Goal: Information Seeking & Learning: Learn about a topic

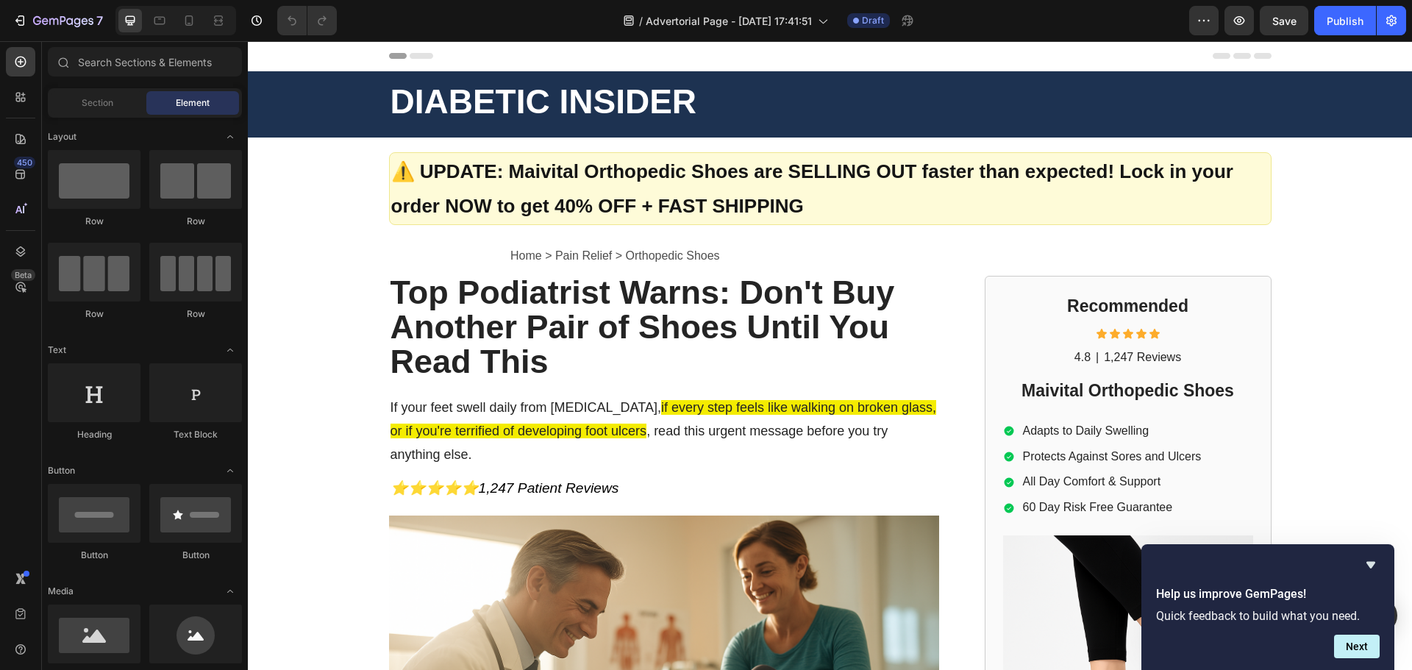
click at [1368, 579] on div "Help us improve GemPages! Quick feedback to build what you need. Next" at bounding box center [1268, 607] width 224 height 102
click at [1369, 568] on icon "Hide survey" at bounding box center [1371, 565] width 18 height 18
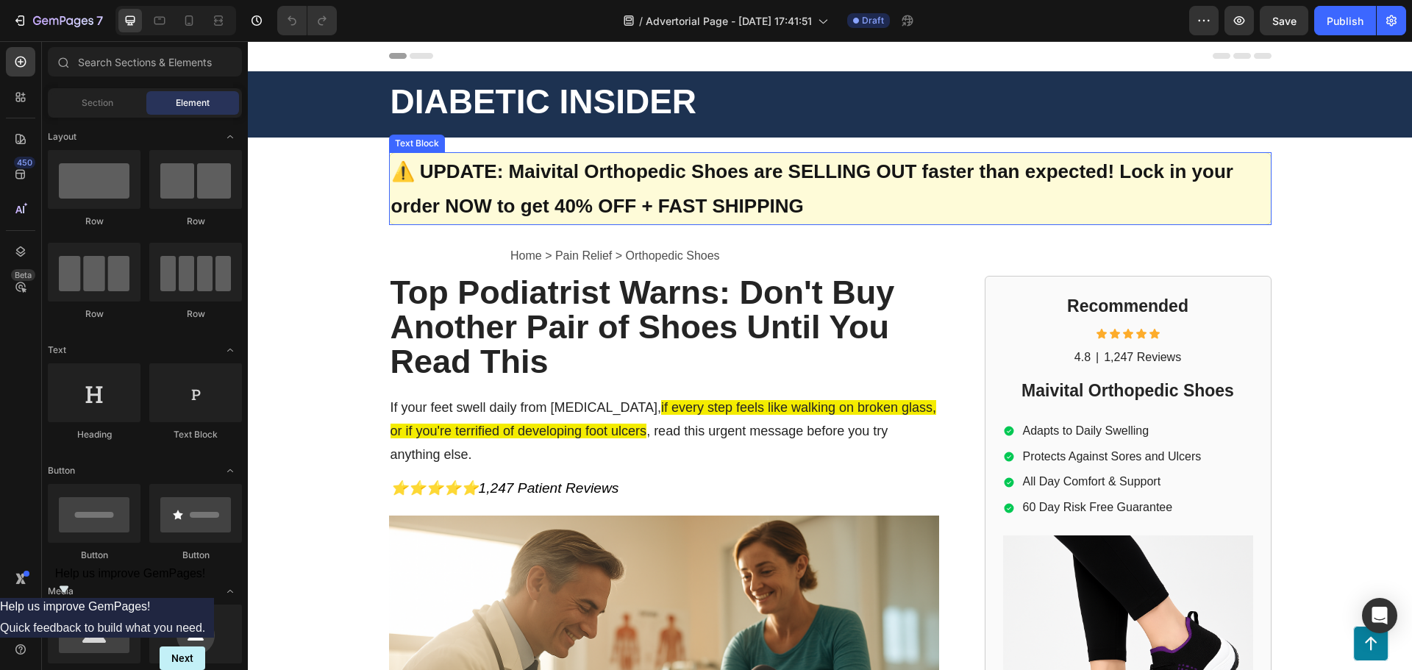
click at [603, 177] on strong "⚠️ UPDATE: Maivital Orthopedic Shoes are SELLING OUT faster than expected! Lock…" at bounding box center [812, 188] width 842 height 57
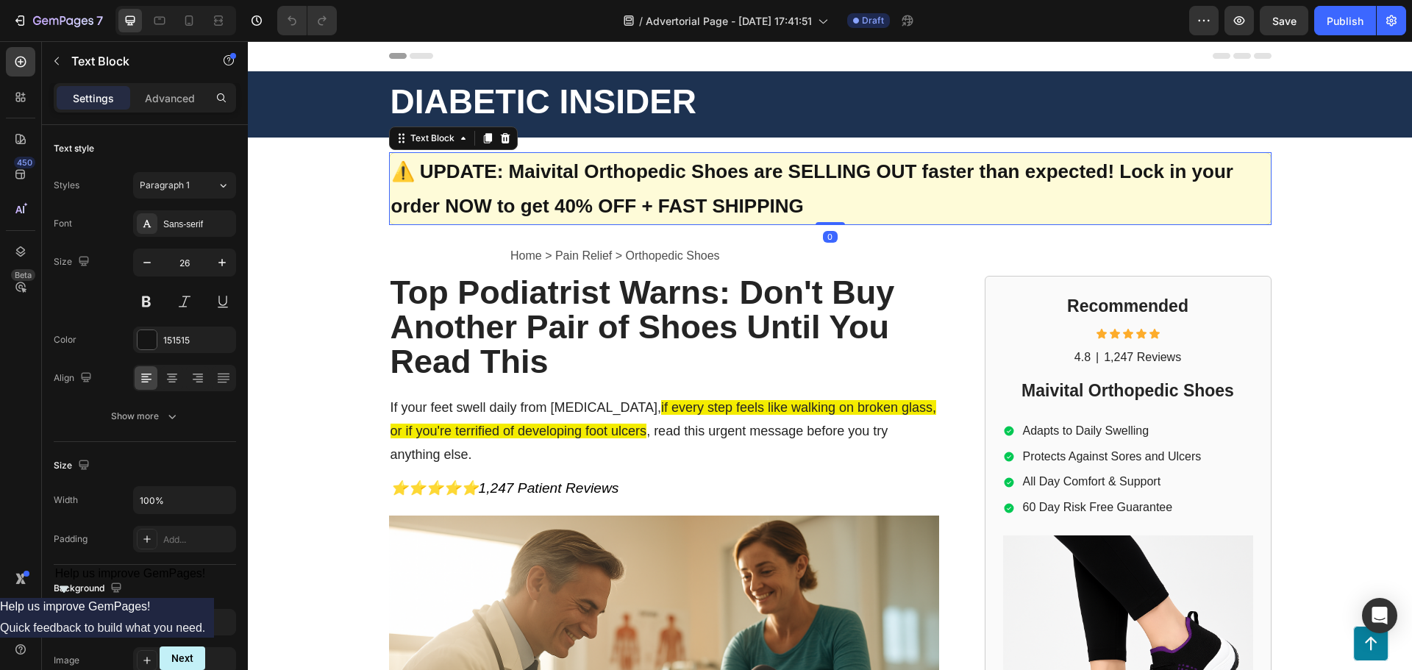
click at [597, 194] on strong "⚠️ UPDATE: Maivital Orthopedic Shoes are SELLING OUT faster than expected! Lock…" at bounding box center [812, 188] width 842 height 57
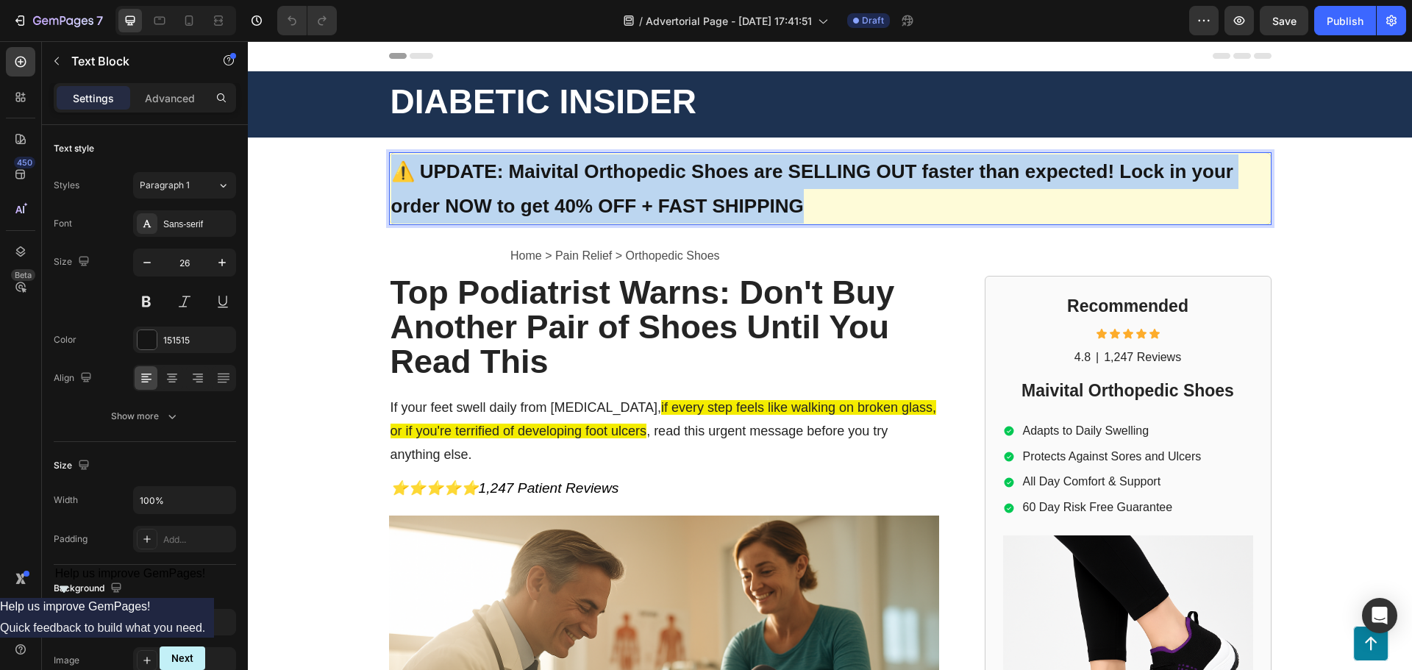
click at [597, 194] on strong "⚠️ UPDATE: Maivital Orthopedic Shoes are SELLING OUT faster than expected! Lock…" at bounding box center [812, 188] width 842 height 57
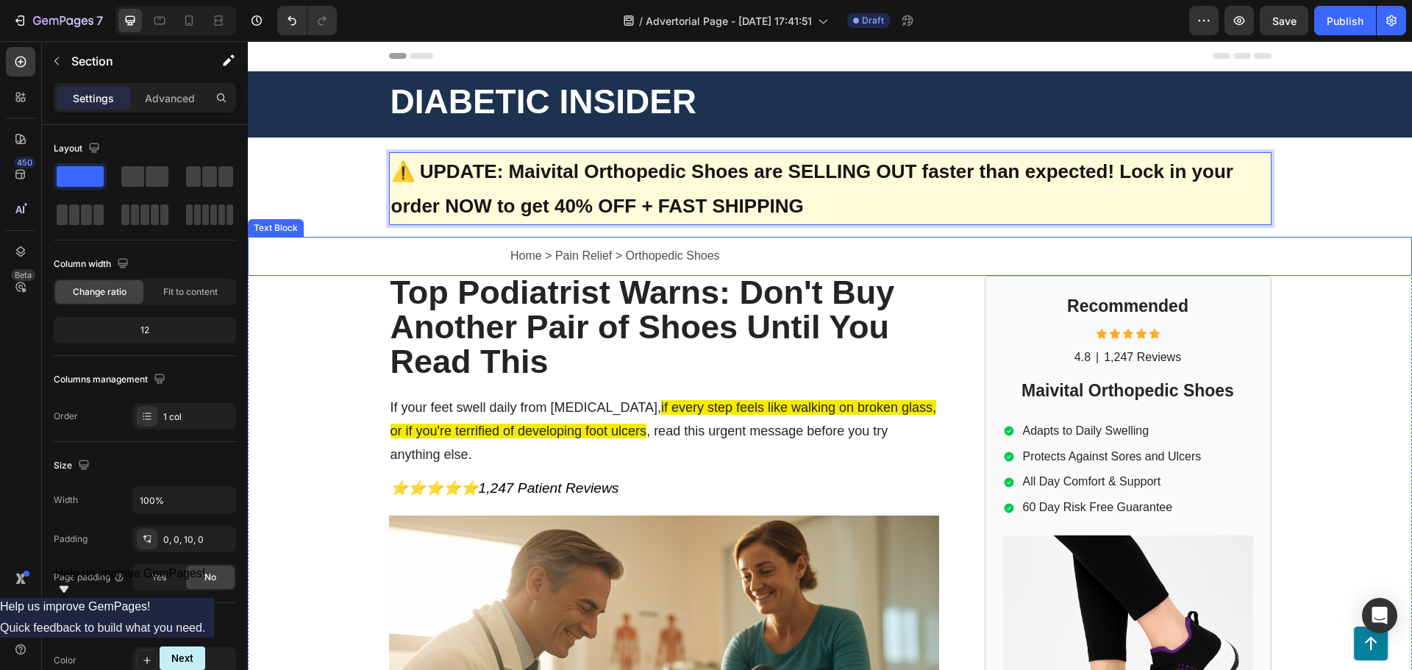
click at [334, 309] on div "Home > Pain Relief > Orthopedic Shoes Text Block Top Podiatrist Warns: Don't Bu…" at bounding box center [830, 670] width 1165 height 867
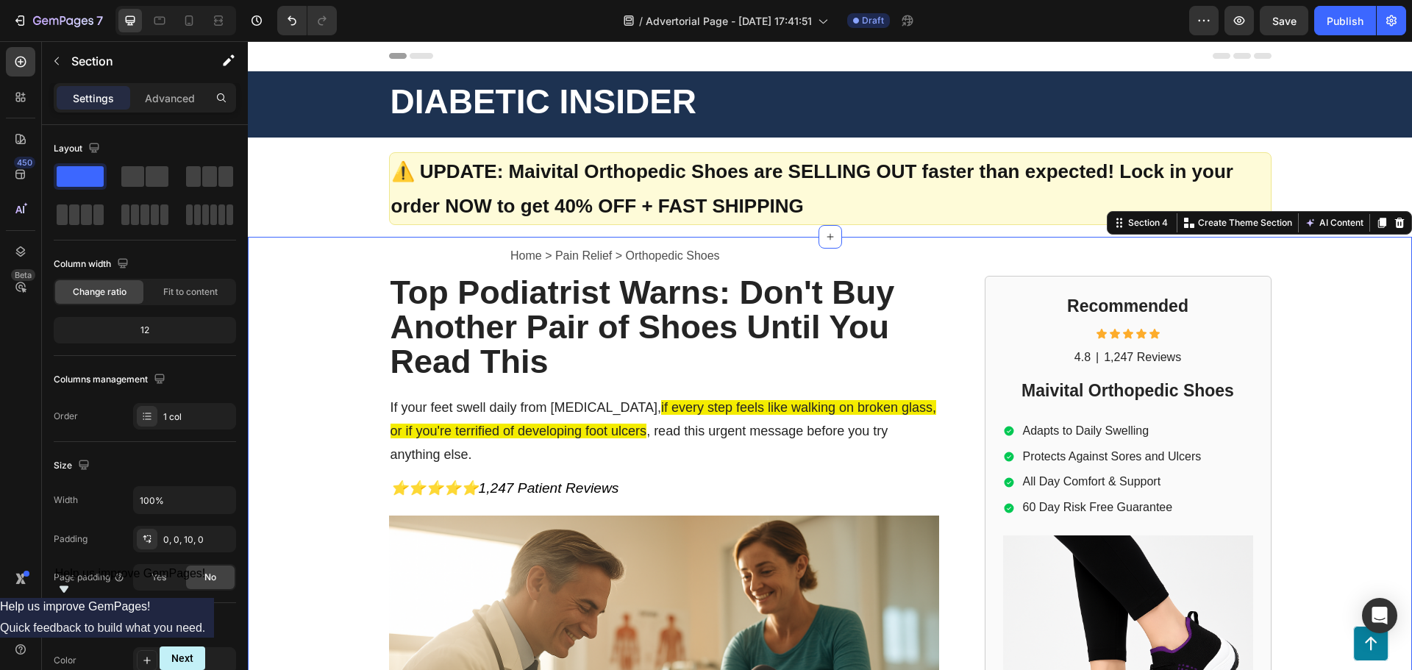
click at [286, 377] on div "Home > Pain Relief > Orthopedic Shoes Text Block Top Podiatrist Warns: Don't Bu…" at bounding box center [830, 670] width 1165 height 867
click at [227, 23] on div at bounding box center [219, 21] width 24 height 24
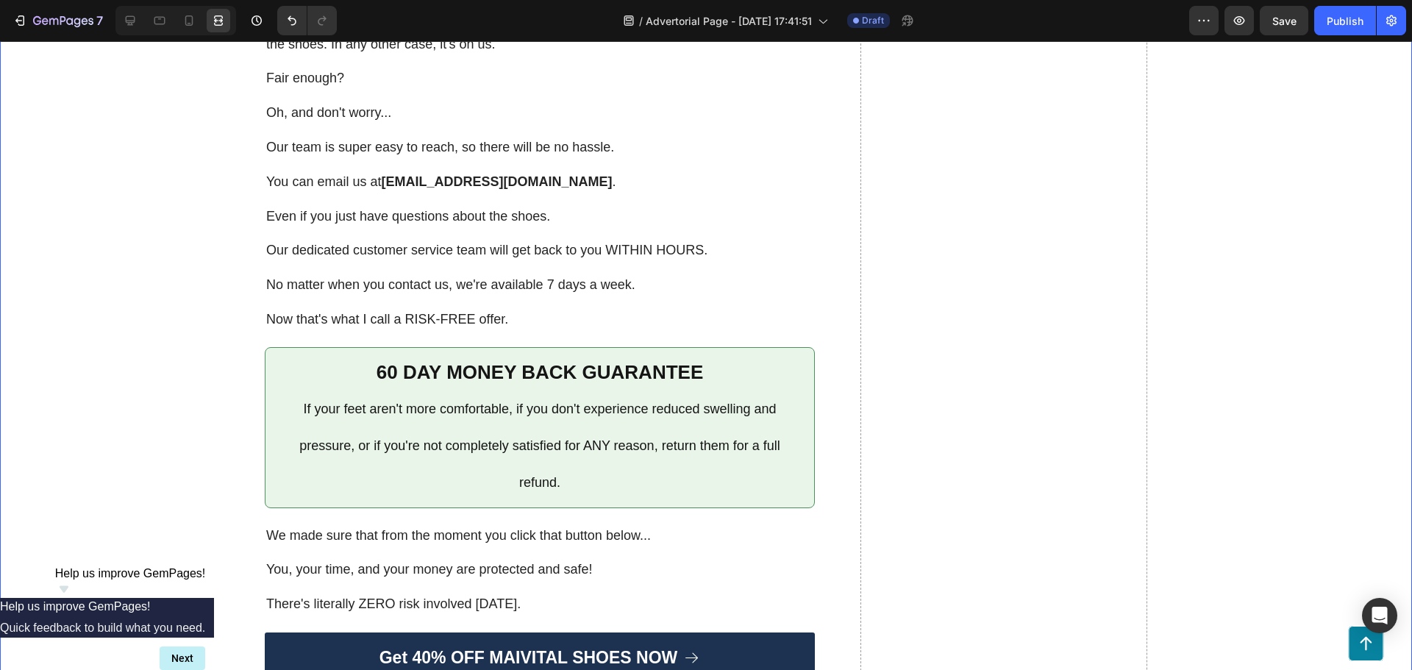
scroll to position [8975, 0]
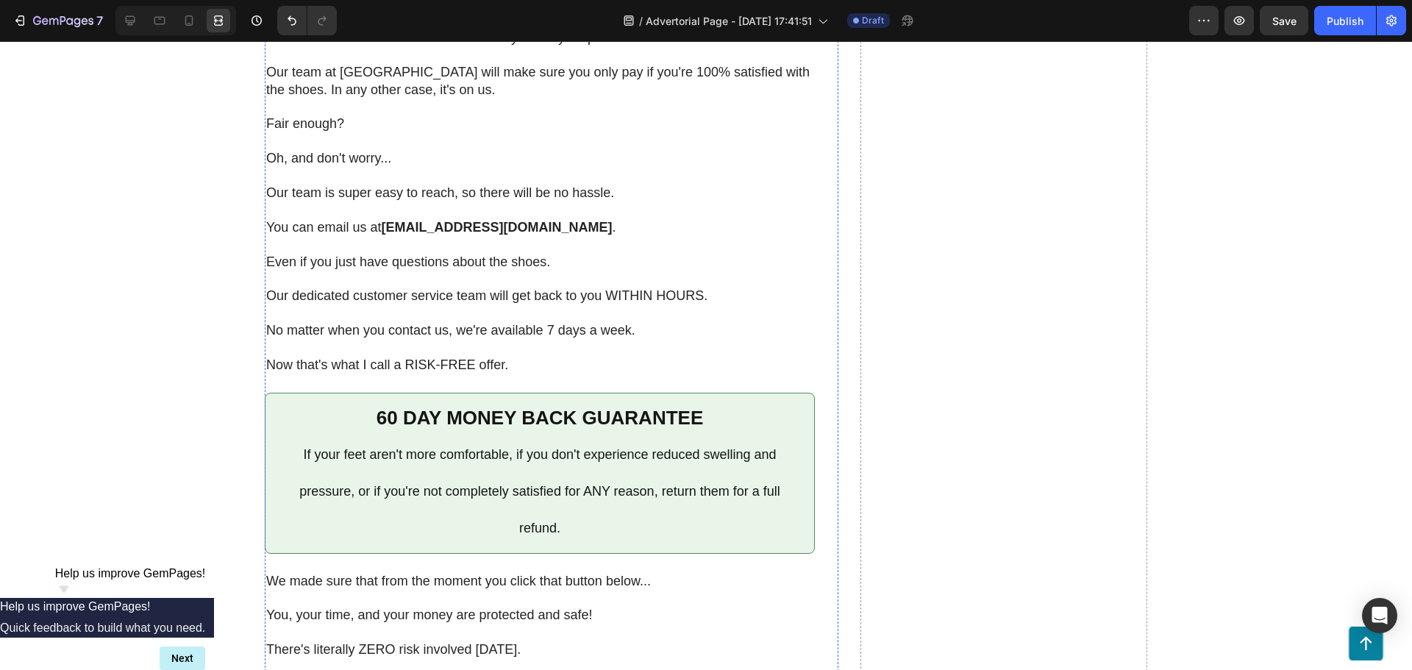
click at [132, 24] on icon at bounding box center [130, 20] width 15 height 15
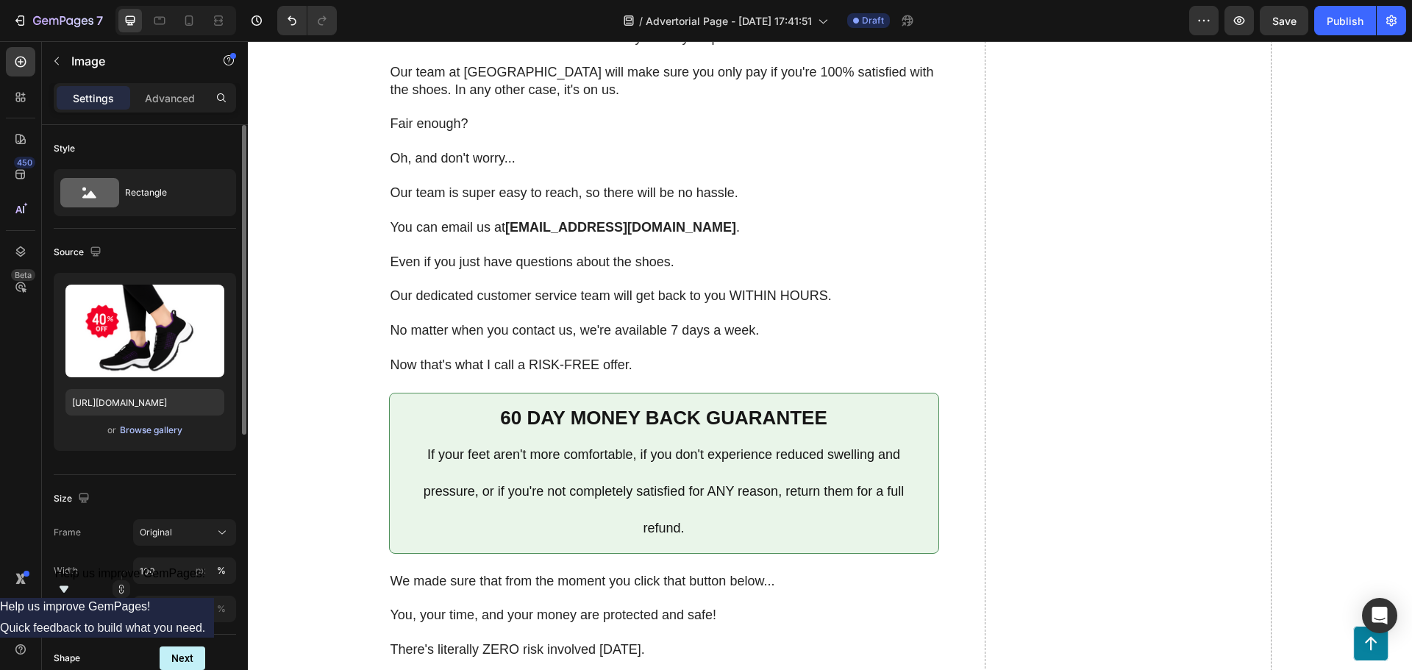
click at [141, 427] on div "Browse gallery" at bounding box center [151, 430] width 63 height 13
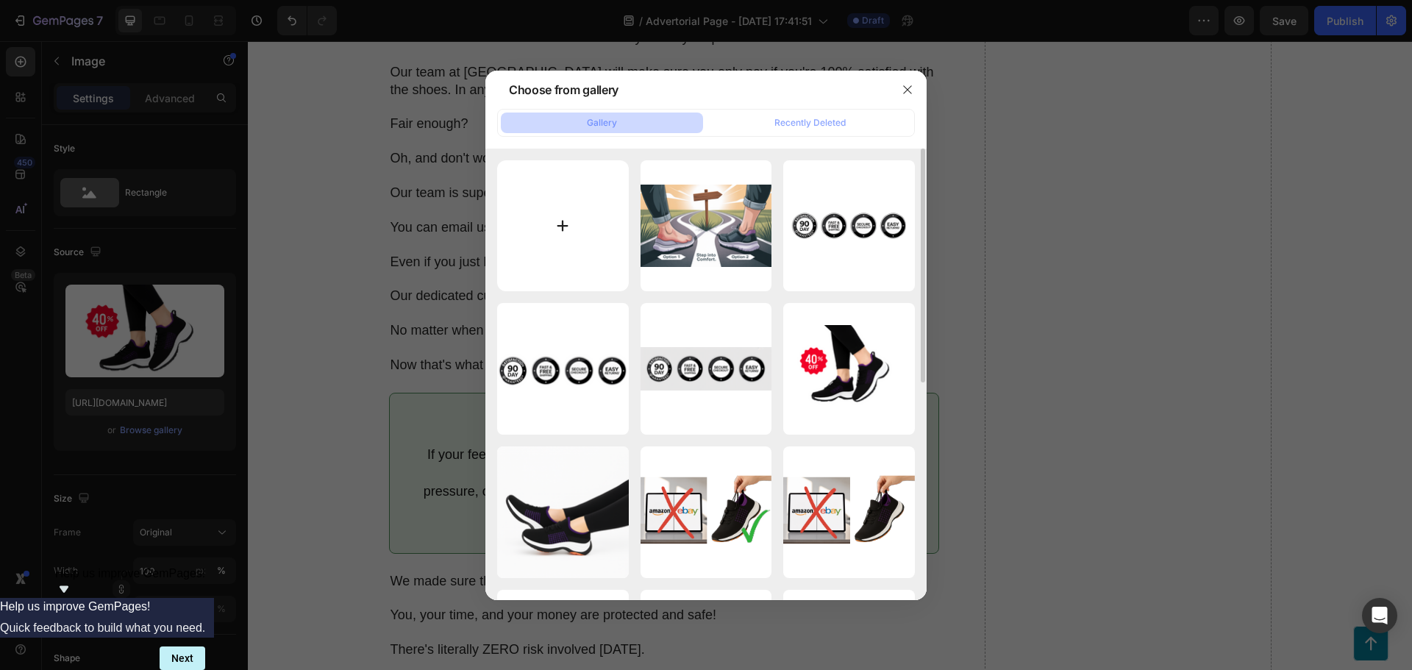
click at [563, 254] on input "file" at bounding box center [563, 226] width 132 height 132
type input "C:\fakepath\Your paragraph text (2).svg"
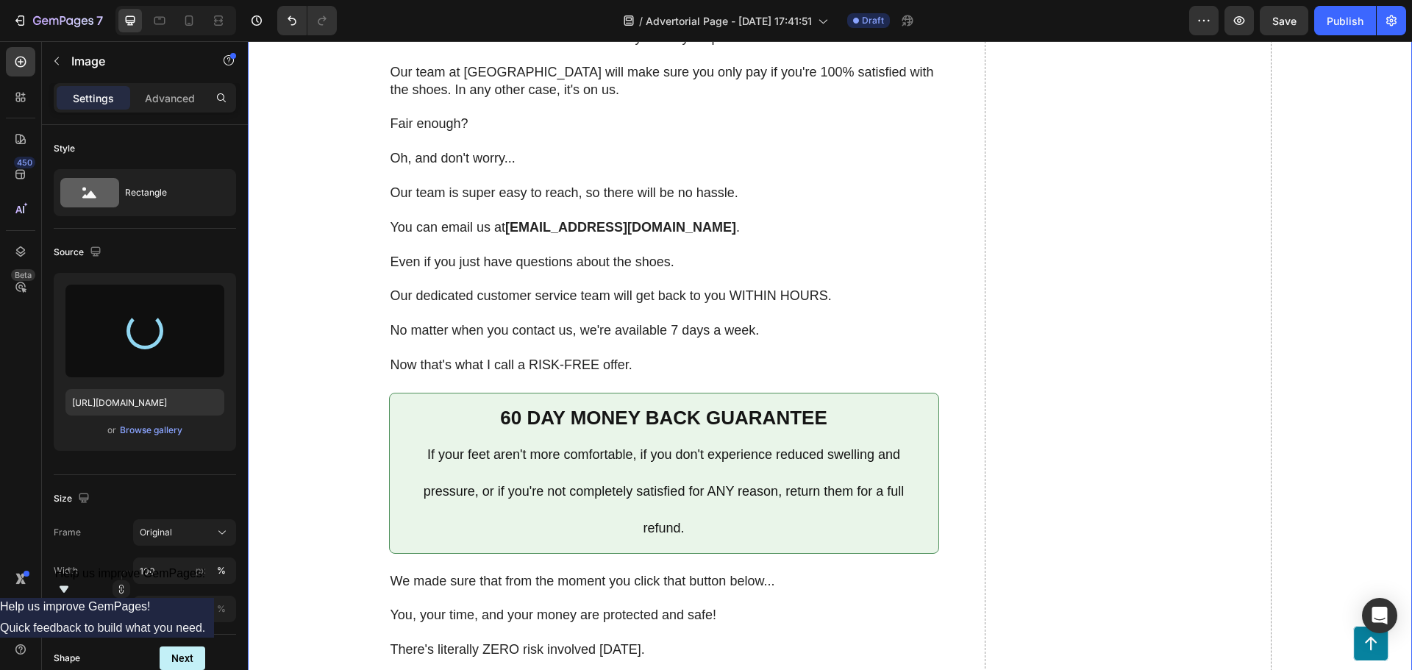
type input "[URL][DOMAIN_NAME]"
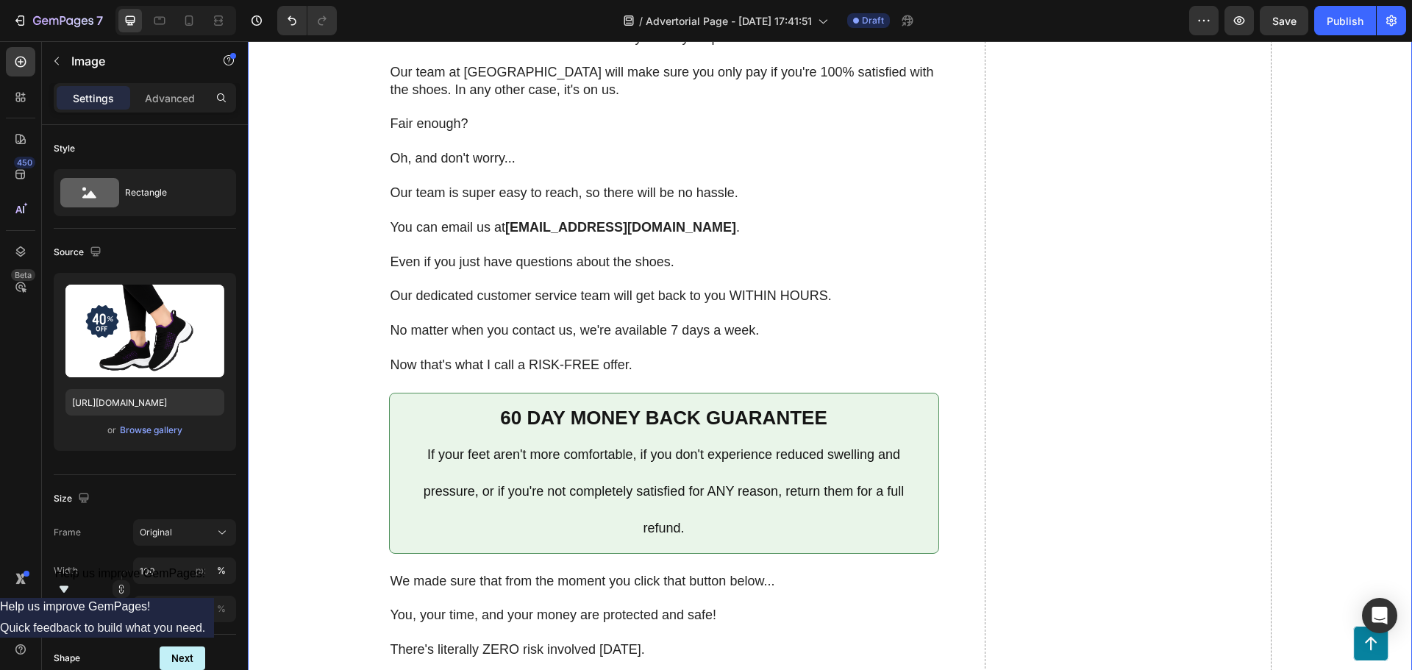
click at [271, 360] on div "As seen on Heading Image These Shoes Have Helped Thousands of Diabetic Patients…" at bounding box center [830, 162] width 1135 height 7989
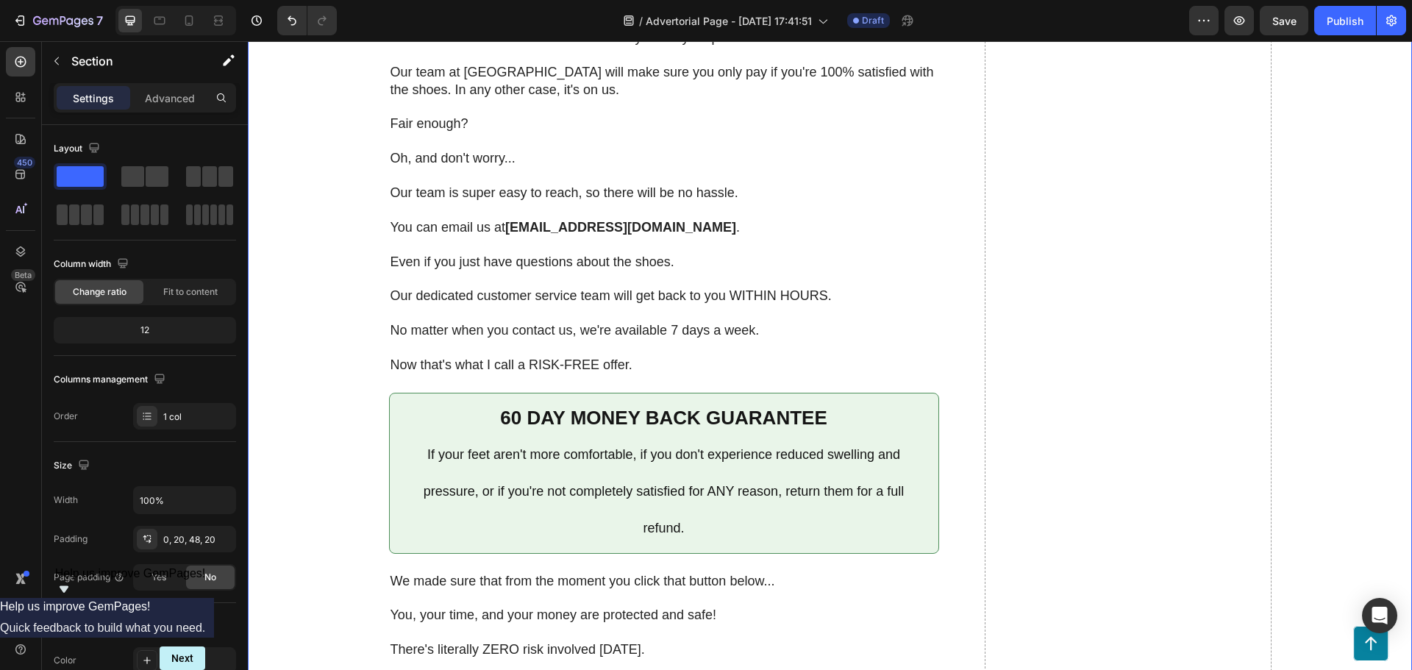
click at [271, 360] on div "As seen on Heading Image These Shoes Have Helped Thousands of Diabetic Patients…" at bounding box center [830, 162] width 1135 height 7989
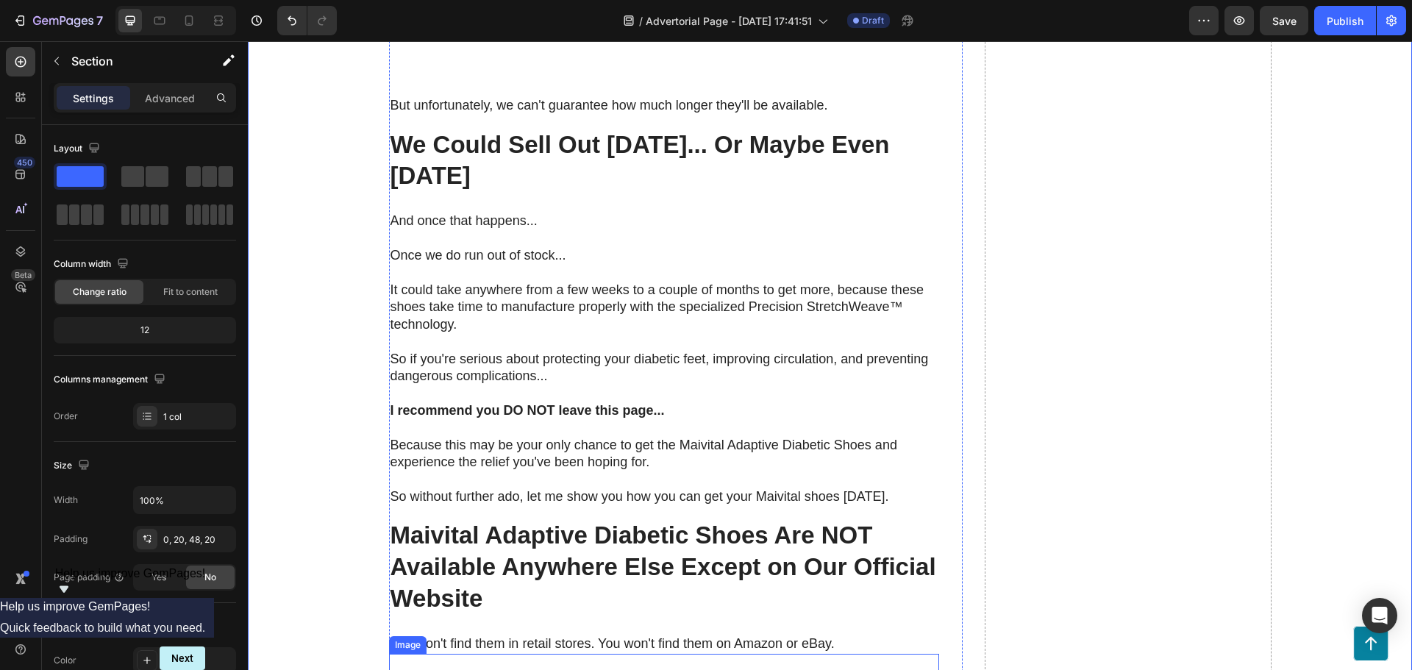
scroll to position [6179, 0]
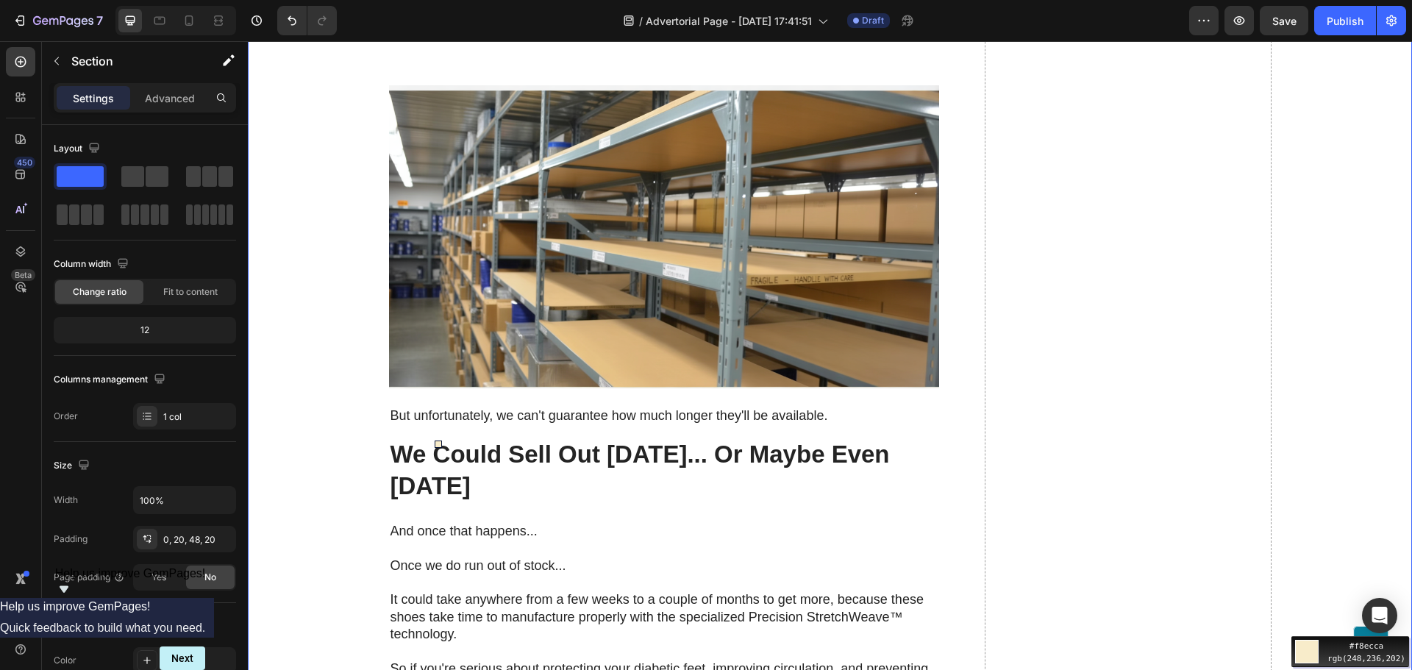
click at [424, 452] on div "Move your 🖱️ to pick a color #f8ecca rgb(248,236,202)" at bounding box center [706, 335] width 1412 height 670
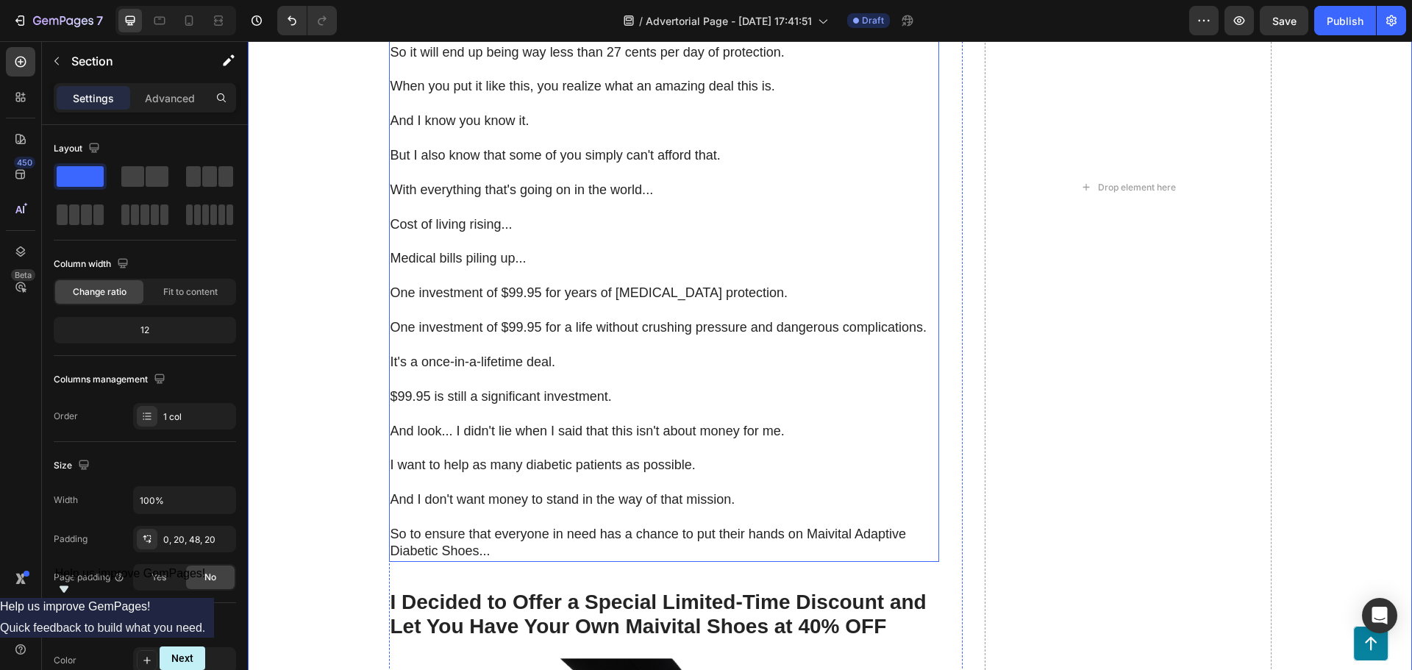
scroll to position [8092, 0]
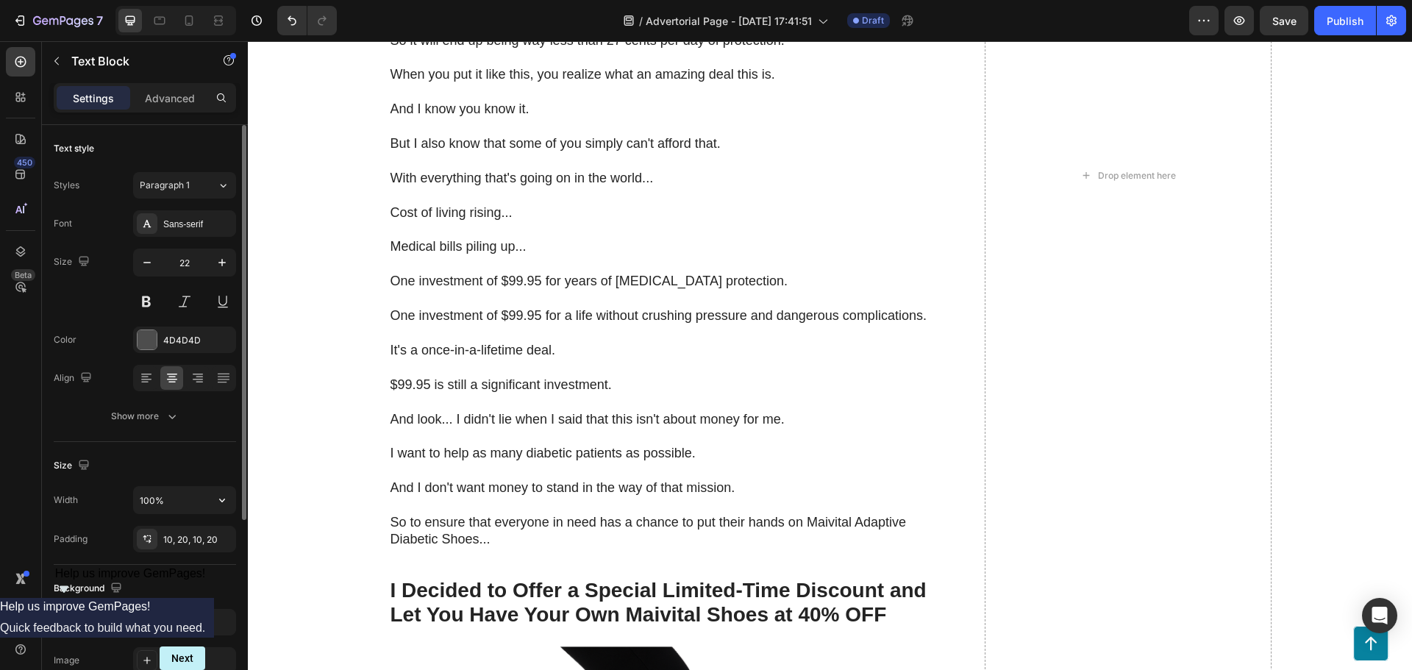
scroll to position [74, 0]
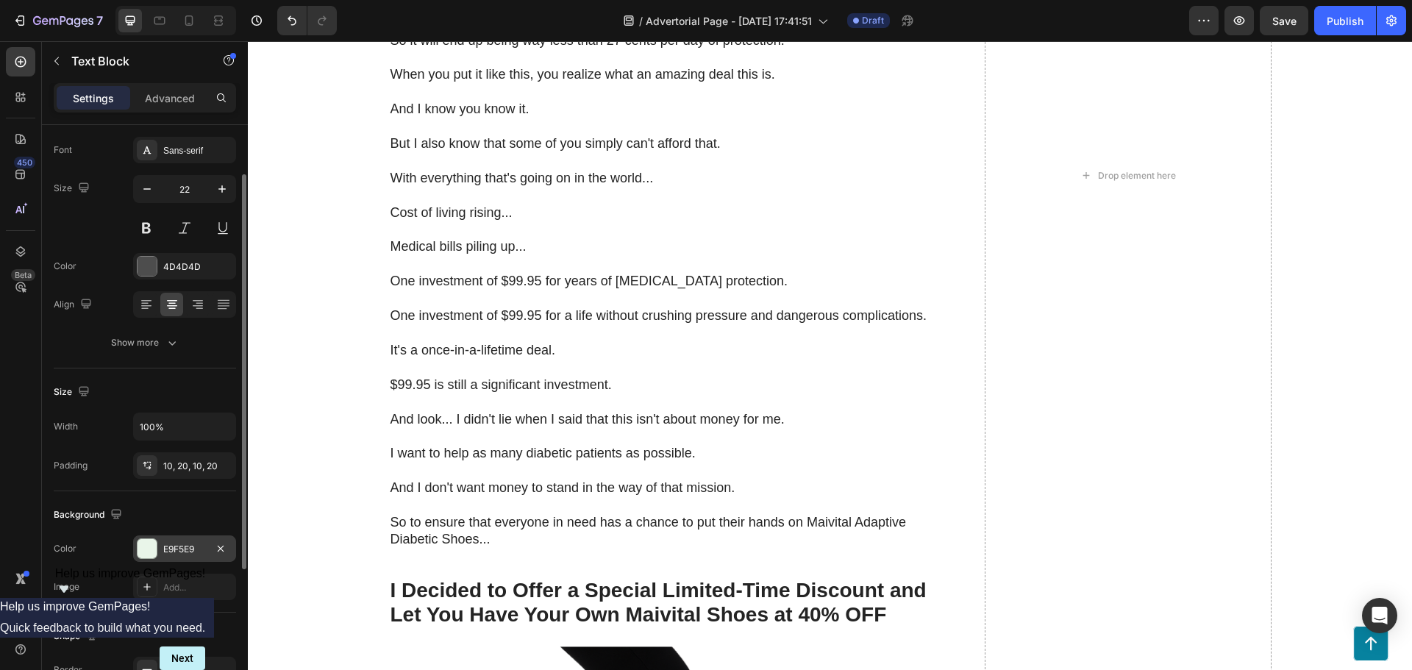
click at [180, 537] on div "E9F5E9" at bounding box center [184, 549] width 103 height 26
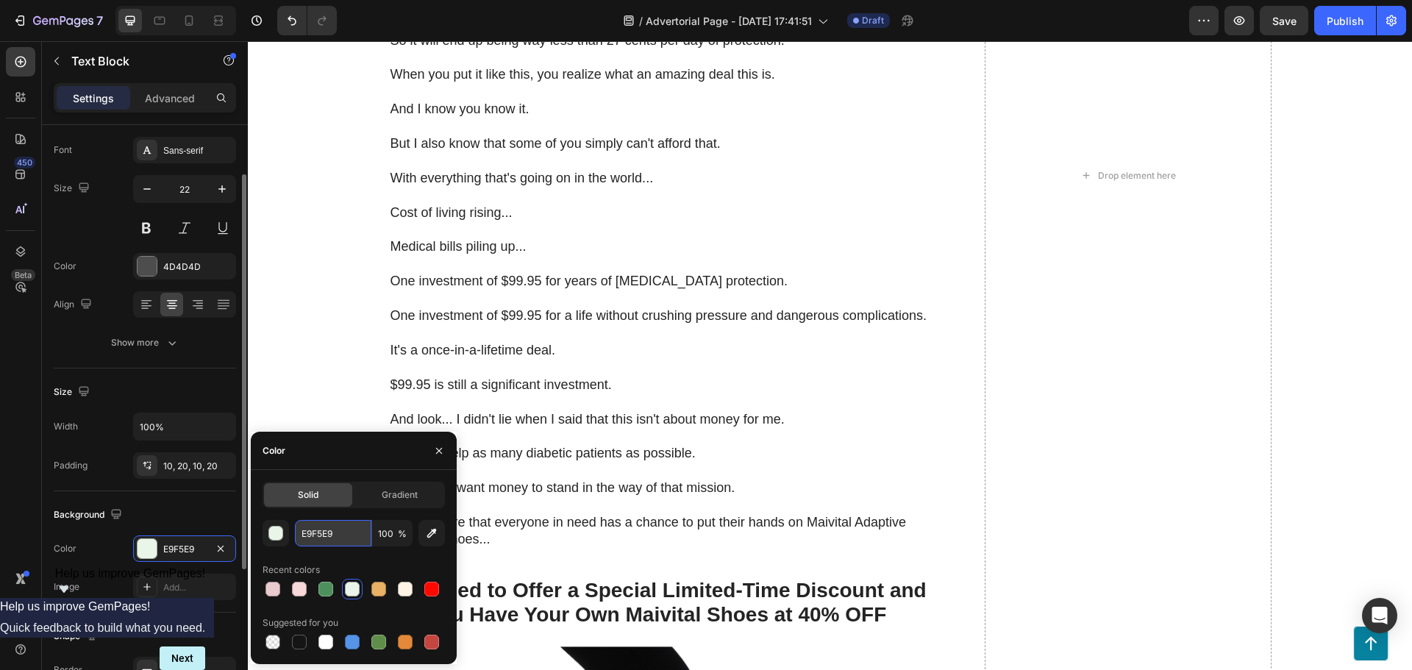
click at [328, 535] on input "E9F5E9" at bounding box center [333, 533] width 77 height 26
paste input "#f8ecca"
type input "#f8ecca"
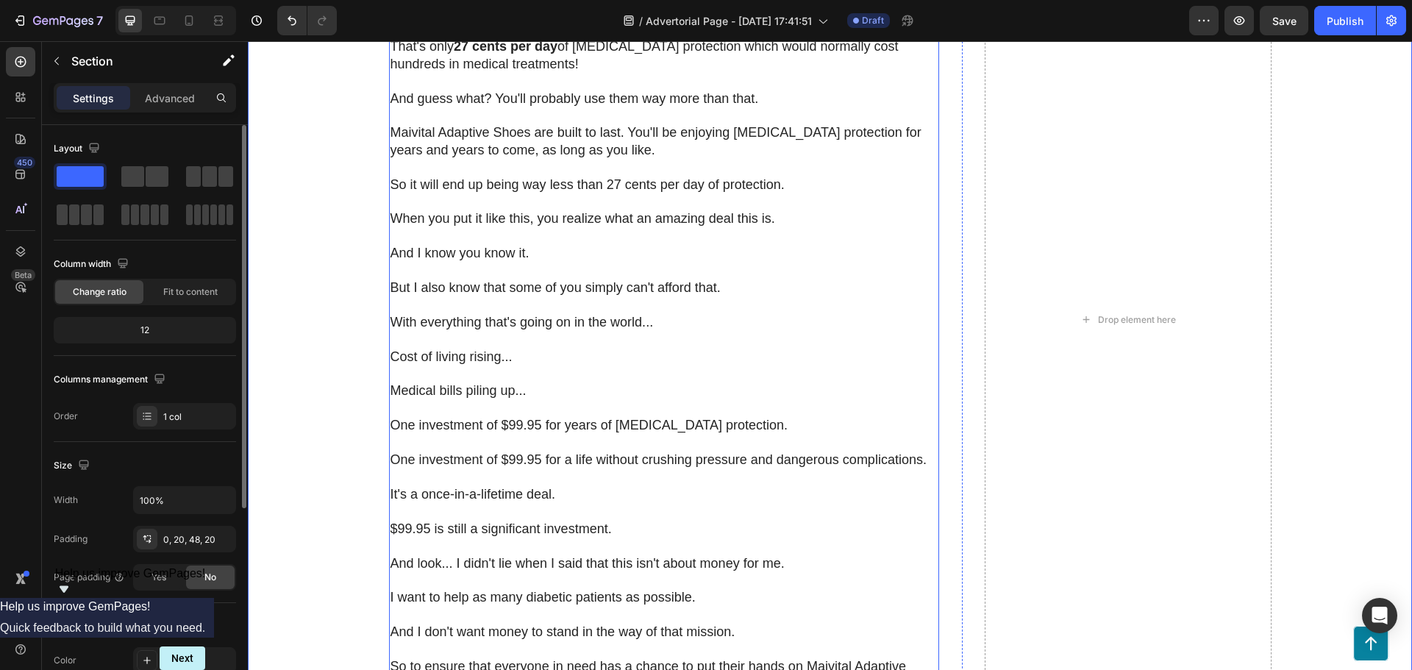
scroll to position [7945, 0]
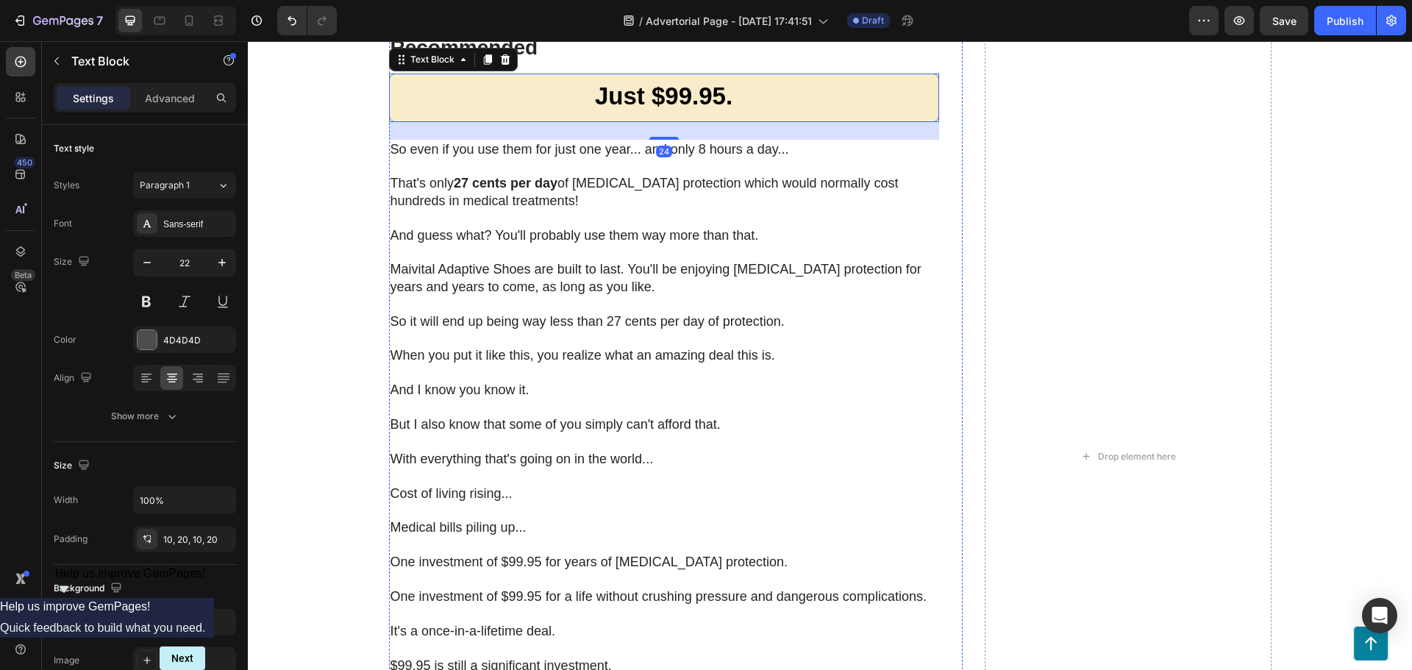
scroll to position [7871, 0]
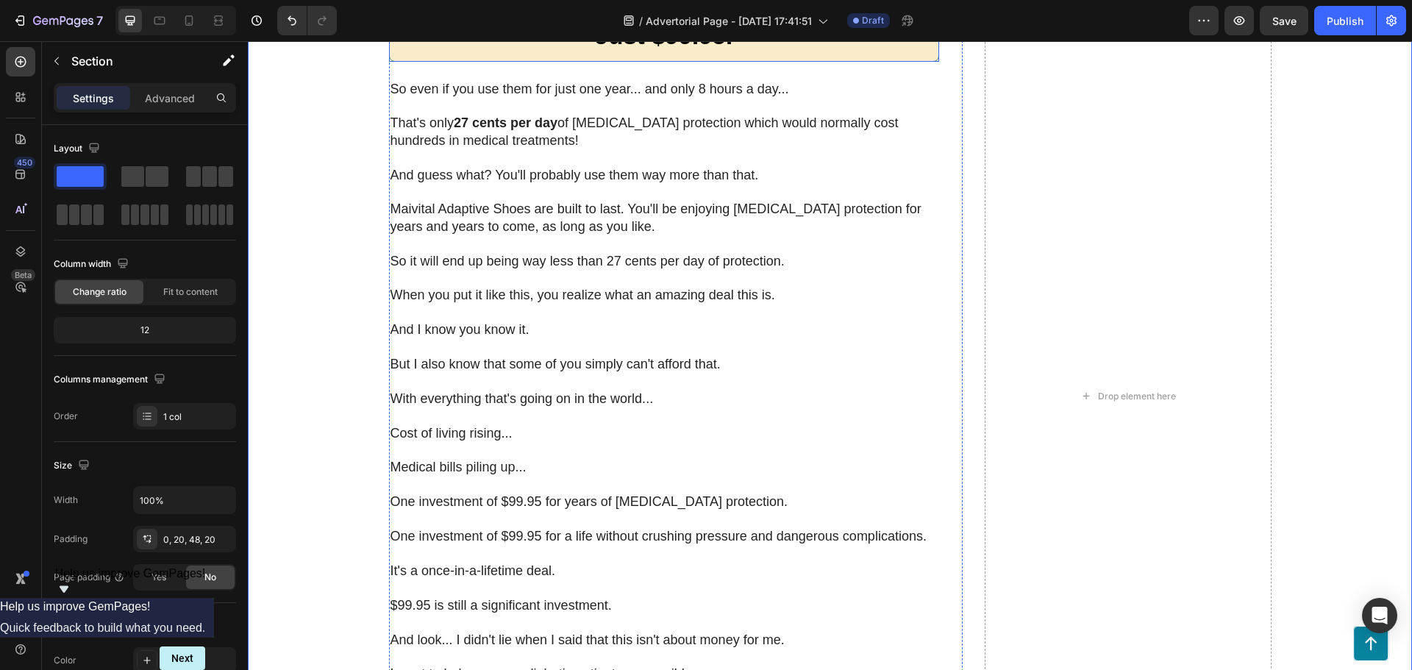
click at [419, 54] on p "Just $99.95." at bounding box center [664, 37] width 519 height 32
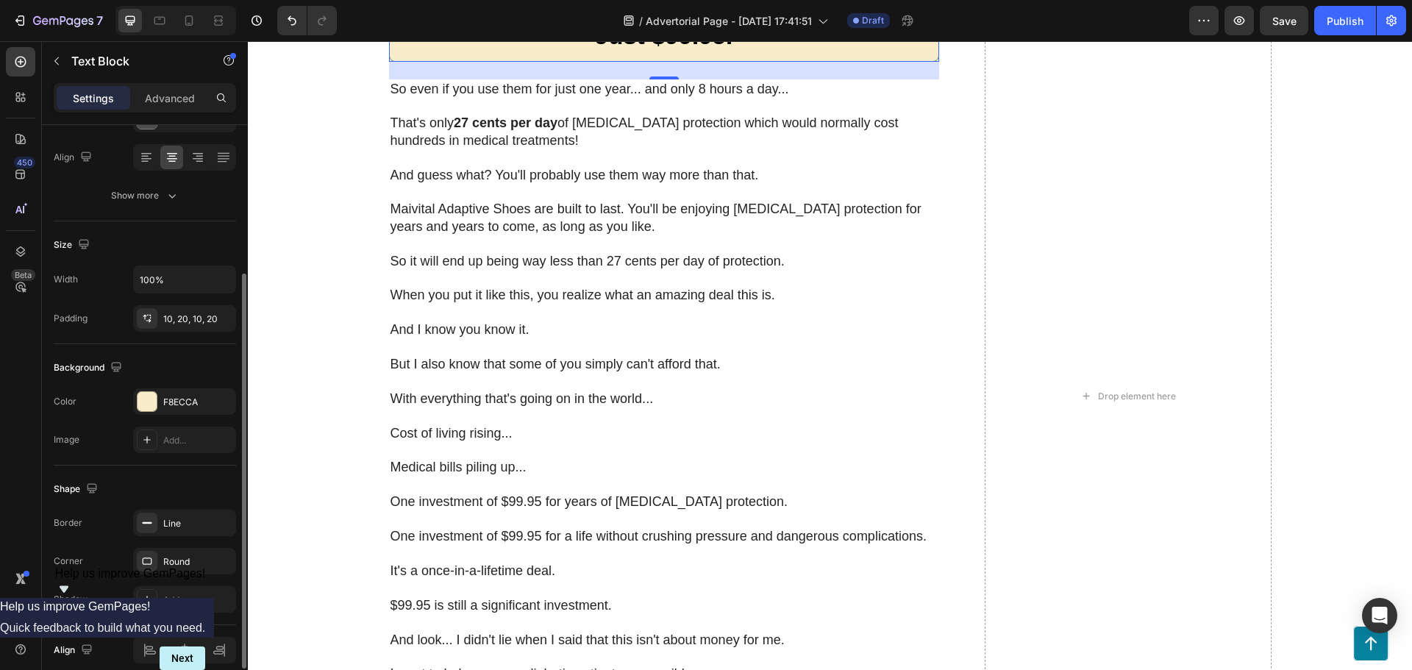
scroll to position [285, 0]
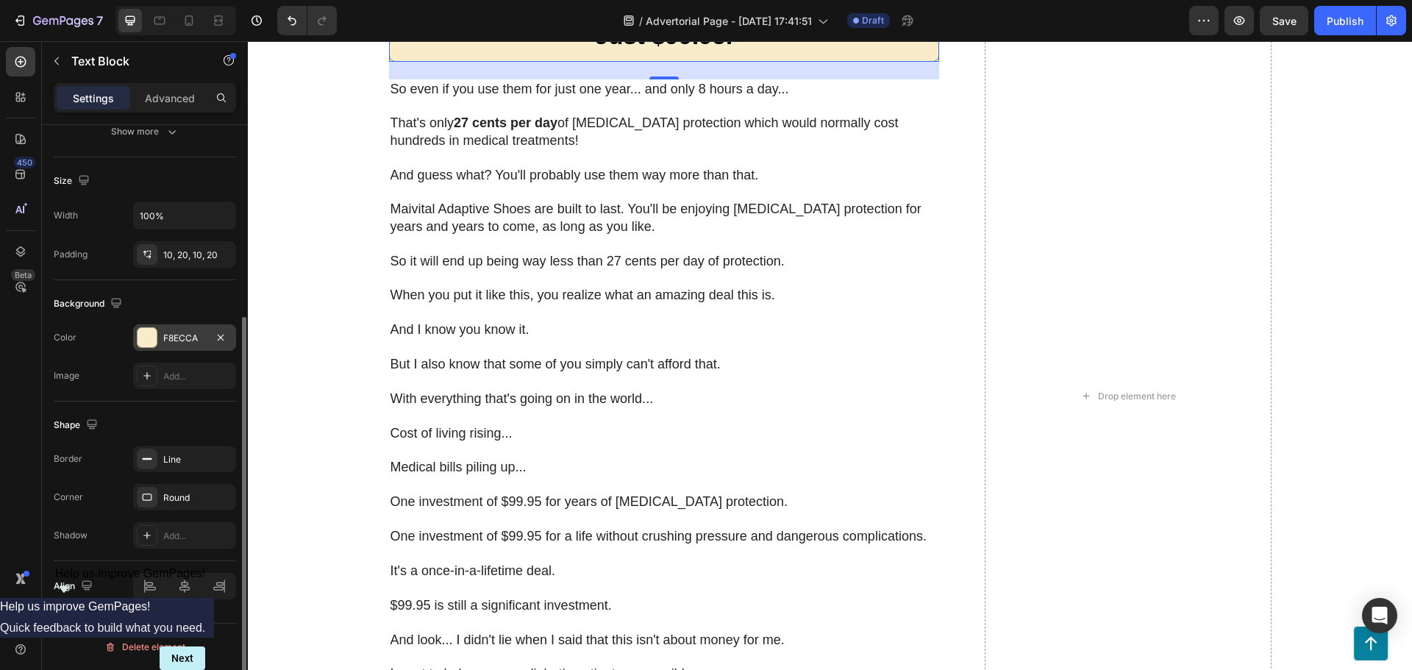
click at [165, 336] on div "F8ECCA" at bounding box center [184, 338] width 43 height 13
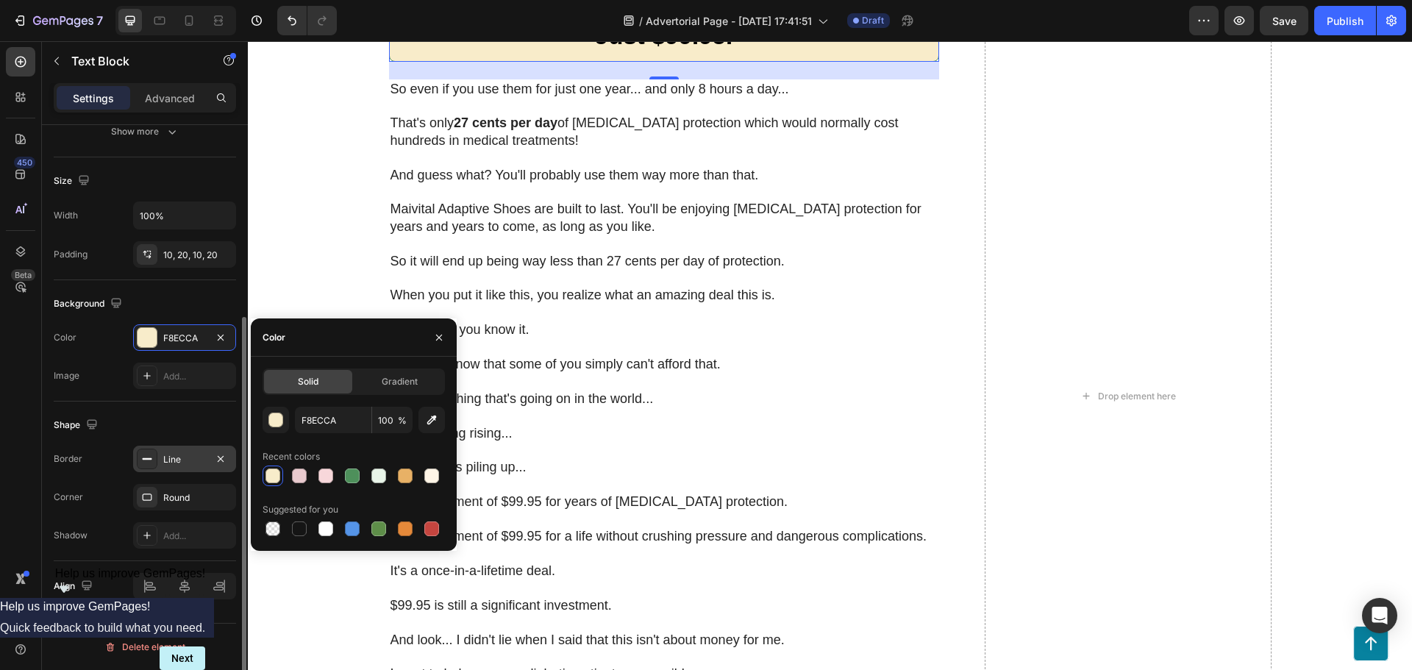
click at [163, 464] on div "Line" at bounding box center [184, 459] width 103 height 26
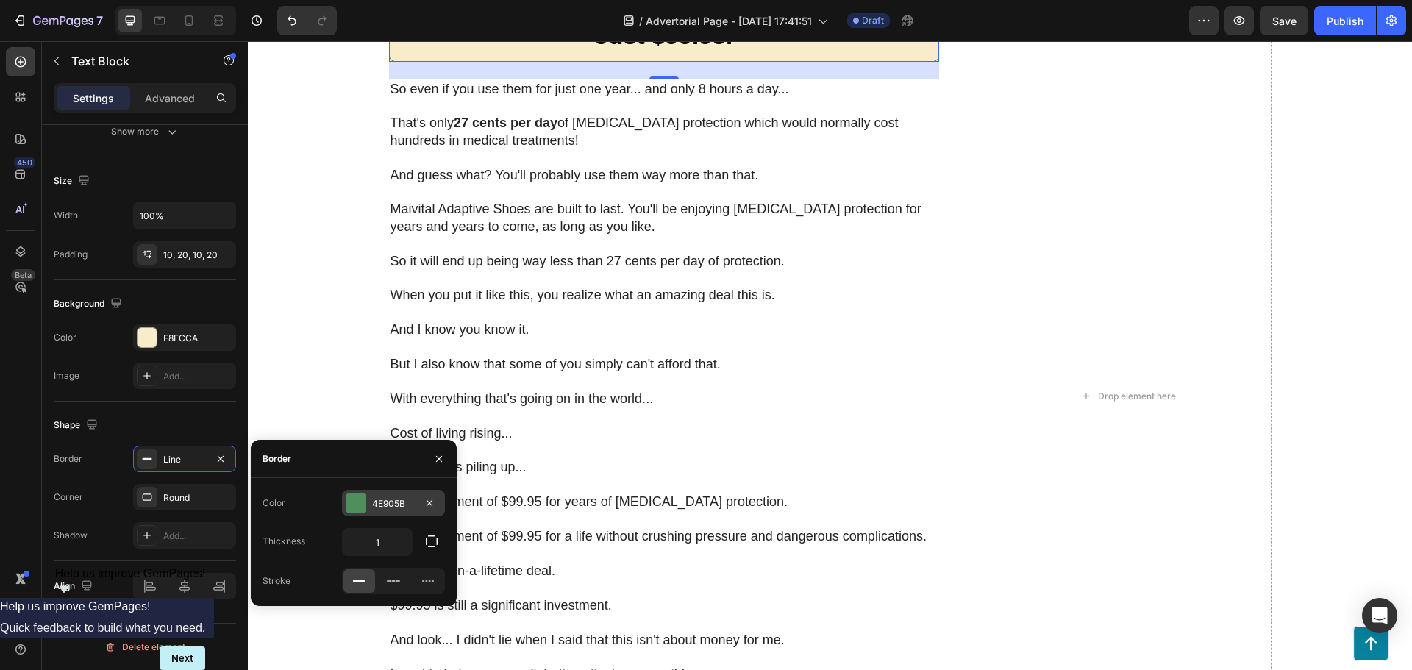
click at [380, 494] on div "4E905B" at bounding box center [393, 503] width 103 height 26
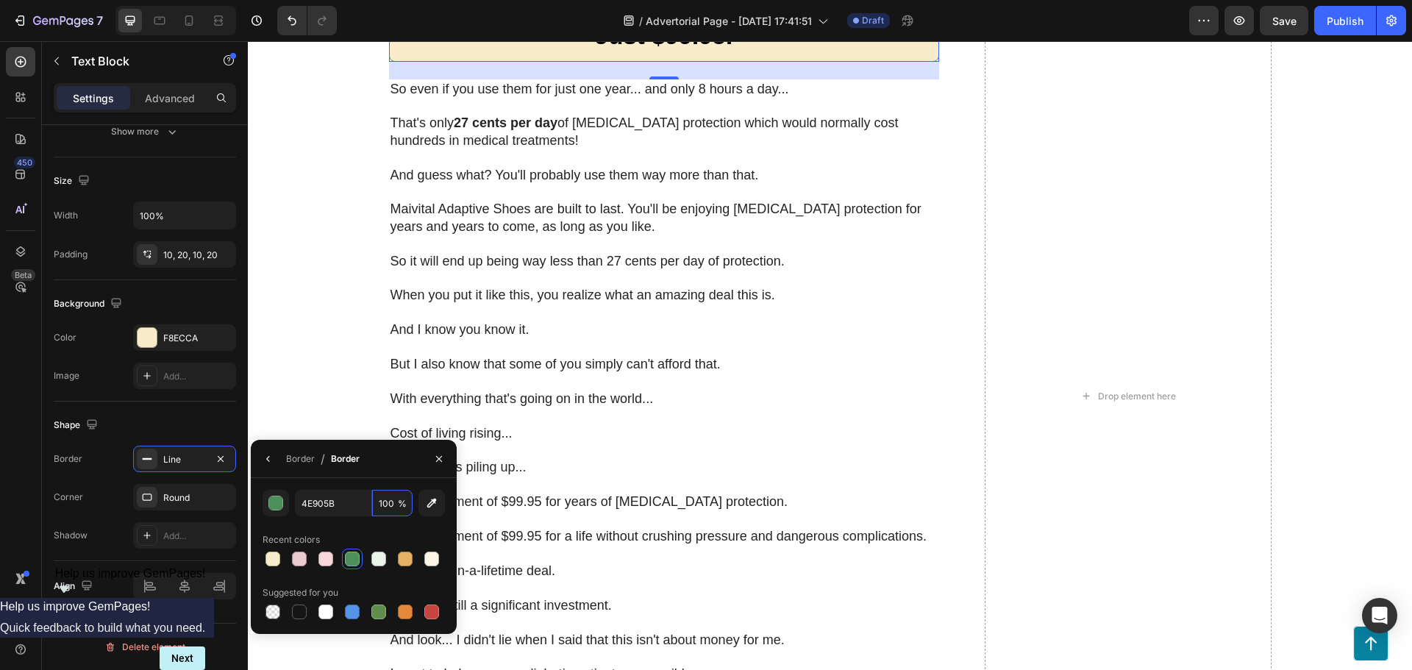
click at [380, 494] on input "100" at bounding box center [392, 503] width 40 height 26
click at [273, 563] on div at bounding box center [273, 559] width 15 height 15
click at [285, 506] on button "button" at bounding box center [276, 503] width 26 height 26
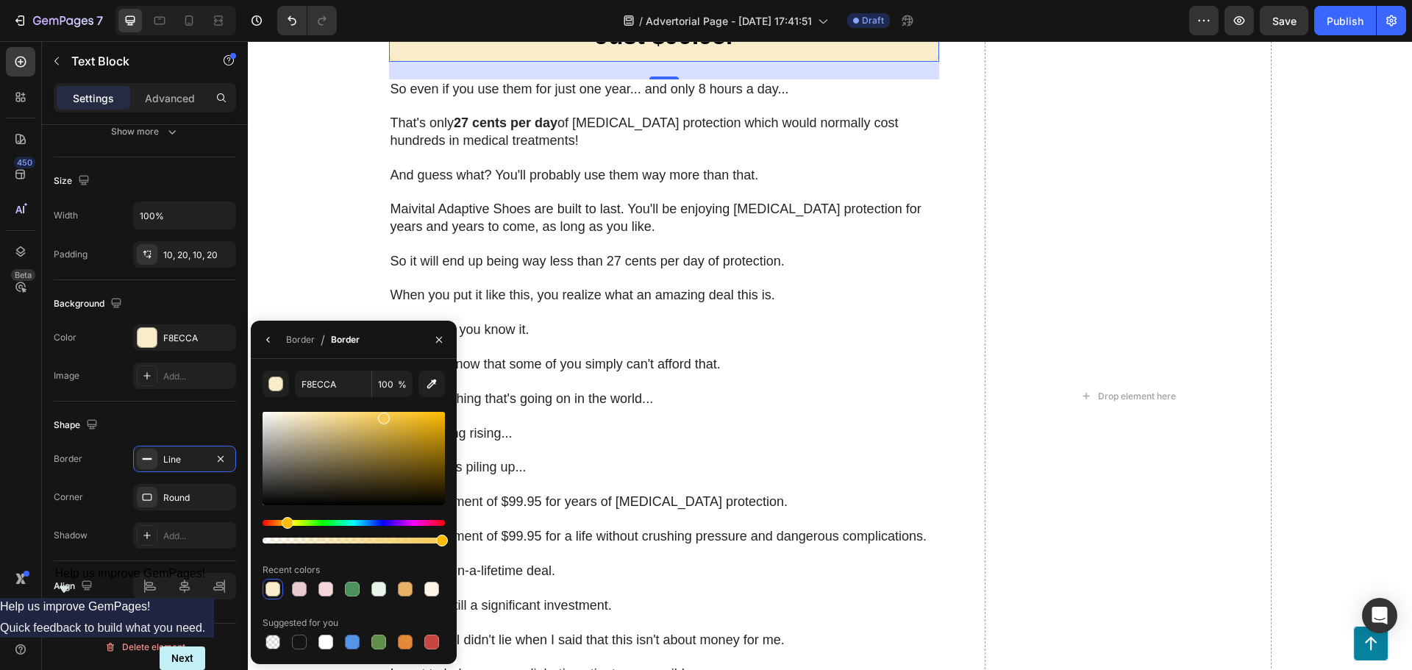
drag, startPoint x: 299, startPoint y: 419, endPoint x: 383, endPoint y: 415, distance: 83.2
click at [383, 415] on div at bounding box center [384, 419] width 12 height 12
type input "F4CA55"
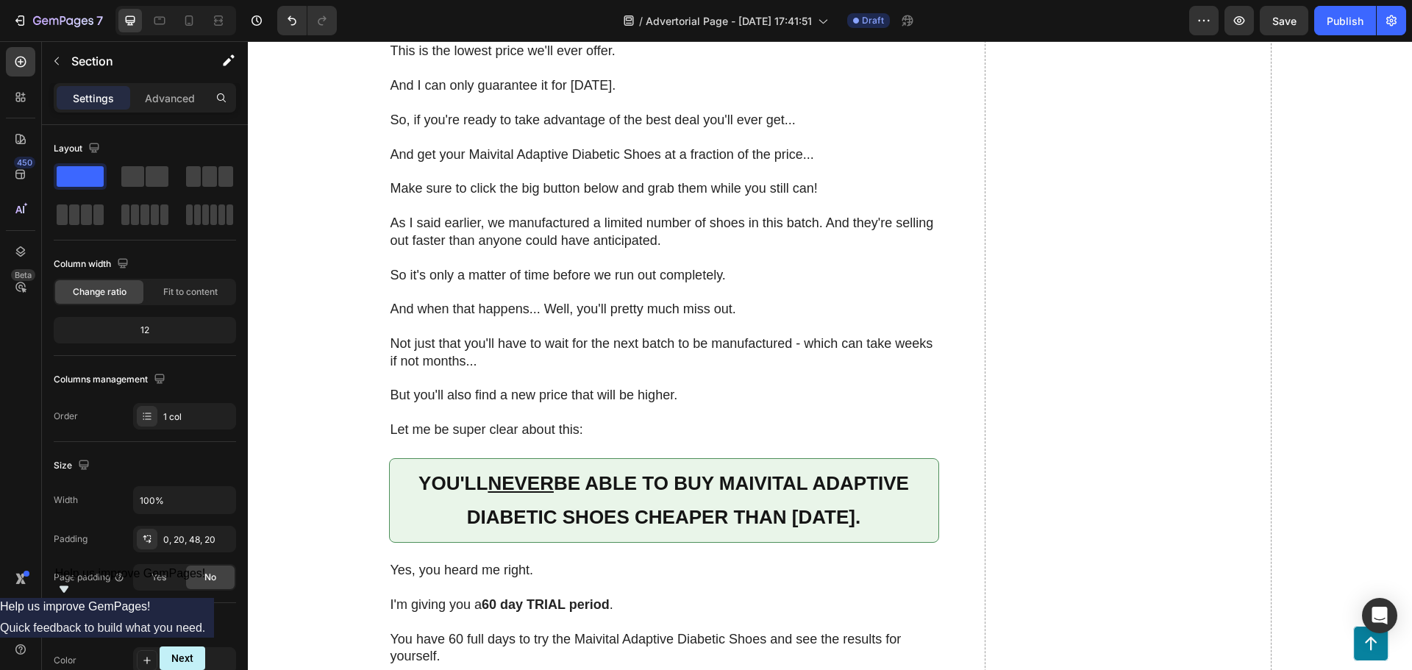
scroll to position [9195, 0]
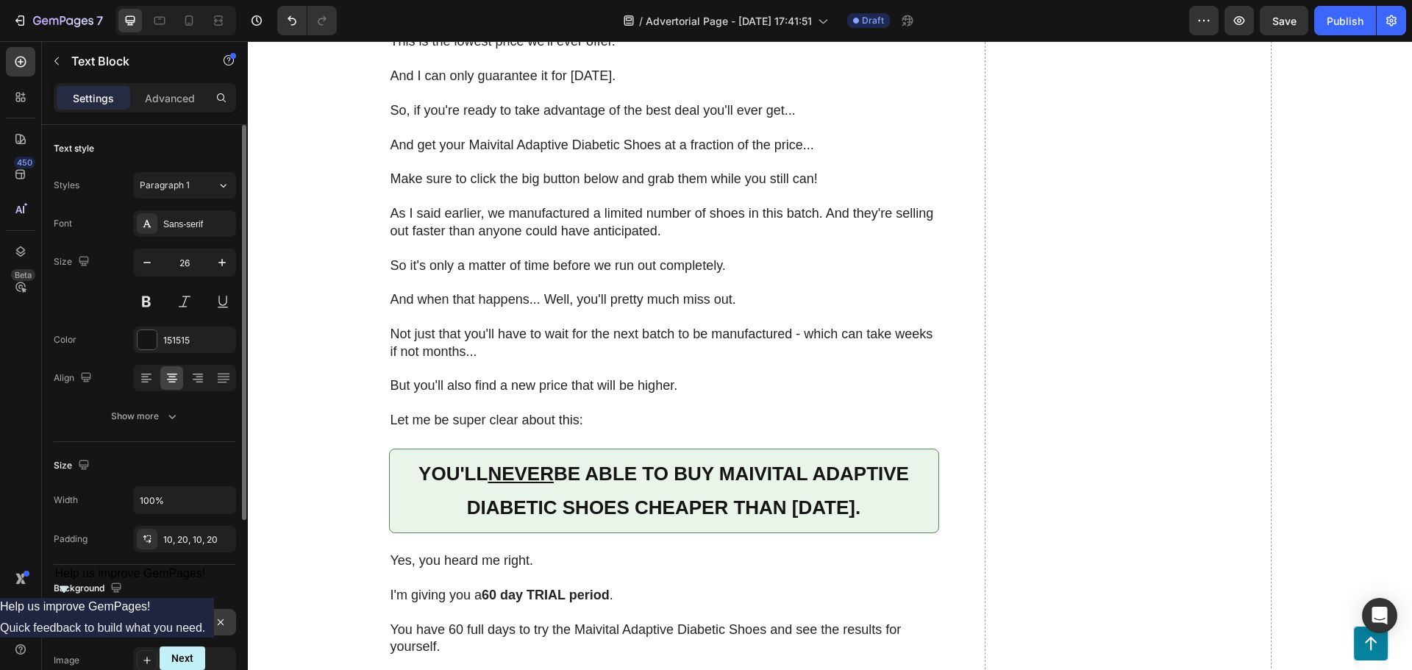
click at [153, 616] on div at bounding box center [147, 622] width 19 height 19
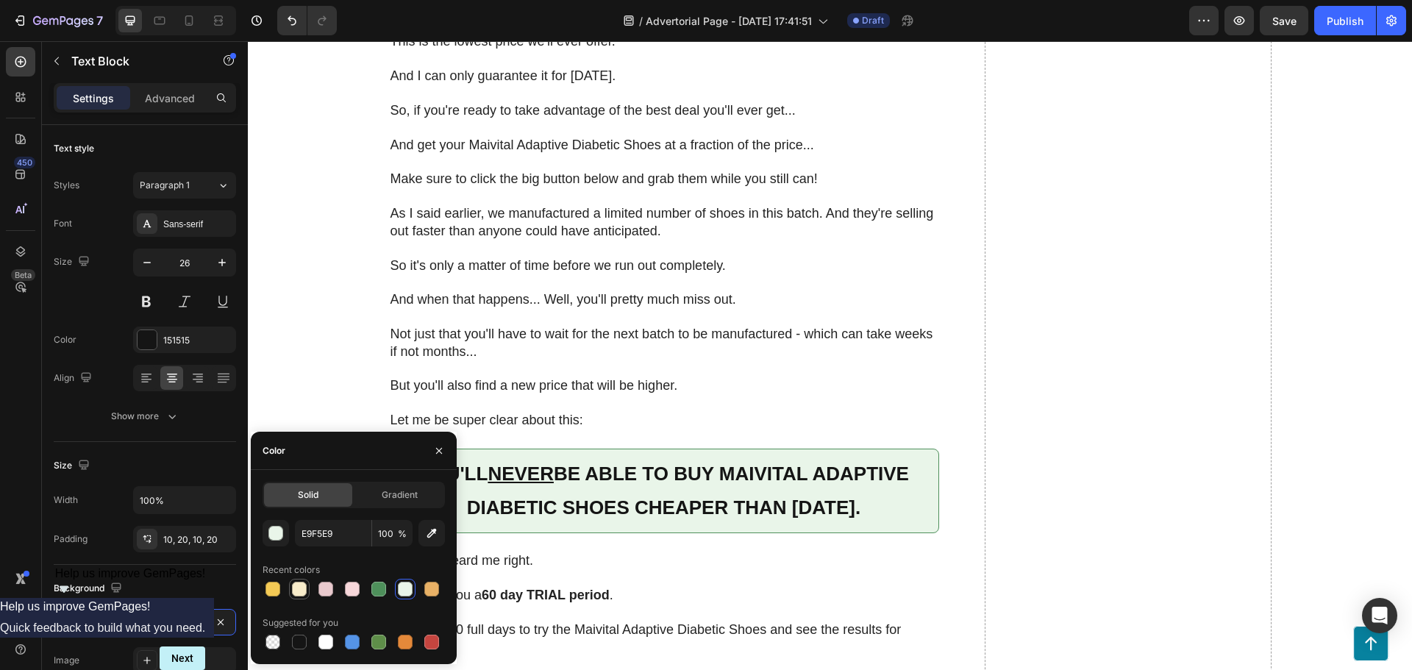
click at [297, 588] on div at bounding box center [299, 589] width 15 height 15
type input "F8ECCA"
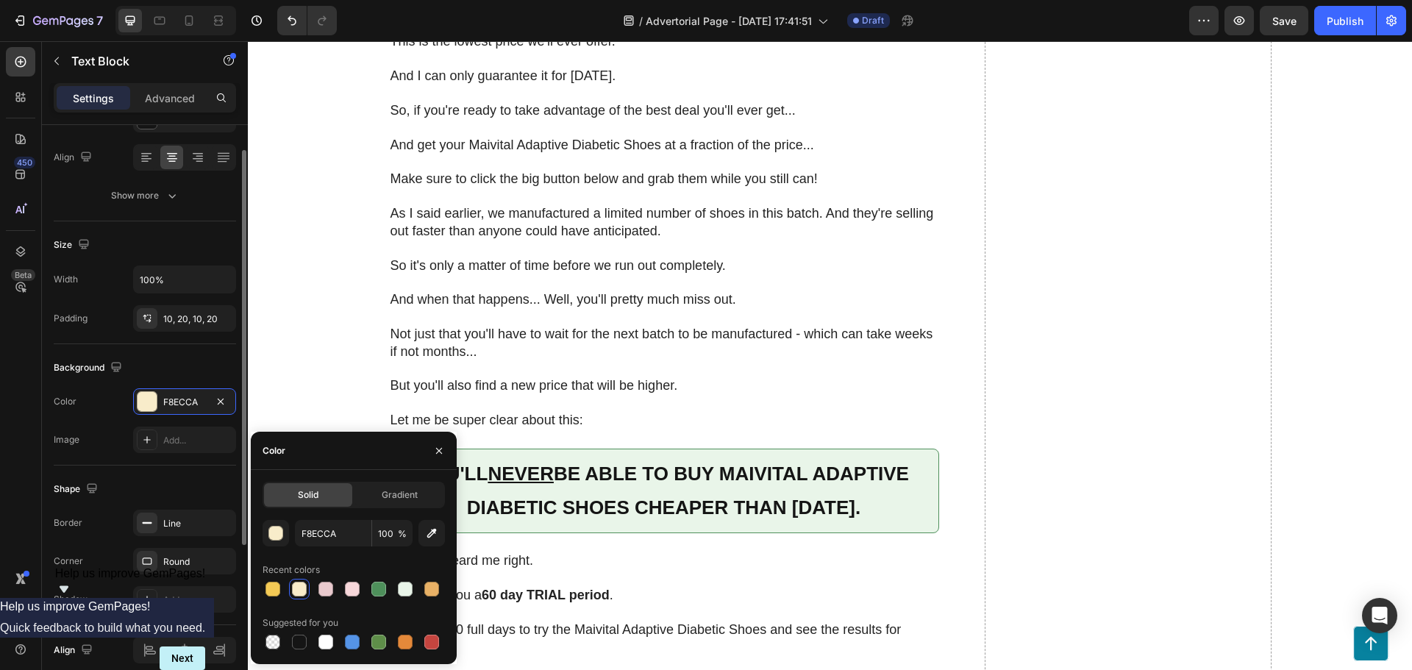
scroll to position [285, 0]
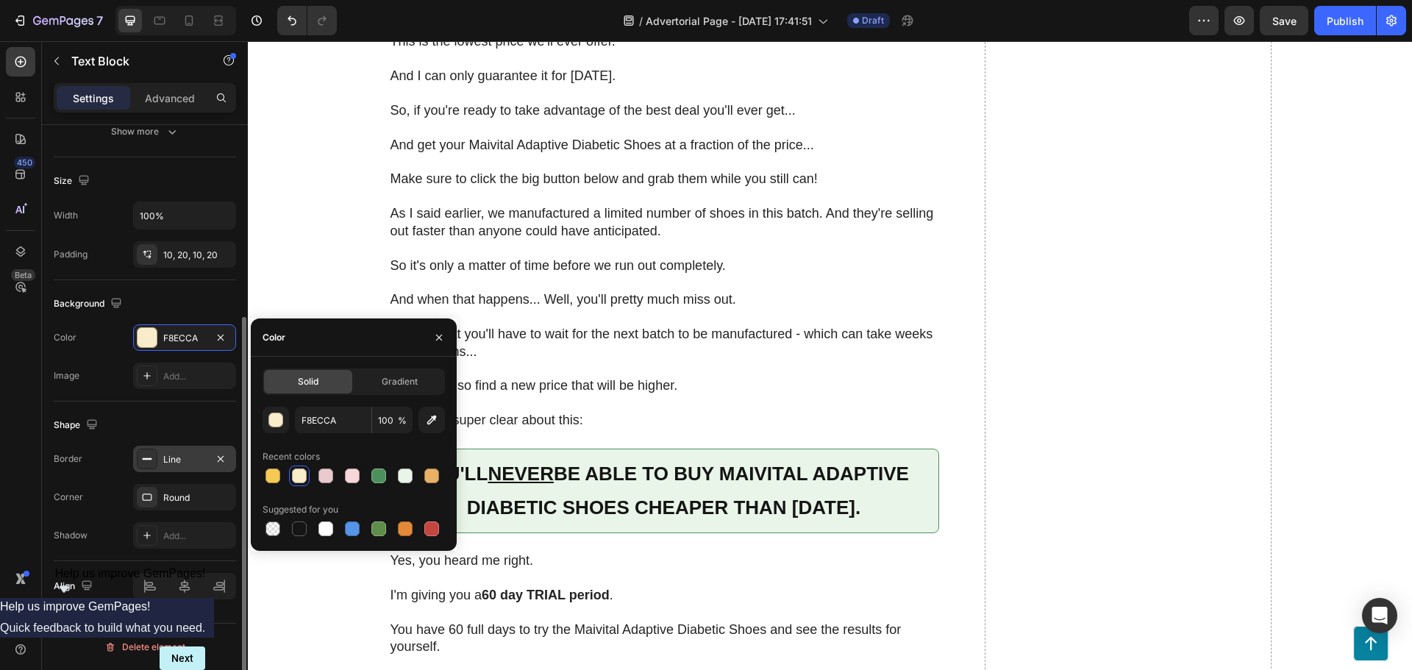
click at [160, 461] on div "Line" at bounding box center [184, 459] width 103 height 26
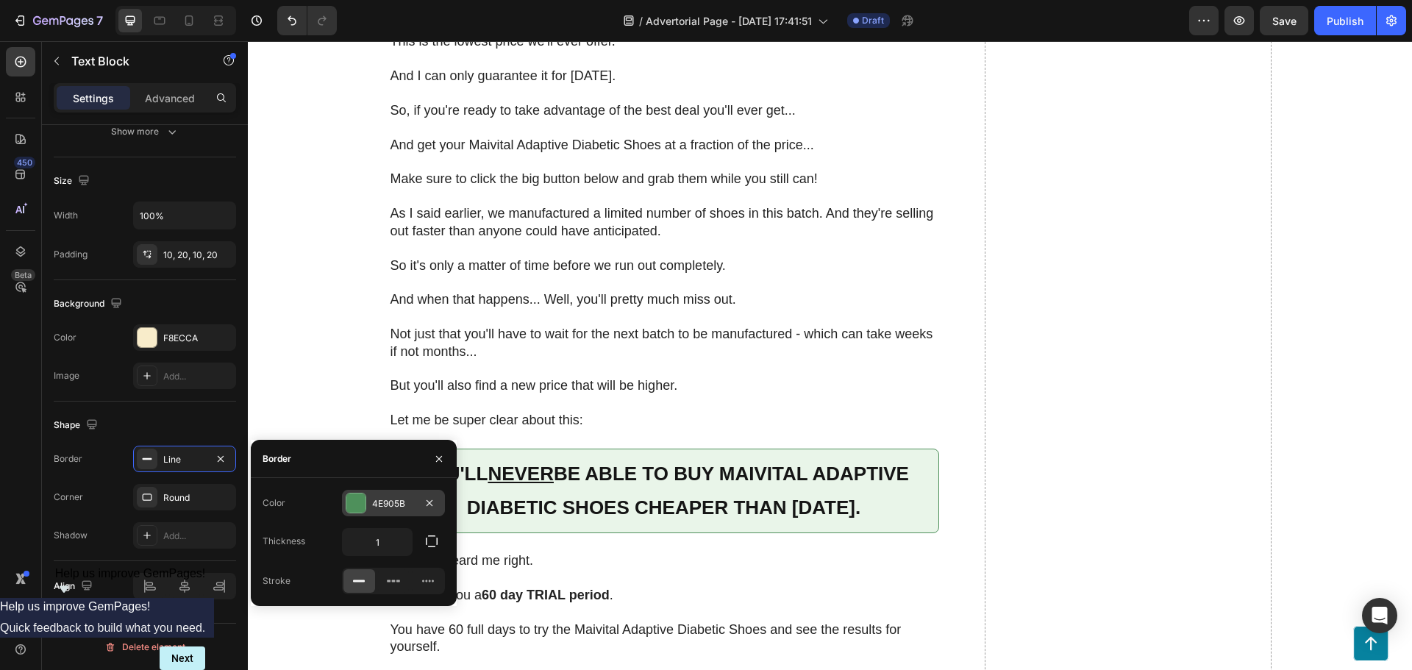
click at [347, 502] on div at bounding box center [355, 503] width 19 height 19
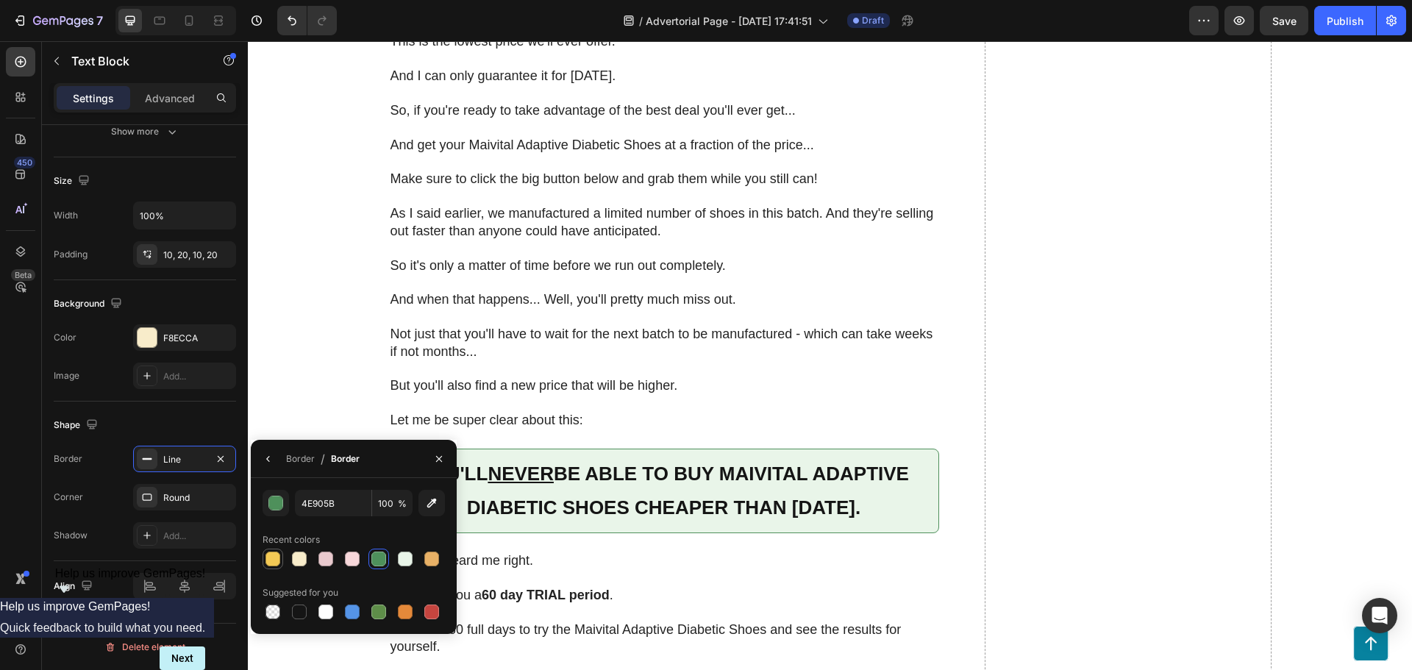
click at [270, 559] on div at bounding box center [273, 559] width 15 height 15
type input "F4CA55"
click at [306, 357] on div "As seen on Heading Image These Shoes Have Helped Thousands of Diabetic Patients…" at bounding box center [830, 459] width 1135 height 9025
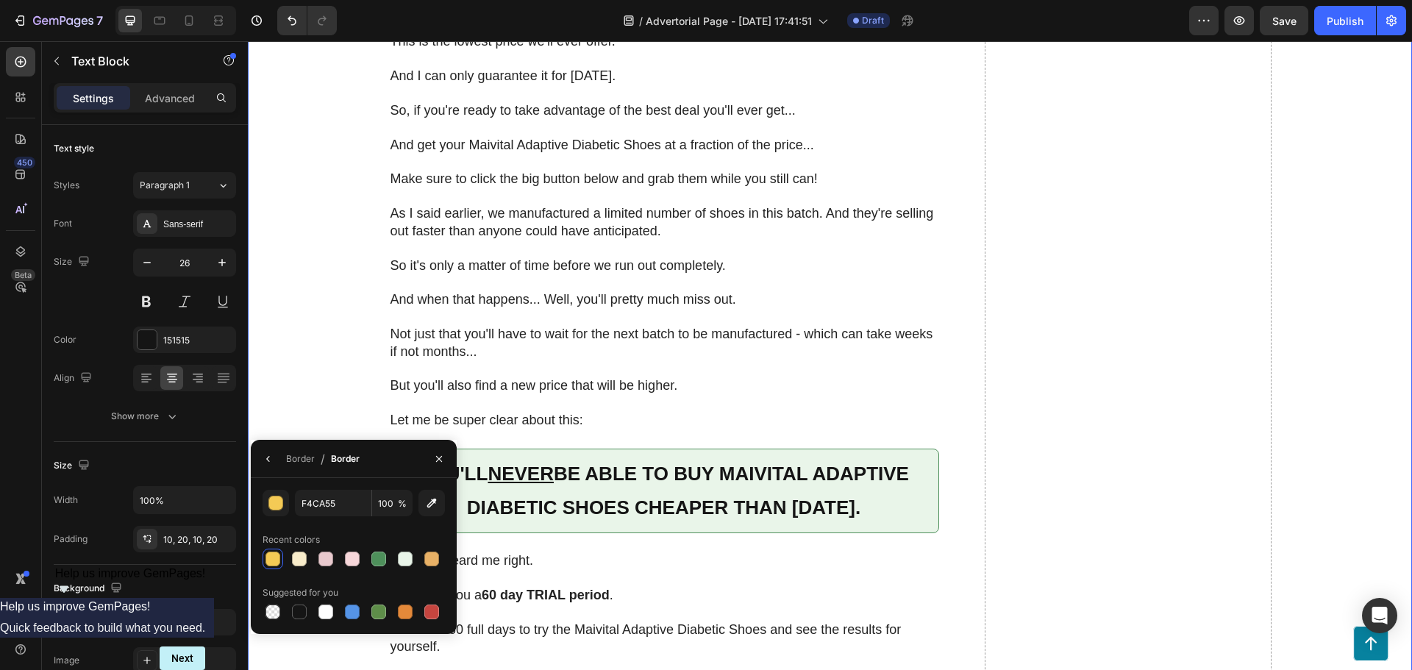
click at [306, 357] on div "As seen on Heading Image These Shoes Have Helped Thousands of Diabetic Patients…" at bounding box center [830, 459] width 1135 height 9025
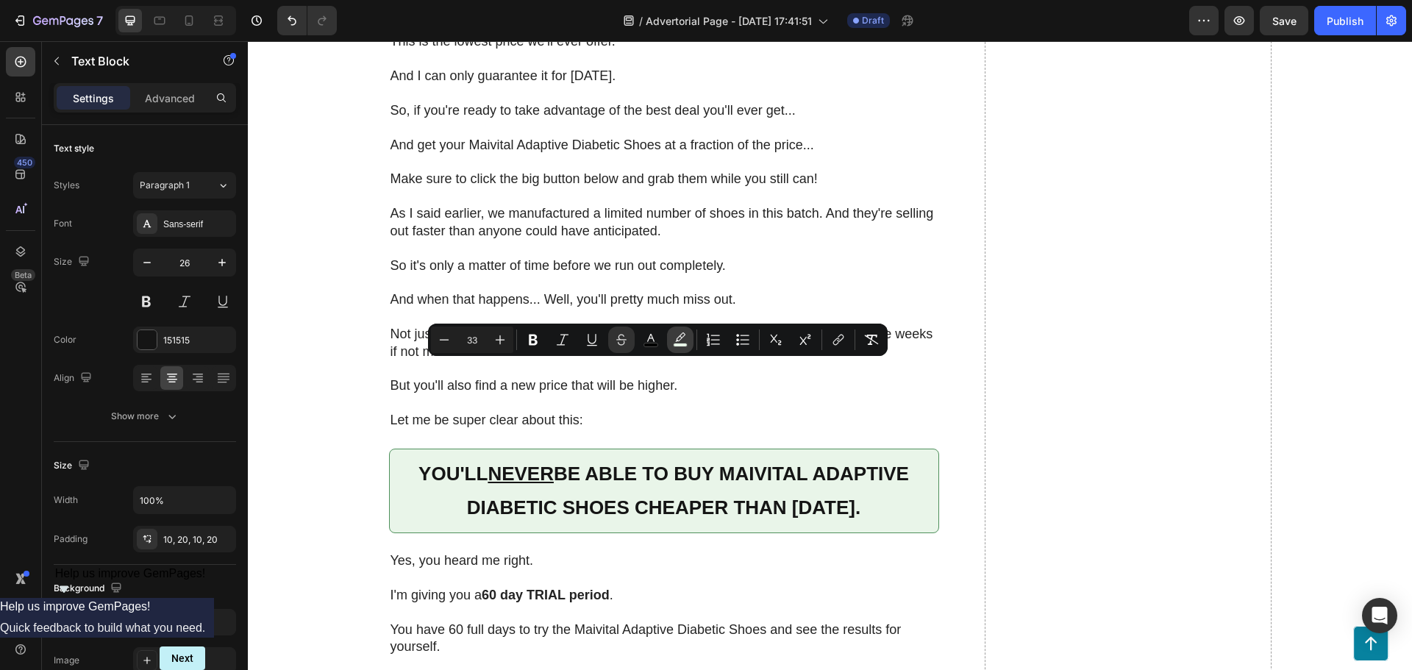
click at [675, 333] on icon "Editor contextual toolbar" at bounding box center [680, 340] width 15 height 15
type input "E8F5E8"
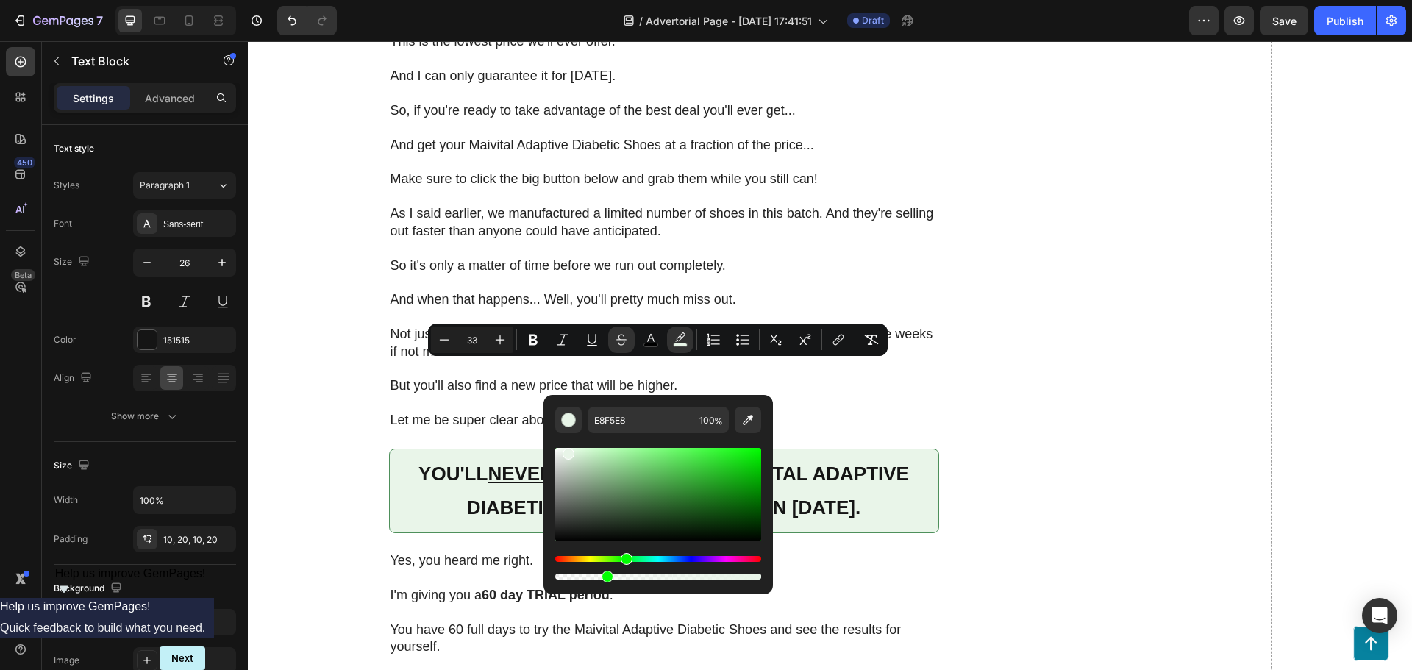
drag, startPoint x: 853, startPoint y: 617, endPoint x: 448, endPoint y: 572, distance: 407.8
type input "0"
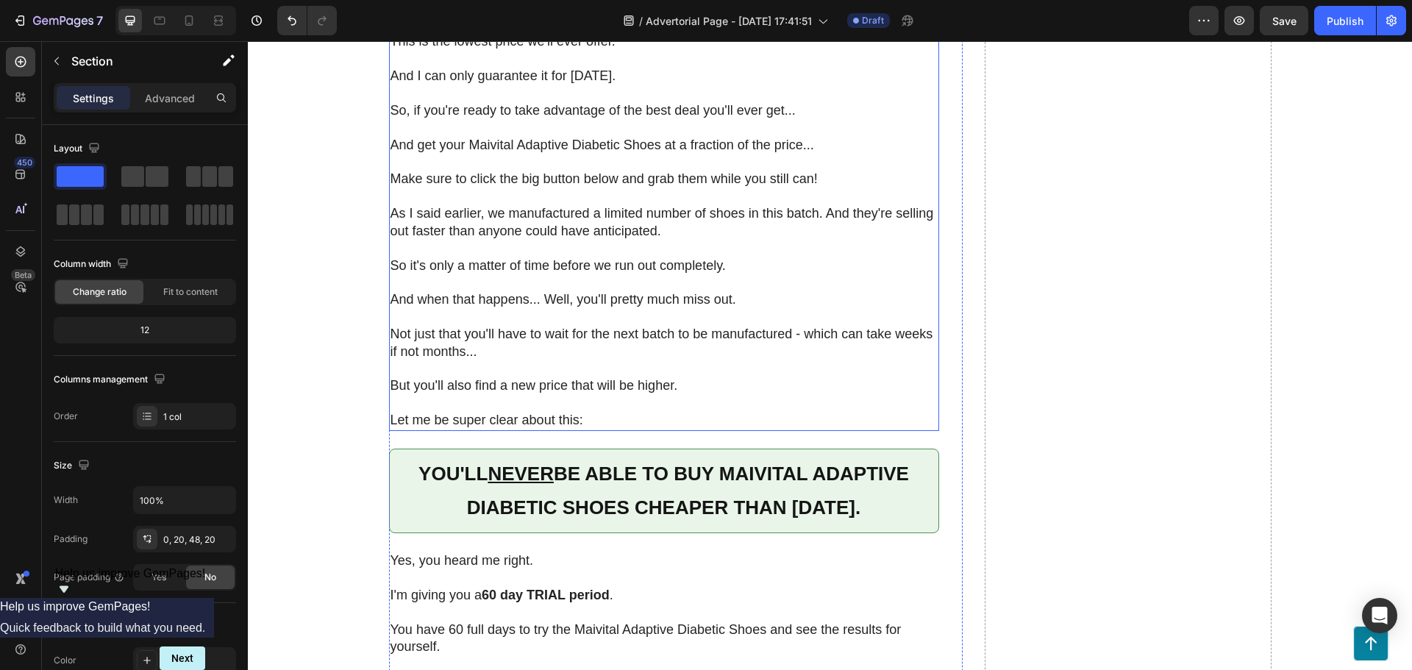
click at [357, 480] on div "As seen on Heading Image These Shoes Have Helped Thousands of Diabetic Patients…" at bounding box center [830, 459] width 1135 height 9025
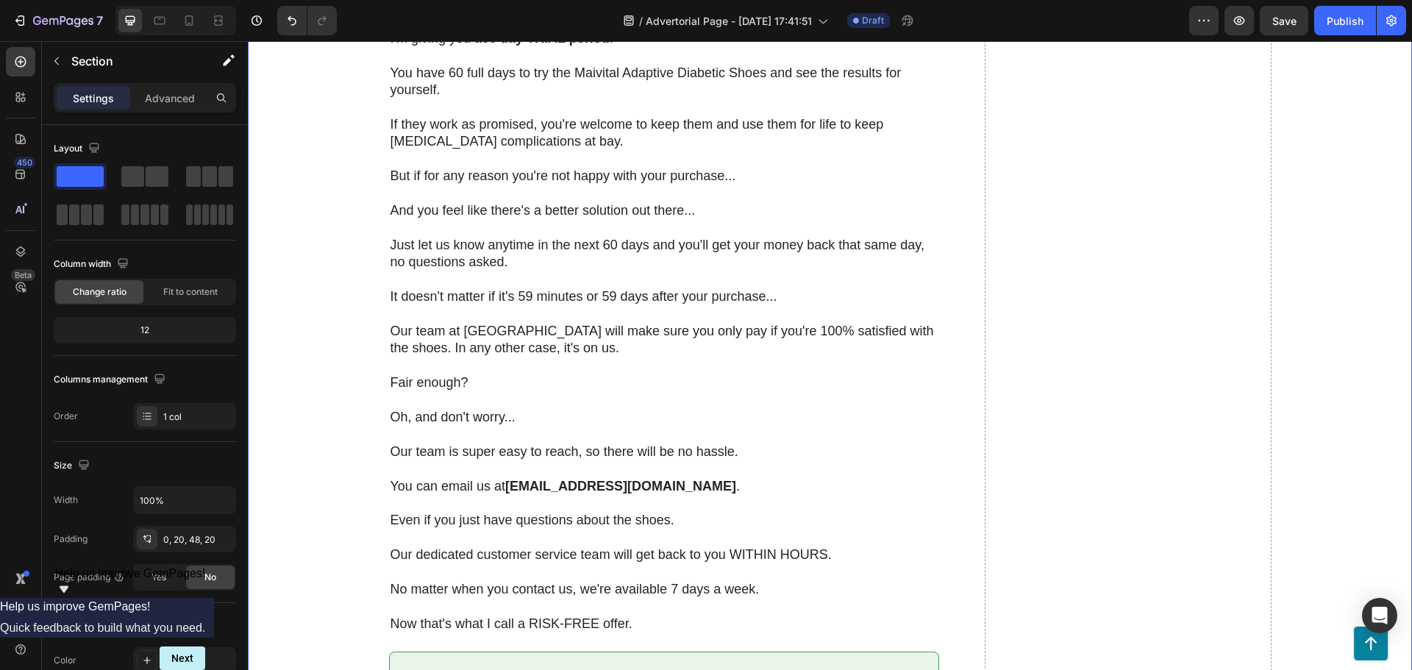
scroll to position [9710, 0]
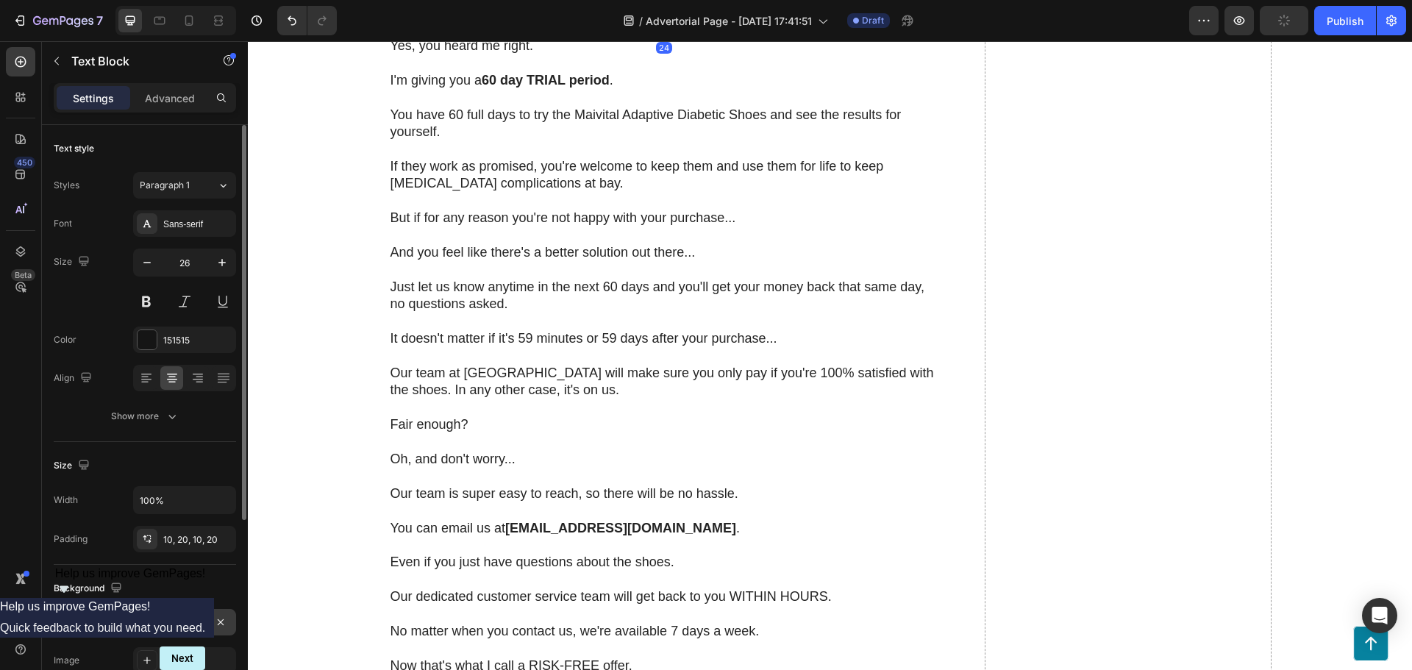
drag, startPoint x: 160, startPoint y: 631, endPoint x: 172, endPoint y: 619, distance: 16.6
click at [161, 631] on div "E9F5E9" at bounding box center [184, 622] width 103 height 26
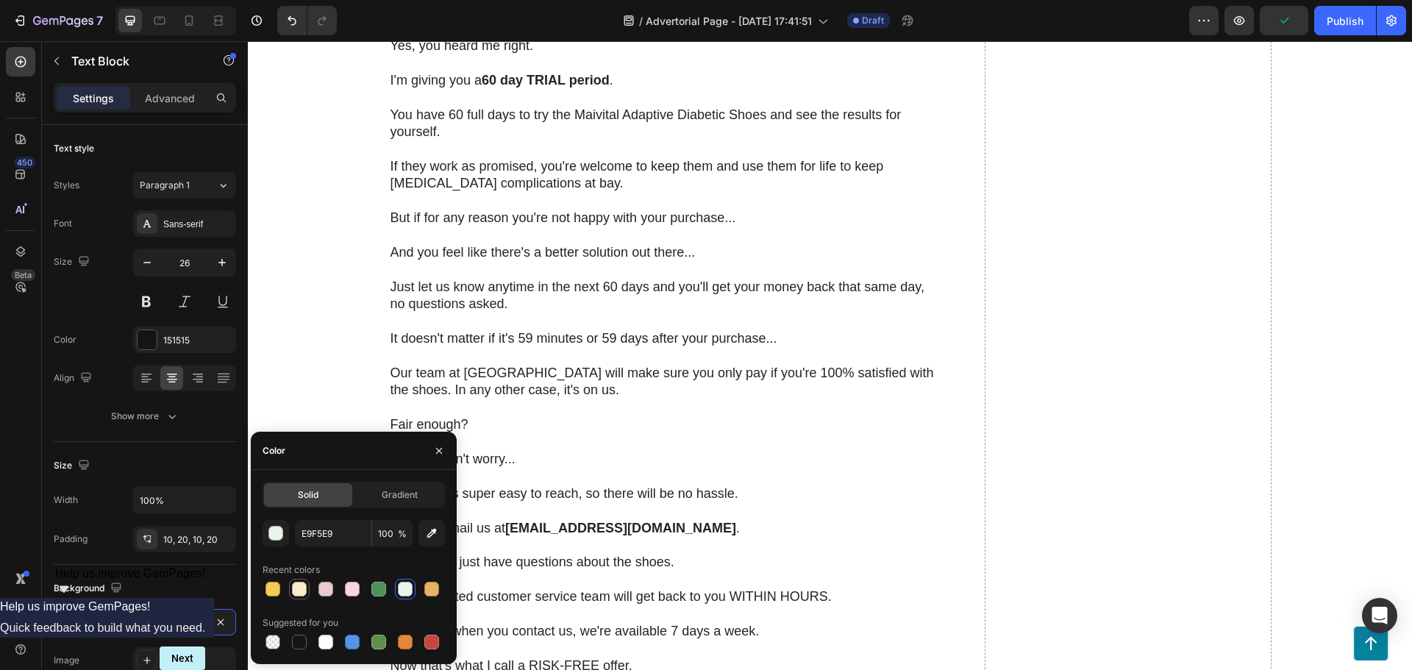
click at [302, 594] on div at bounding box center [299, 589] width 15 height 15
type input "F8ECCA"
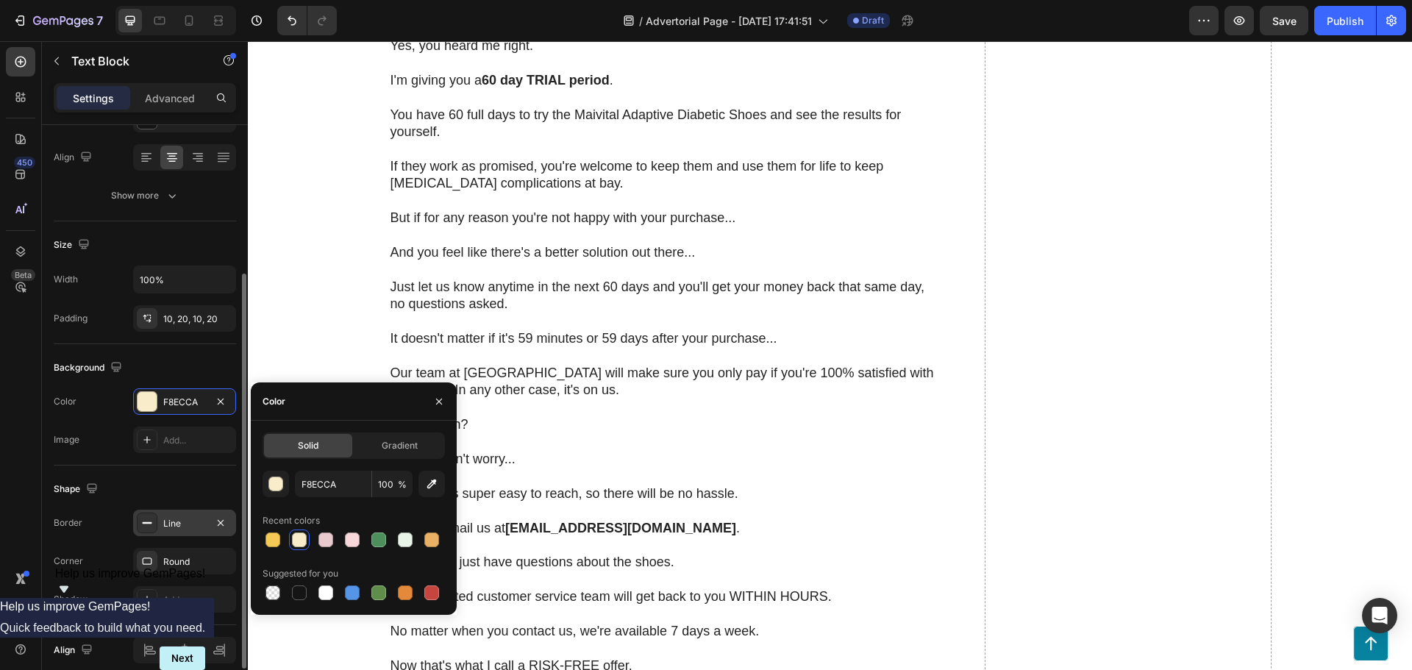
click at [160, 536] on div "Line" at bounding box center [184, 523] width 103 height 26
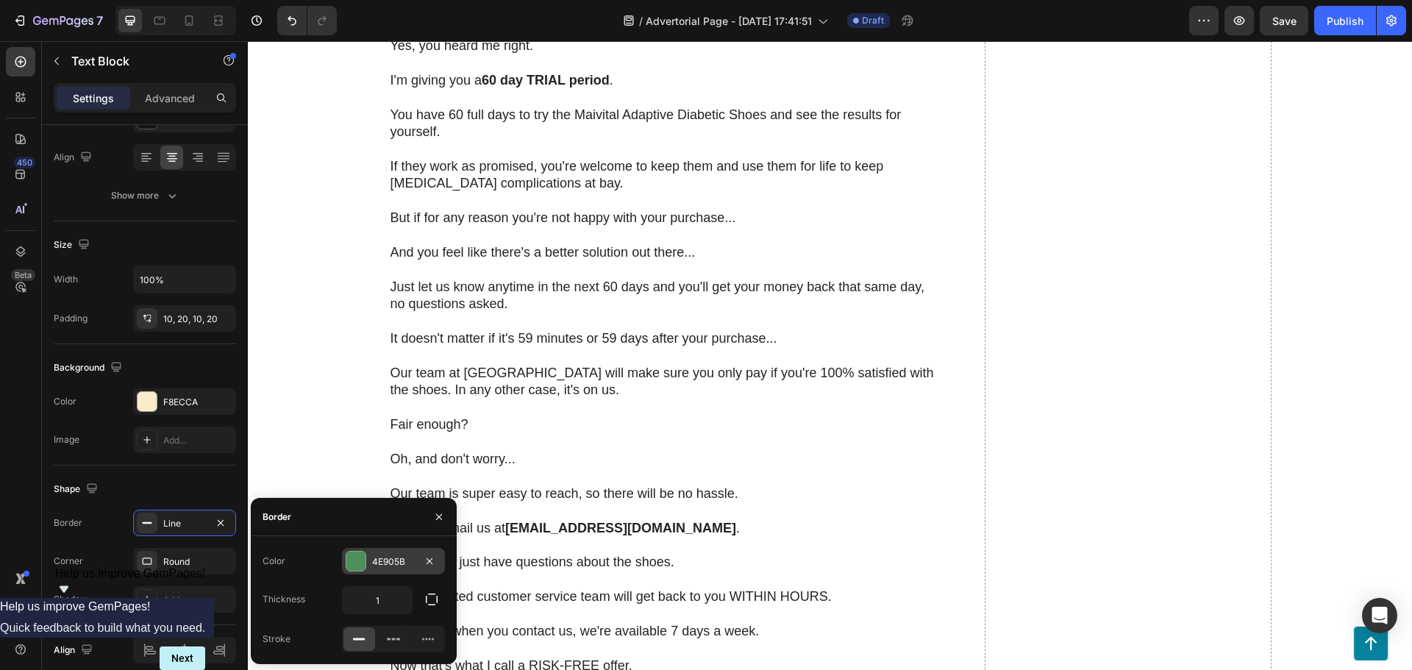
click at [374, 555] on div "4E905B" at bounding box center [393, 561] width 43 height 13
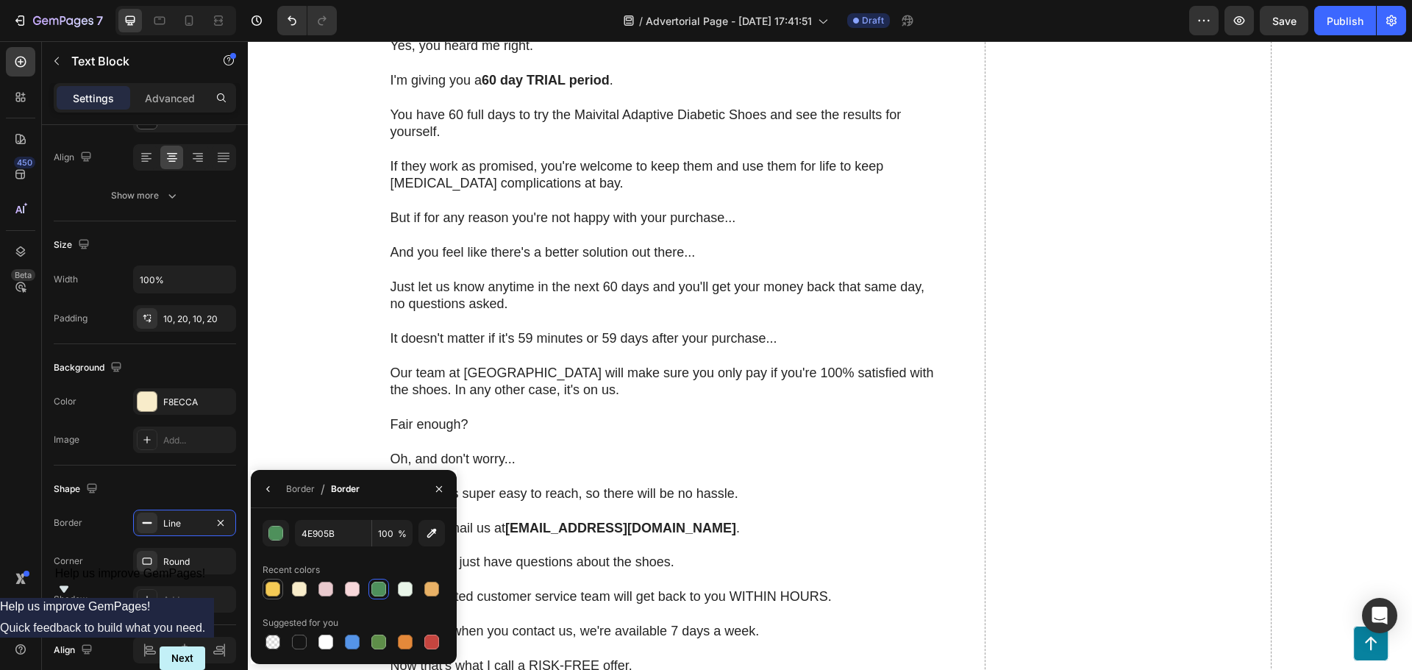
click at [280, 593] on div at bounding box center [273, 589] width 15 height 15
type input "F4CA55"
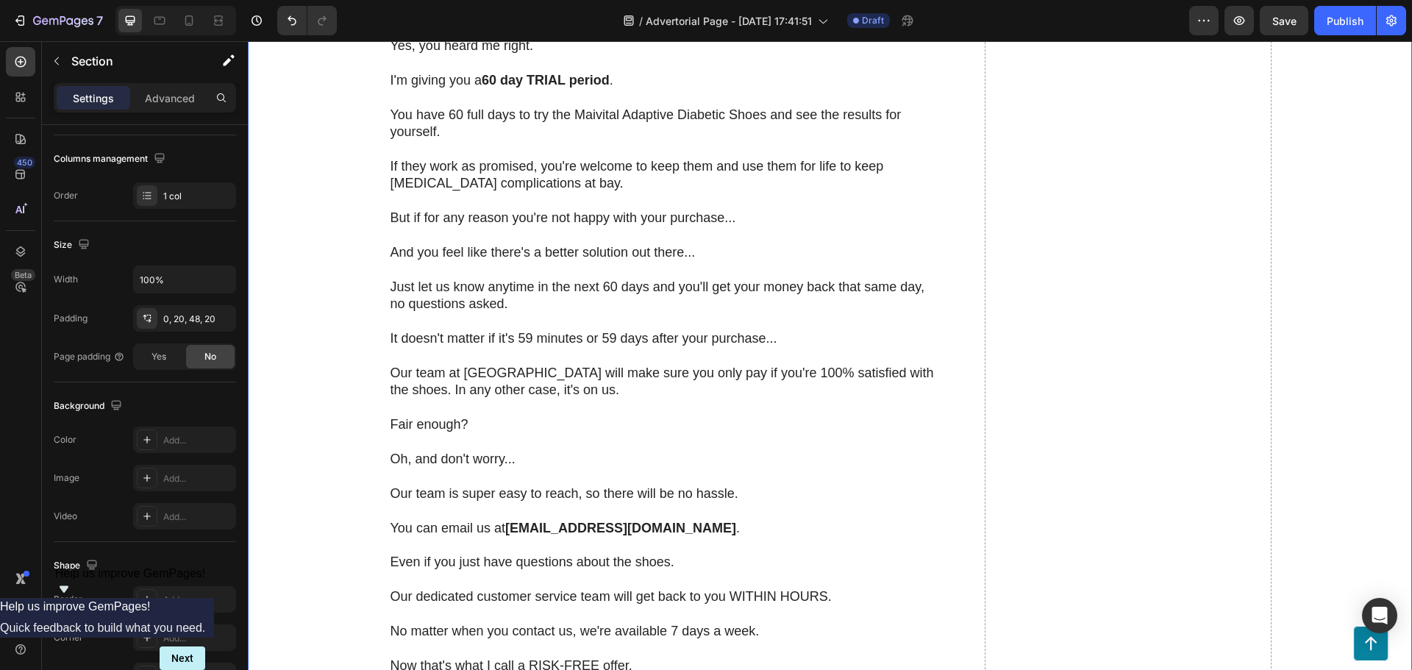
scroll to position [0, 0]
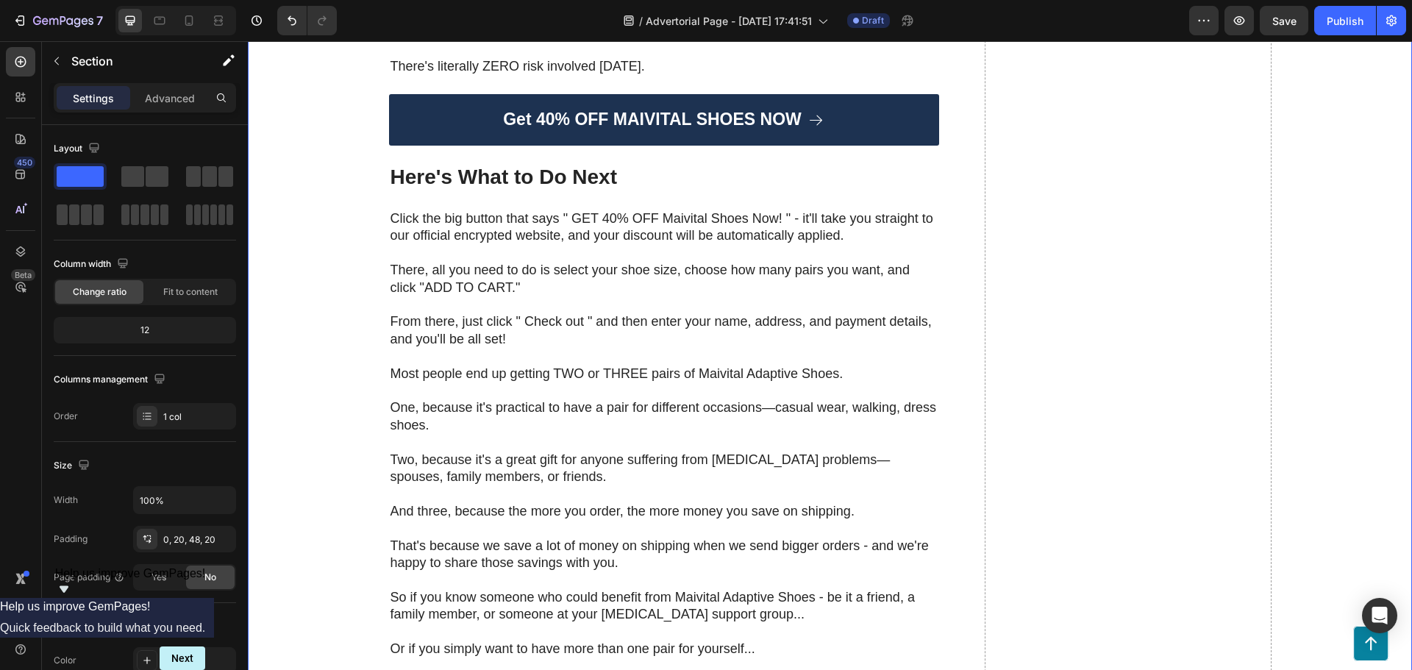
scroll to position [10667, 0]
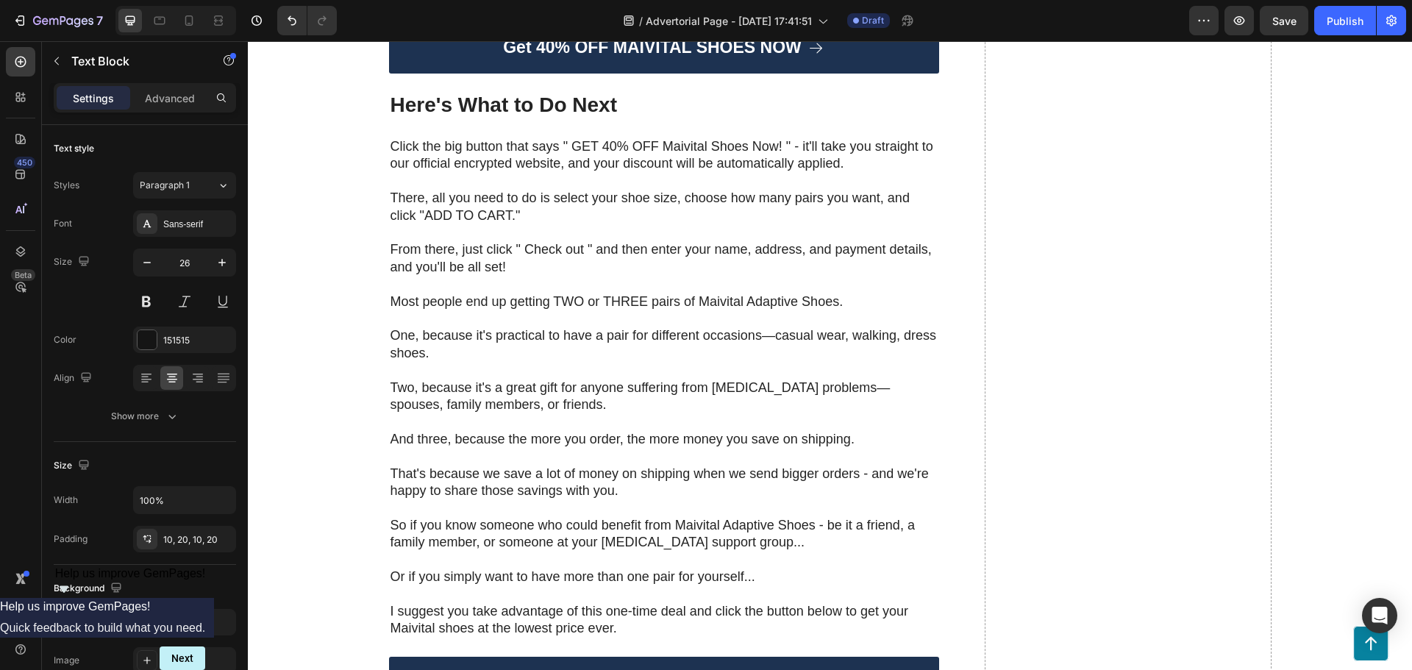
click at [172, 612] on div "E9F5E9" at bounding box center [184, 622] width 103 height 26
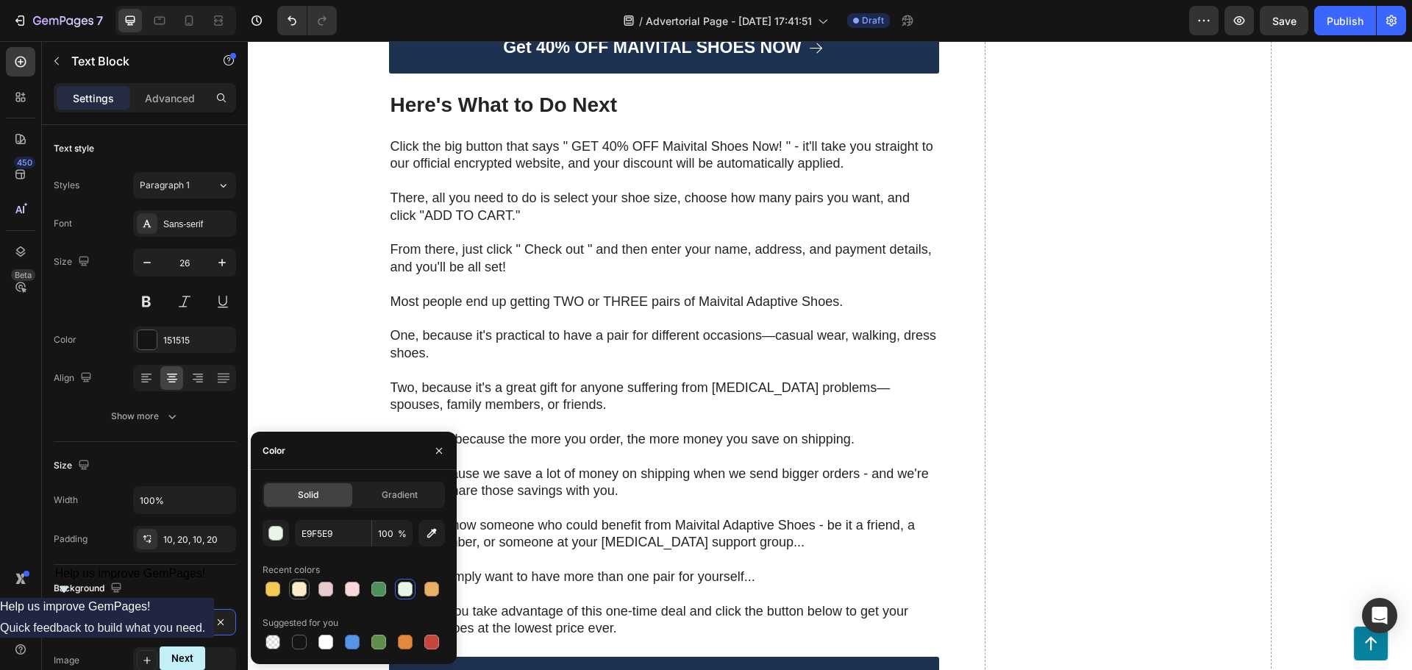
click at [297, 587] on div at bounding box center [299, 589] width 15 height 15
type input "F8ECCA"
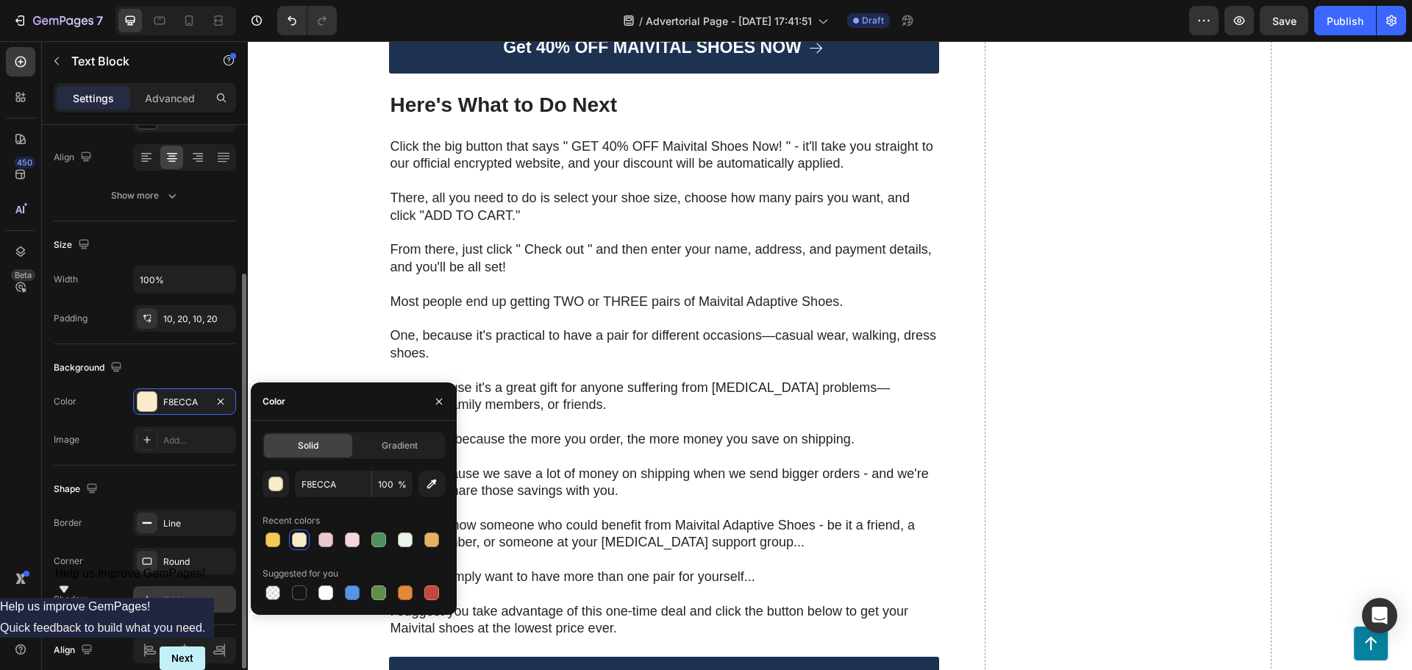
scroll to position [285, 0]
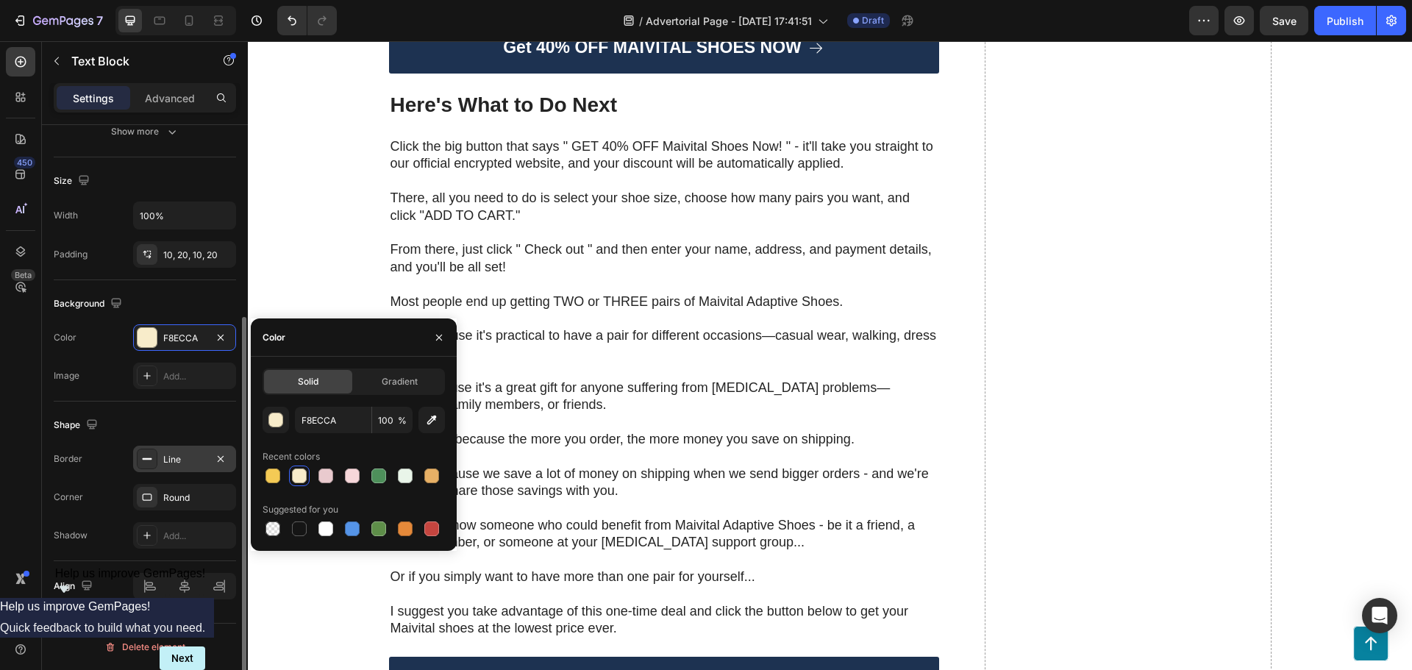
click at [160, 455] on div "Line" at bounding box center [184, 459] width 103 height 26
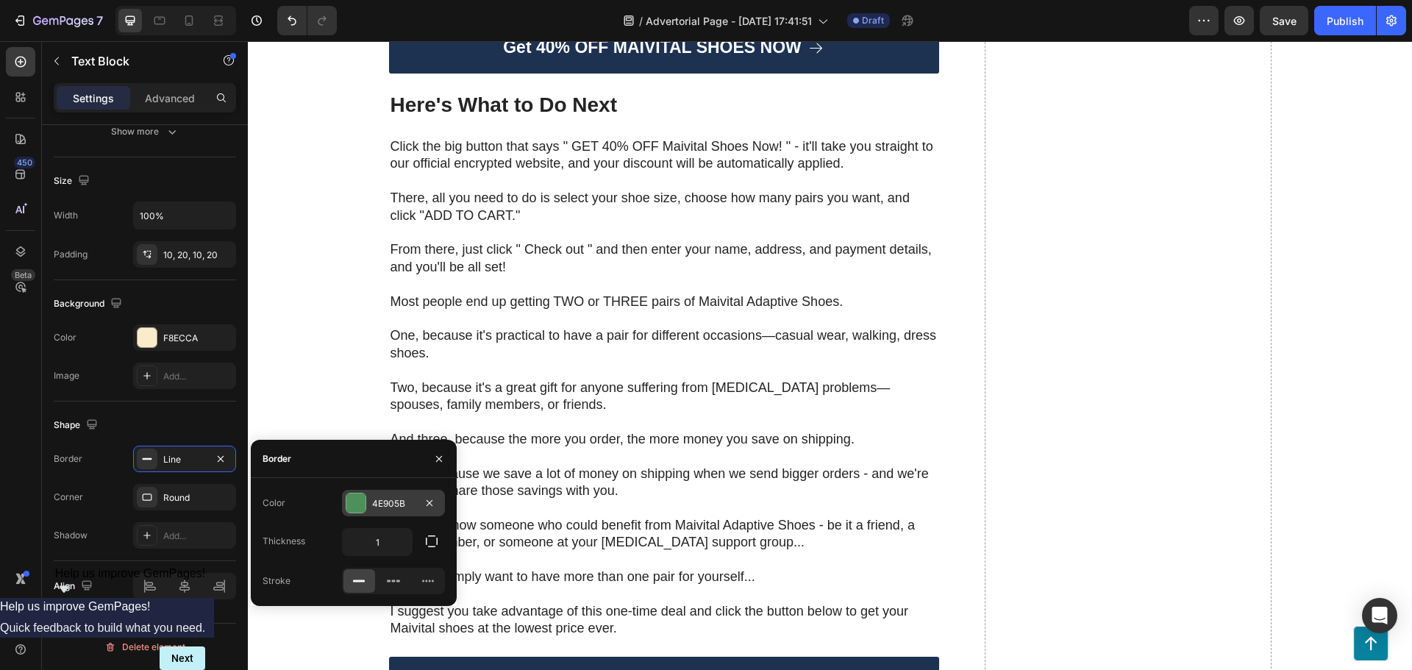
click at [355, 499] on div at bounding box center [355, 503] width 19 height 19
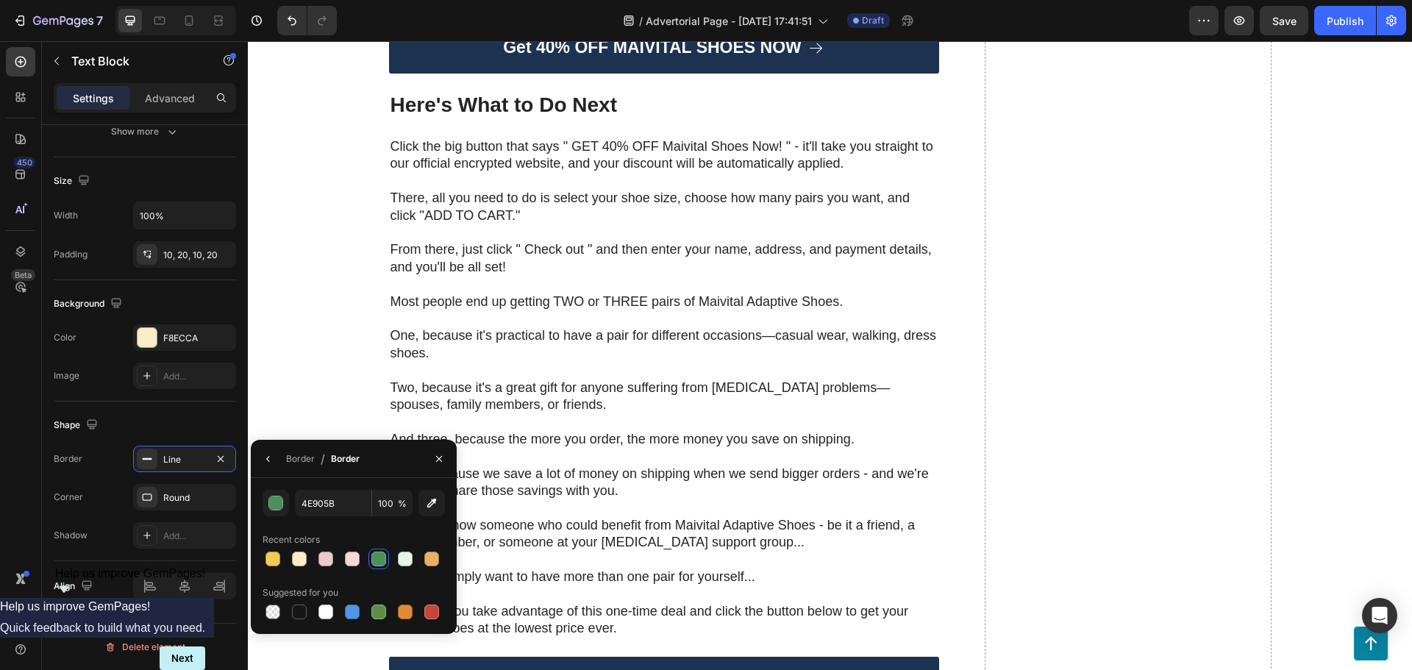
click at [273, 544] on div "Recent colors" at bounding box center [291, 539] width 57 height 13
click at [271, 551] on div at bounding box center [273, 559] width 18 height 18
type input "F4CA55"
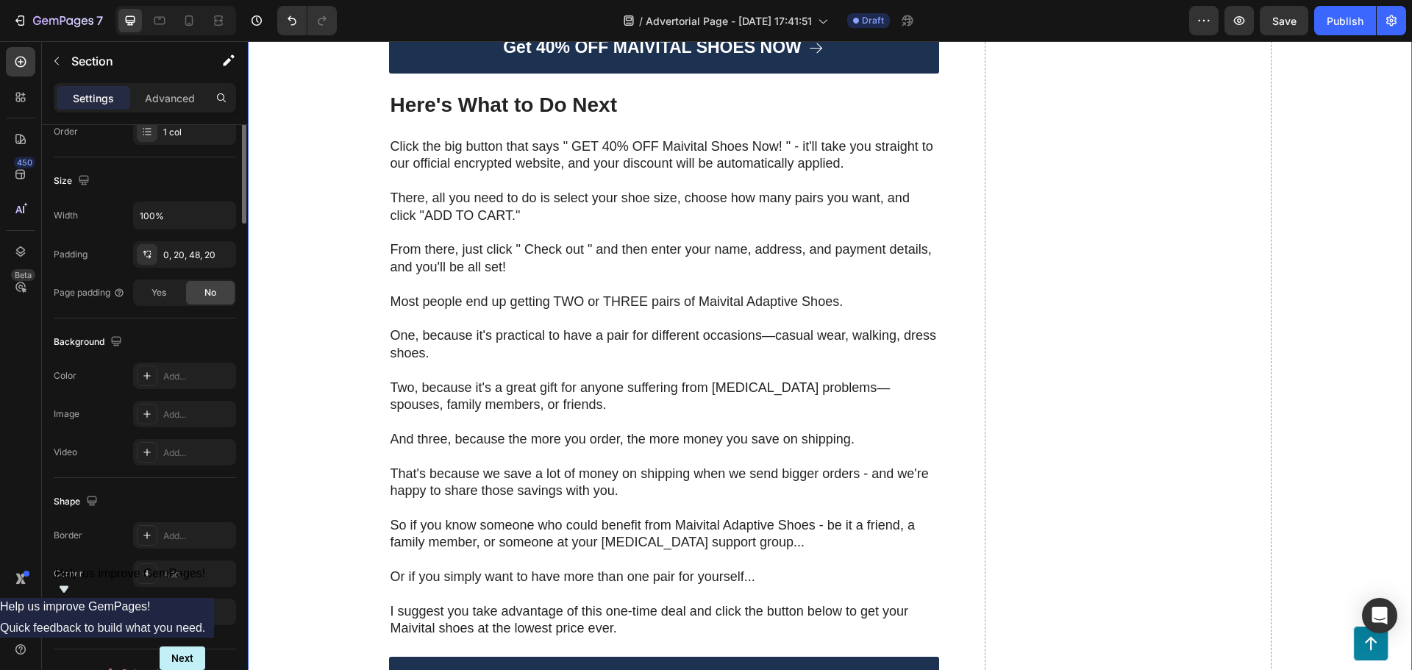
scroll to position [0, 0]
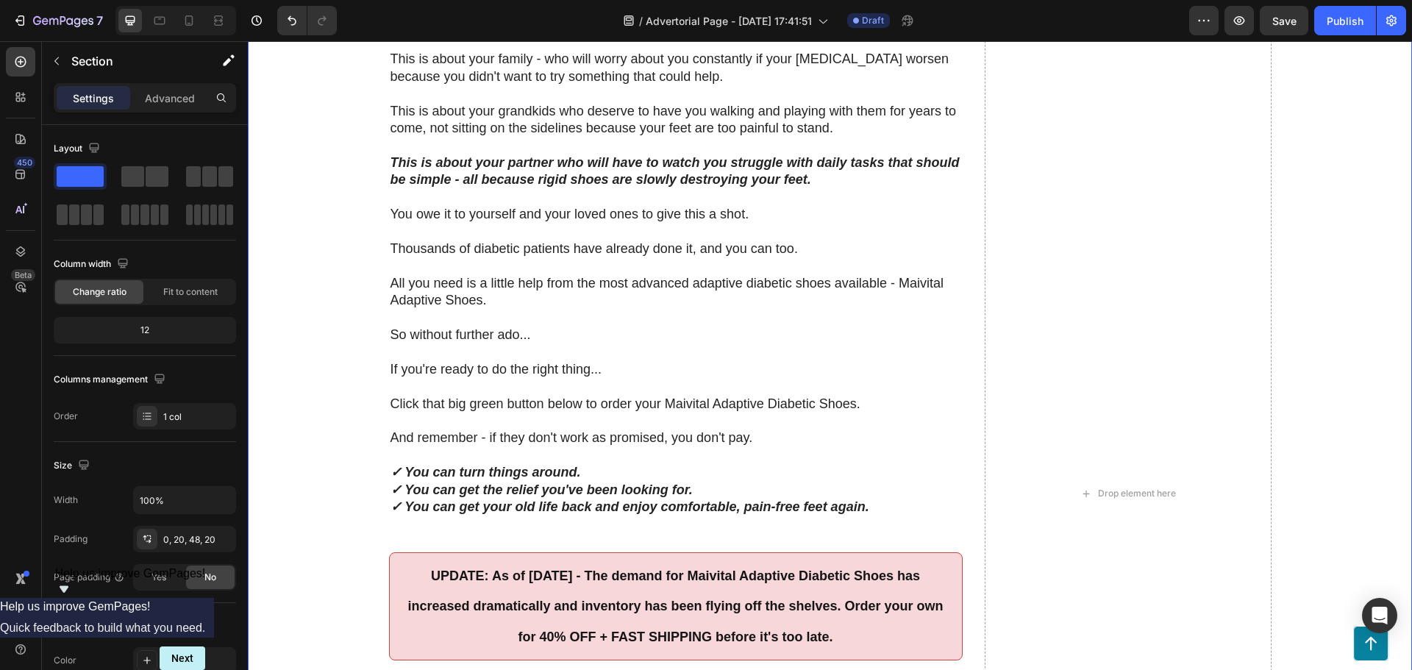
scroll to position [12285, 0]
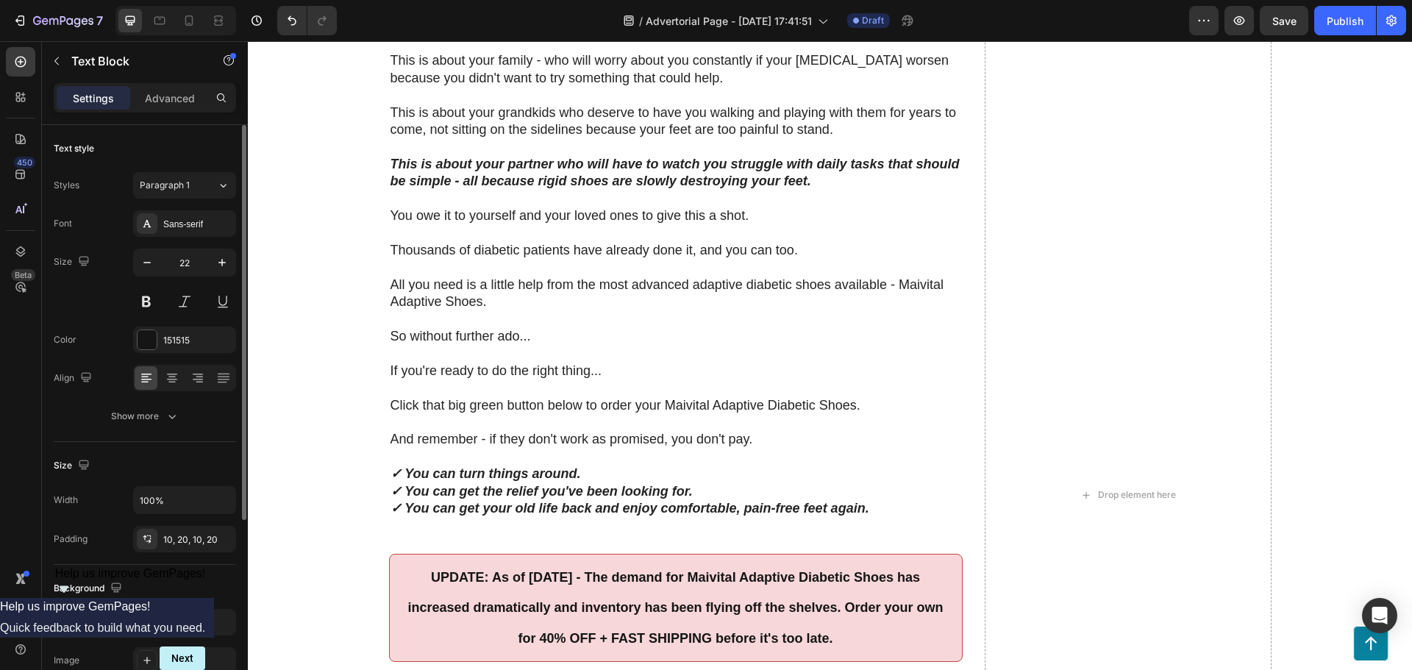
click at [159, 604] on div "Background The changes might be hidden by the video. Color F7D7DA Image Add..." at bounding box center [145, 625] width 182 height 121
click at [160, 619] on div "F7D7DA" at bounding box center [184, 622] width 103 height 26
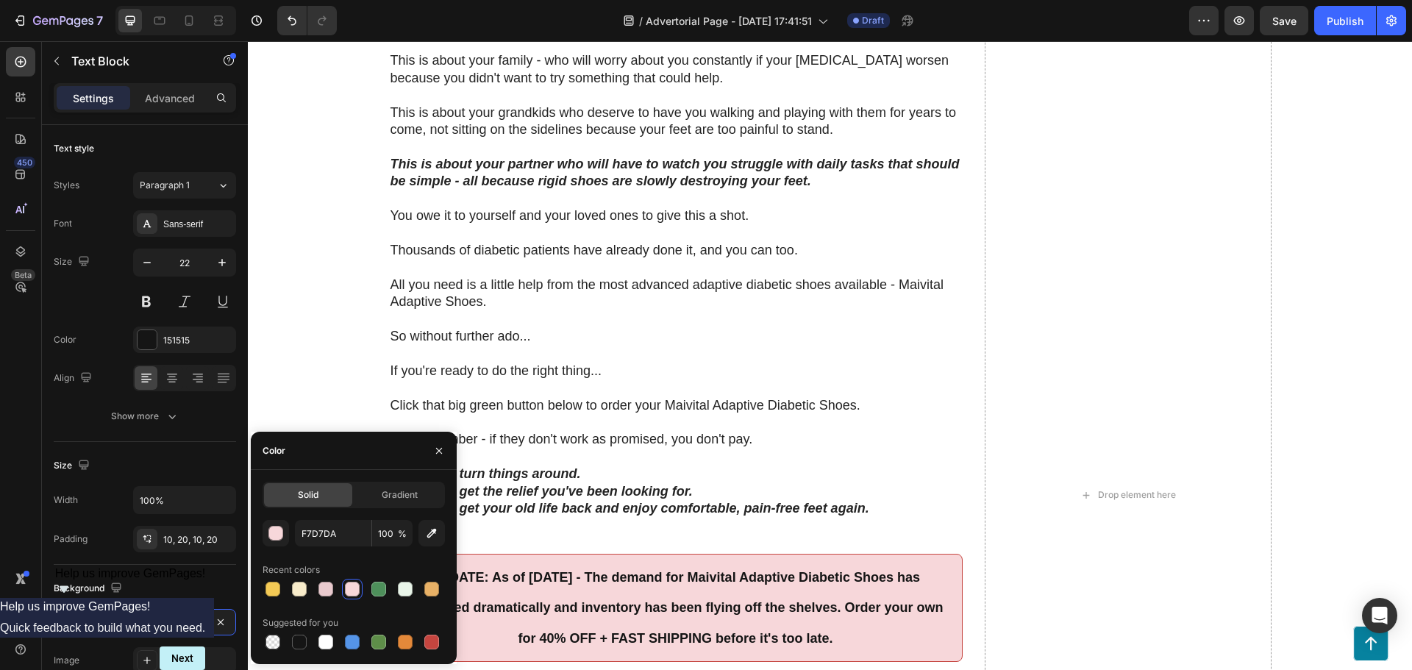
click at [261, 593] on div "Solid Gradient F7D7DA 100 % Recent colors Suggested for you" at bounding box center [354, 567] width 206 height 171
click at [273, 590] on div at bounding box center [273, 589] width 15 height 15
click at [298, 587] on div at bounding box center [299, 589] width 15 height 15
type input "F8ECCA"
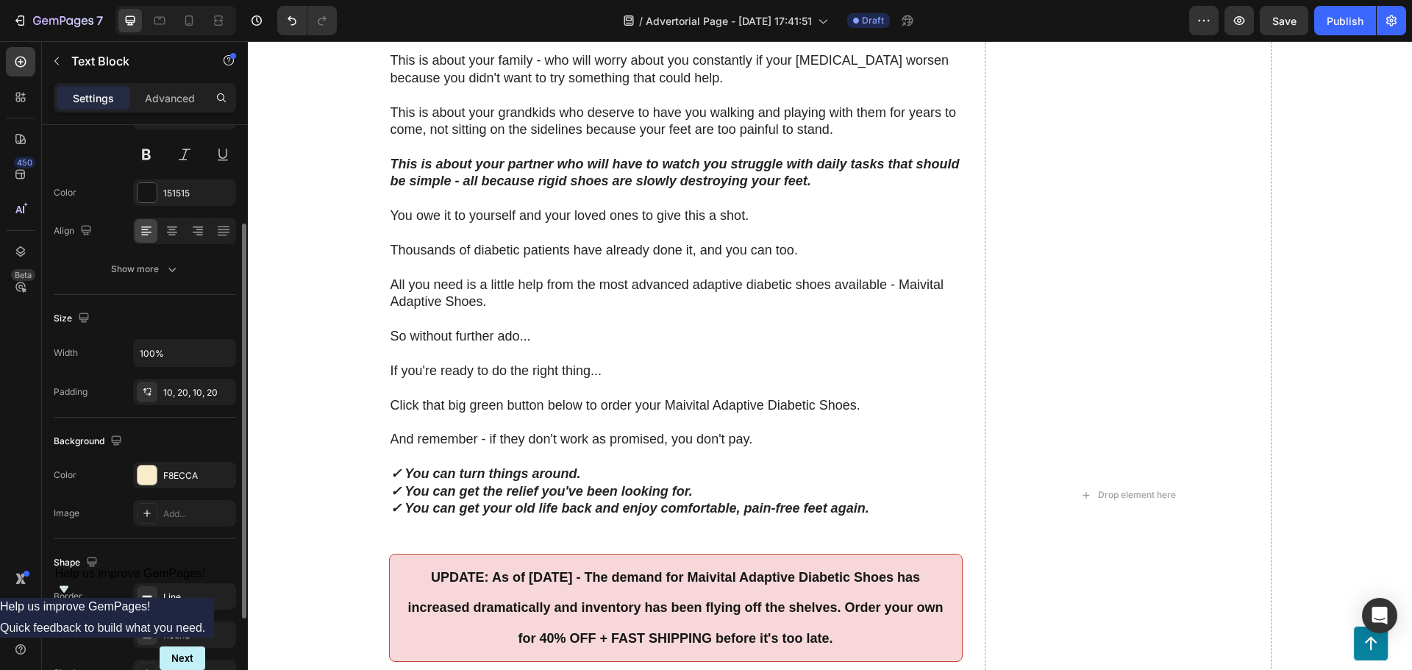
click at [167, 614] on div "Border Line Corner Round Shadow Add..." at bounding box center [145, 634] width 182 height 103
click at [178, 593] on div "Line" at bounding box center [184, 597] width 43 height 13
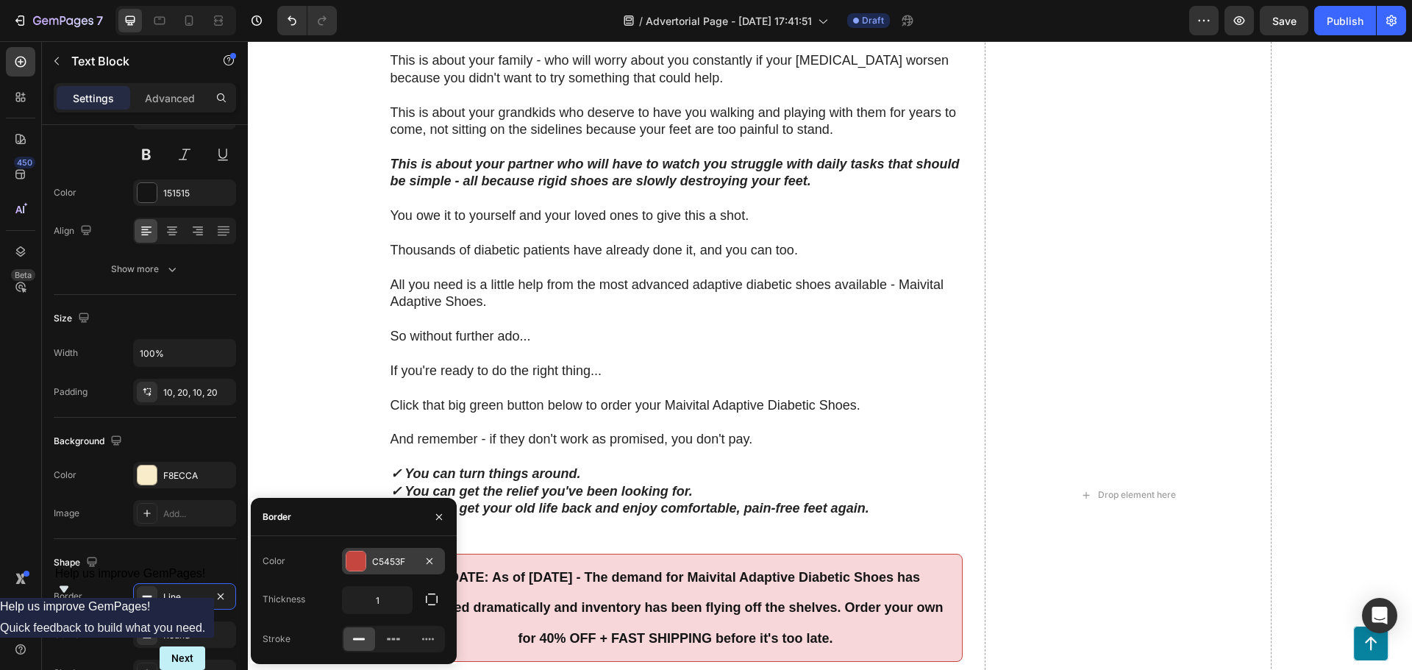
click at [374, 555] on div "C5453F" at bounding box center [393, 561] width 43 height 13
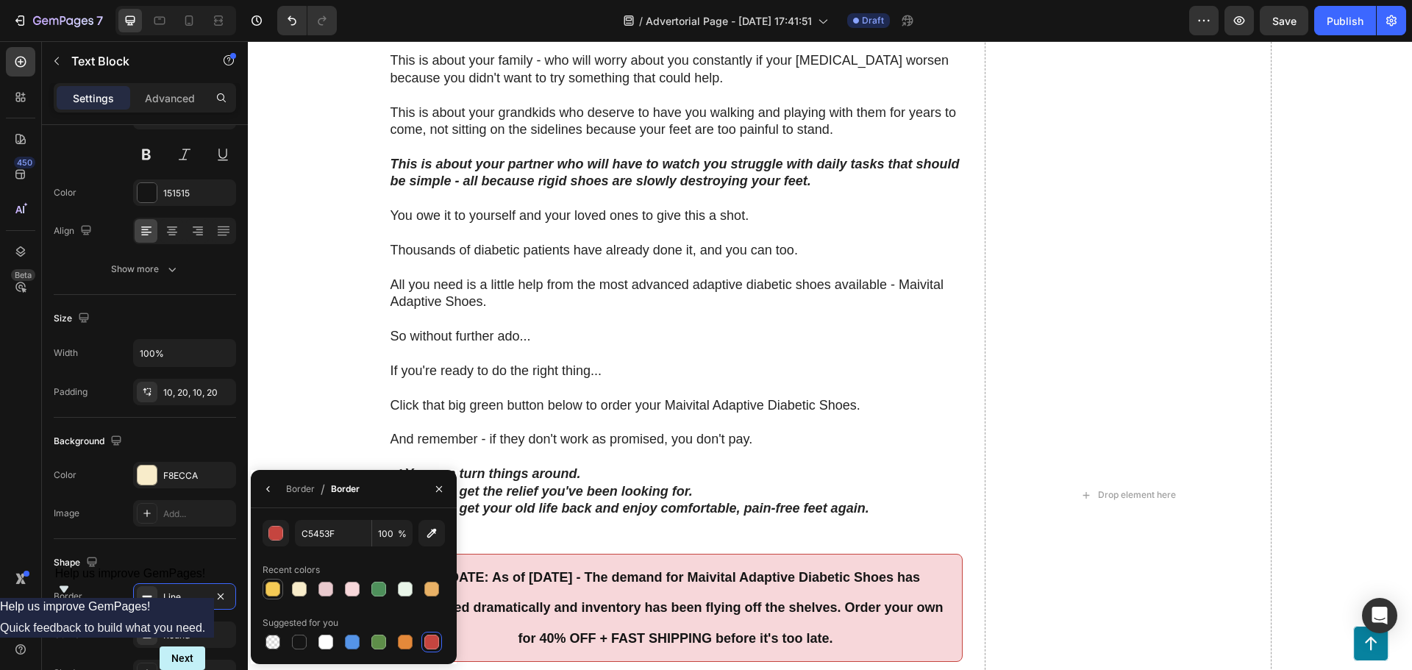
click at [278, 594] on div at bounding box center [273, 589] width 15 height 15
type input "F4CA55"
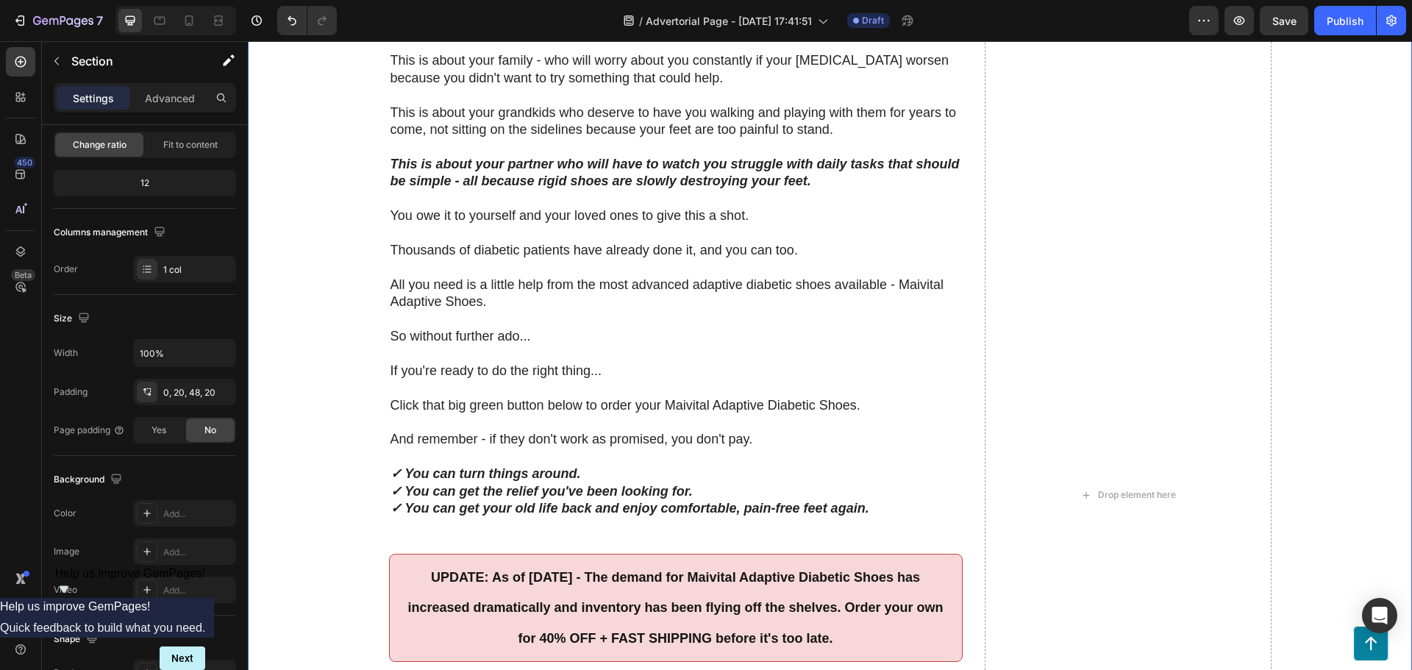
scroll to position [0, 0]
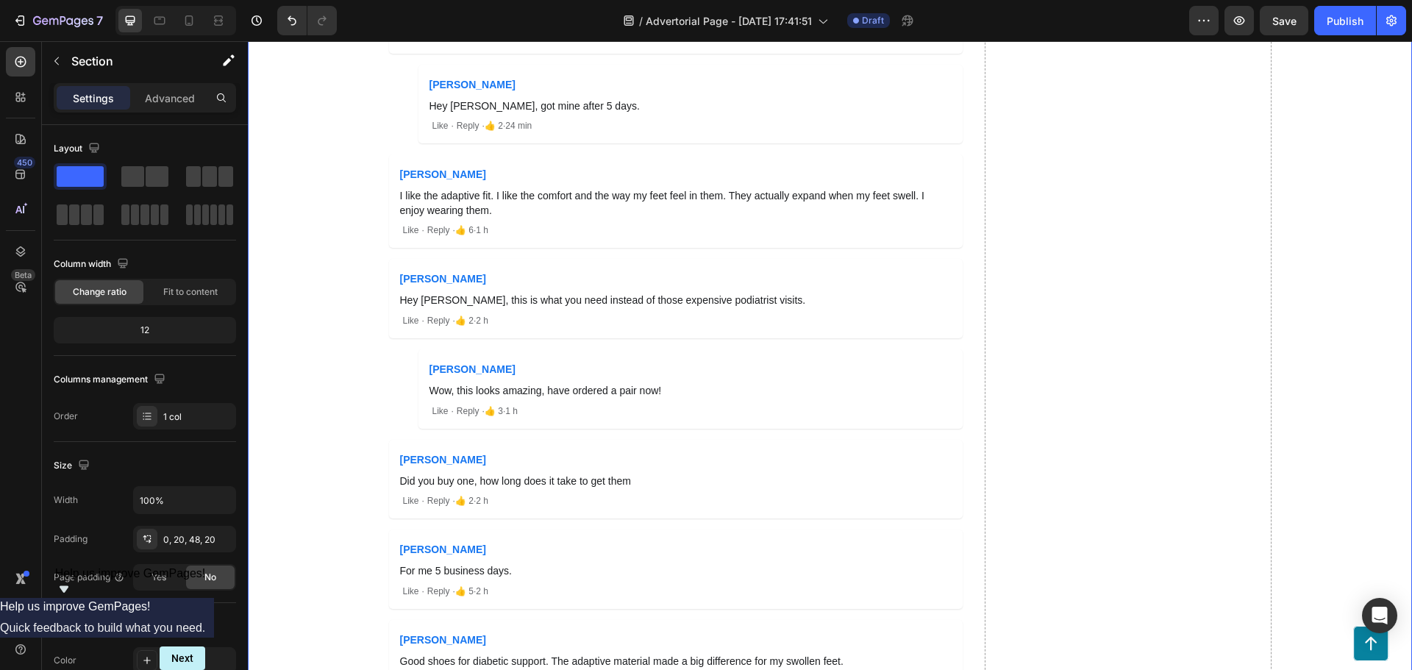
scroll to position [13462, 0]
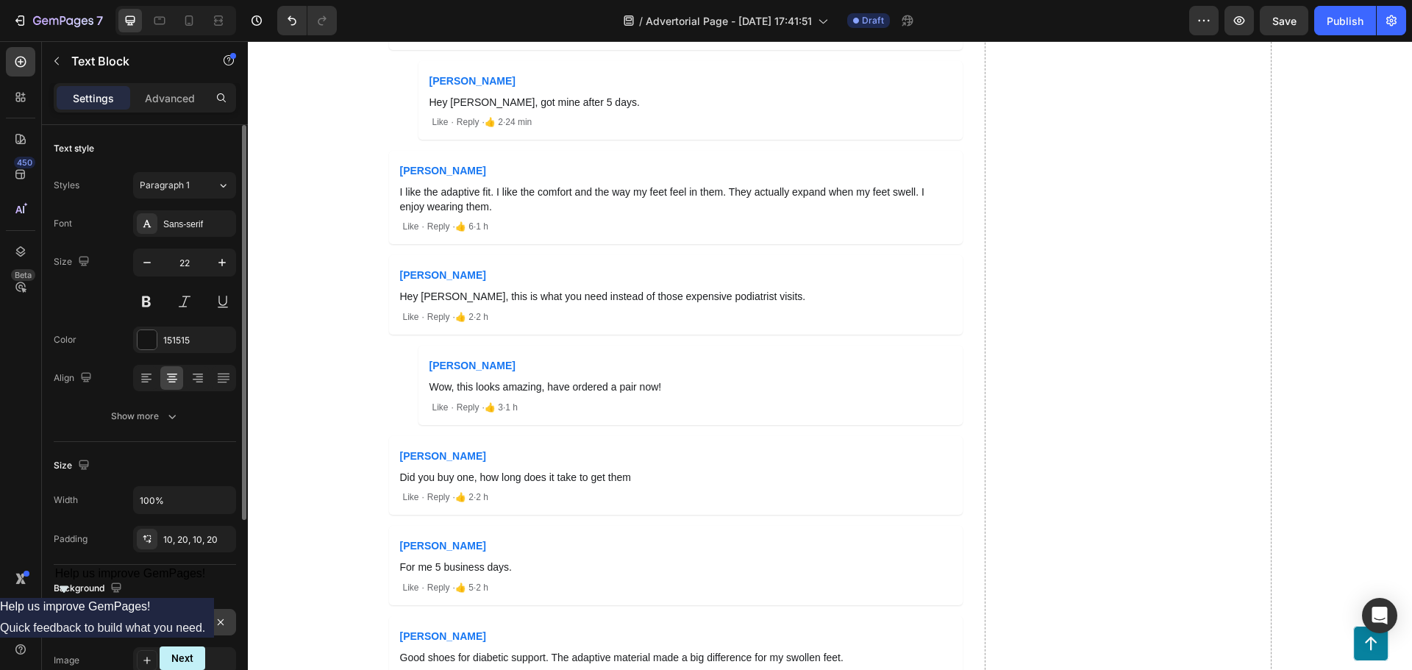
click at [142, 628] on div at bounding box center [147, 622] width 19 height 19
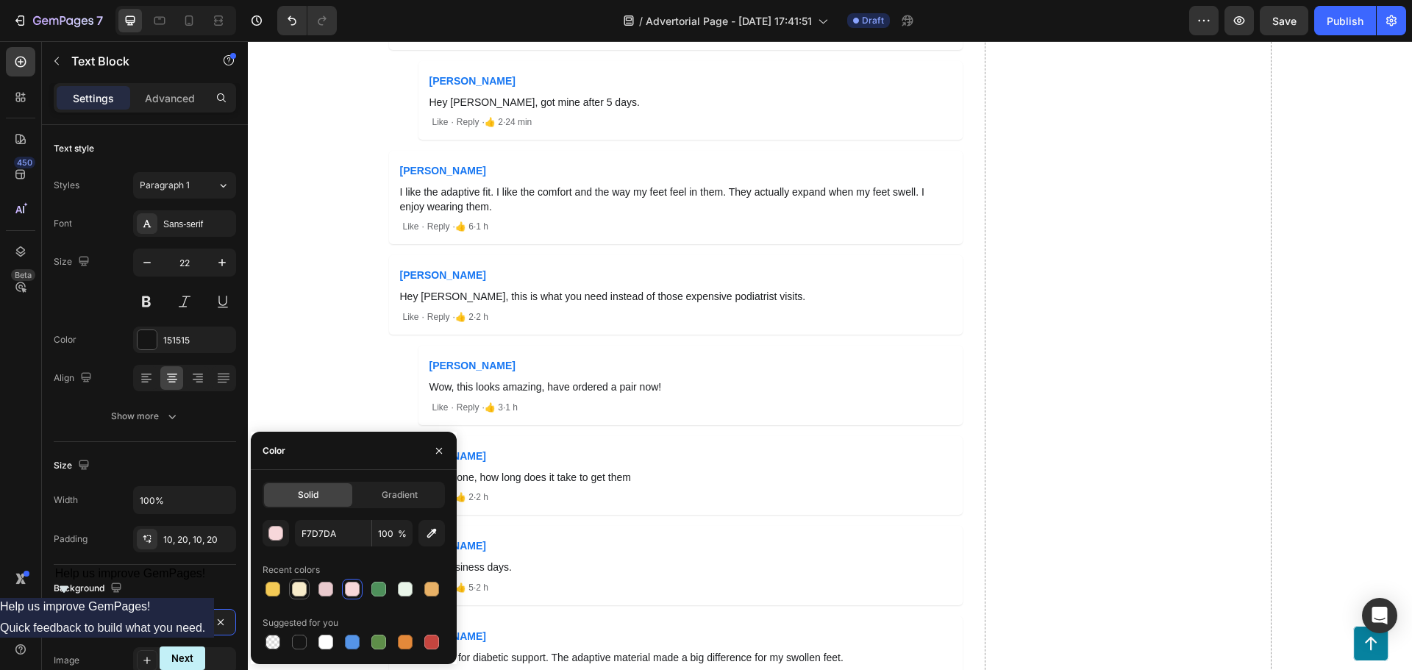
click at [295, 581] on div at bounding box center [300, 589] width 18 height 18
type input "F8ECCA"
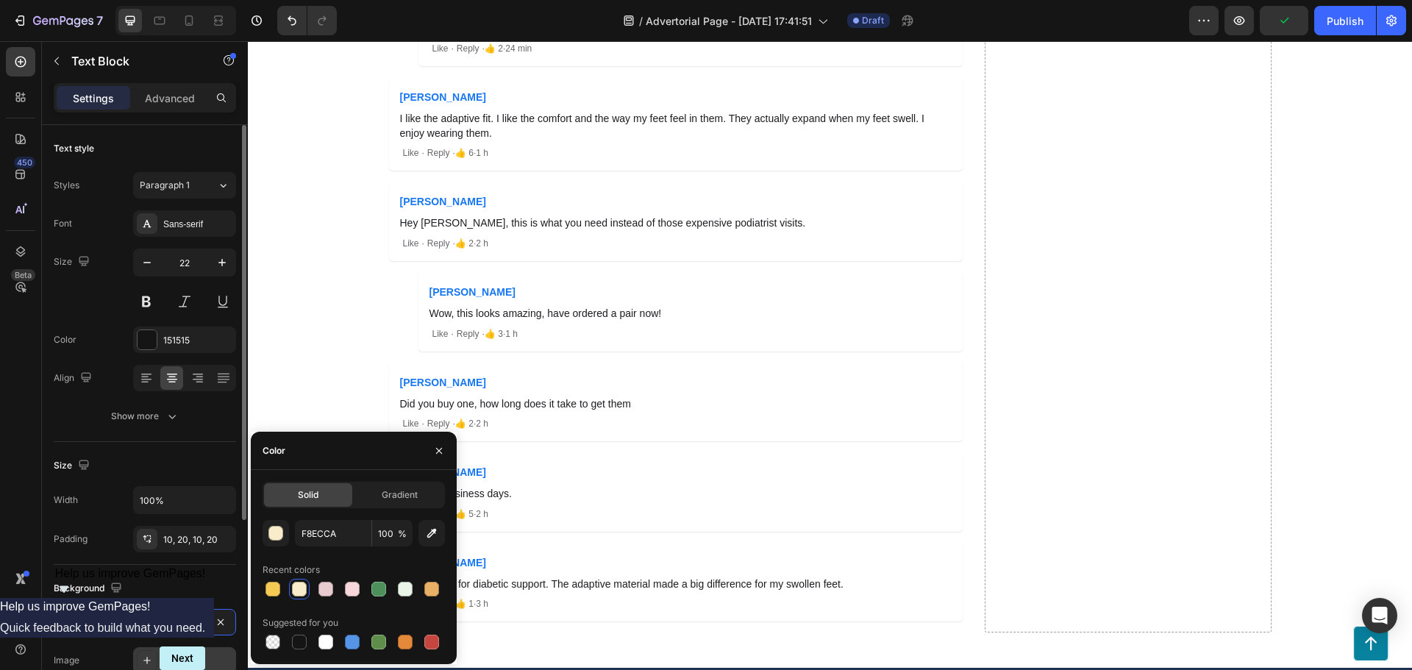
scroll to position [221, 0]
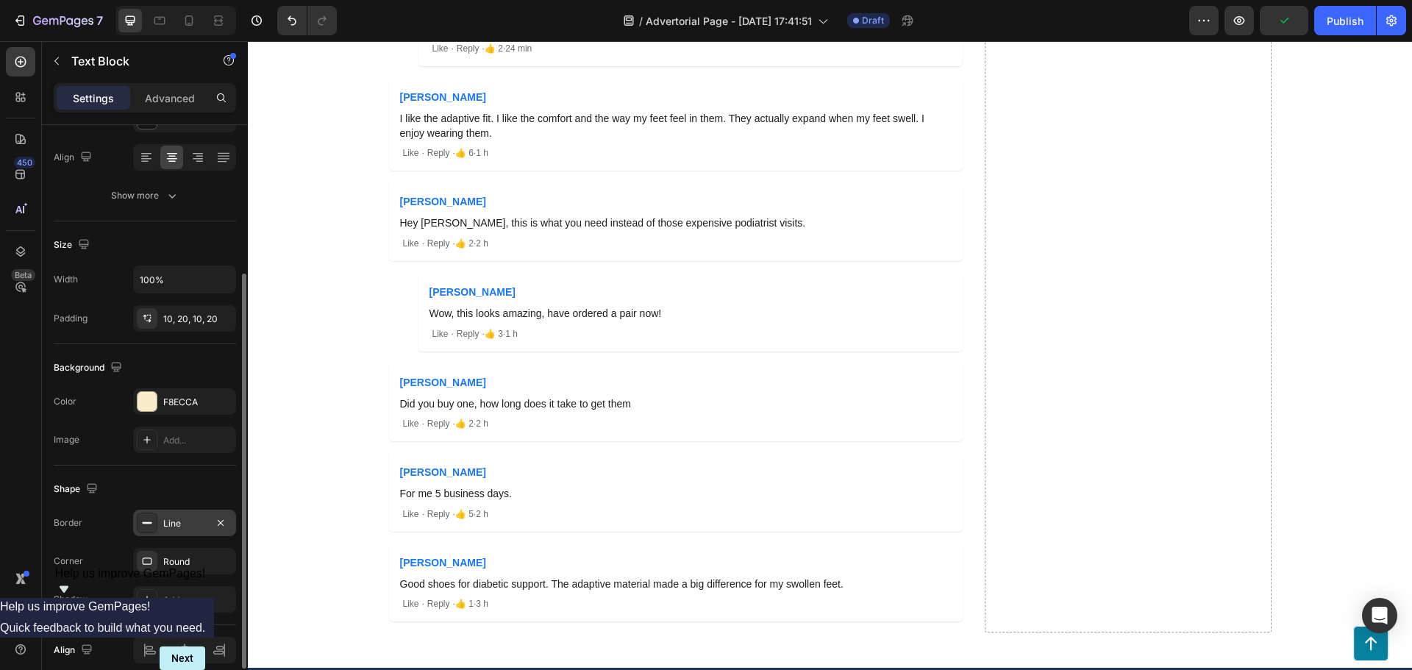
click at [163, 518] on div "Line" at bounding box center [184, 523] width 103 height 26
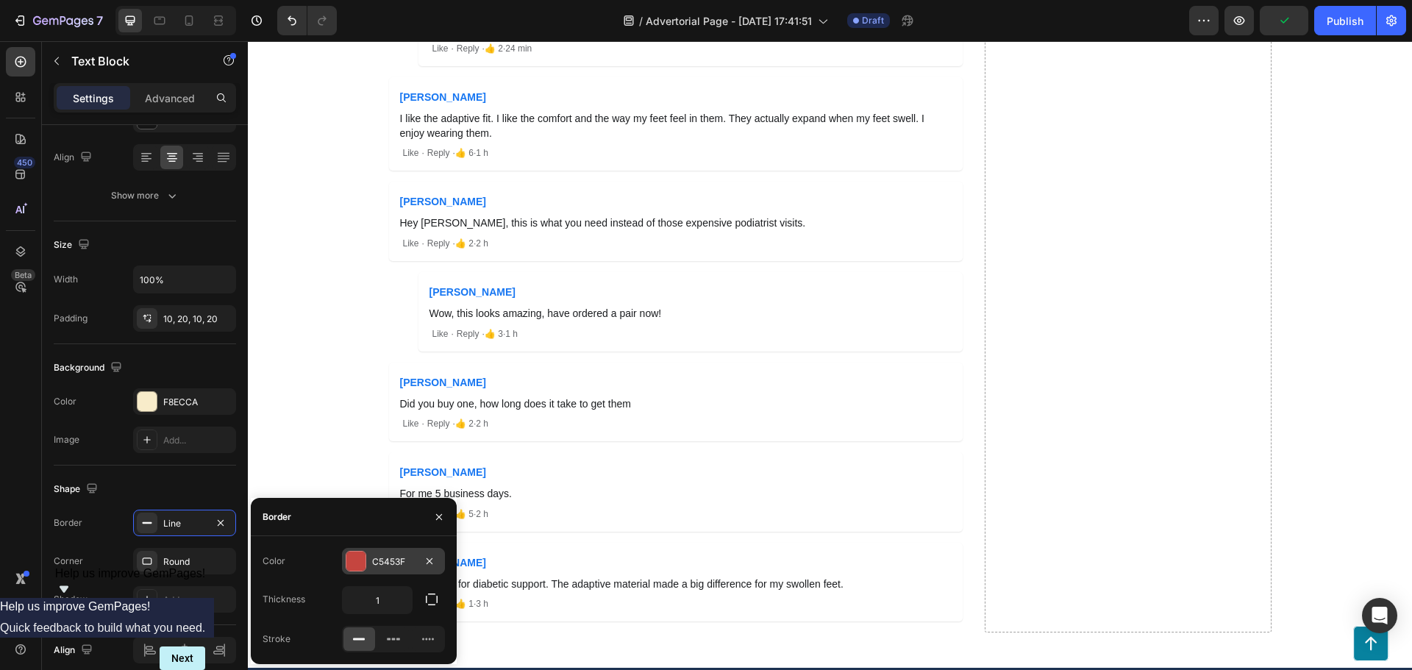
click at [358, 561] on div at bounding box center [355, 561] width 19 height 19
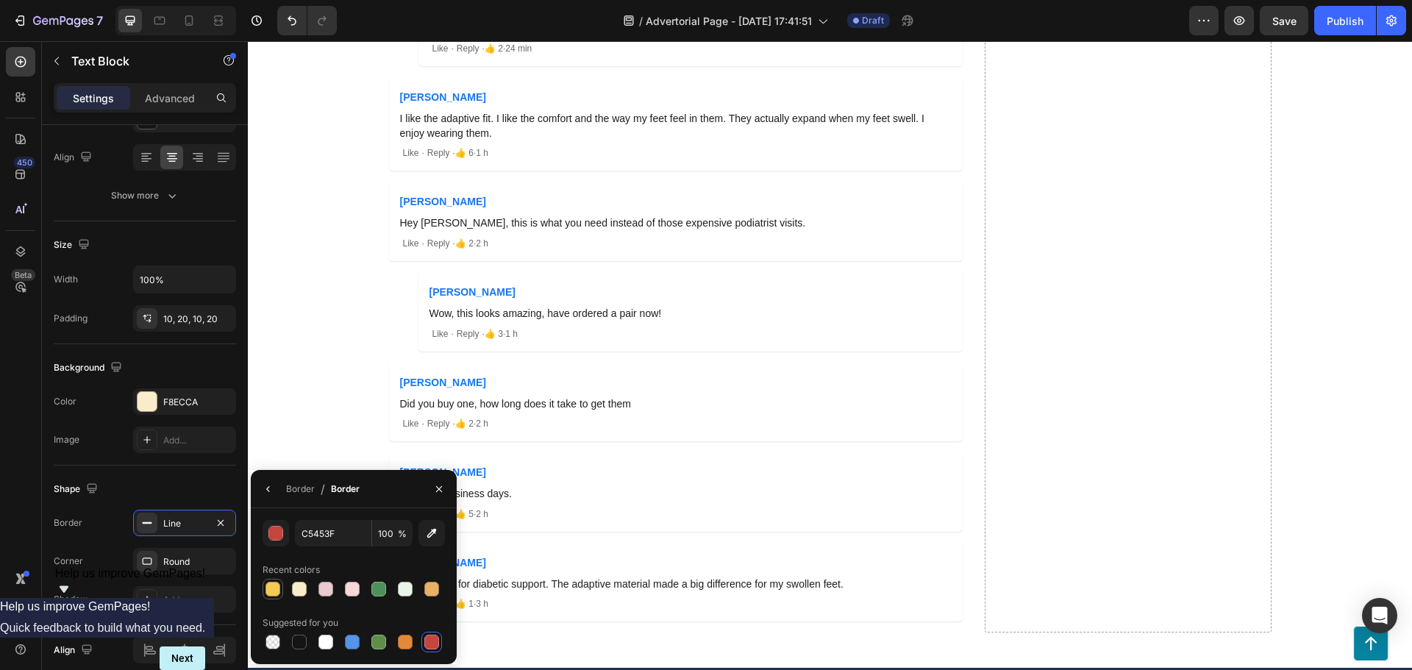
click at [273, 593] on div at bounding box center [273, 589] width 15 height 15
type input "F4CA55"
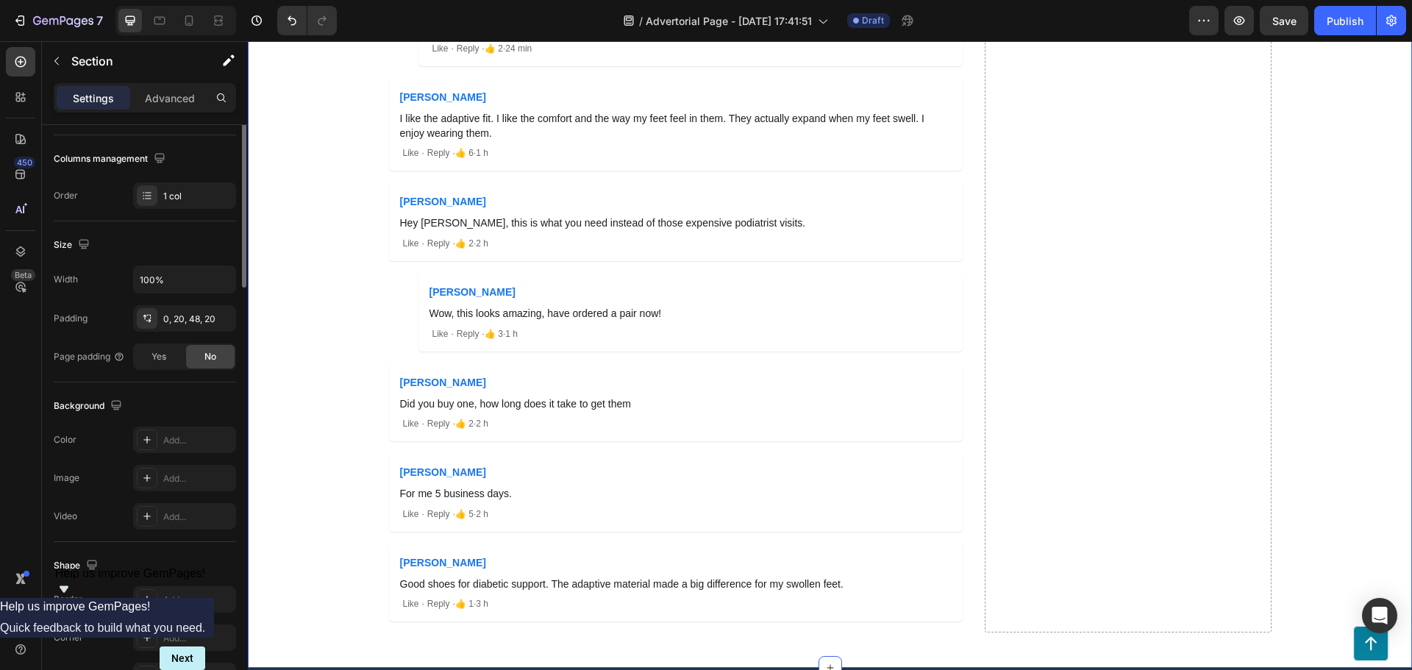
scroll to position [0, 0]
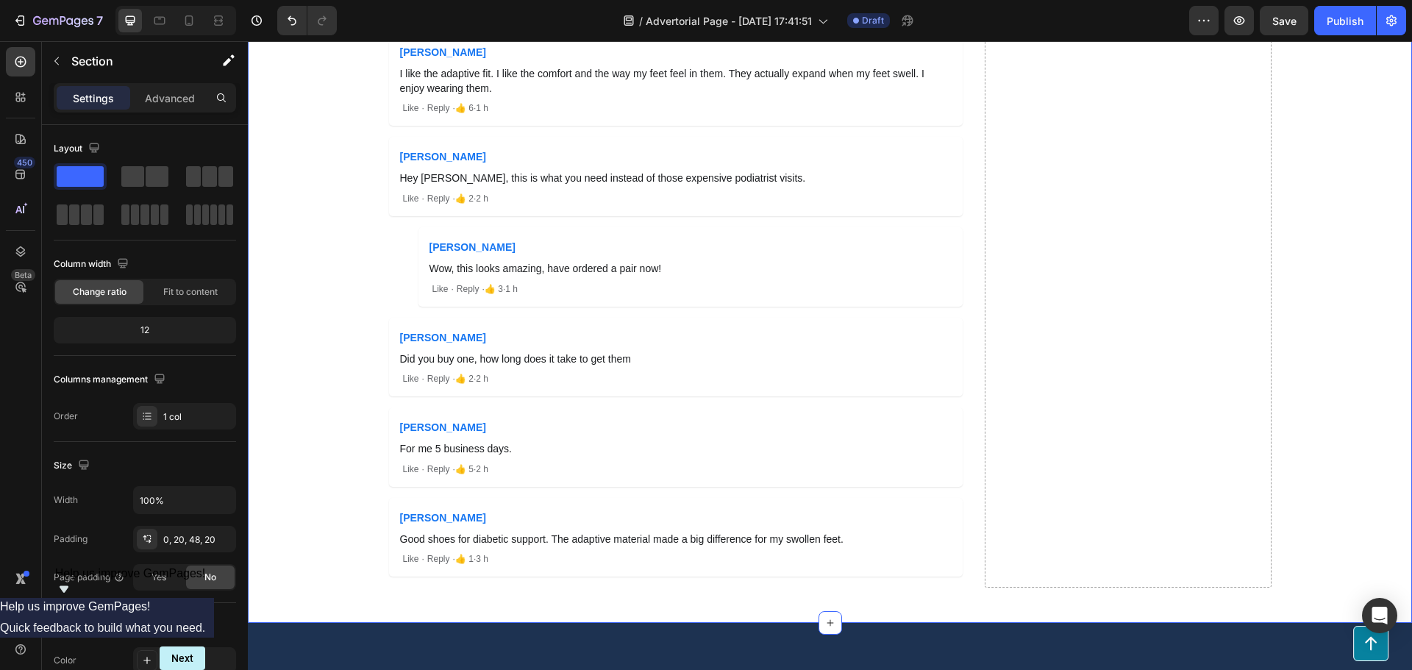
scroll to position [13536, 0]
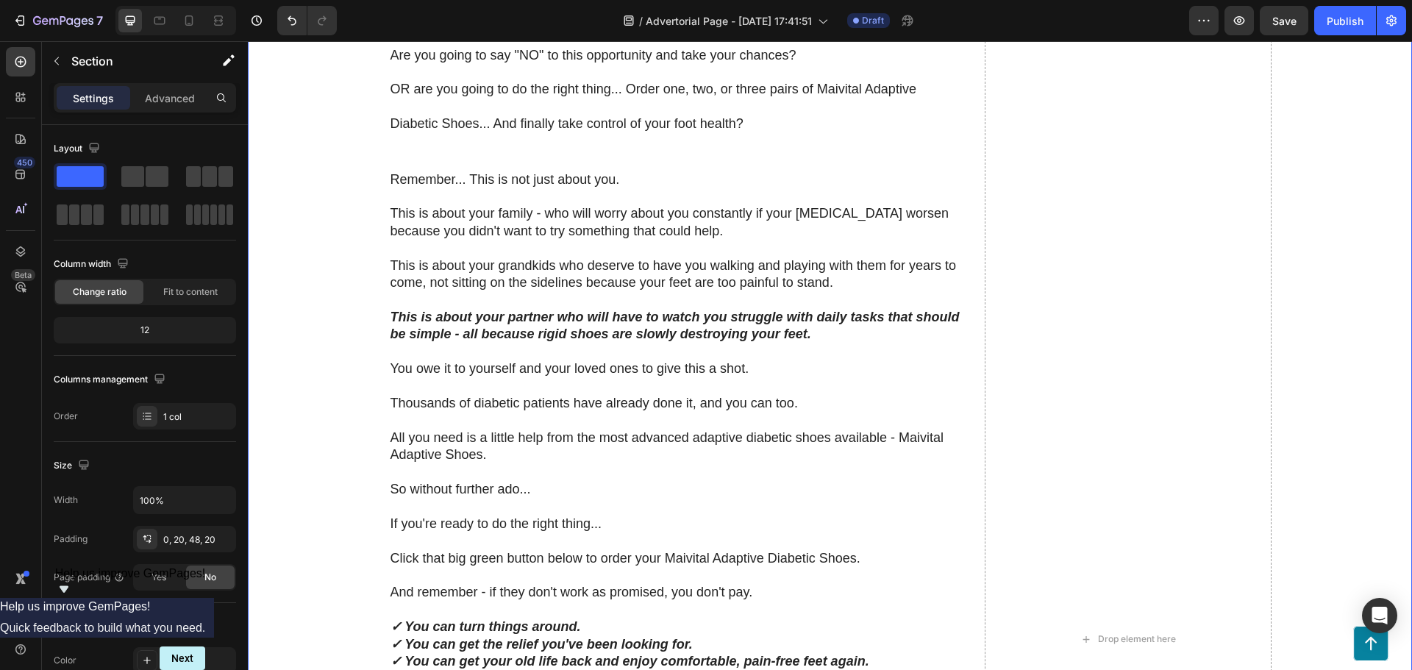
scroll to position [12138, 0]
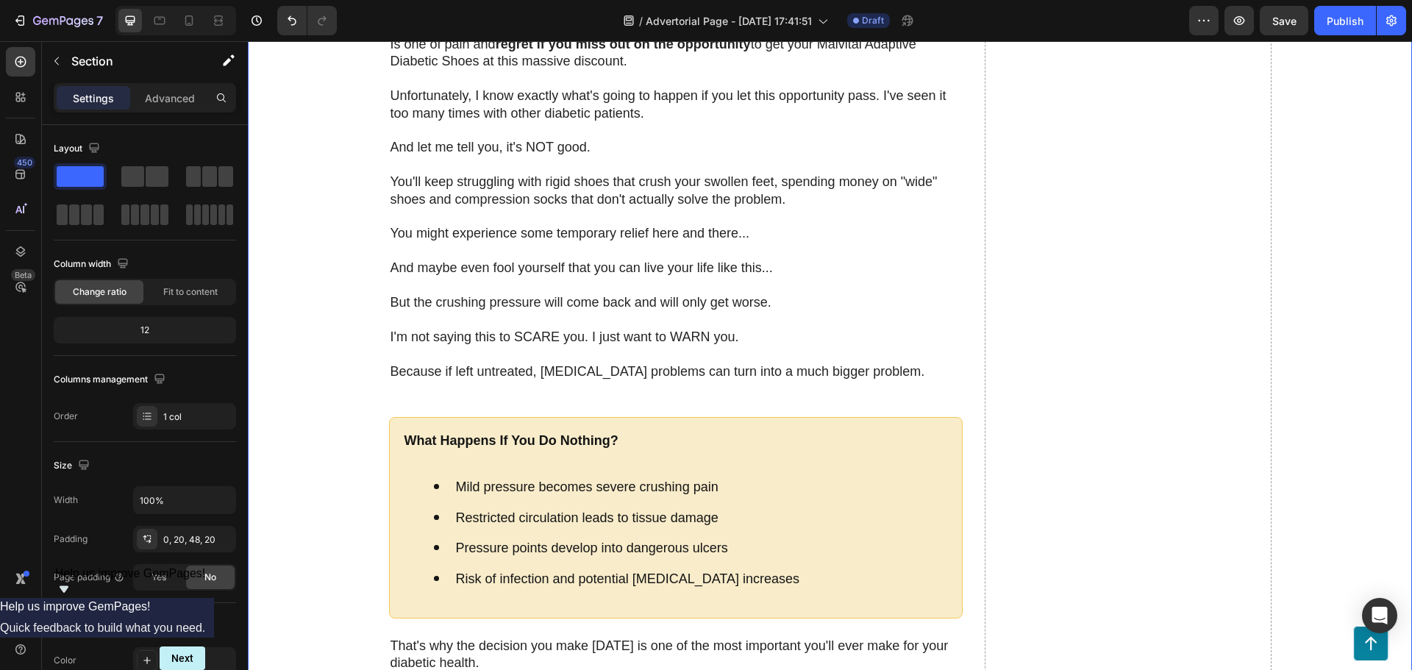
scroll to position [11476, 0]
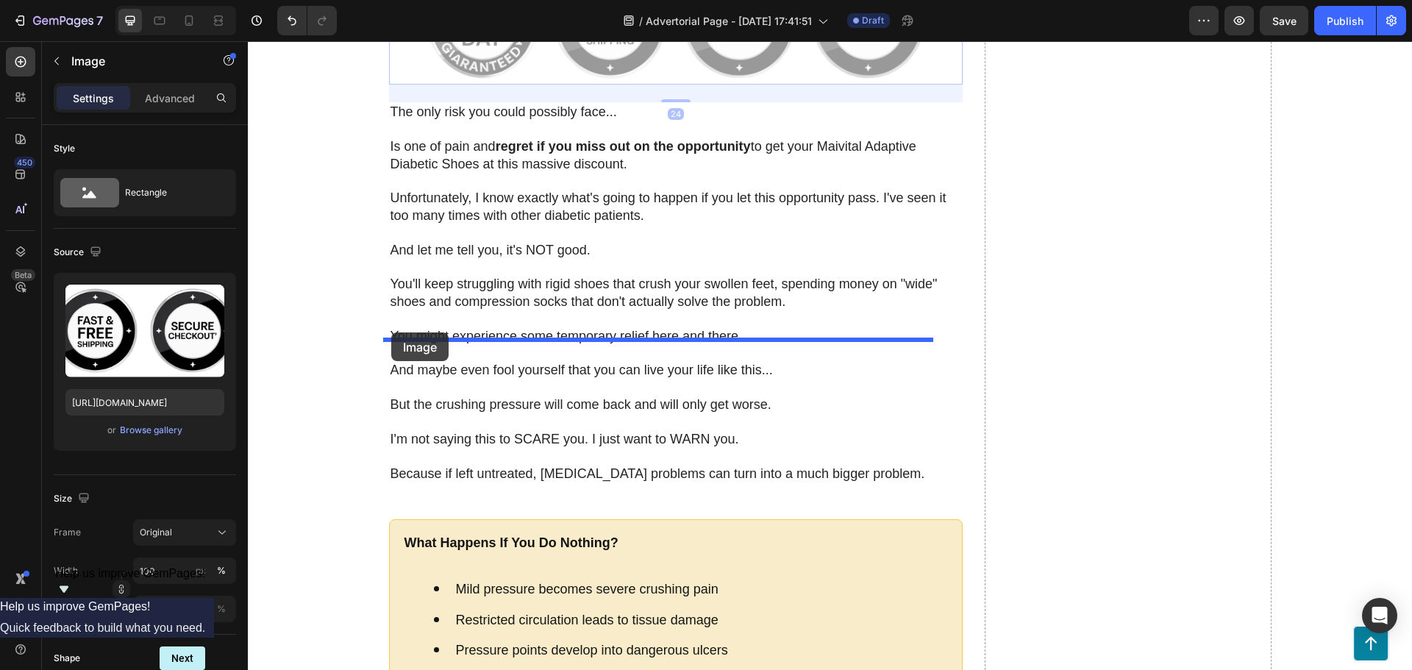
drag, startPoint x: 392, startPoint y: 374, endPoint x: 391, endPoint y: 333, distance: 41.9
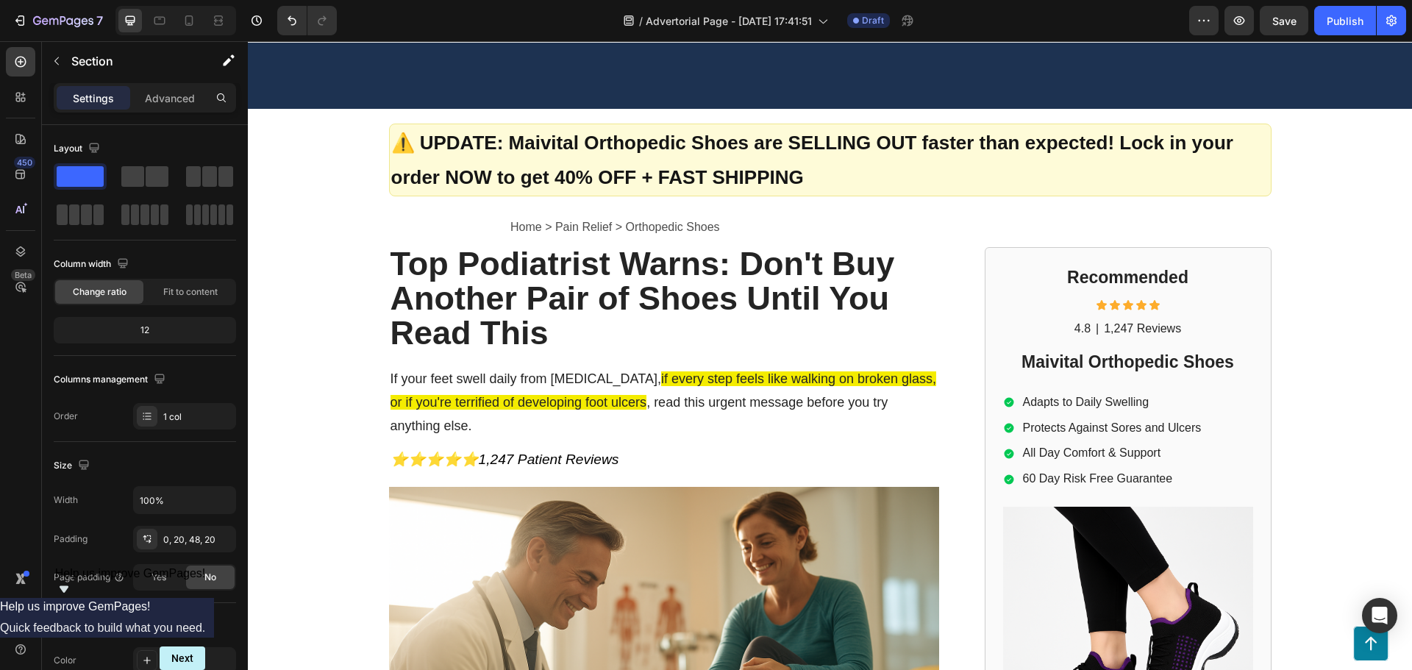
scroll to position [0, 0]
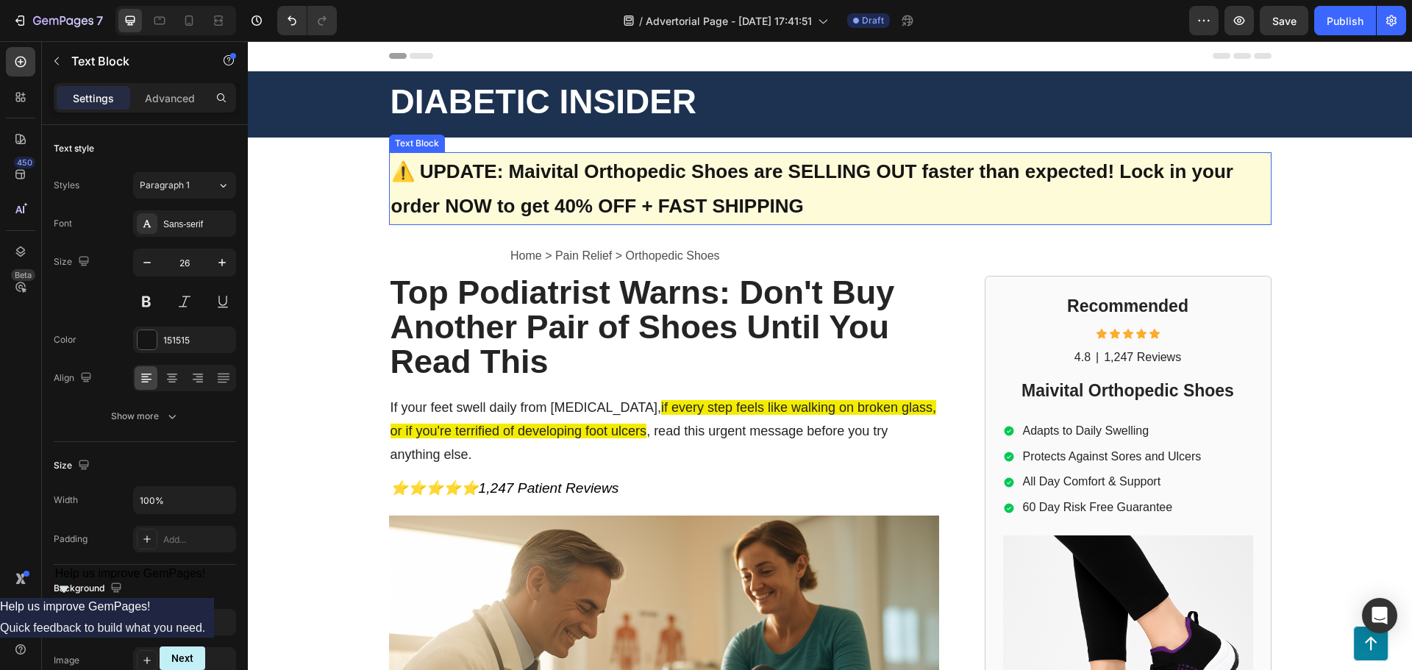
click at [920, 210] on p "⚠️ UPDATE: Maivital Orthopedic Shoes are SELLING OUT faster than expected! Lock…" at bounding box center [830, 188] width 878 height 69
click at [185, 632] on div "FEFBD8" at bounding box center [184, 622] width 103 height 26
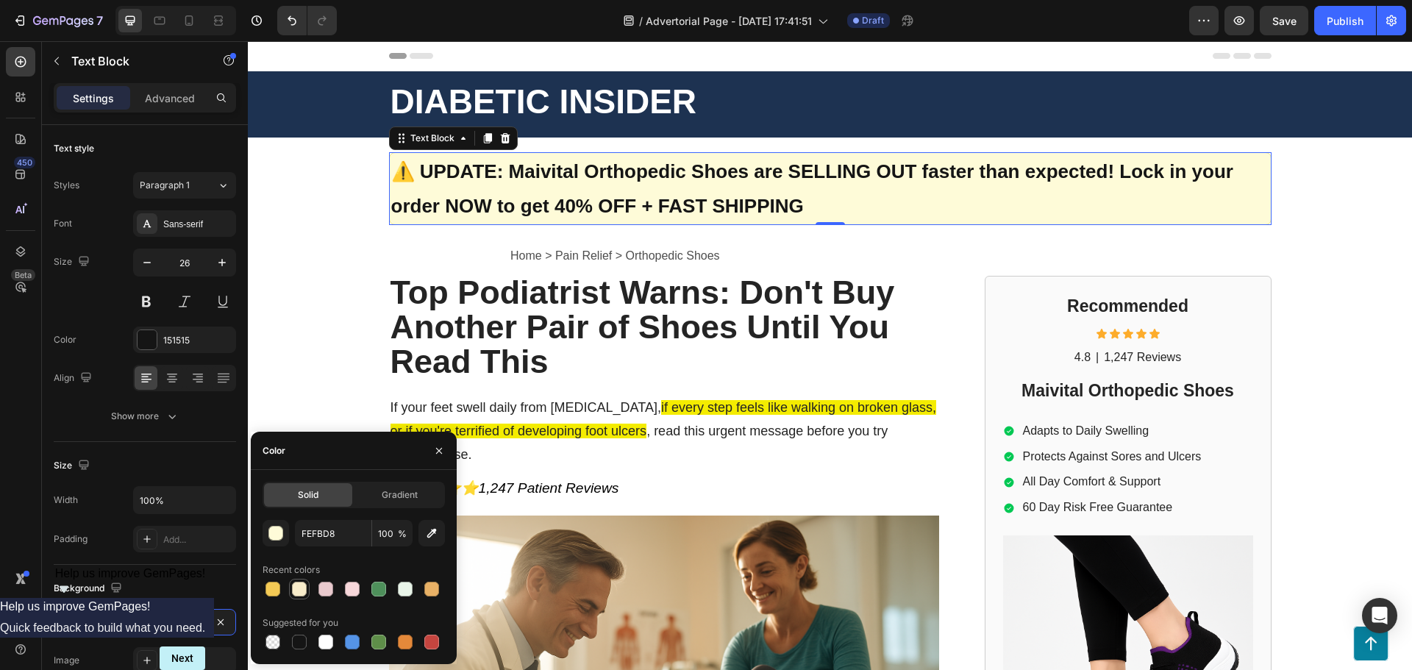
click at [299, 589] on div at bounding box center [299, 589] width 15 height 15
type input "F8ECCA"
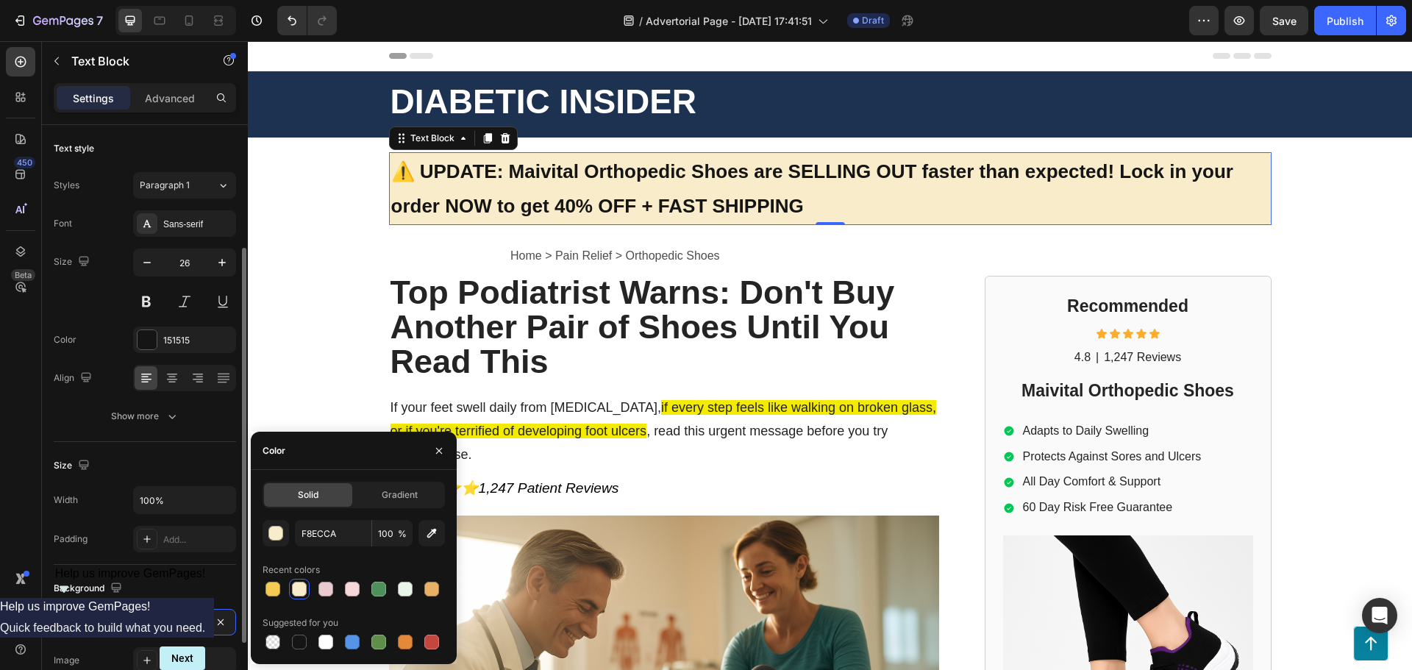
scroll to position [221, 0]
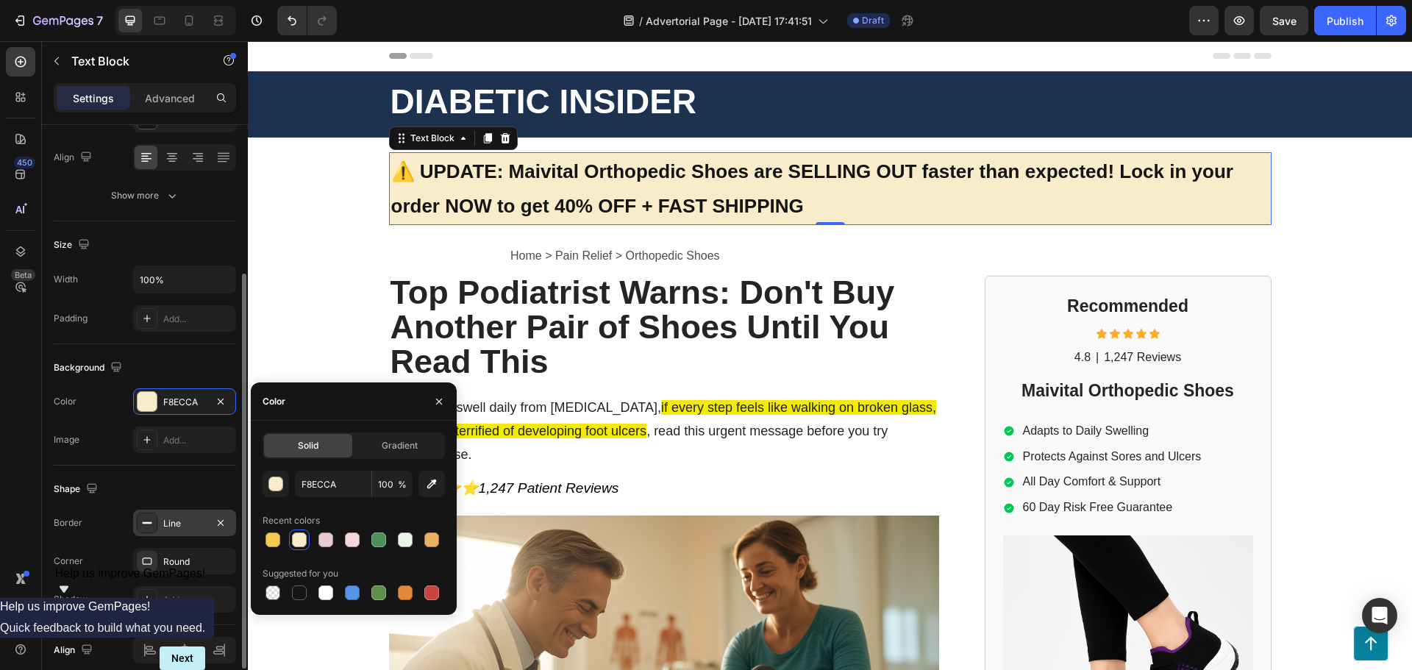
click at [176, 513] on div "Line" at bounding box center [184, 523] width 103 height 26
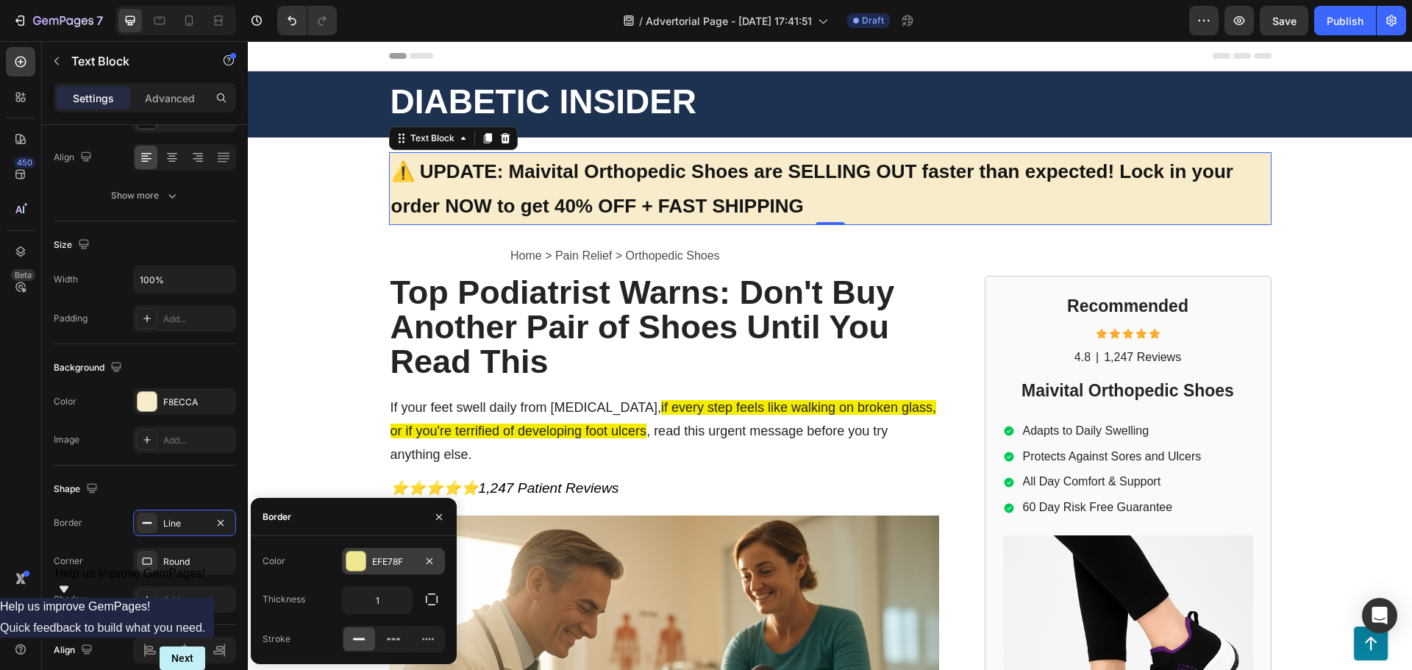
click at [358, 565] on div at bounding box center [355, 561] width 19 height 19
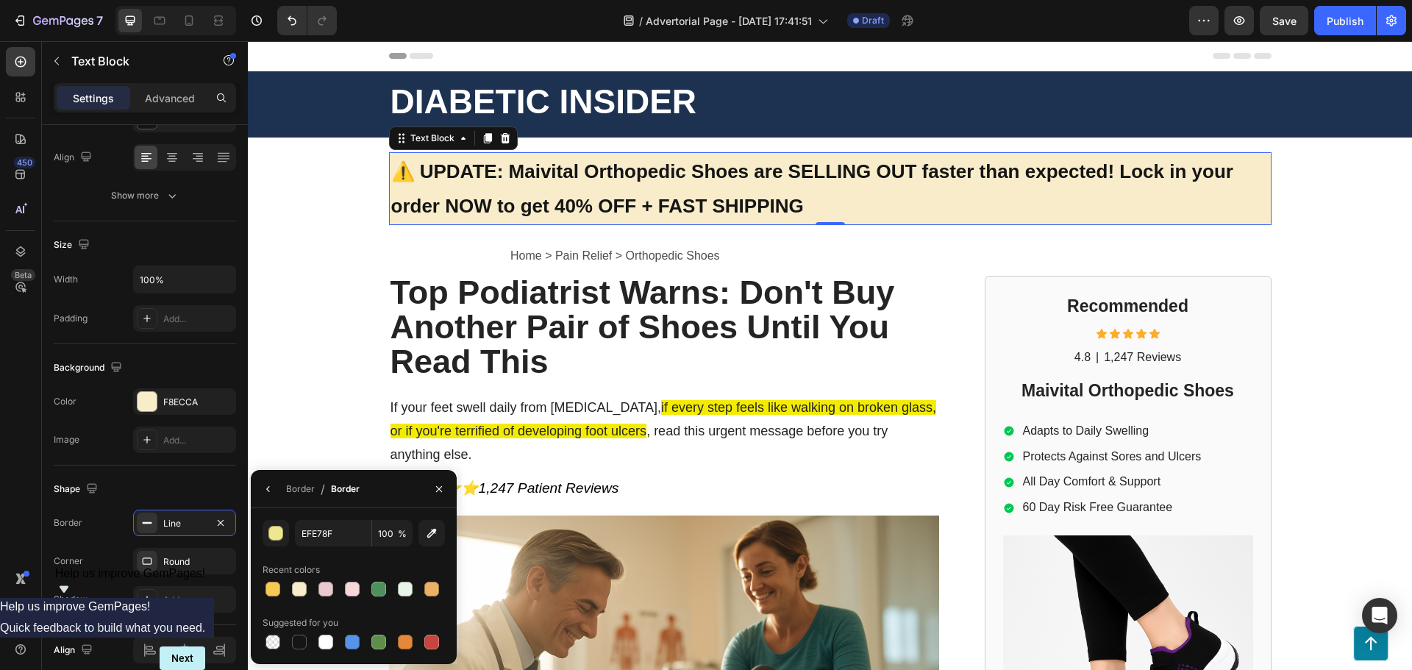
click at [273, 600] on div "EFE78F 100 % Recent colors Suggested for you" at bounding box center [354, 586] width 182 height 132
click at [271, 593] on div at bounding box center [273, 589] width 15 height 15
type input "F4CA55"
click at [286, 378] on div "Home > Pain Relief > Orthopedic Shoes Text Block Top Podiatrist Warns: Don't Bu…" at bounding box center [830, 670] width 1165 height 867
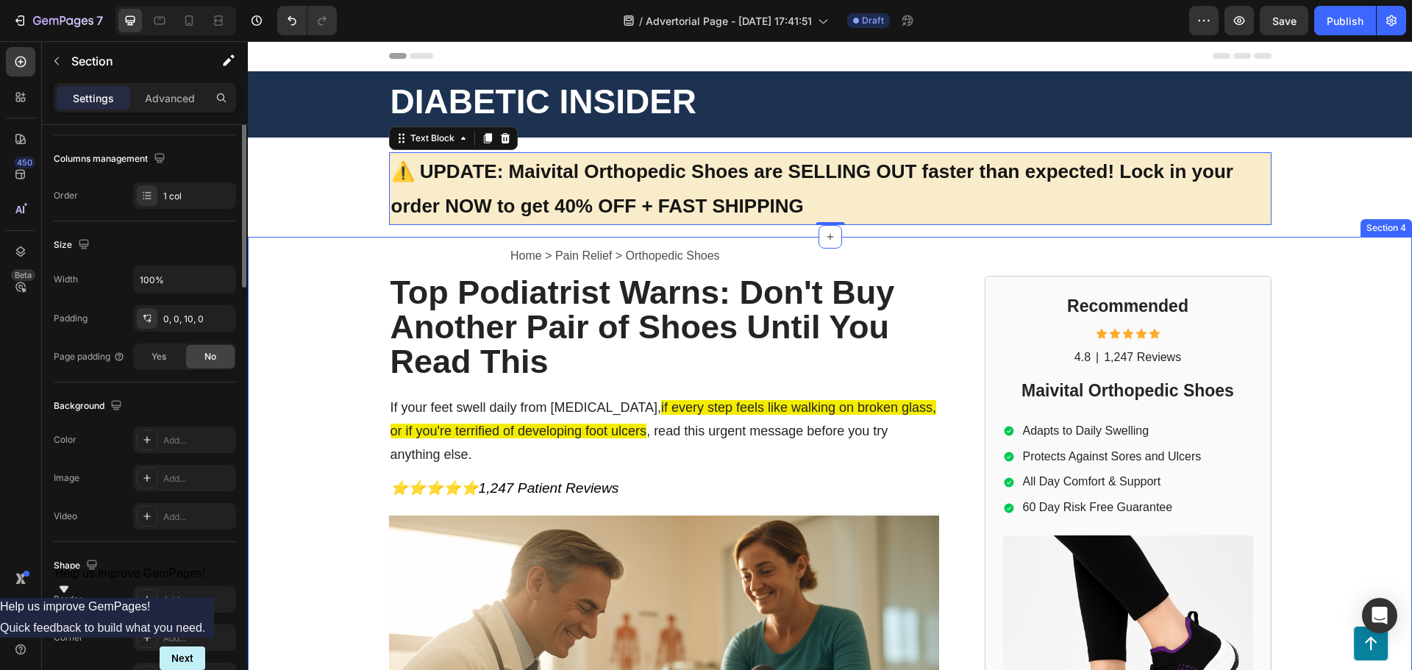
scroll to position [0, 0]
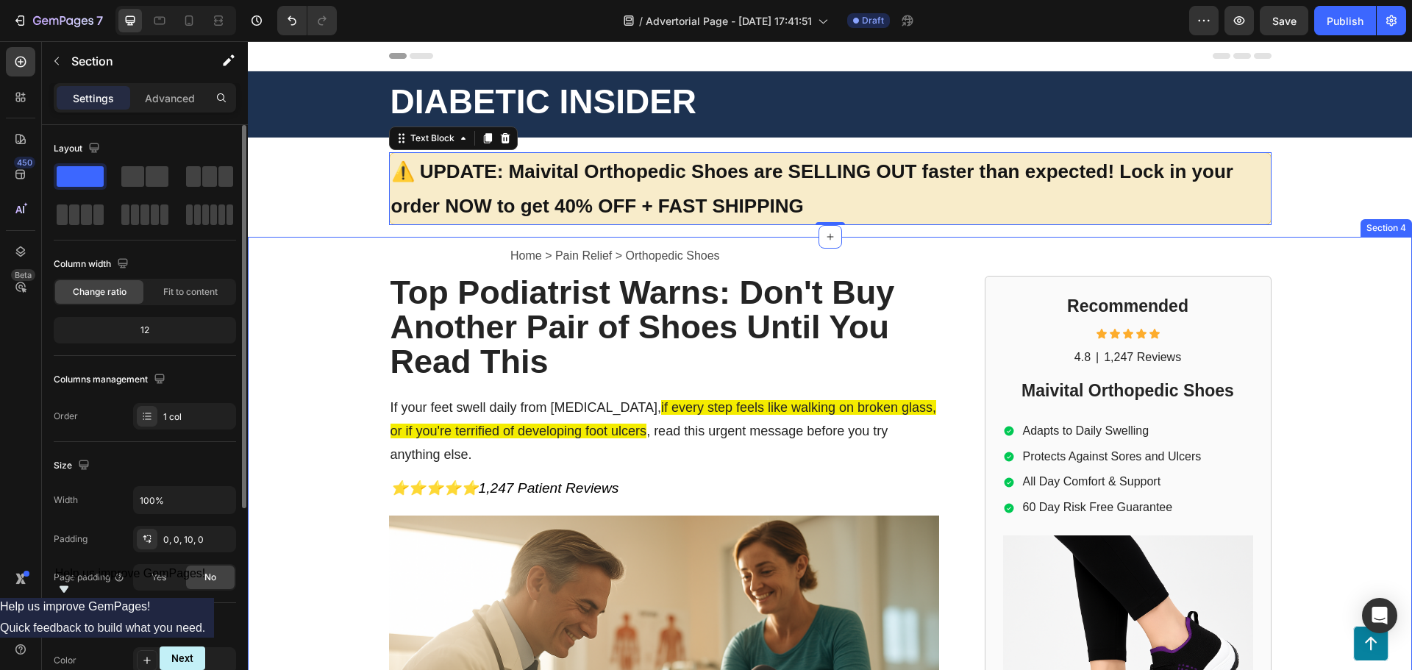
click at [286, 378] on div "Home > Pain Relief > Orthopedic Shoes Text Block Top Podiatrist Warns: Don't Bu…" at bounding box center [830, 670] width 1165 height 867
click at [431, 196] on strong "⚠️ UPDATE: Maivital Orthopedic Shoes are SELLING OUT faster than expected! Lock…" at bounding box center [812, 188] width 842 height 57
click at [324, 323] on div "Home > Pain Relief > Orthopedic Shoes Text Block Top Podiatrist Warns: Don't Bu…" at bounding box center [830, 670] width 1165 height 867
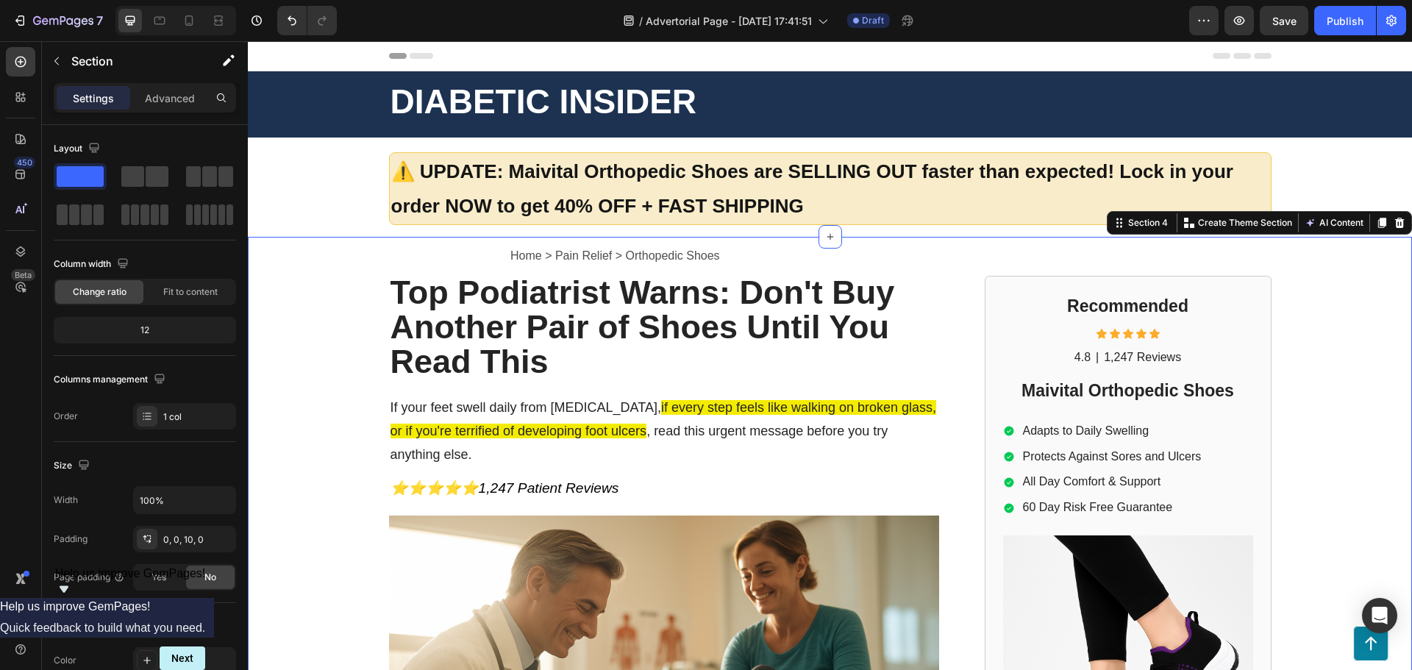
click at [305, 352] on div "Home > Pain Relief > Orthopedic Shoes Text Block Top Podiatrist Warns: Don't Bu…" at bounding box center [830, 670] width 1165 height 867
click at [221, 18] on icon at bounding box center [218, 20] width 15 height 15
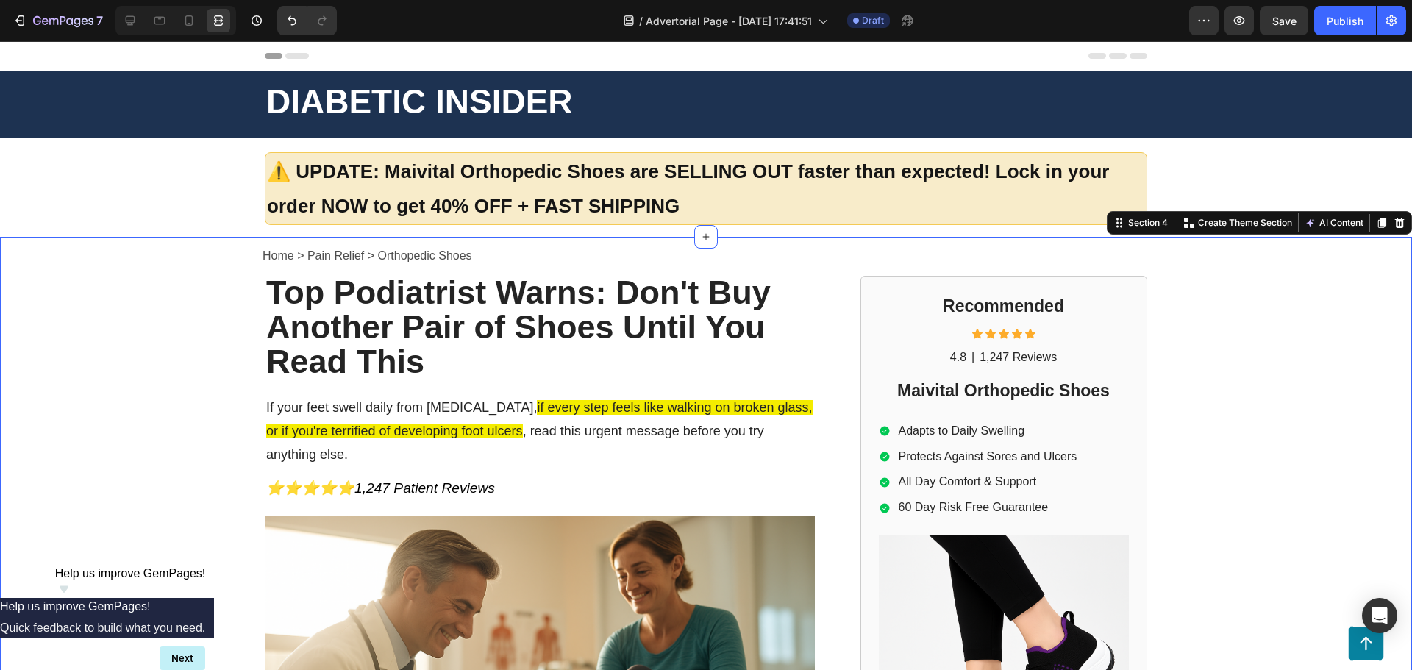
click at [147, 394] on div "Home > Pain Relief > Orthopedic Shoes Text Block Top Podiatrist Warns: Don't Bu…" at bounding box center [706, 670] width 1412 height 867
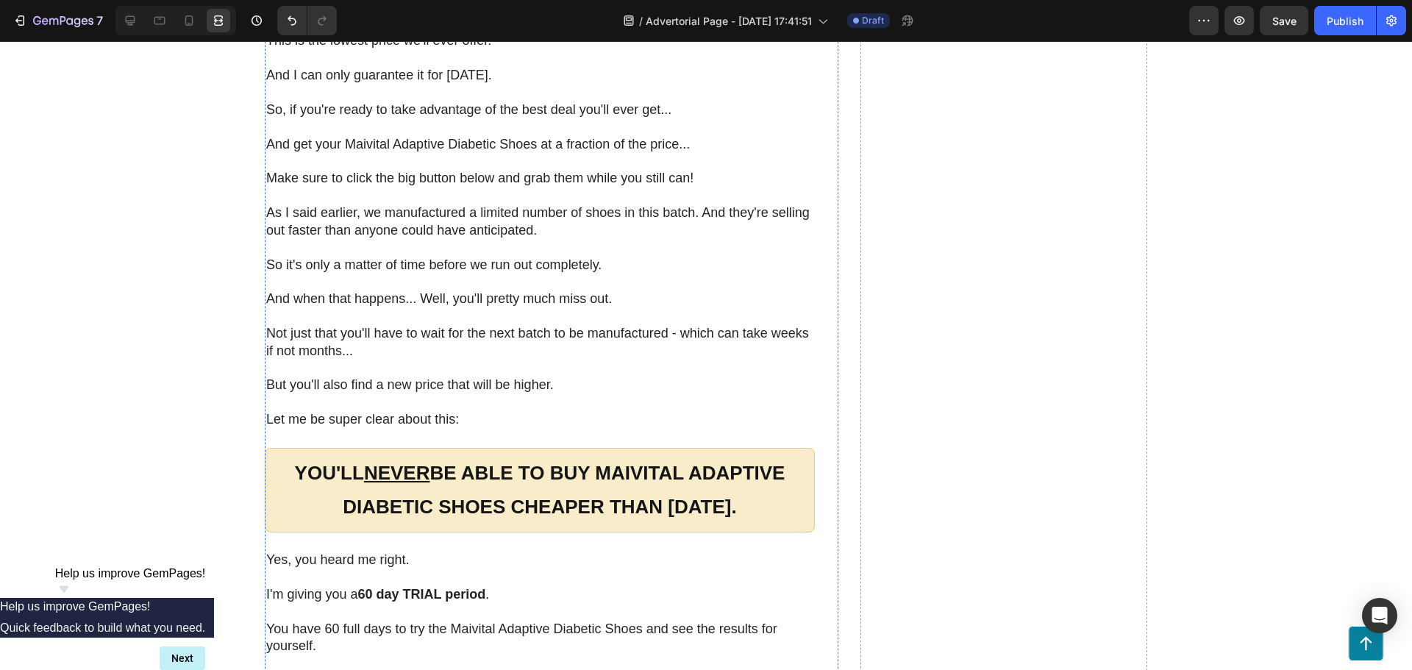
scroll to position [9195, 0]
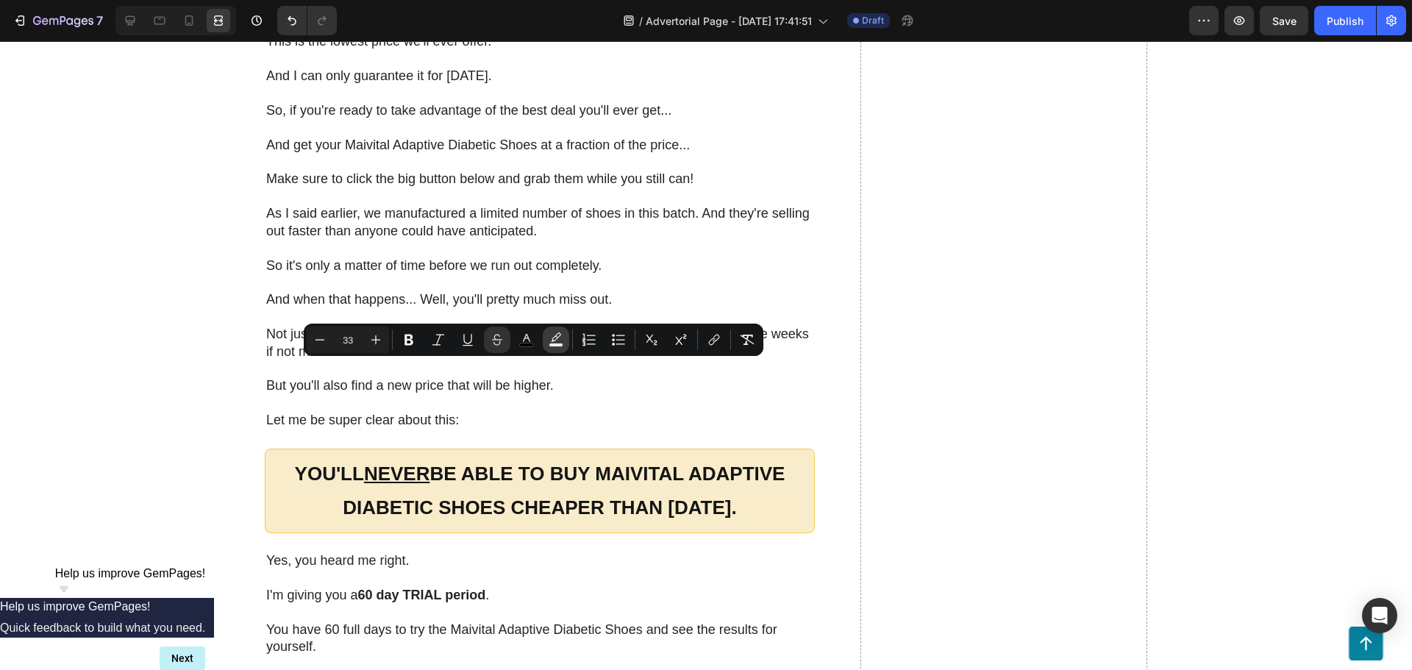
click at [555, 345] on rect "Editor contextual toolbar" at bounding box center [557, 346] width 14 height 4
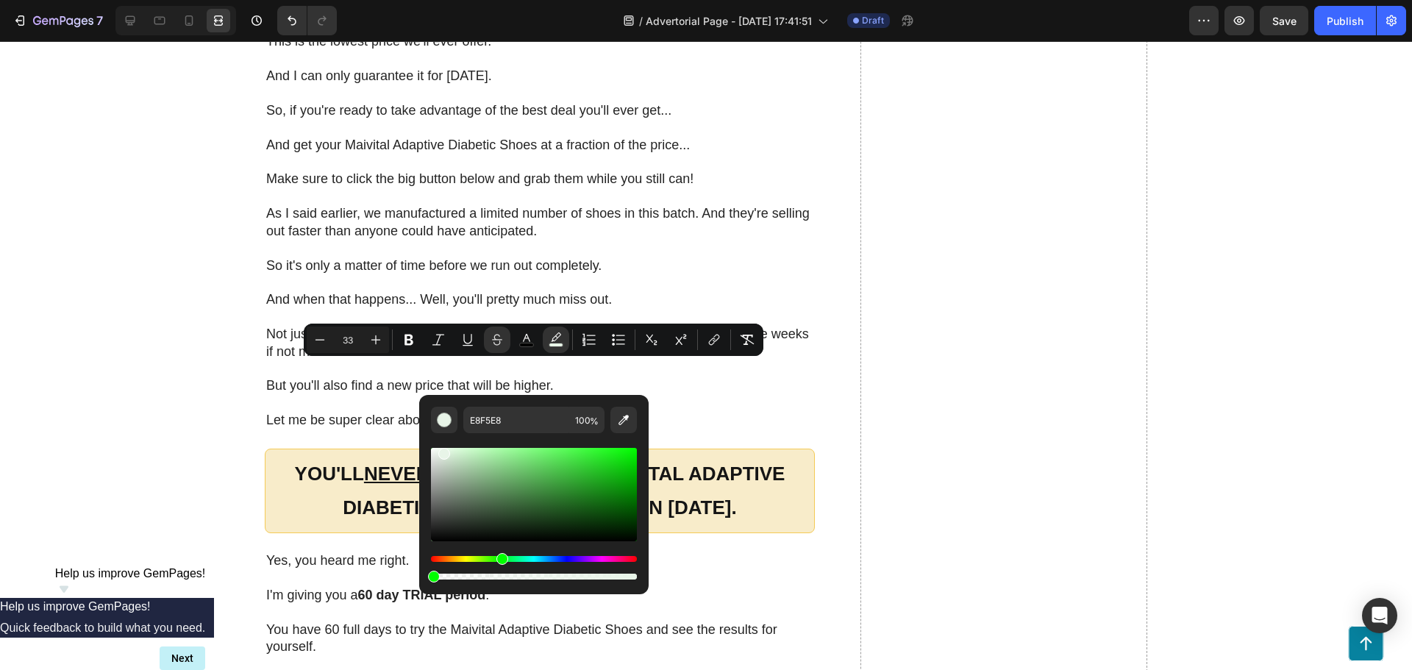
drag, startPoint x: 488, startPoint y: 616, endPoint x: 288, endPoint y: 576, distance: 204.1
type input "0"
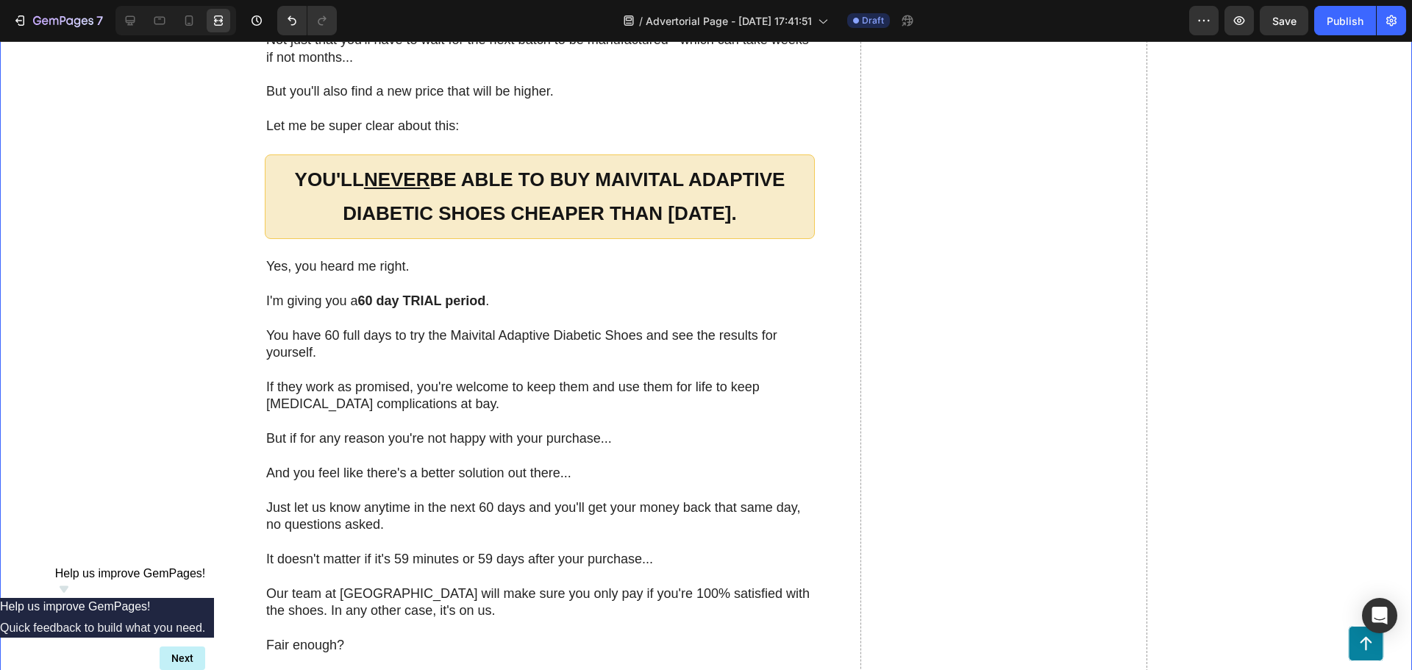
click at [192, 449] on div "As seen on Heading Image These Shoes Have Helped Thousands of Diabetic Patients…" at bounding box center [706, 395] width 1383 height 9484
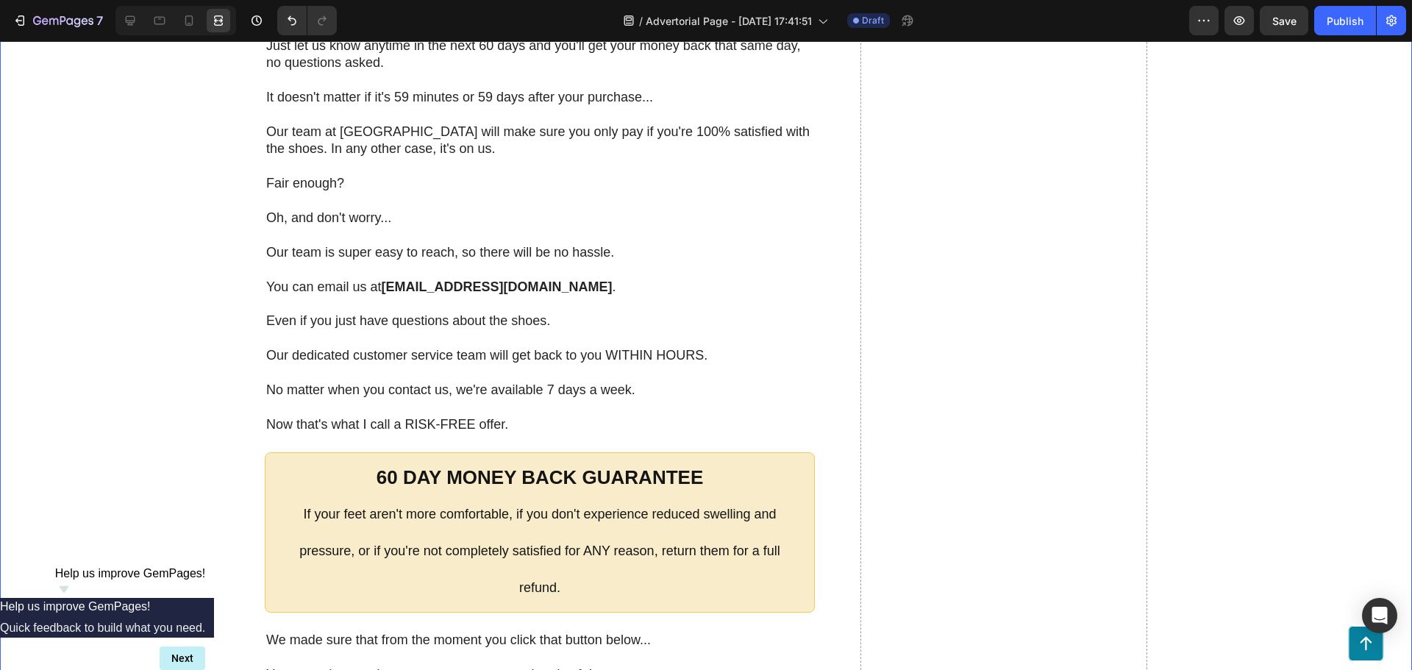
scroll to position [9931, 0]
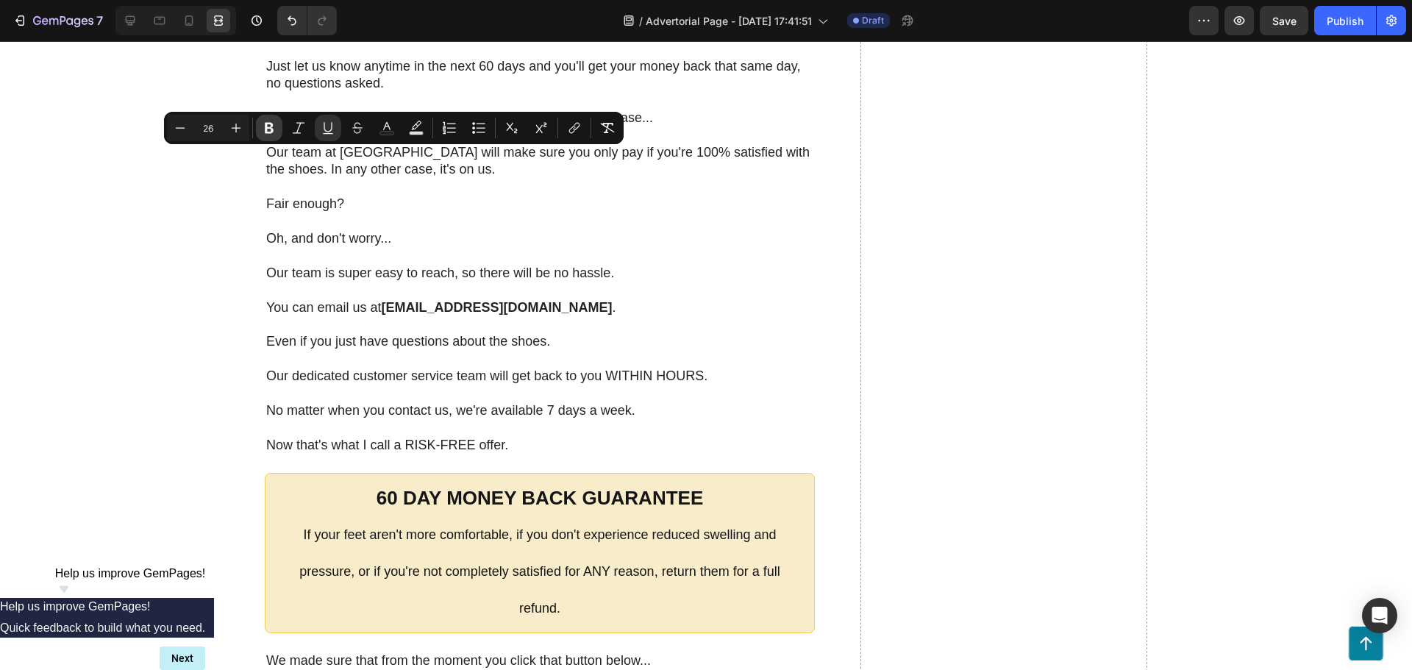
click at [271, 132] on icon "Editor contextual toolbar" at bounding box center [269, 128] width 9 height 11
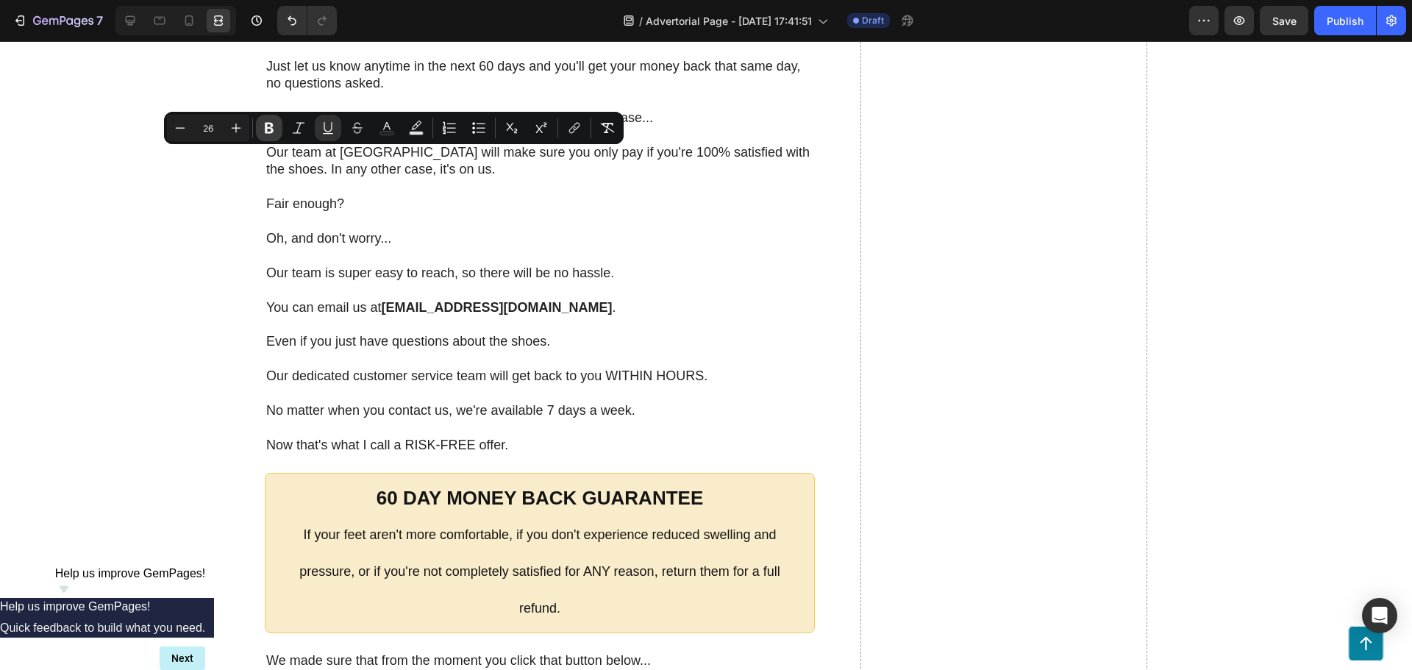
click at [277, 134] on button "Bold" at bounding box center [269, 128] width 26 height 26
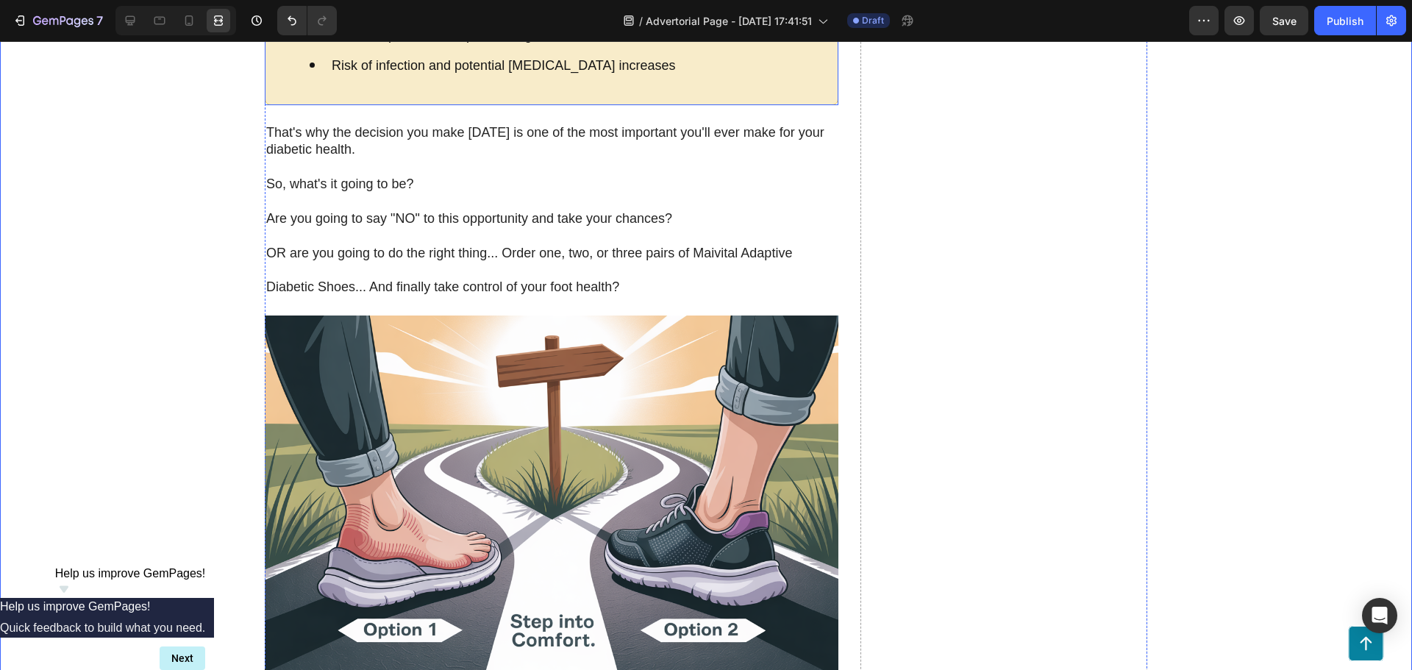
scroll to position [12138, 0]
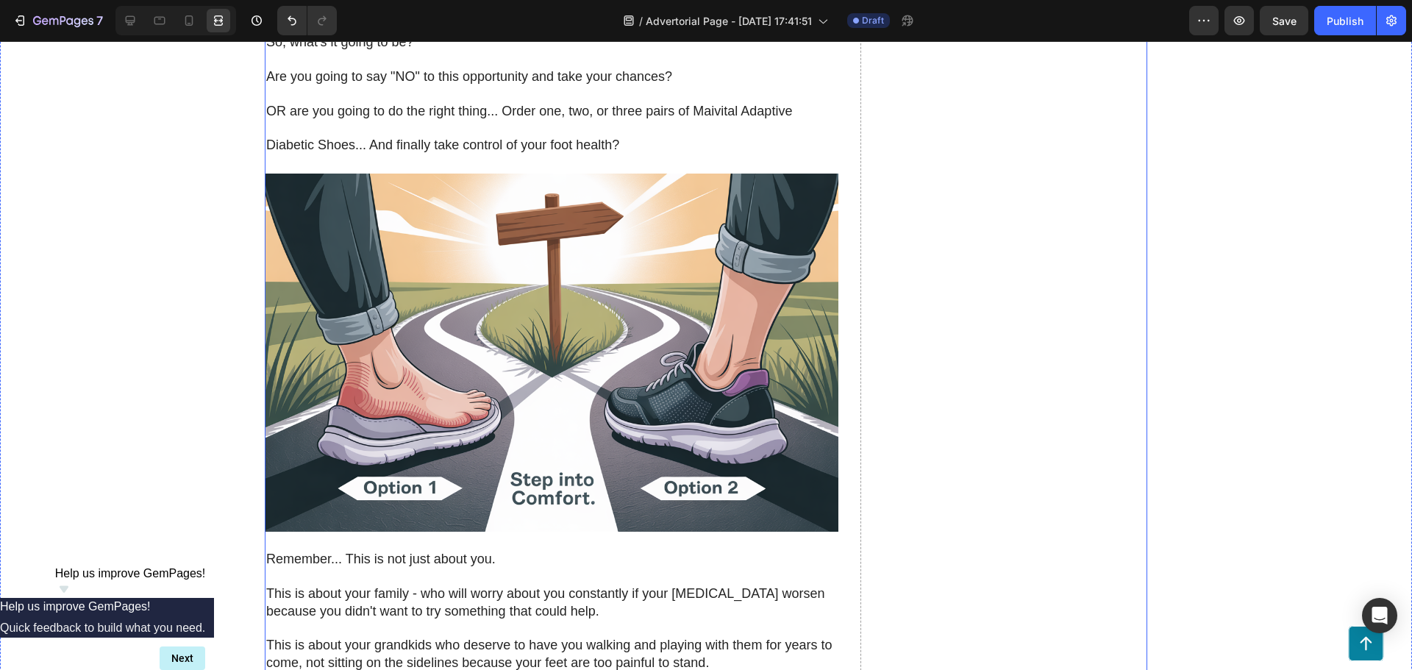
scroll to position [12211, 0]
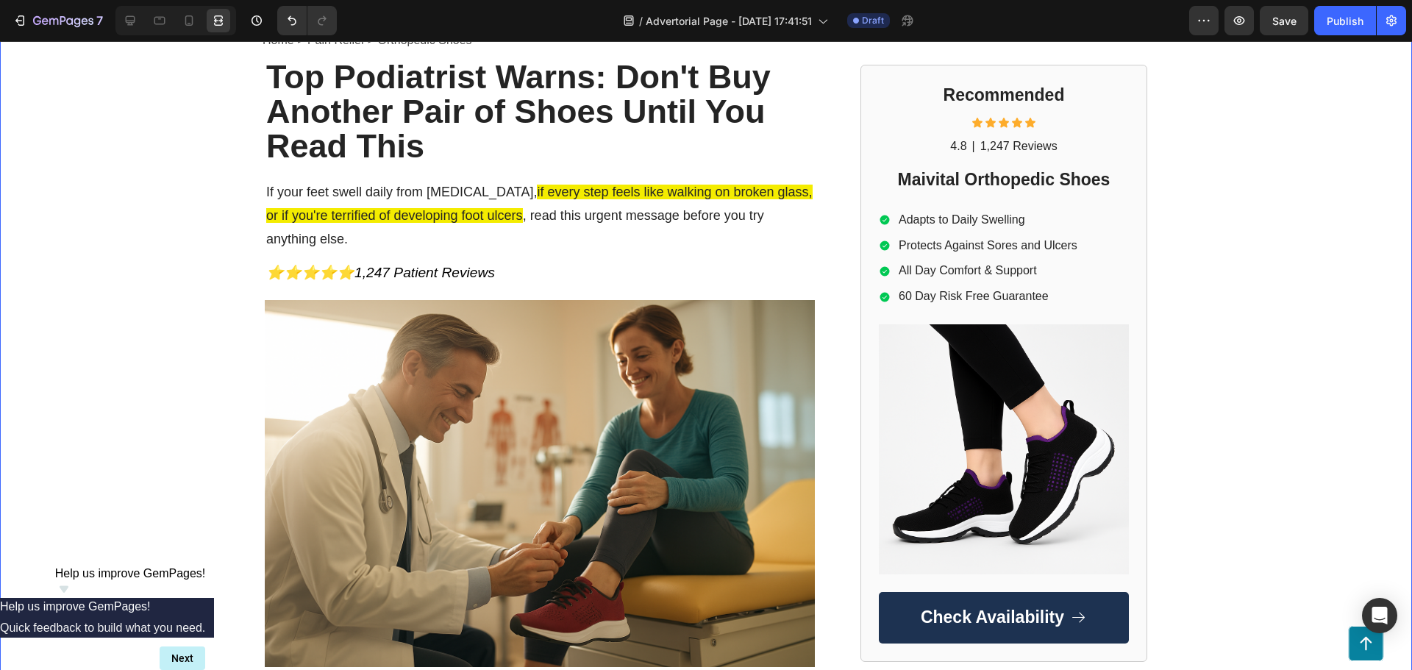
scroll to position [221, 0]
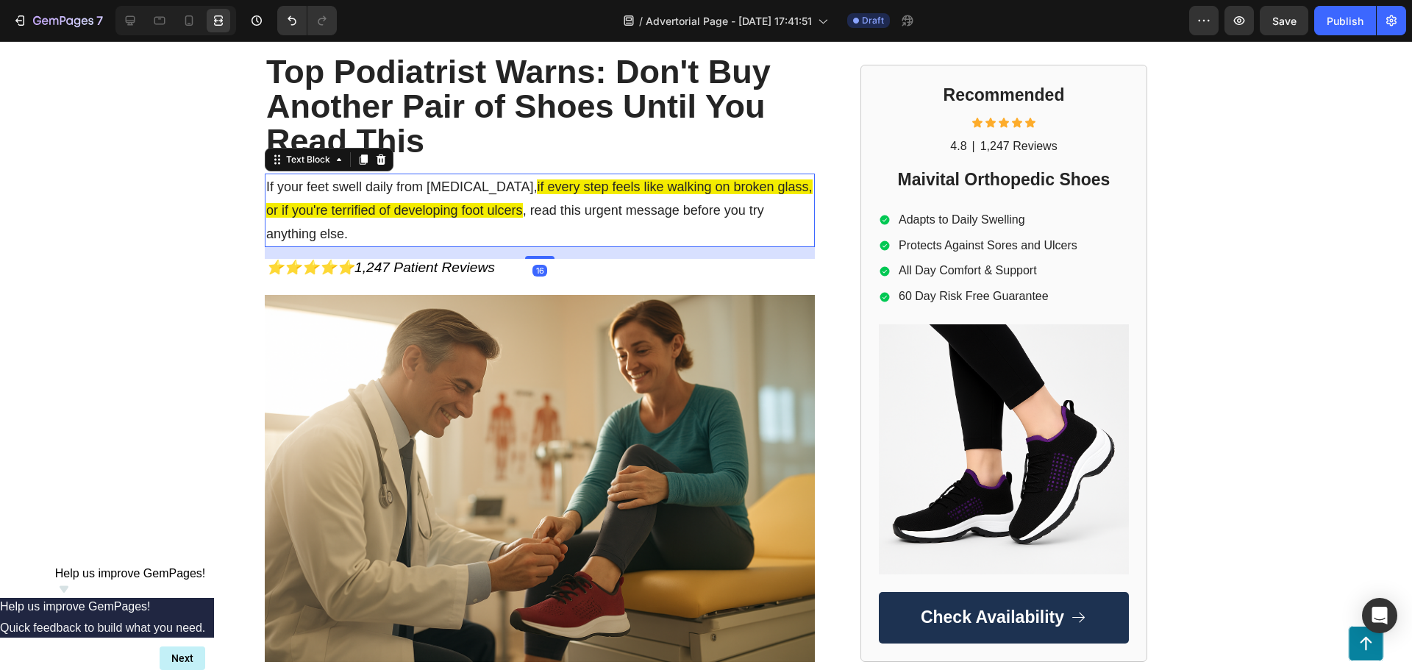
click at [290, 190] on span "If your feet swell daily from [MEDICAL_DATA]," at bounding box center [401, 186] width 271 height 15
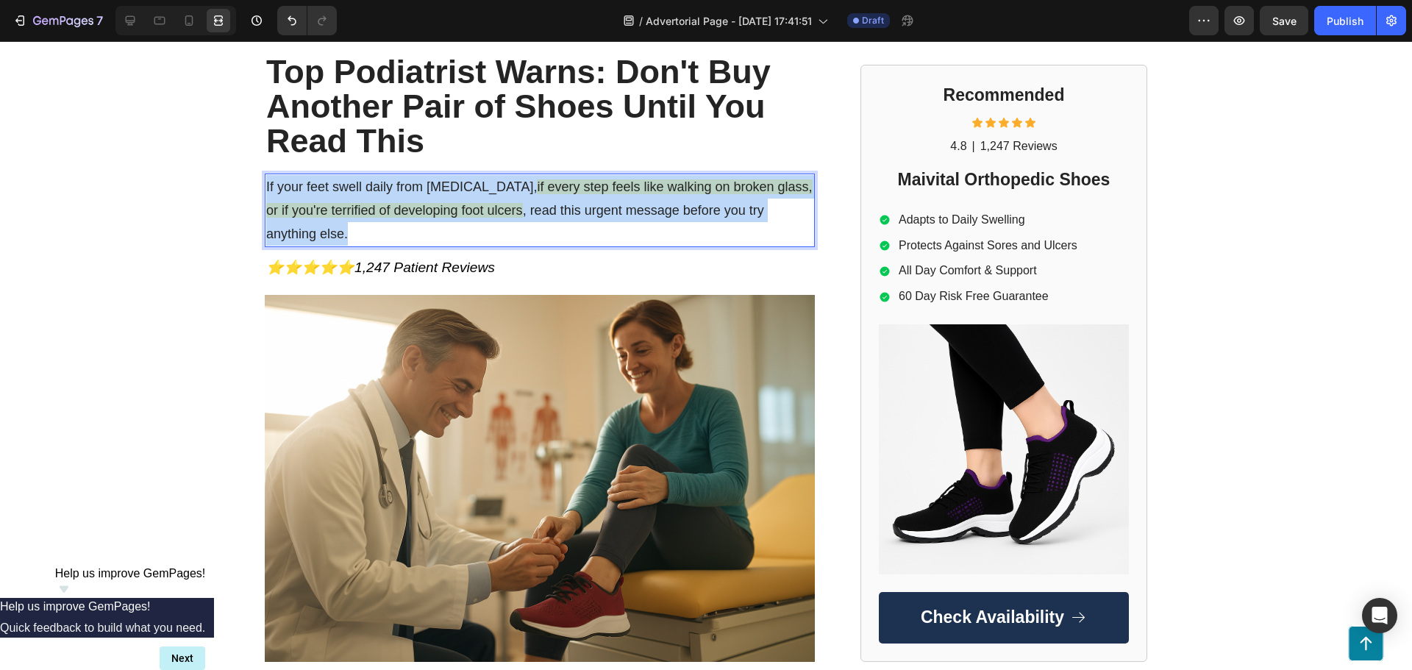
click at [290, 190] on span "If your feet swell daily from [MEDICAL_DATA]," at bounding box center [401, 186] width 271 height 15
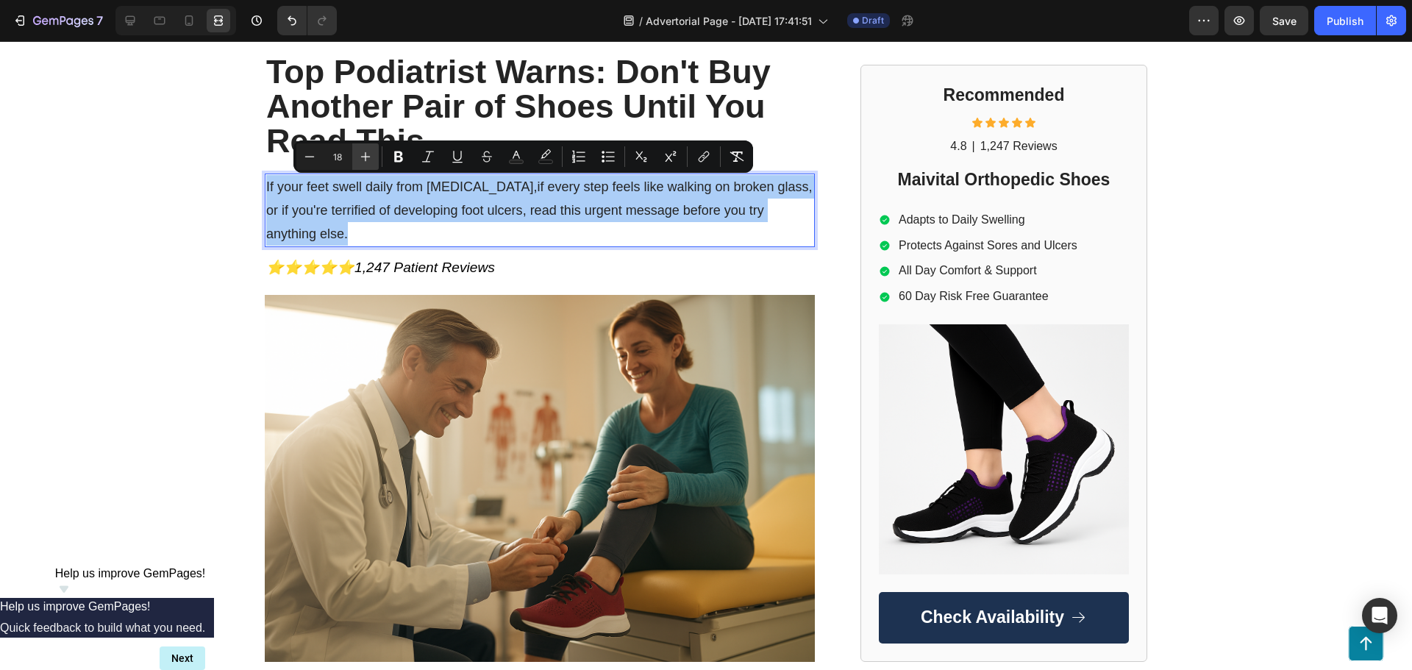
click at [366, 160] on icon "Editor contextual toolbar" at bounding box center [365, 156] width 15 height 15
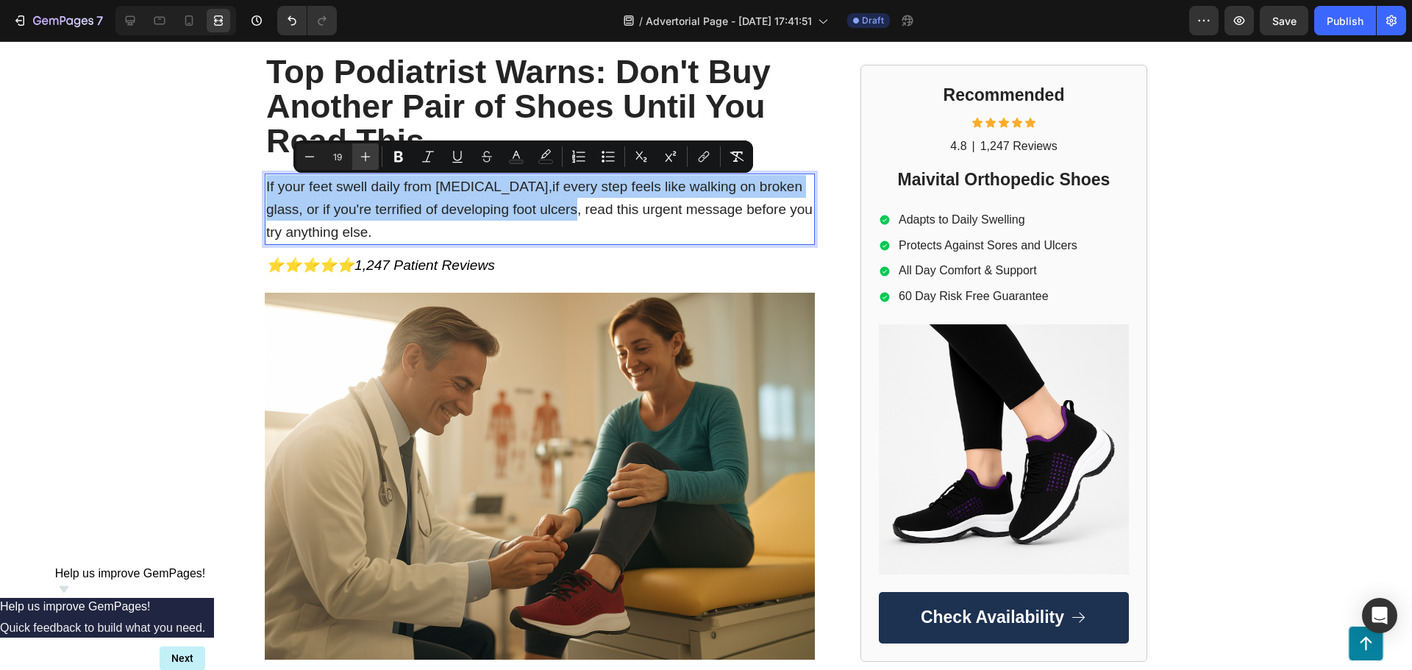
click at [366, 160] on icon "Editor contextual toolbar" at bounding box center [365, 156] width 15 height 15
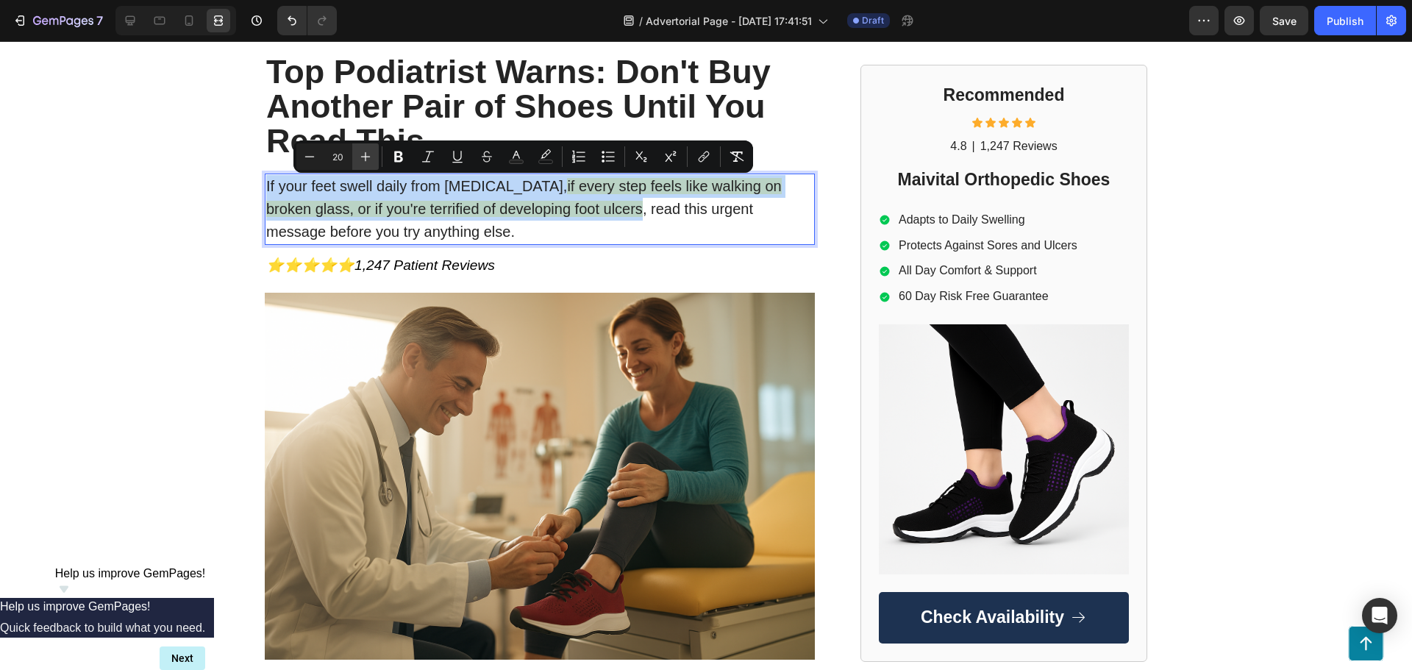
type input "21"
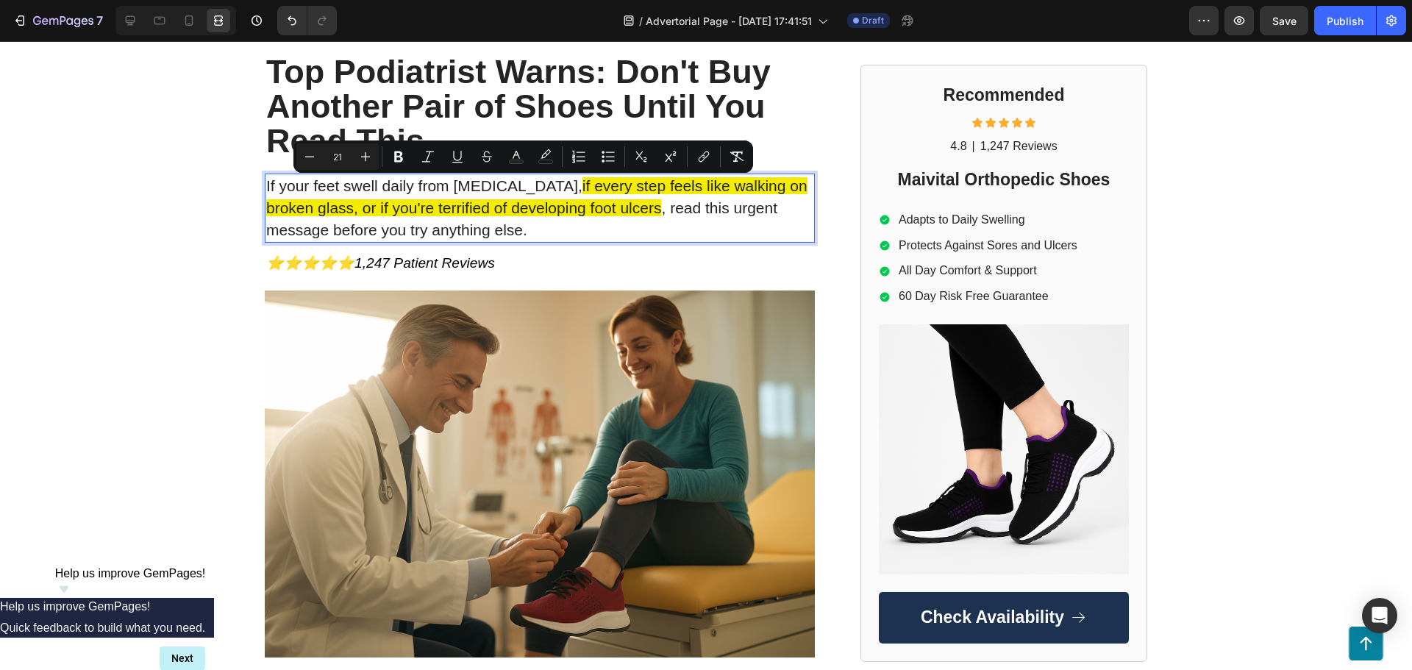
click at [188, 214] on div "Home > Pain Relief > Orthopedic Shoes Text Block Top Podiatrist Warns: Don't Bu…" at bounding box center [706, 447] width 1412 height 862
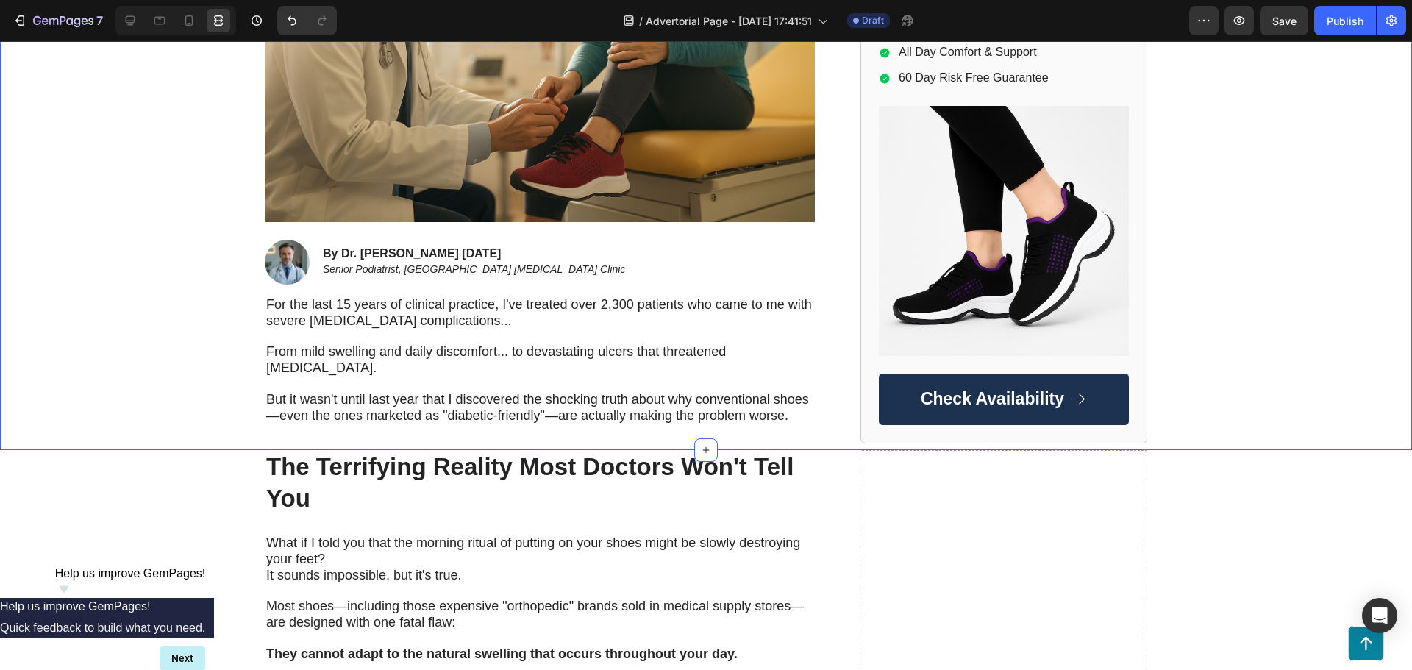
scroll to position [662, 0]
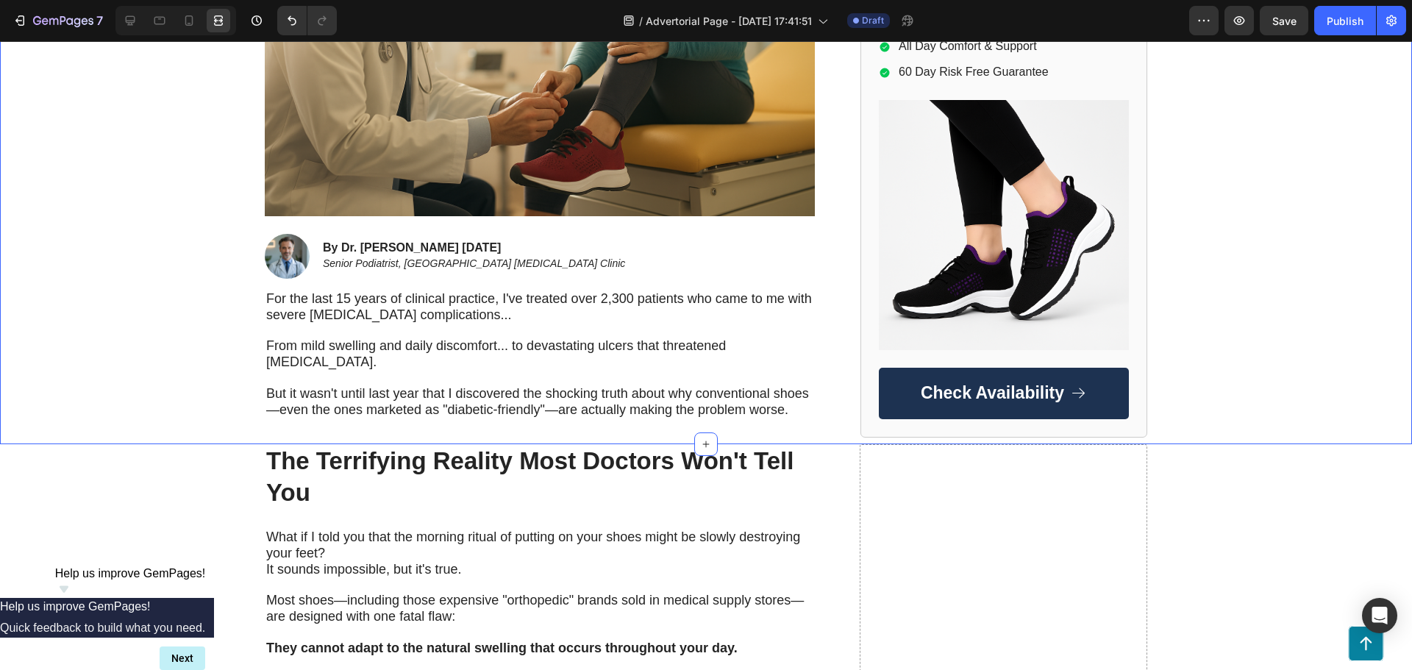
click at [513, 397] on span "But it wasn't until last year that I discovered the shocking truth about why co…" at bounding box center [537, 401] width 543 height 31
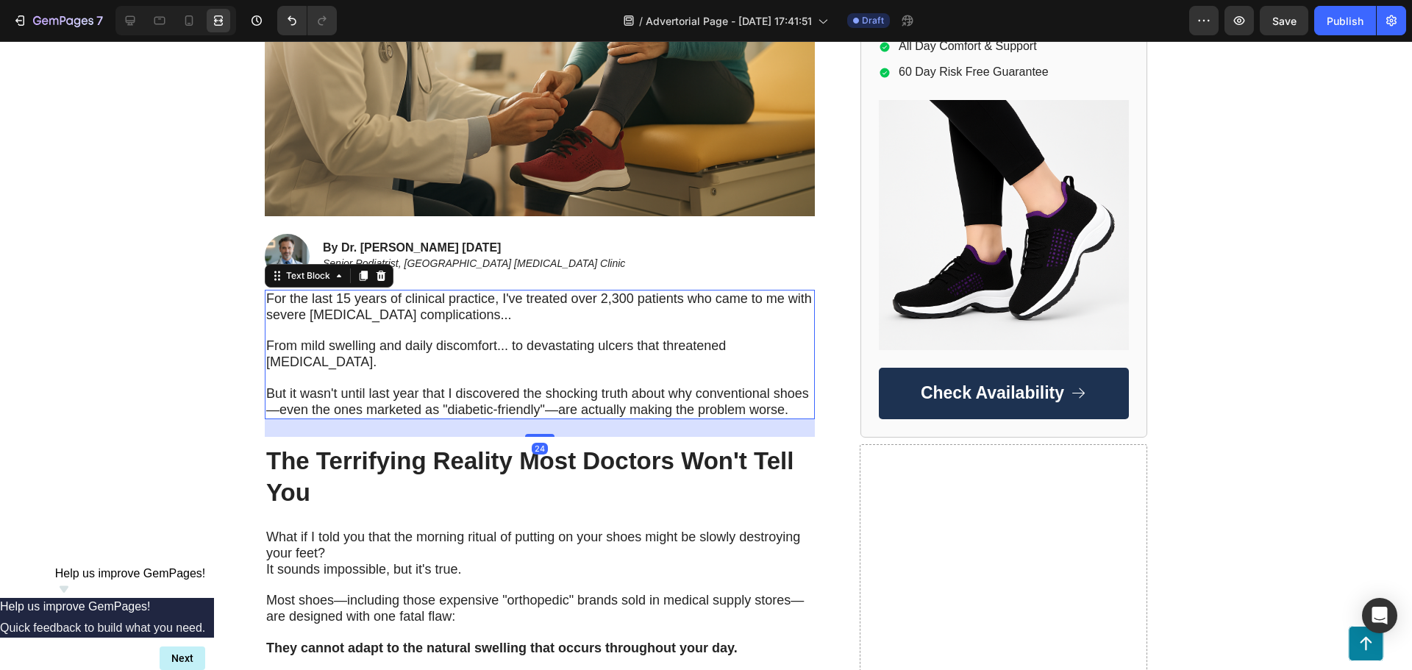
click at [493, 394] on span "But it wasn't until last year that I discovered the shocking truth about why co…" at bounding box center [537, 401] width 543 height 31
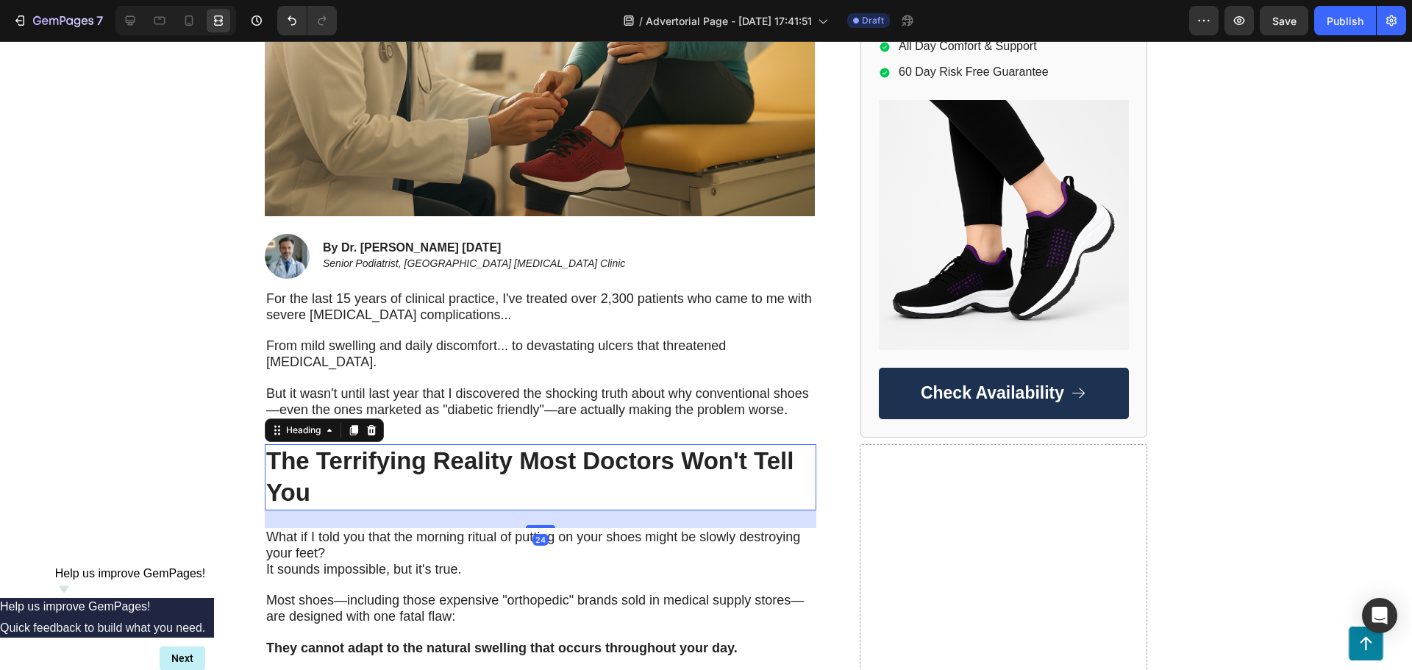
drag, startPoint x: 261, startPoint y: 466, endPoint x: 250, endPoint y: 460, distance: 12.9
click at [265, 466] on h2 "The Terrifying Reality Most Doctors Won't Tell You" at bounding box center [541, 477] width 552 height 66
click at [48, 286] on div "Home > Pain Relief > Orthopedic Shoes Text Block Top Podiatrist Warns: Don't Bu…" at bounding box center [706, 6] width 1412 height 862
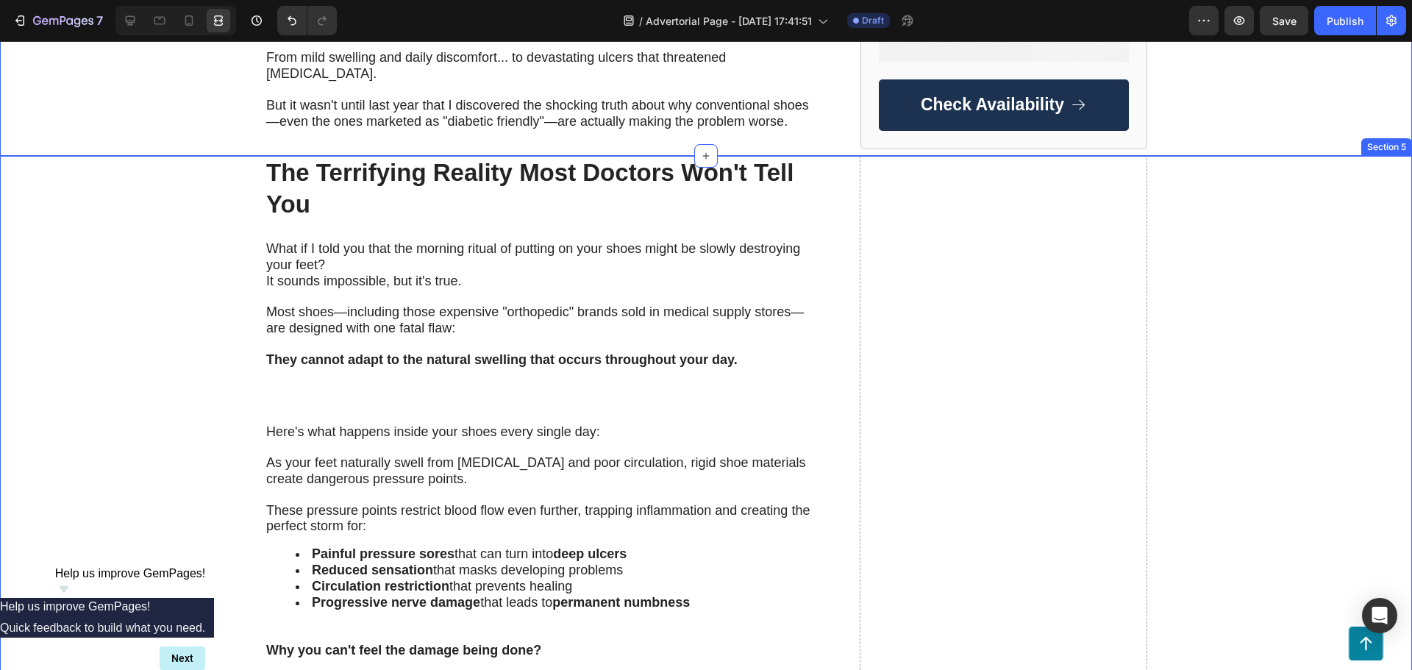
scroll to position [956, 0]
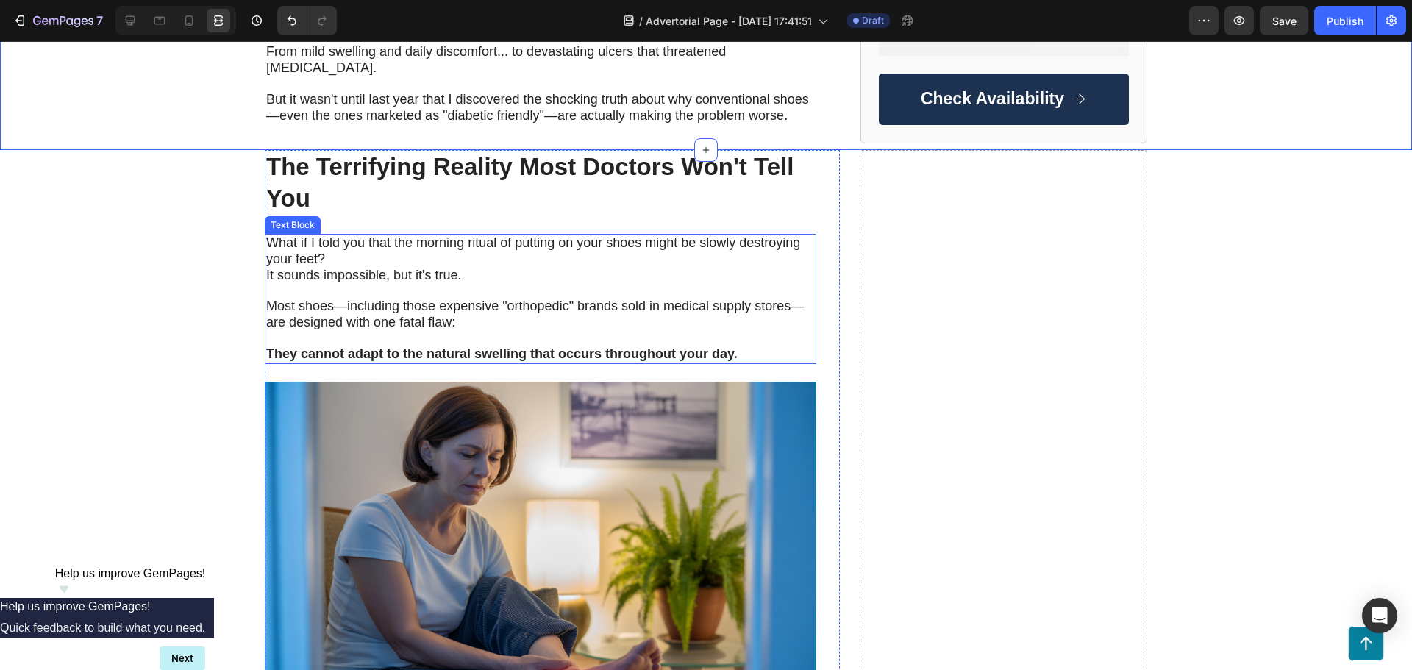
click at [325, 241] on p "What if I told you that the morning ritual of putting on your shoes might be sl…" at bounding box center [540, 251] width 549 height 32
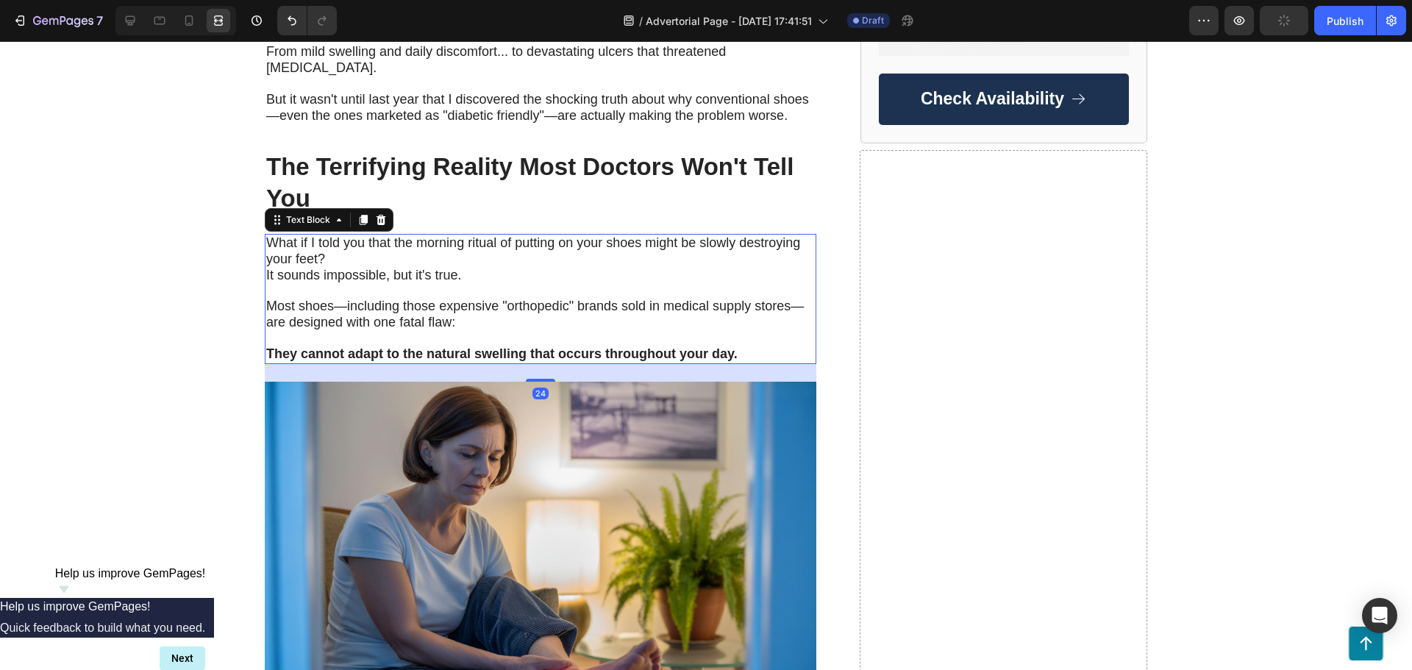
click at [274, 268] on span "It sounds impossible, but it's true." at bounding box center [364, 275] width 196 height 15
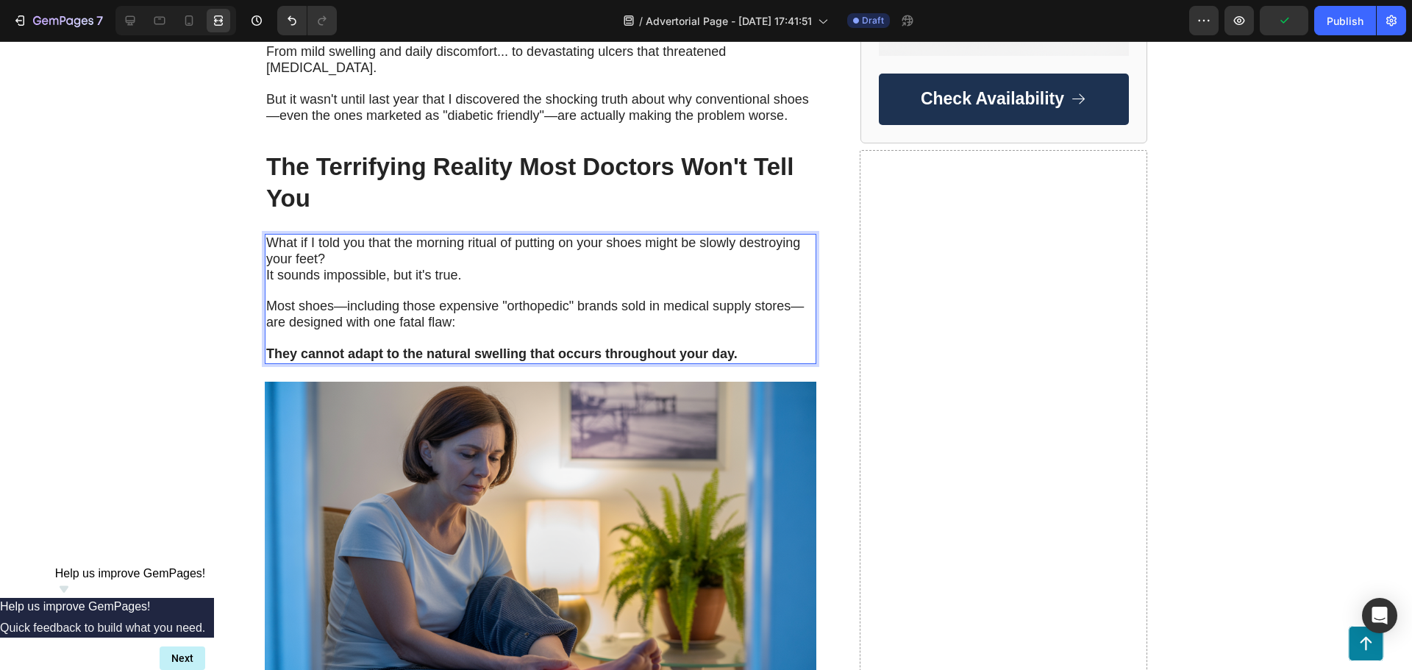
click at [266, 268] on span "It sounds impossible, but it's true." at bounding box center [364, 275] width 196 height 15
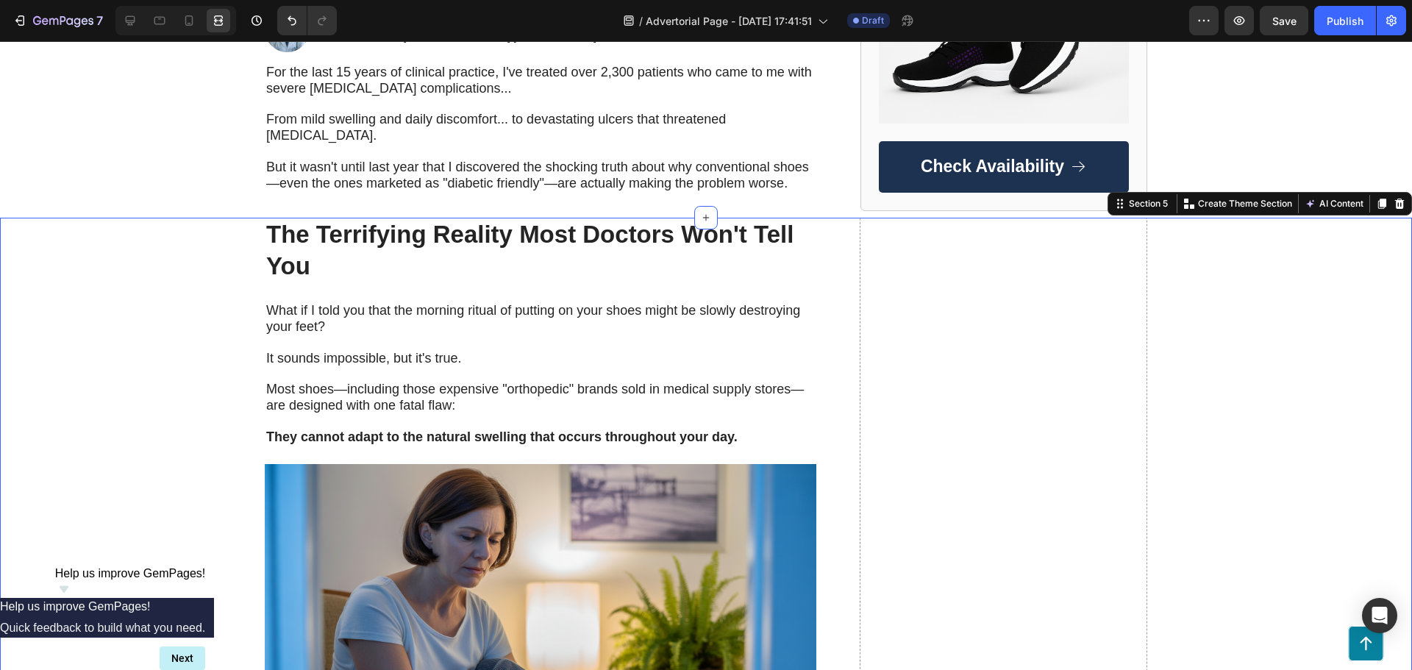
scroll to position [883, 0]
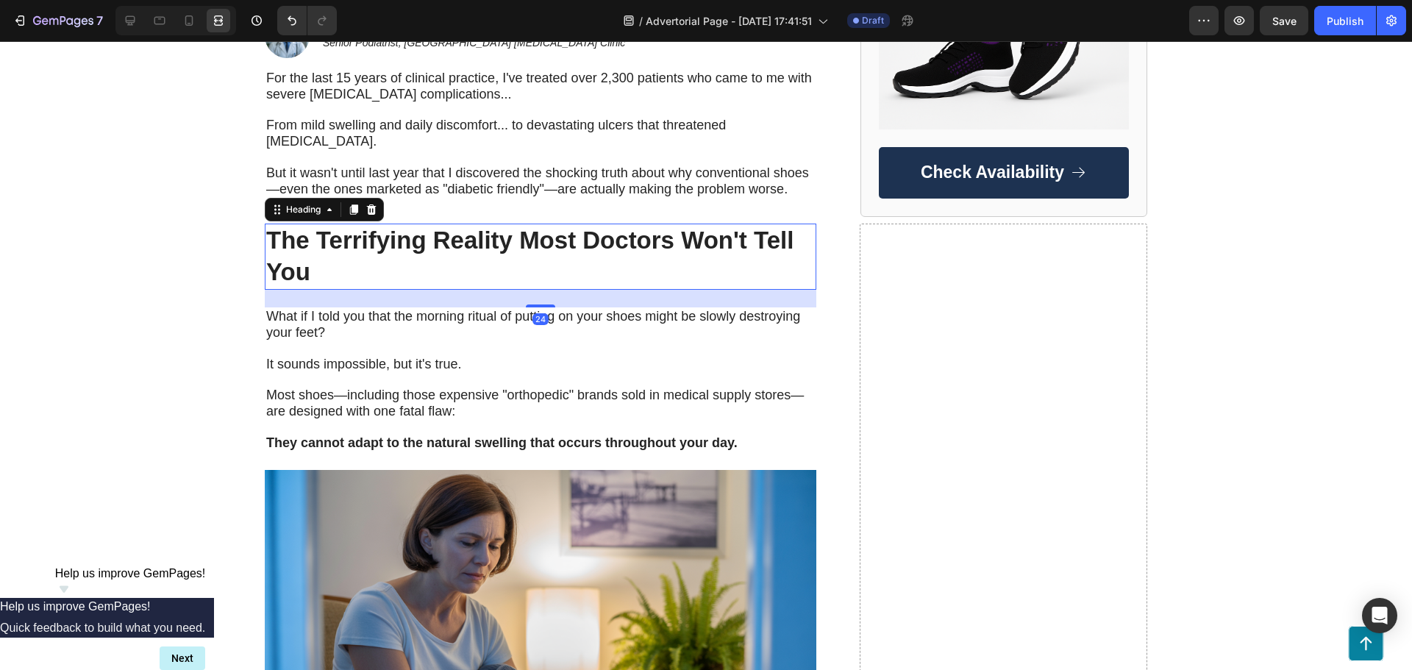
click at [297, 263] on h2 "The Terrifying Reality Most Doctors Won't Tell You" at bounding box center [541, 257] width 552 height 66
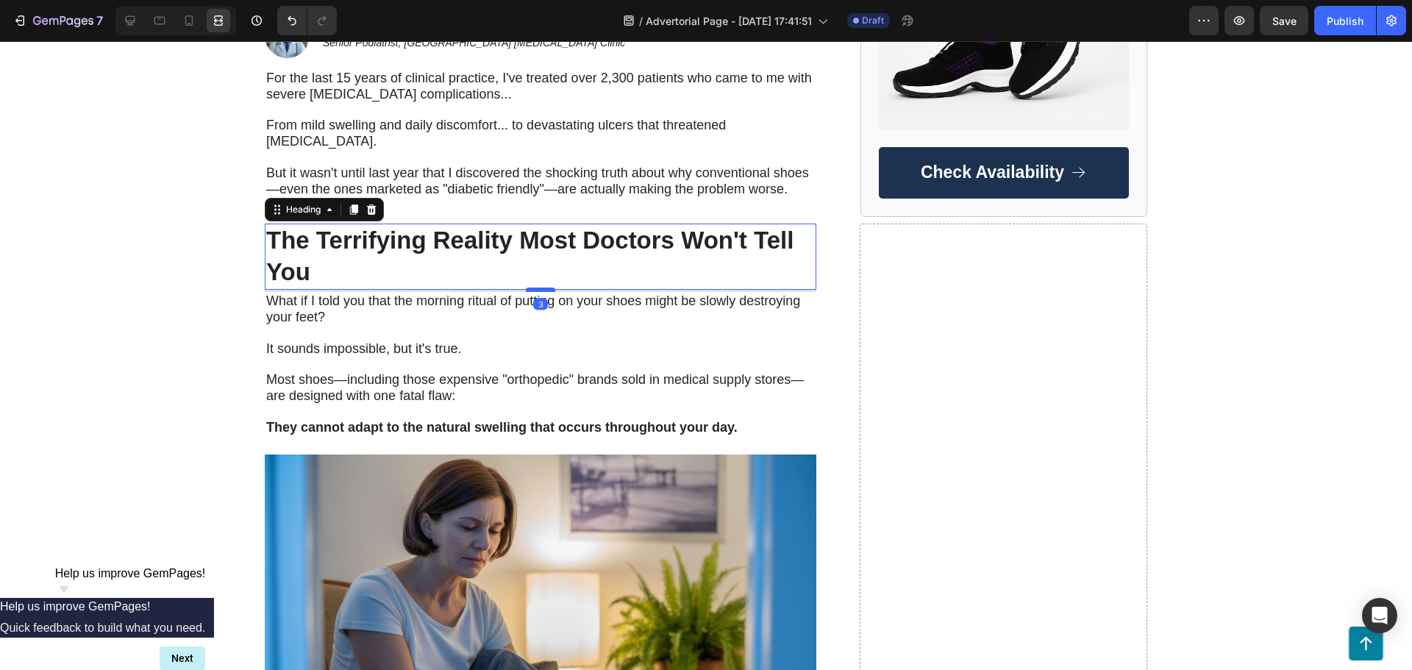
drag, startPoint x: 528, startPoint y: 289, endPoint x: 529, endPoint y: 274, distance: 15.5
click at [529, 288] on div at bounding box center [540, 290] width 29 height 4
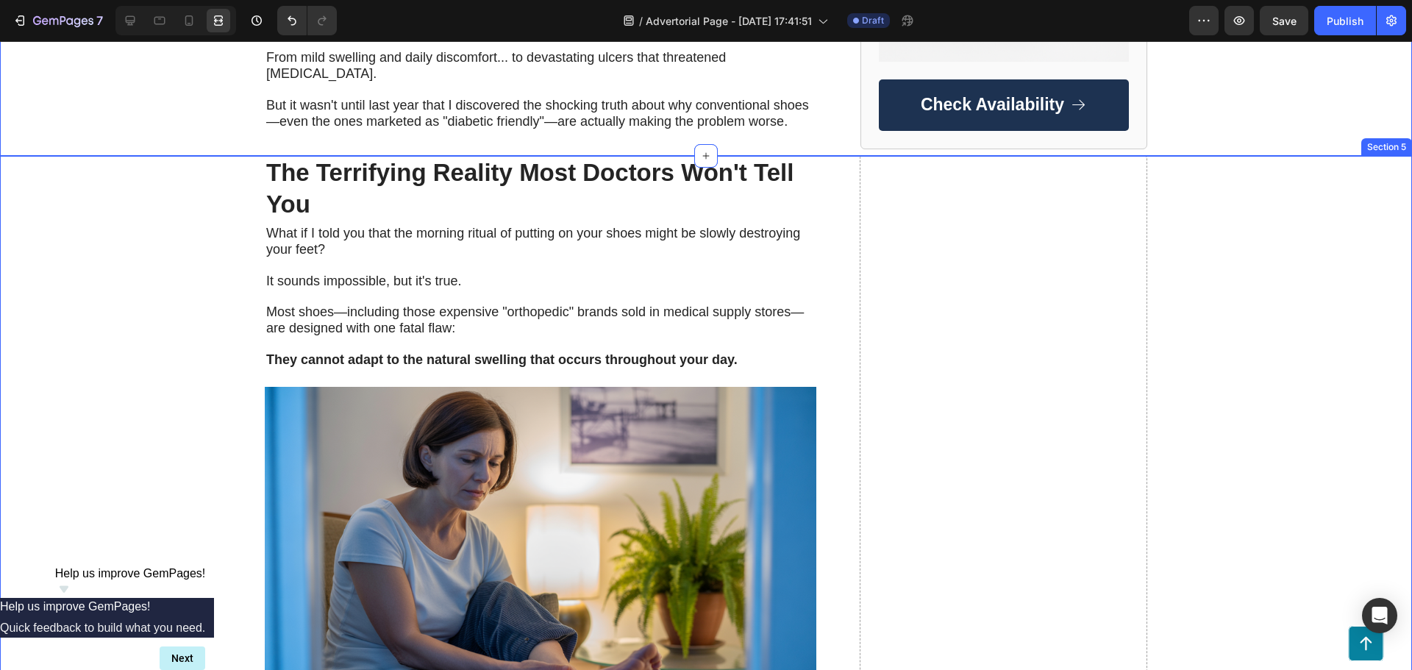
scroll to position [956, 0]
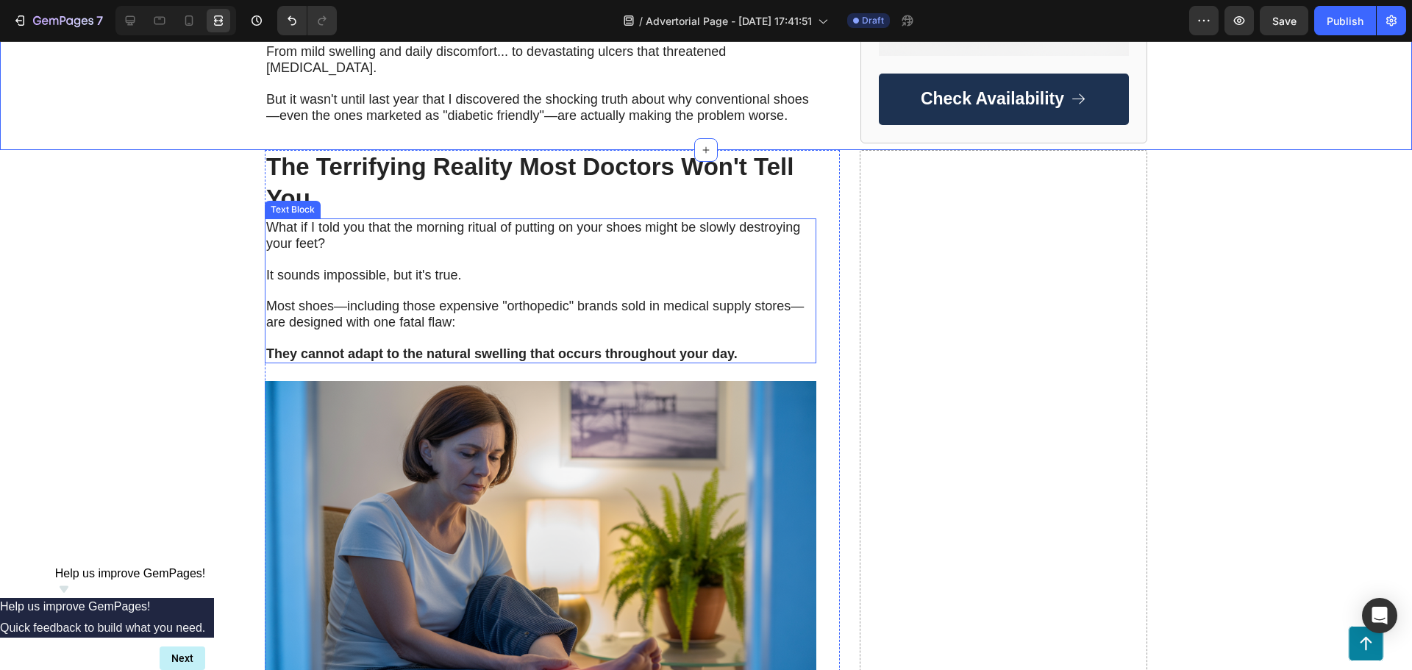
click at [332, 299] on span "Most shoes—including those expensive "orthopedic" brands sold in medical supply…" at bounding box center [535, 314] width 538 height 31
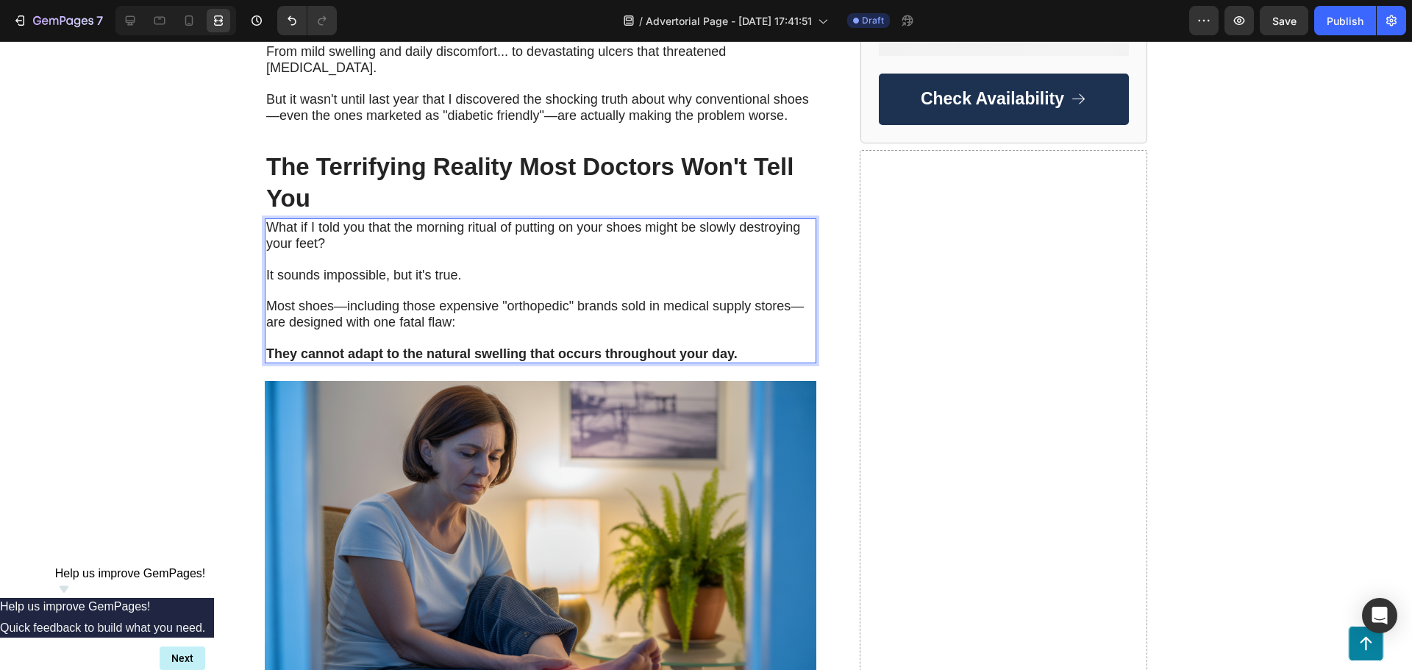
click at [341, 299] on span "Most shoes—including those expensive "orthopedic" brands sold in medical supply…" at bounding box center [535, 314] width 538 height 31
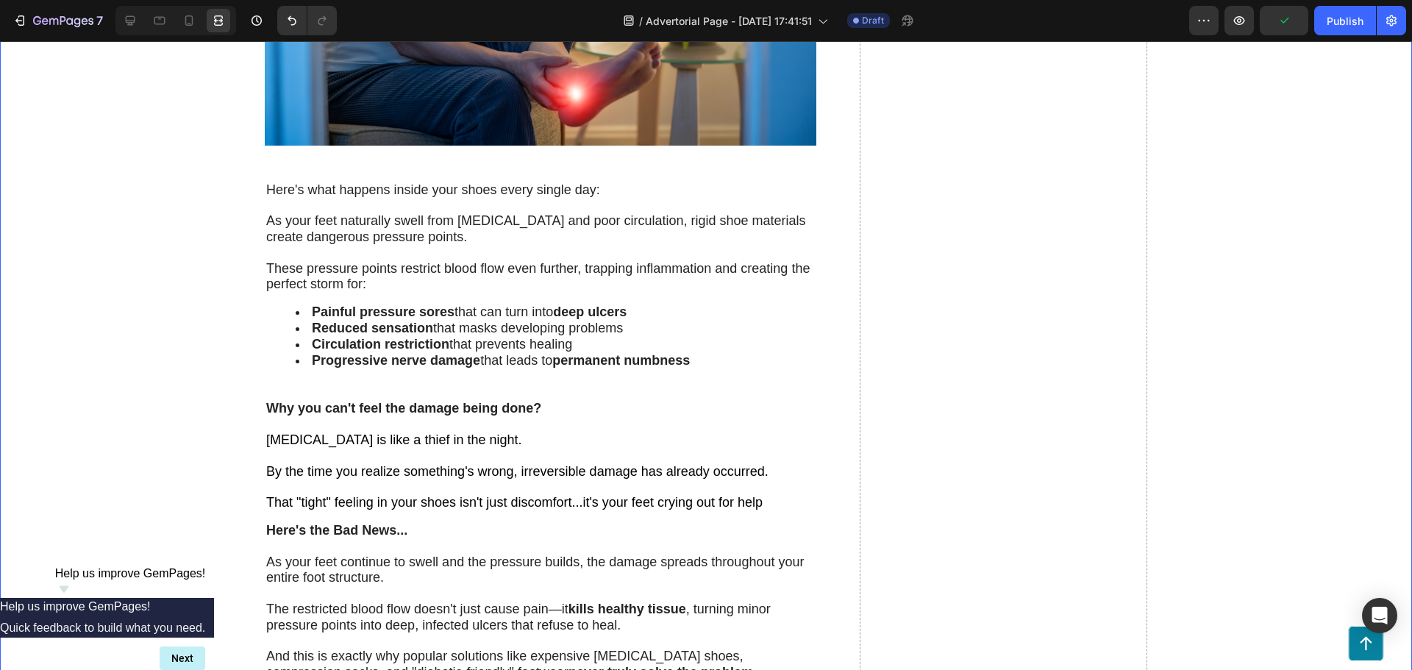
scroll to position [1545, 0]
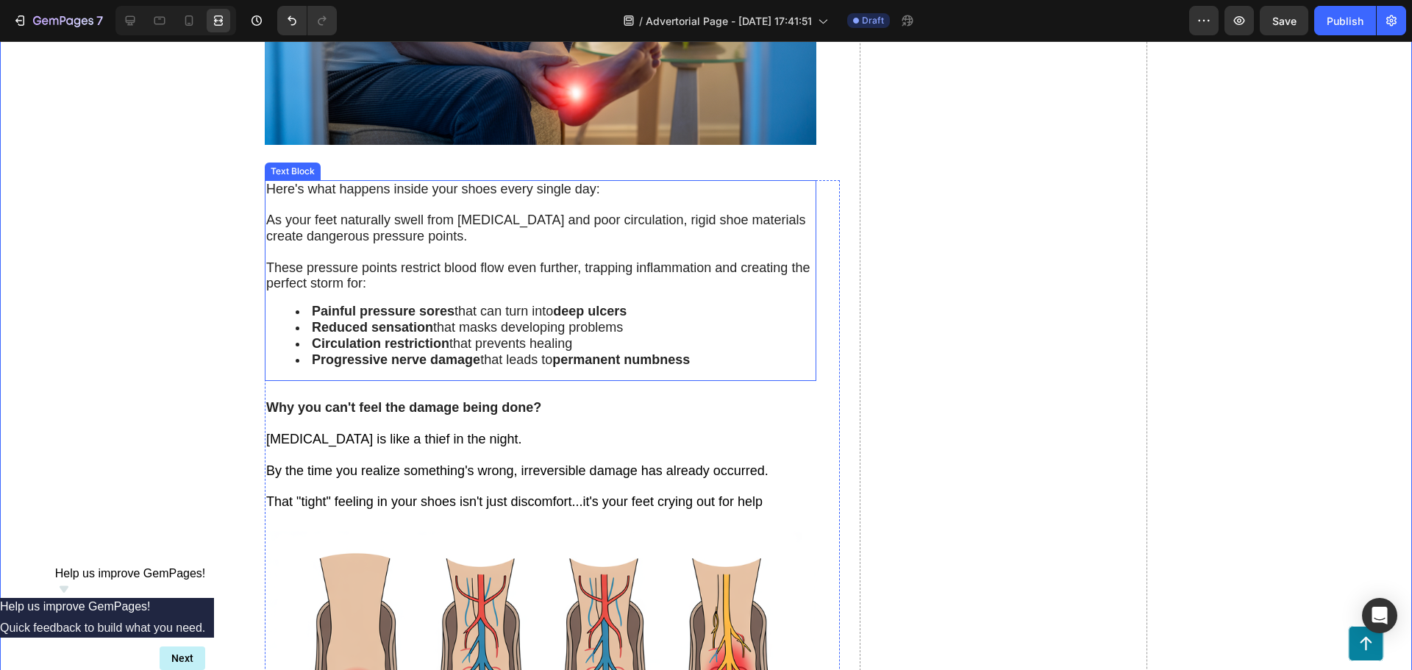
click at [423, 231] on span "As your feet naturally swell from [MEDICAL_DATA] and poor circulation, rigid sh…" at bounding box center [536, 228] width 540 height 31
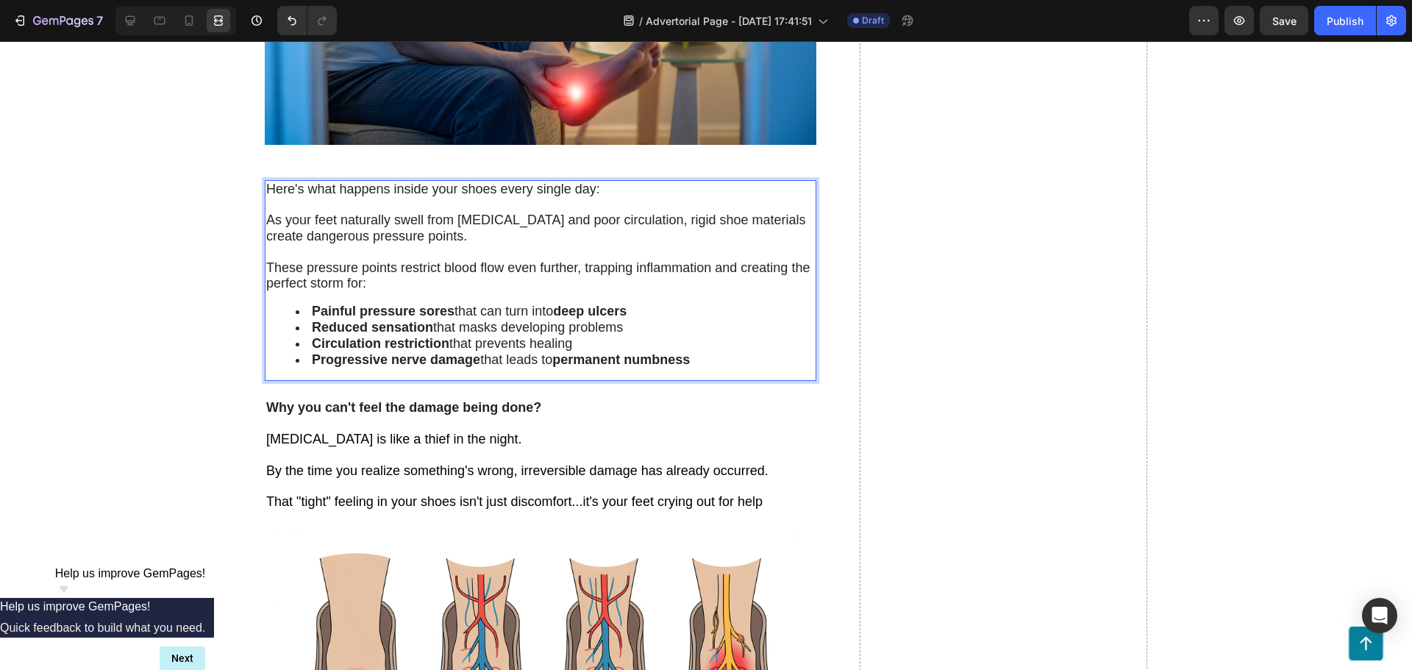
click at [558, 192] on span "Here's what happens inside your shoes every single day:" at bounding box center [433, 189] width 334 height 15
click at [588, 190] on span "Here's what happens inside your shoes every single day:" at bounding box center [433, 189] width 334 height 15
click at [596, 192] on p "Here's what happens inside your shoes every single day:" at bounding box center [540, 190] width 549 height 16
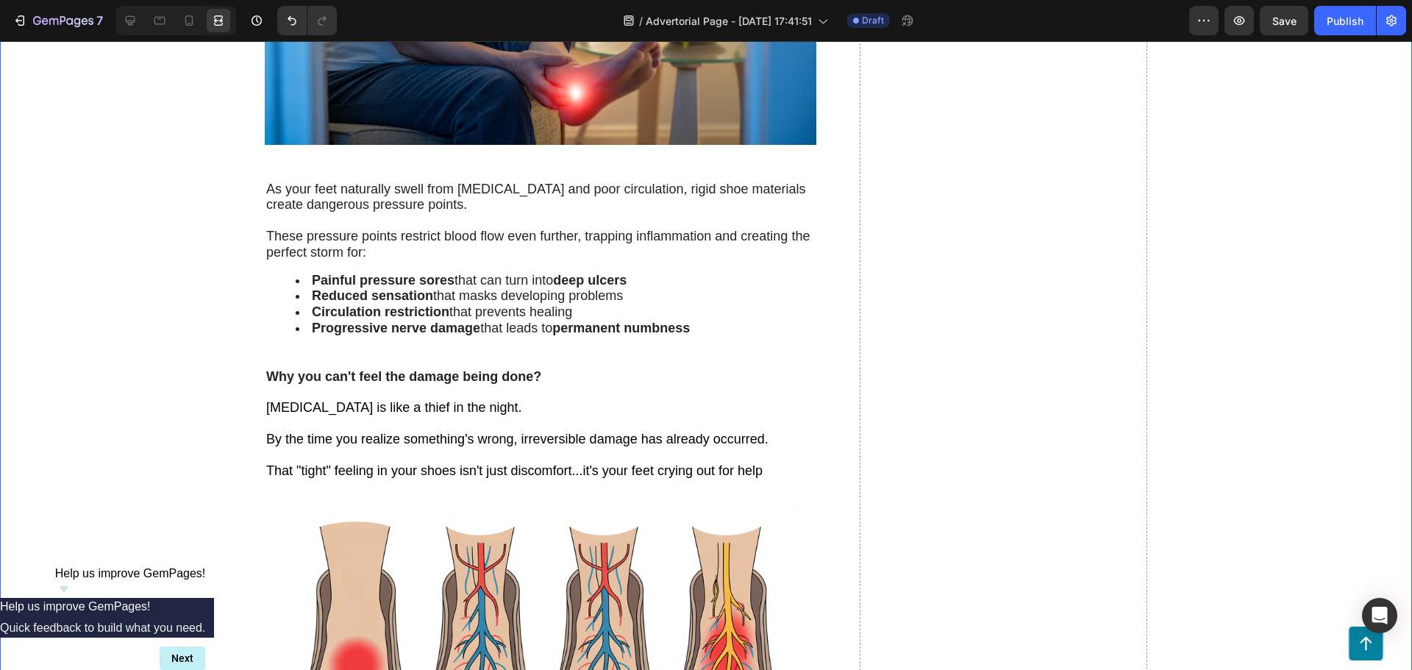
click at [750, 338] on div "As your feet naturally swell from [MEDICAL_DATA] and poor circulation, rigid sh…" at bounding box center [541, 265] width 552 height 170
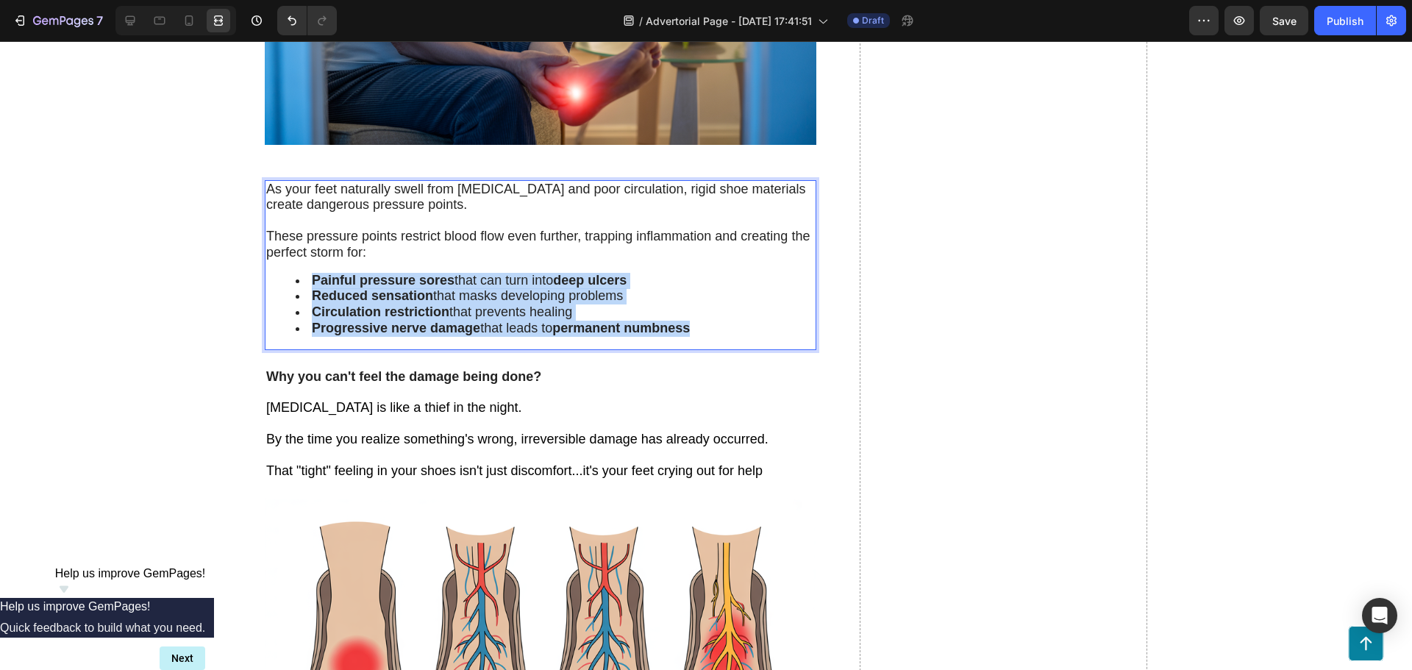
drag, startPoint x: 675, startPoint y: 327, endPoint x: 309, endPoint y: 280, distance: 368.6
click at [309, 280] on ul "Painful pressure sores that can turn into deep ulcers Reduced sensation that ma…" at bounding box center [540, 305] width 549 height 64
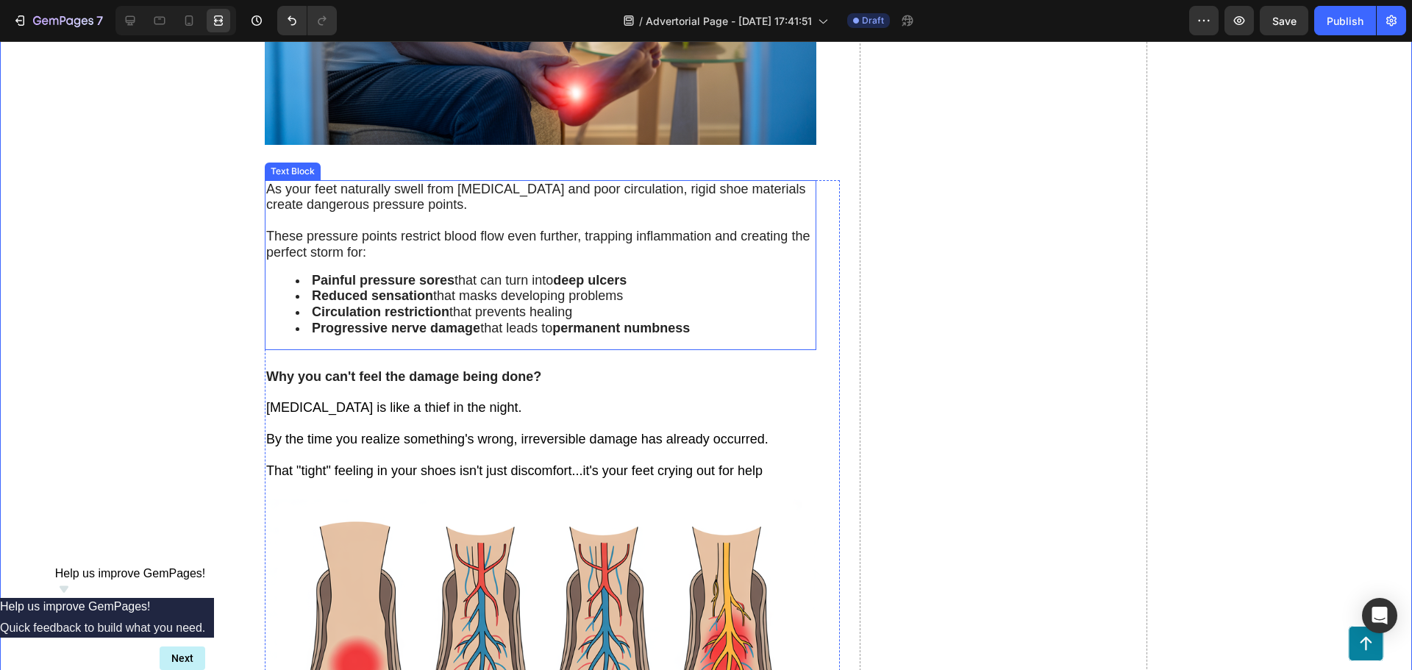
click at [282, 285] on ul "Painful pressure sores that can turn into deep ulcers Reduced sensation that ma…" at bounding box center [540, 305] width 549 height 64
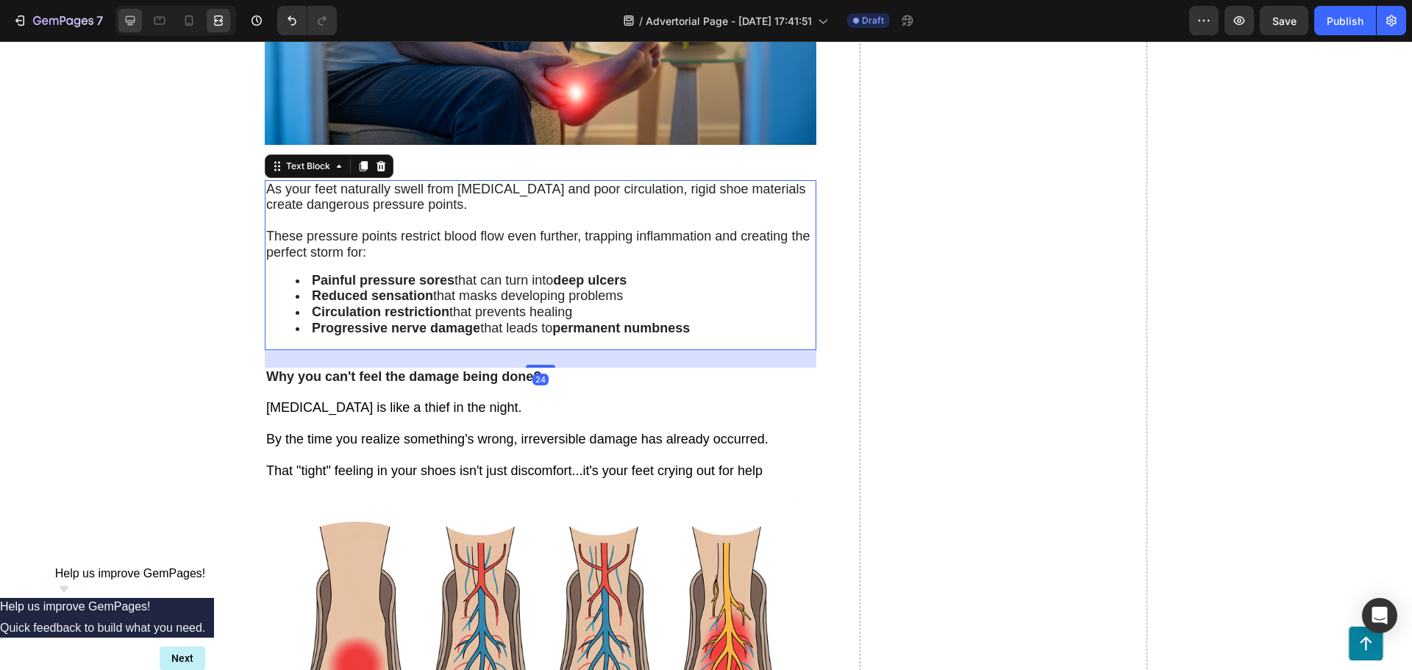
click at [128, 24] on icon at bounding box center [130, 20] width 15 height 15
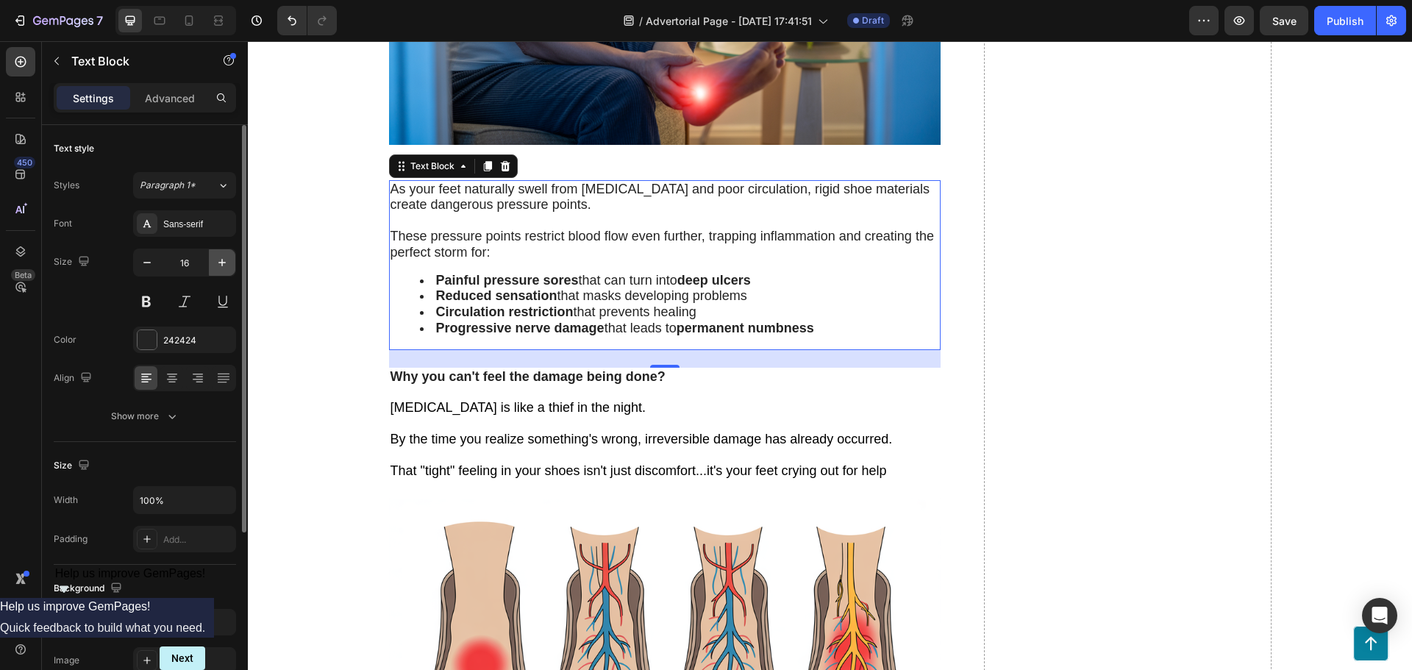
click at [223, 260] on icon "button" at bounding box center [222, 262] width 15 height 15
type input "17"
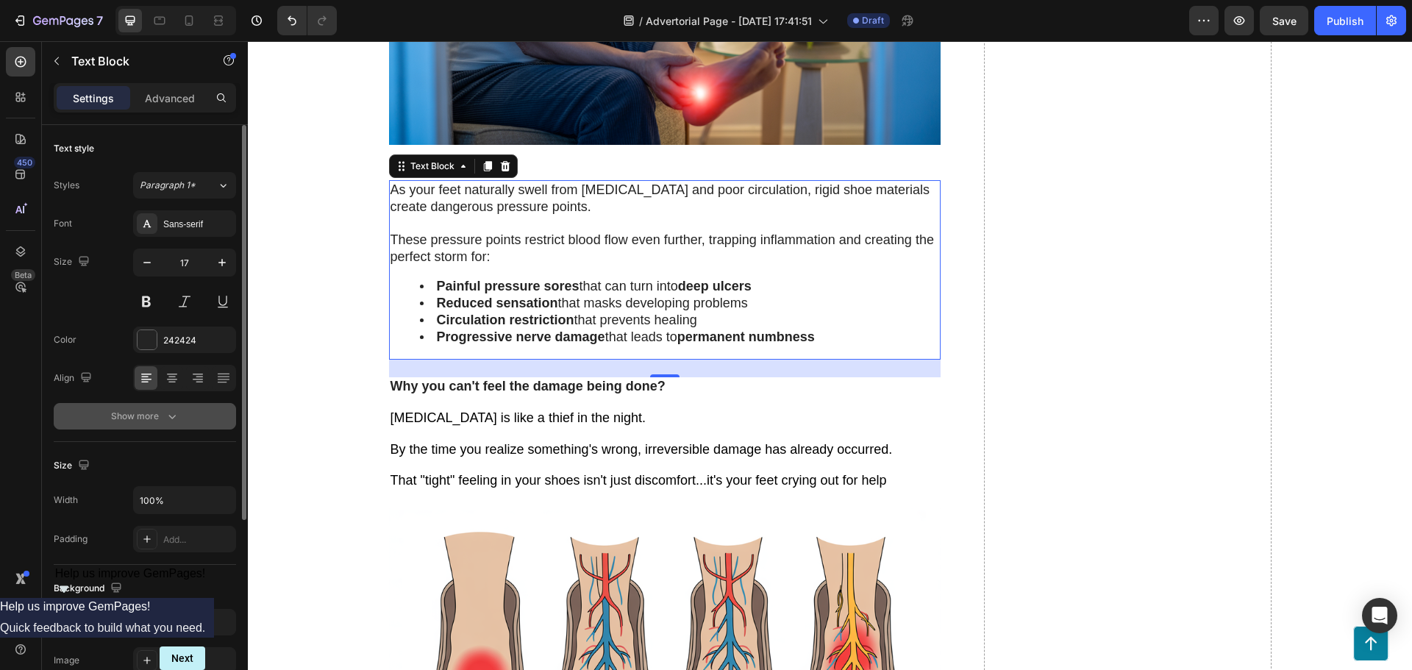
click at [186, 414] on button "Show more" at bounding box center [145, 416] width 182 height 26
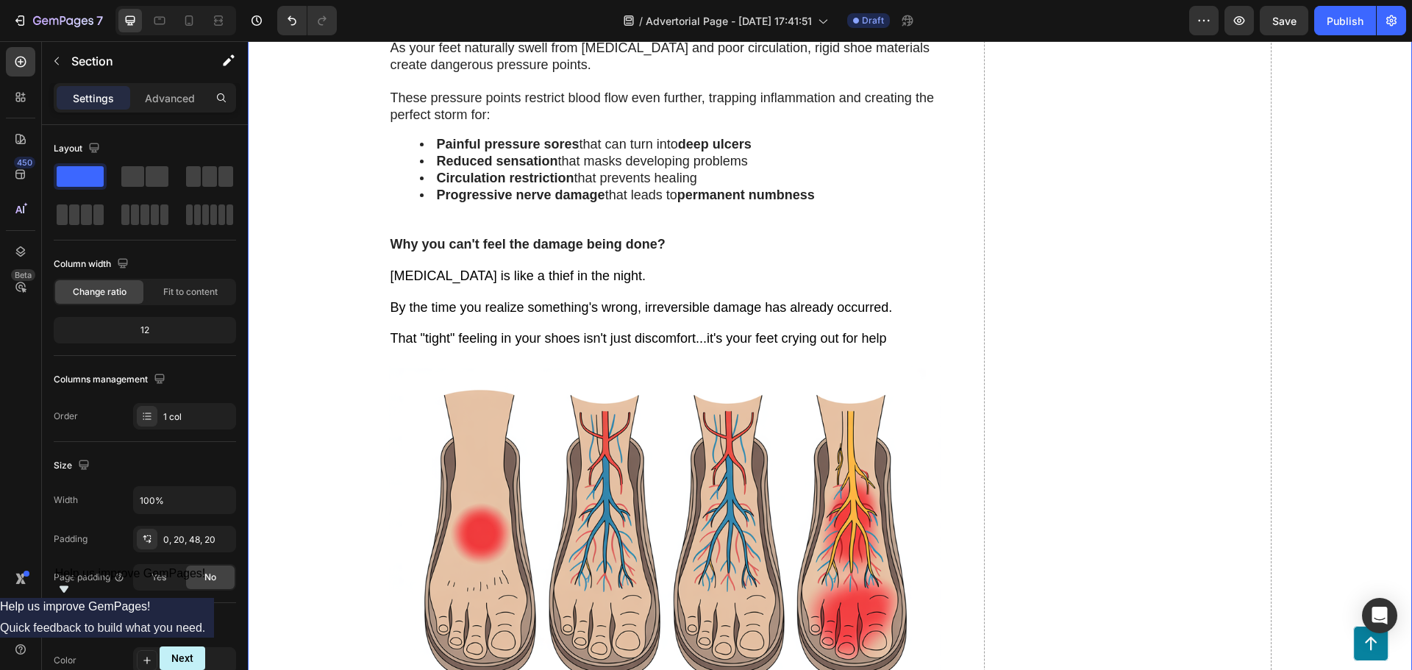
scroll to position [1692, 0]
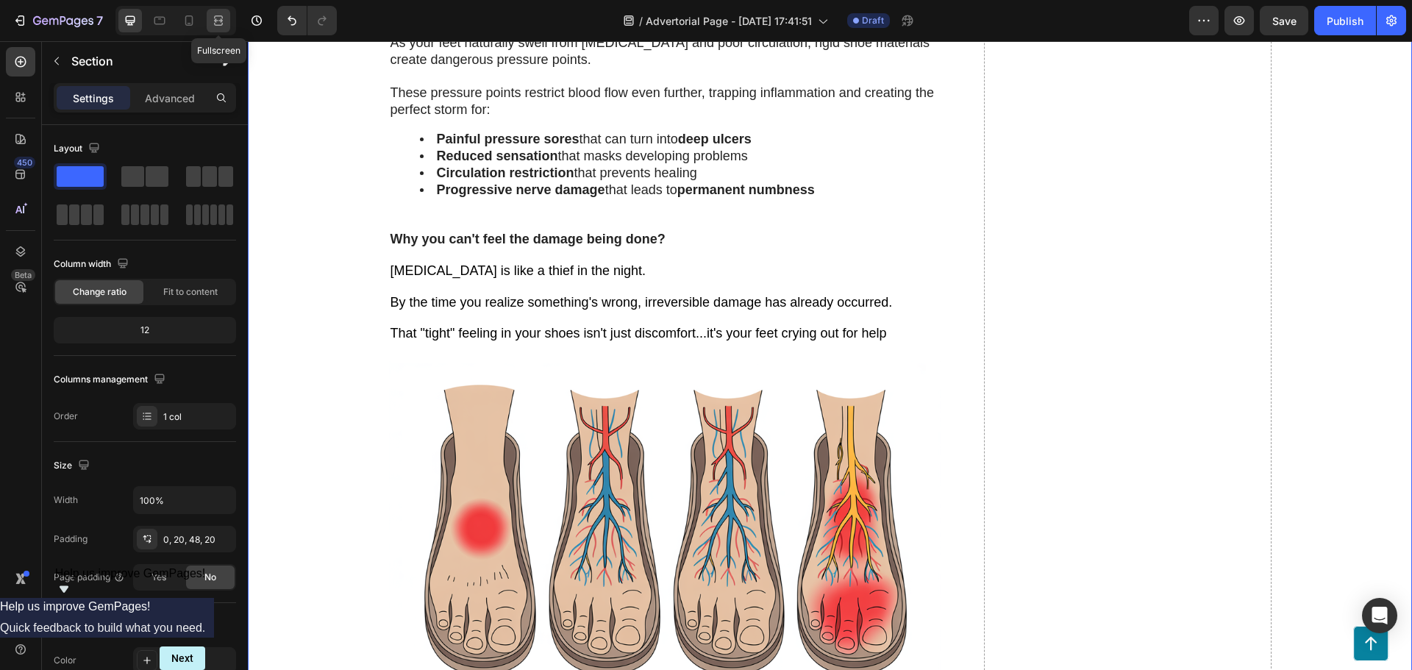
click at [210, 21] on div at bounding box center [219, 21] width 24 height 24
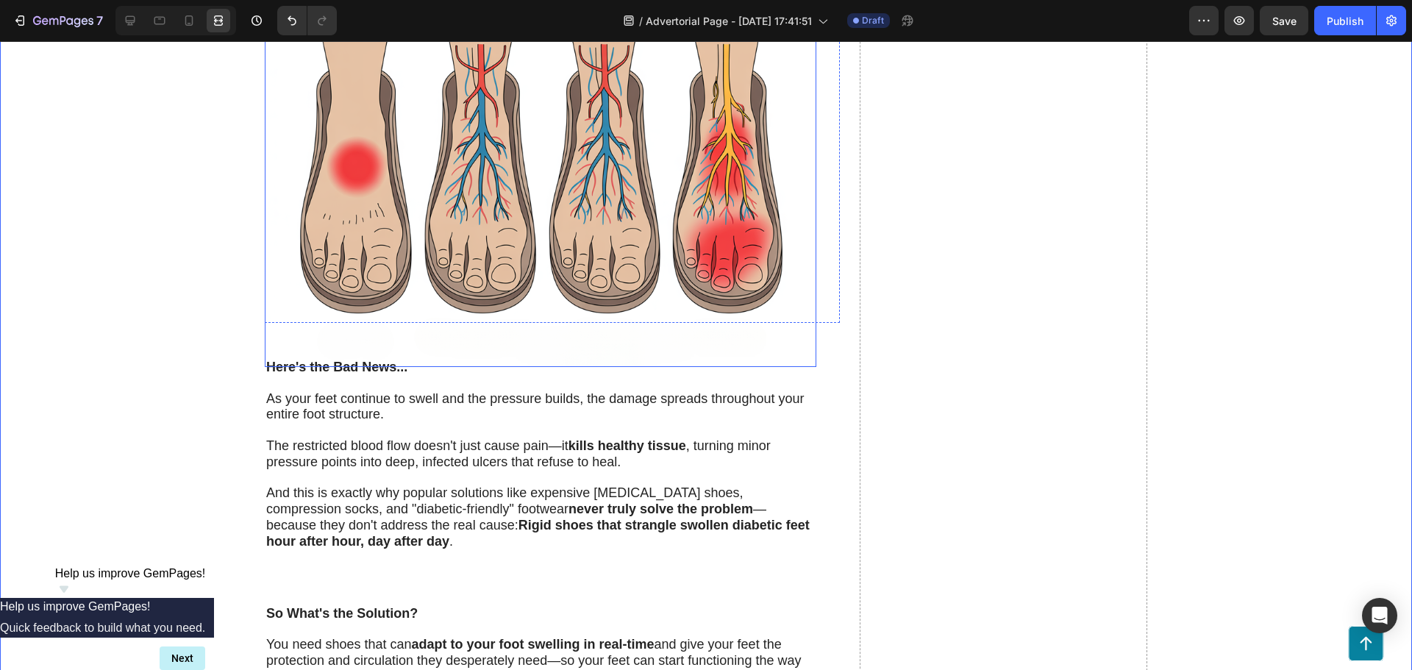
scroll to position [2060, 0]
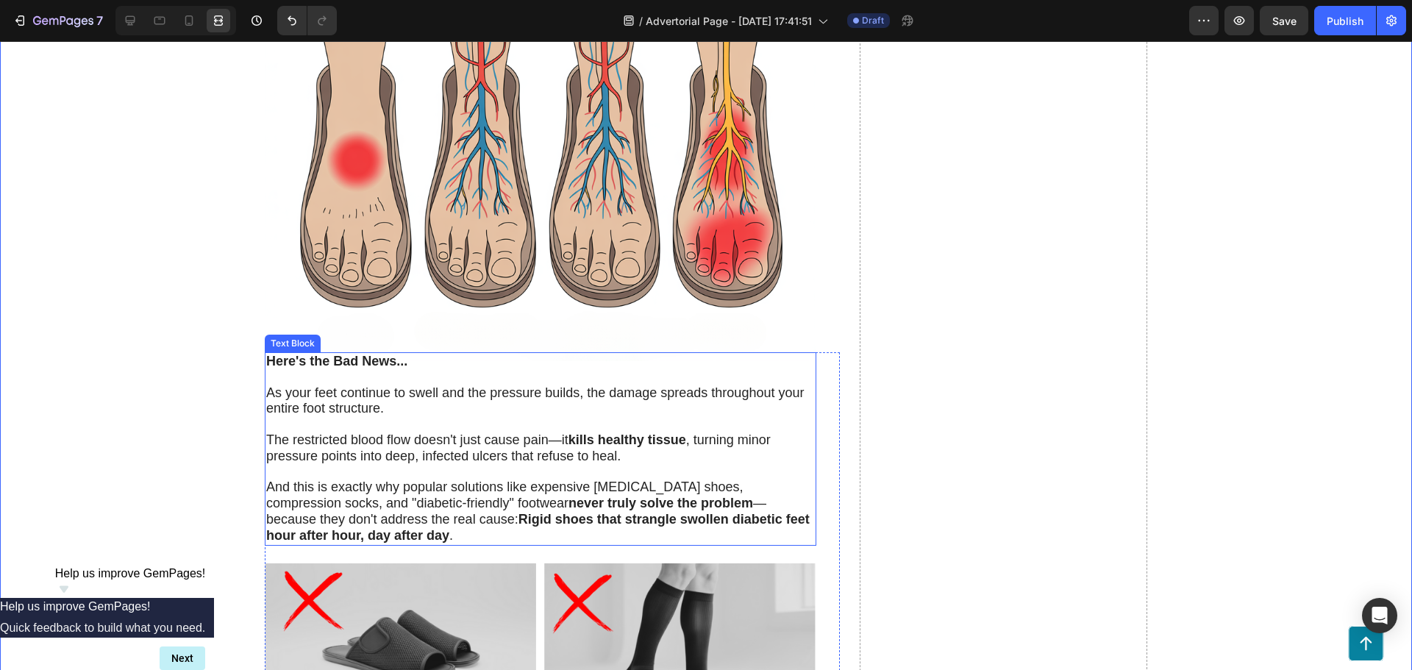
click at [368, 404] on span "As your feet continue to swell and the pressure builds, the damage spreads thro…" at bounding box center [535, 400] width 538 height 31
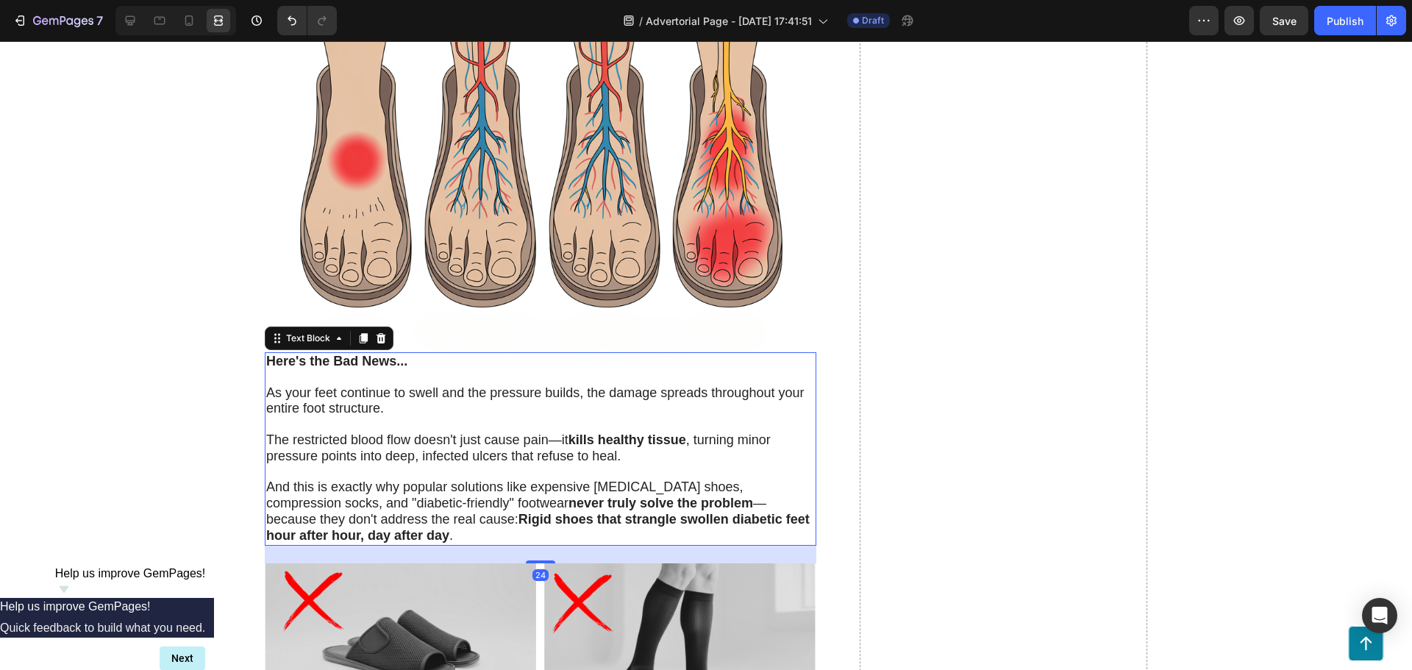
click at [447, 433] on span "The restricted blood flow doesn't just cause pain—it kills healthy tissue , tur…" at bounding box center [518, 448] width 505 height 31
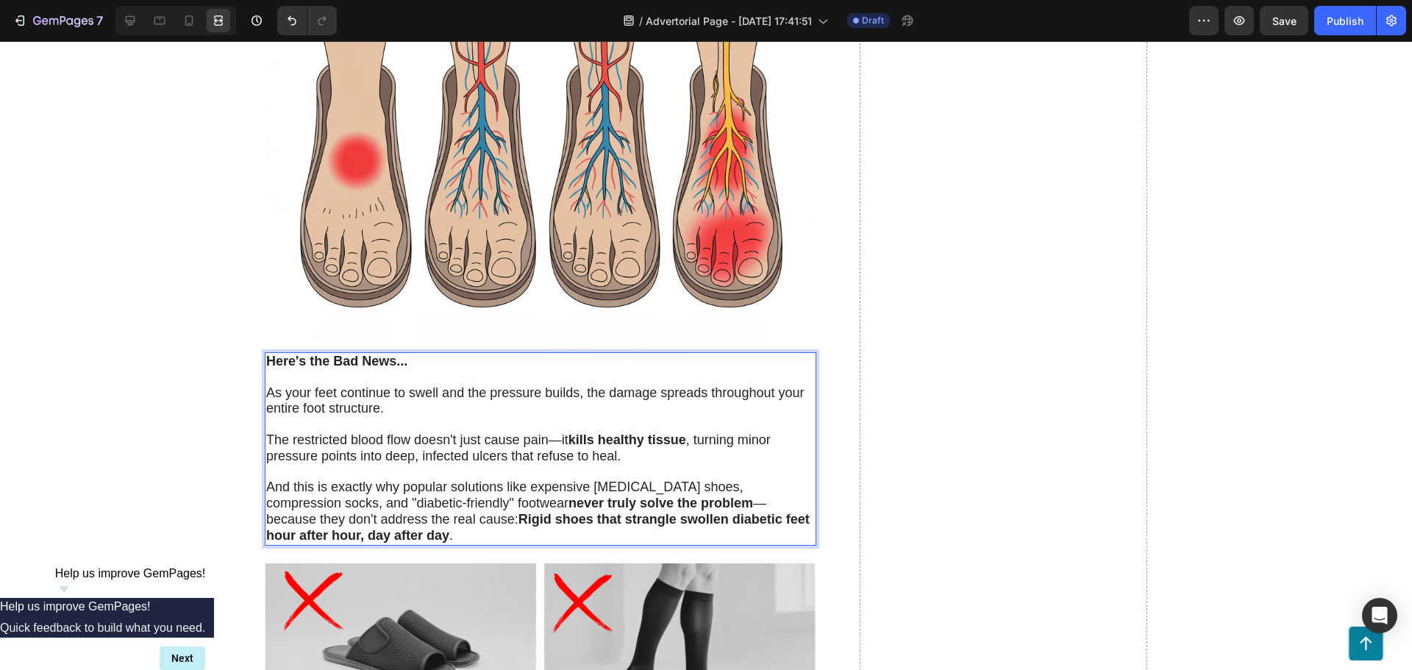
click at [372, 454] on span "The restricted blood flow doesn't just cause pain—it kills healthy tissue , tur…" at bounding box center [518, 448] width 505 height 31
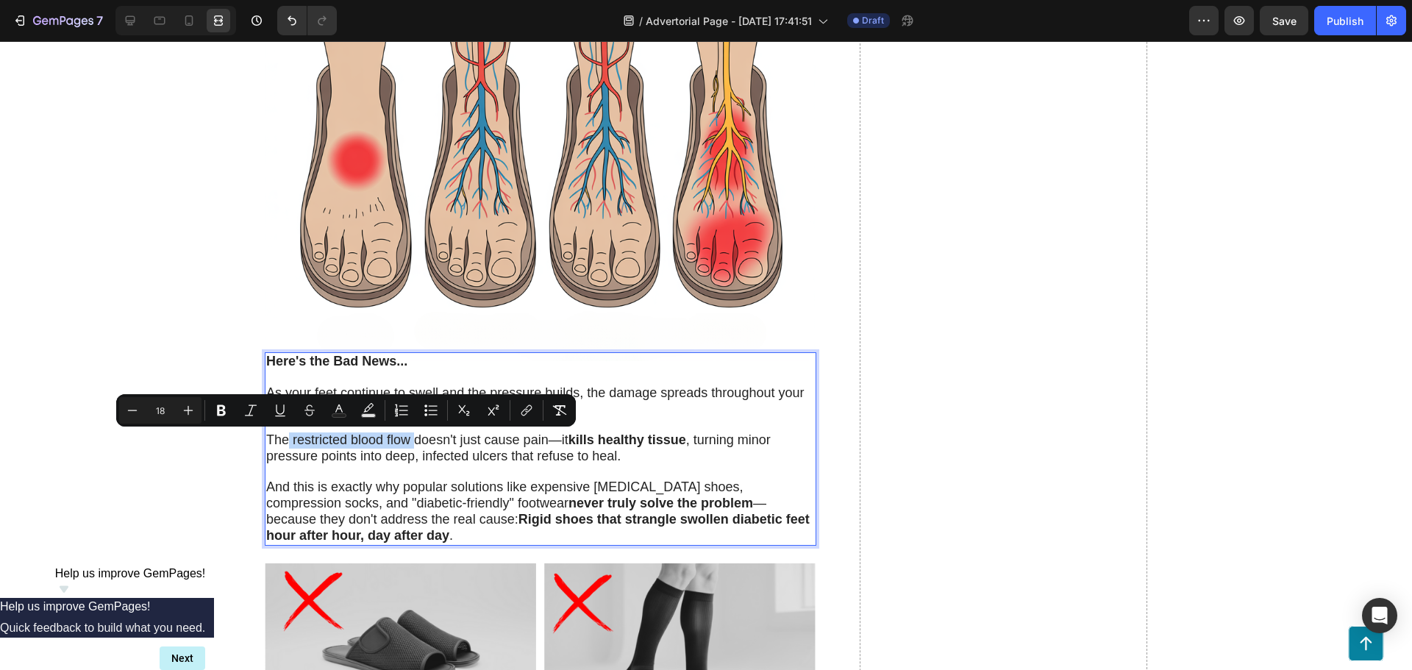
drag, startPoint x: 284, startPoint y: 438, endPoint x: 408, endPoint y: 442, distance: 123.6
click at [408, 442] on span "The restricted blood flow doesn't just cause pain—it kills healthy tissue , tur…" at bounding box center [518, 448] width 505 height 31
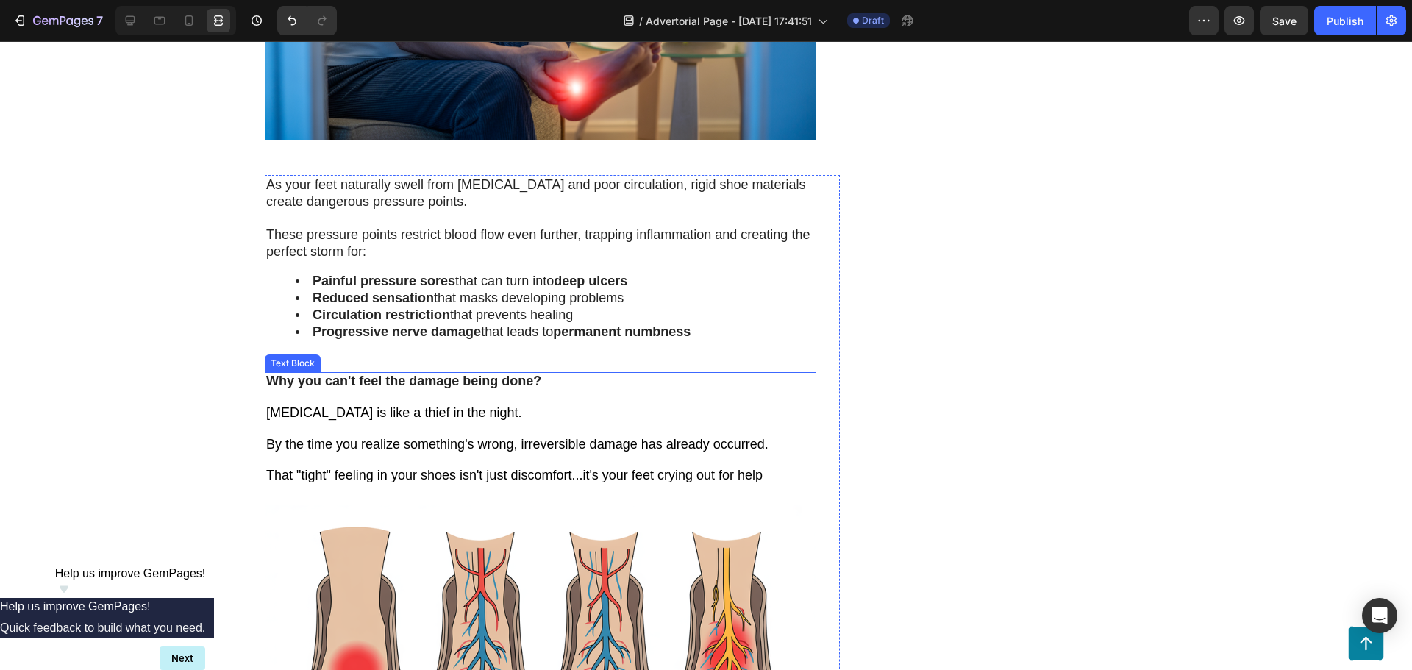
scroll to position [1545, 0]
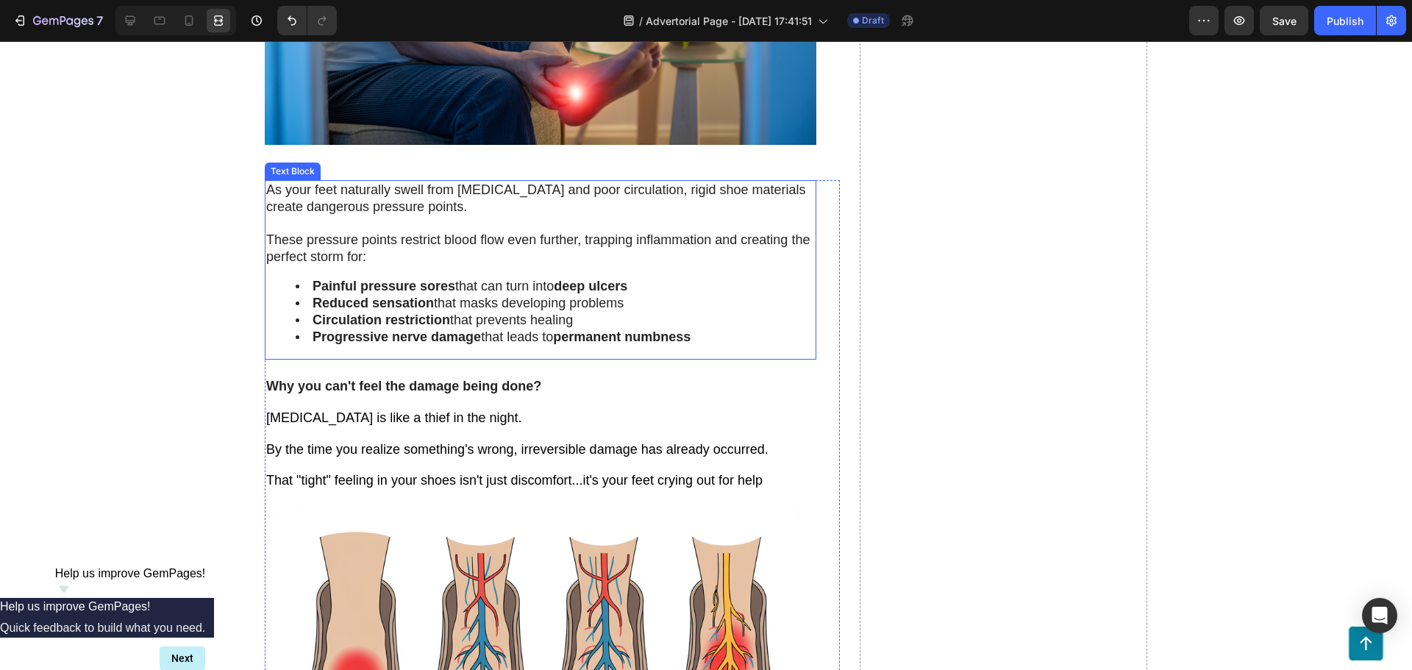
click at [437, 244] on span "These pressure points restrict blood flow even further, trapping inflammation a…" at bounding box center [538, 248] width 544 height 32
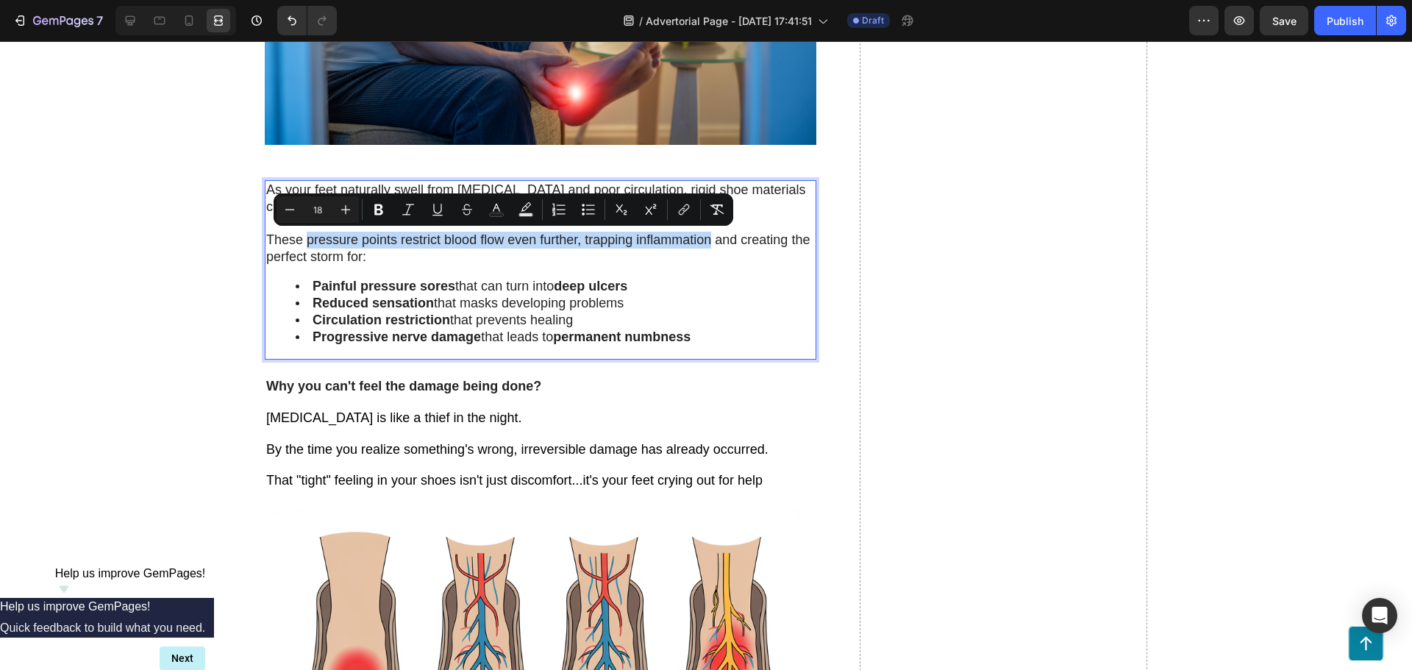
drag, startPoint x: 301, startPoint y: 239, endPoint x: 705, endPoint y: 245, distance: 404.6
copy span "pressure points restrict blood flow even further, trapping inflammation"
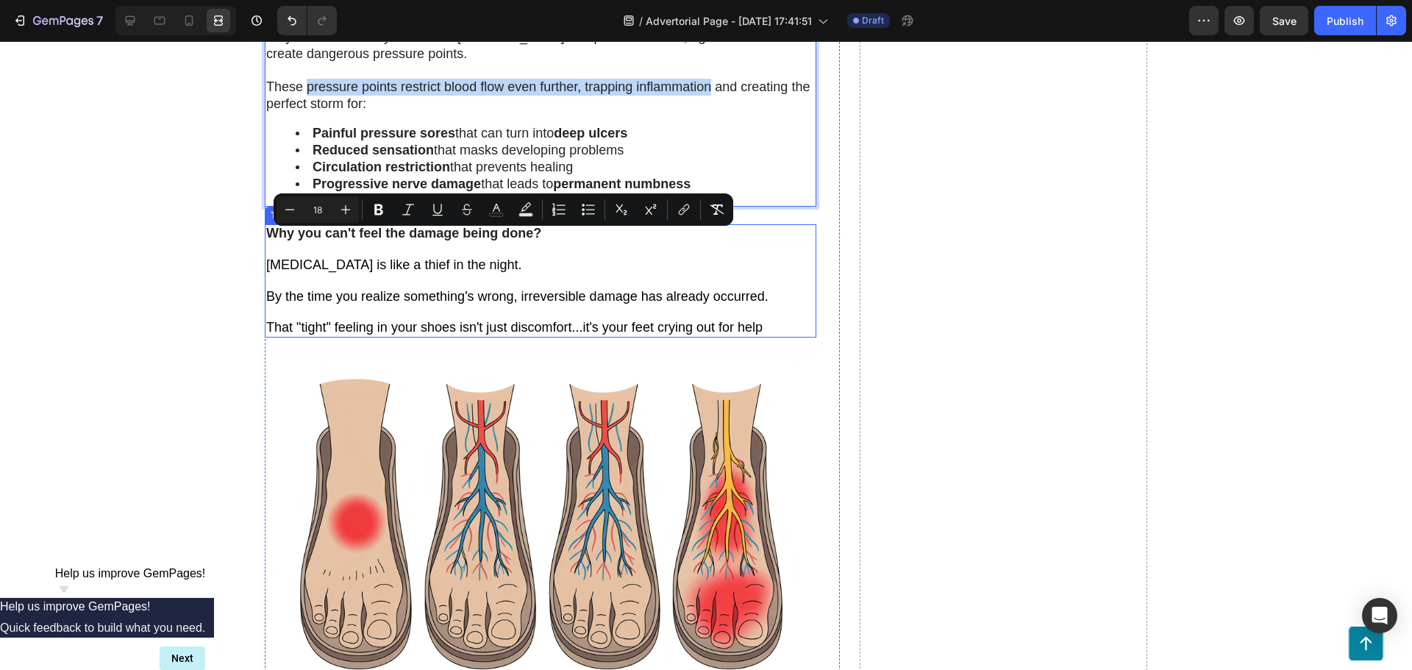
scroll to position [1766, 0]
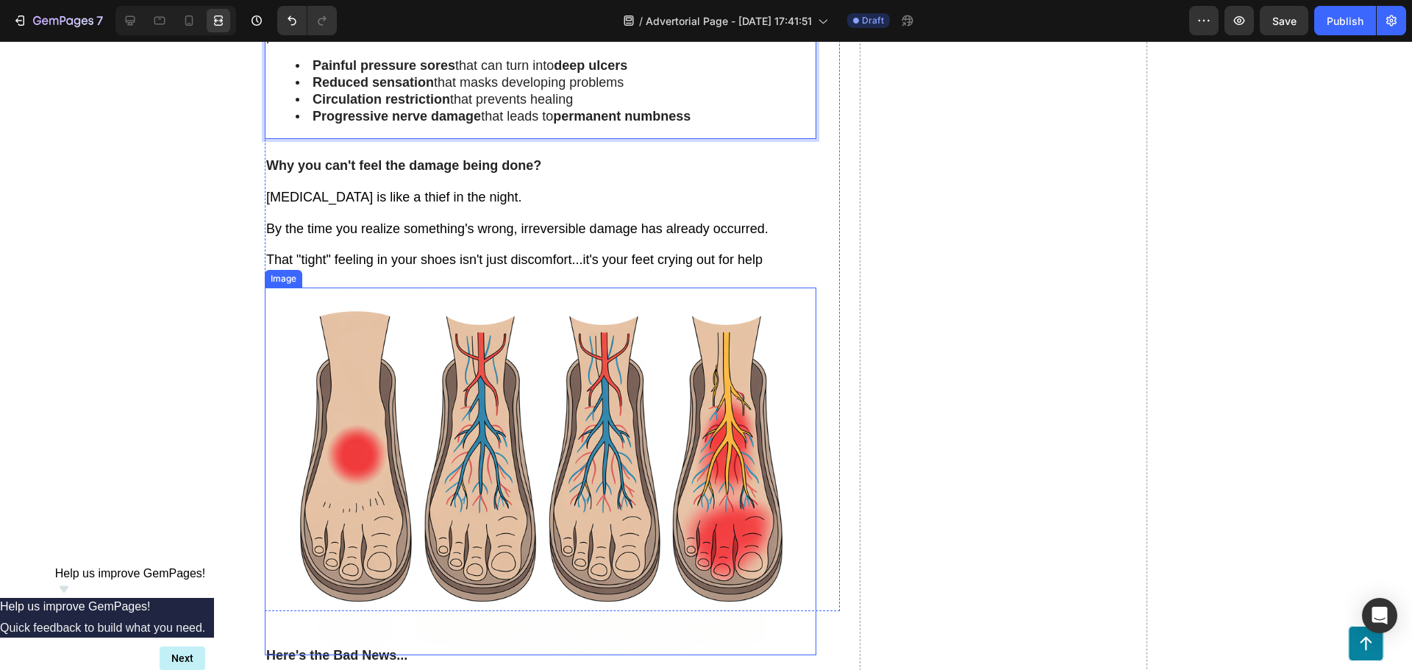
drag, startPoint x: 360, startPoint y: 451, endPoint x: 354, endPoint y: 398, distance: 53.3
click at [360, 455] on img at bounding box center [541, 472] width 552 height 368
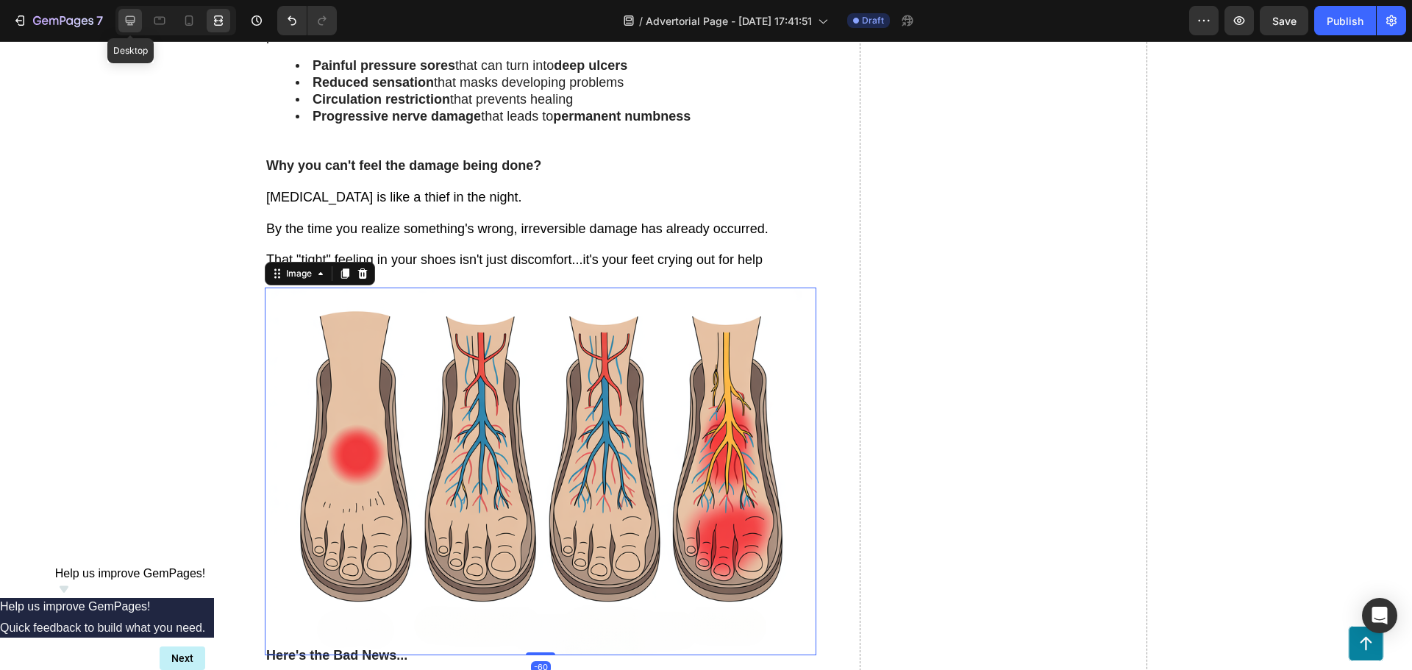
click at [123, 24] on icon at bounding box center [130, 20] width 15 height 15
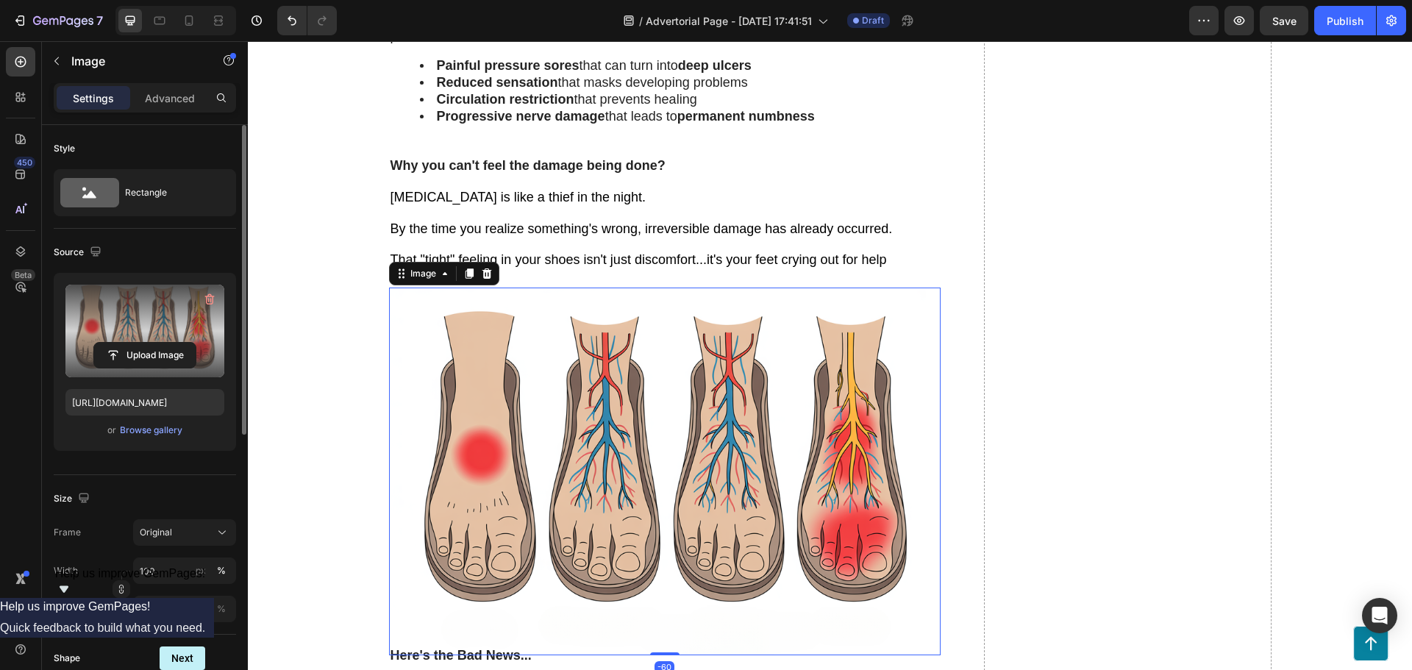
scroll to position [74, 0]
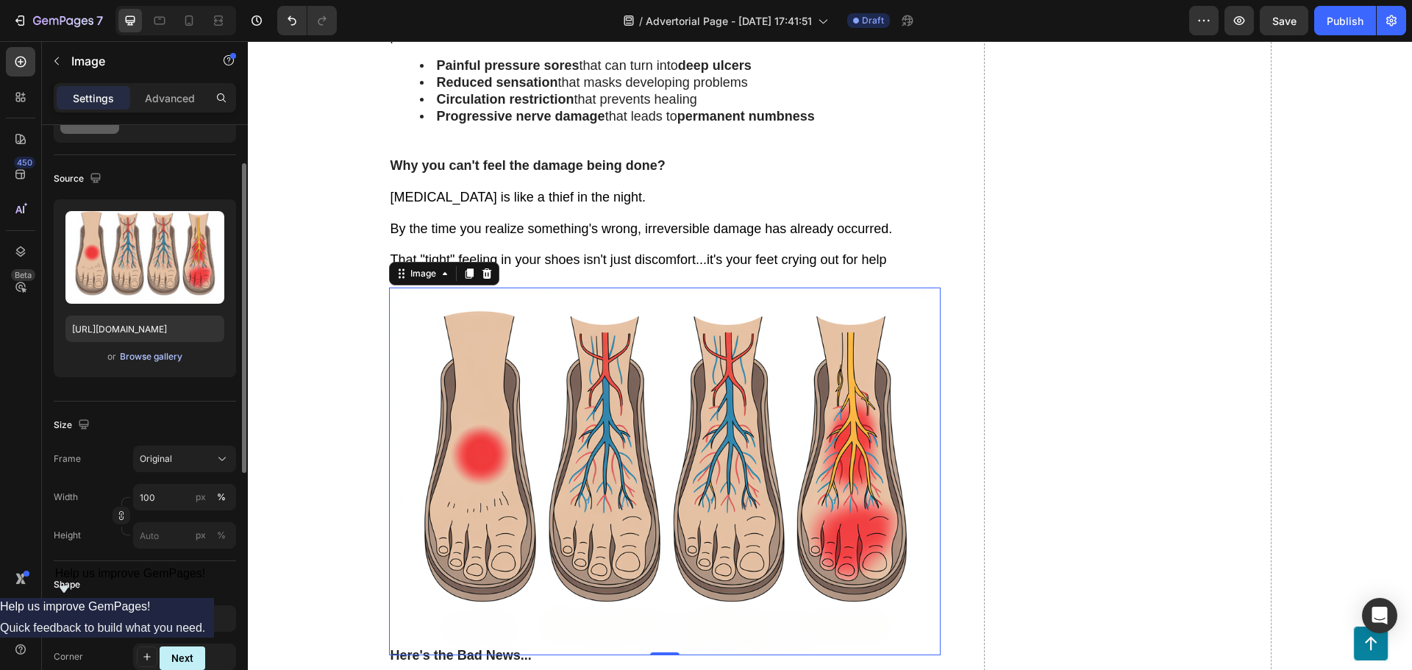
click at [157, 357] on div "Browse gallery" at bounding box center [151, 356] width 63 height 13
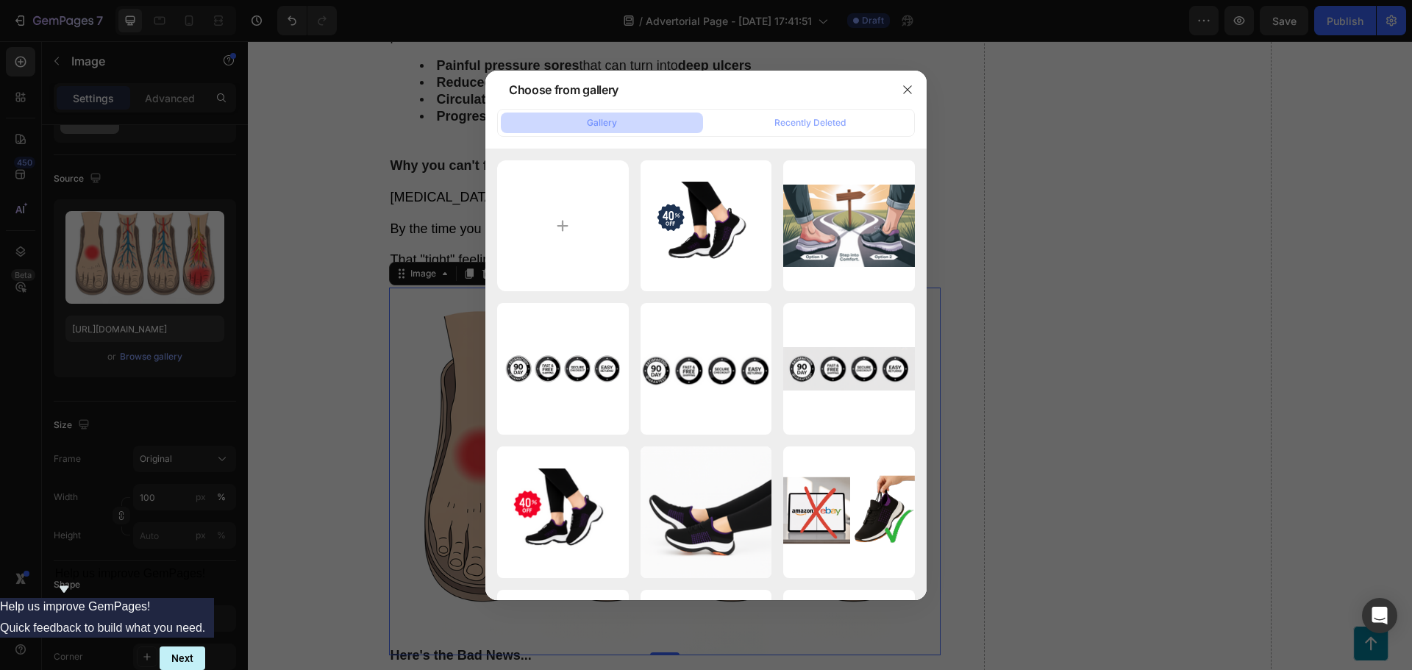
type input "C:\fakepath\Your paragraph text (3).svg"
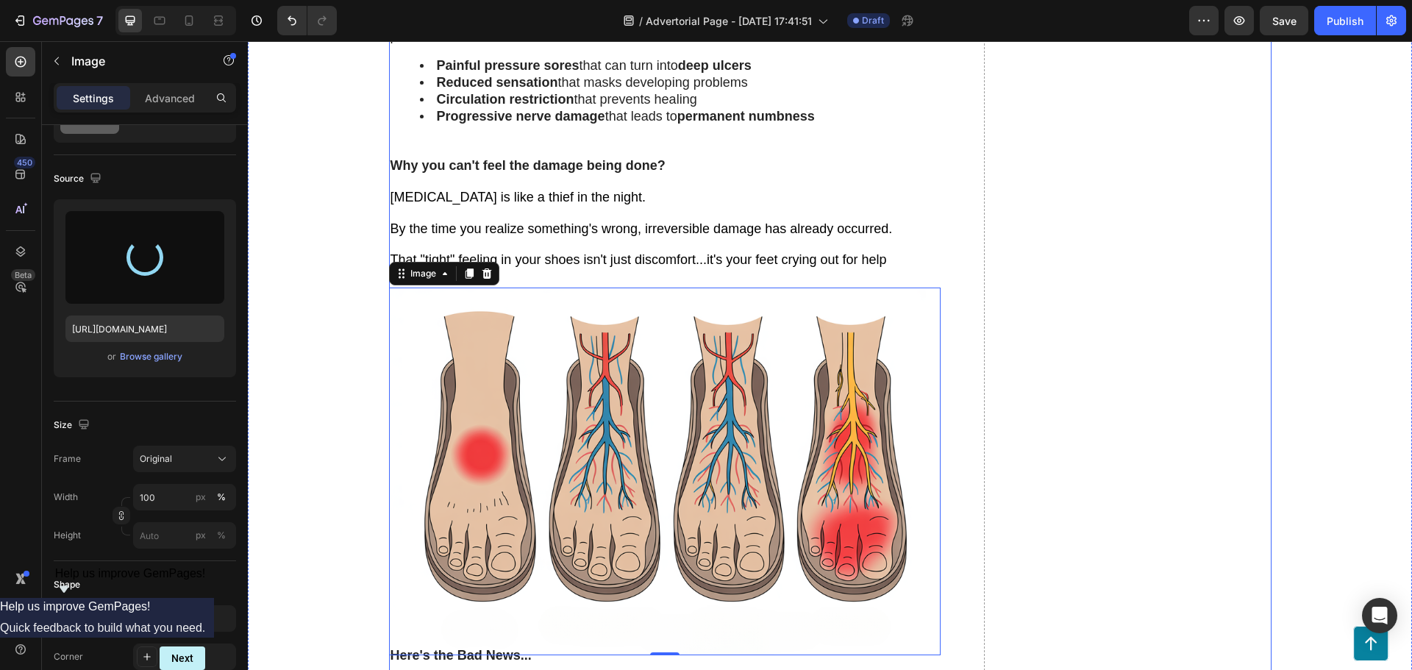
type input "[URL][DOMAIN_NAME]"
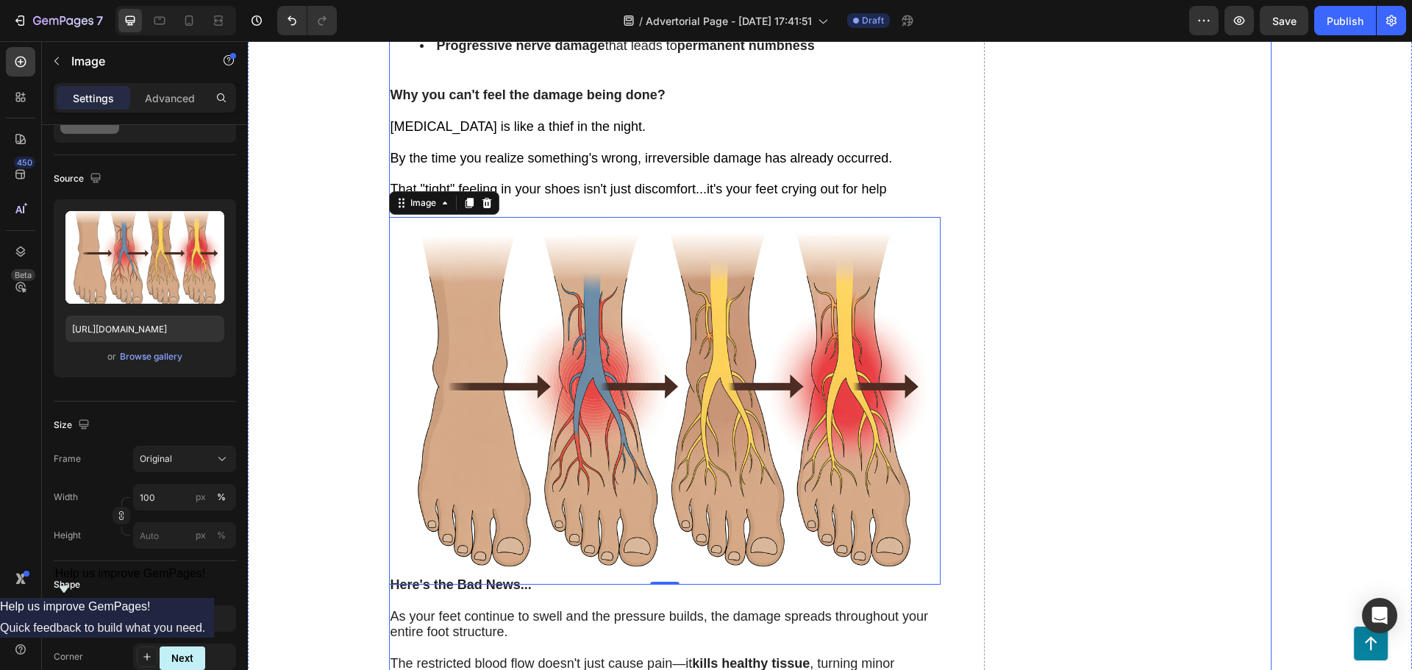
scroll to position [1839, 0]
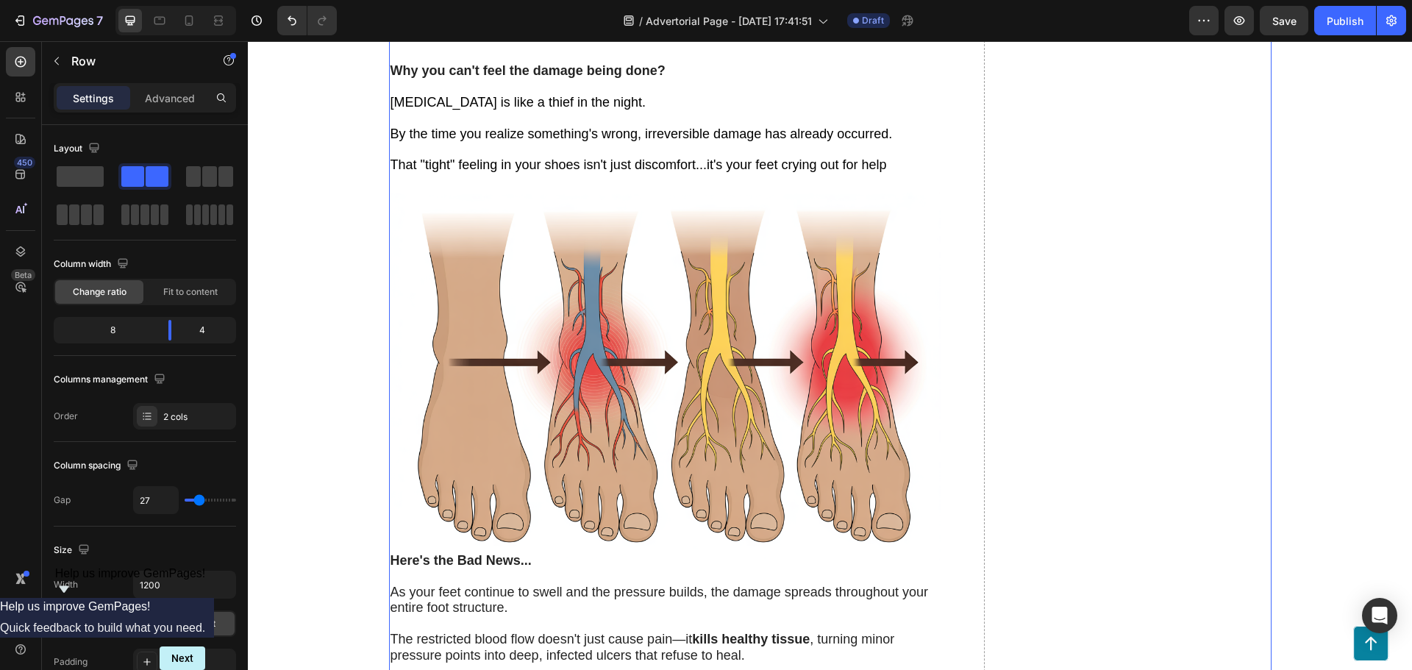
scroll to position [1766, 0]
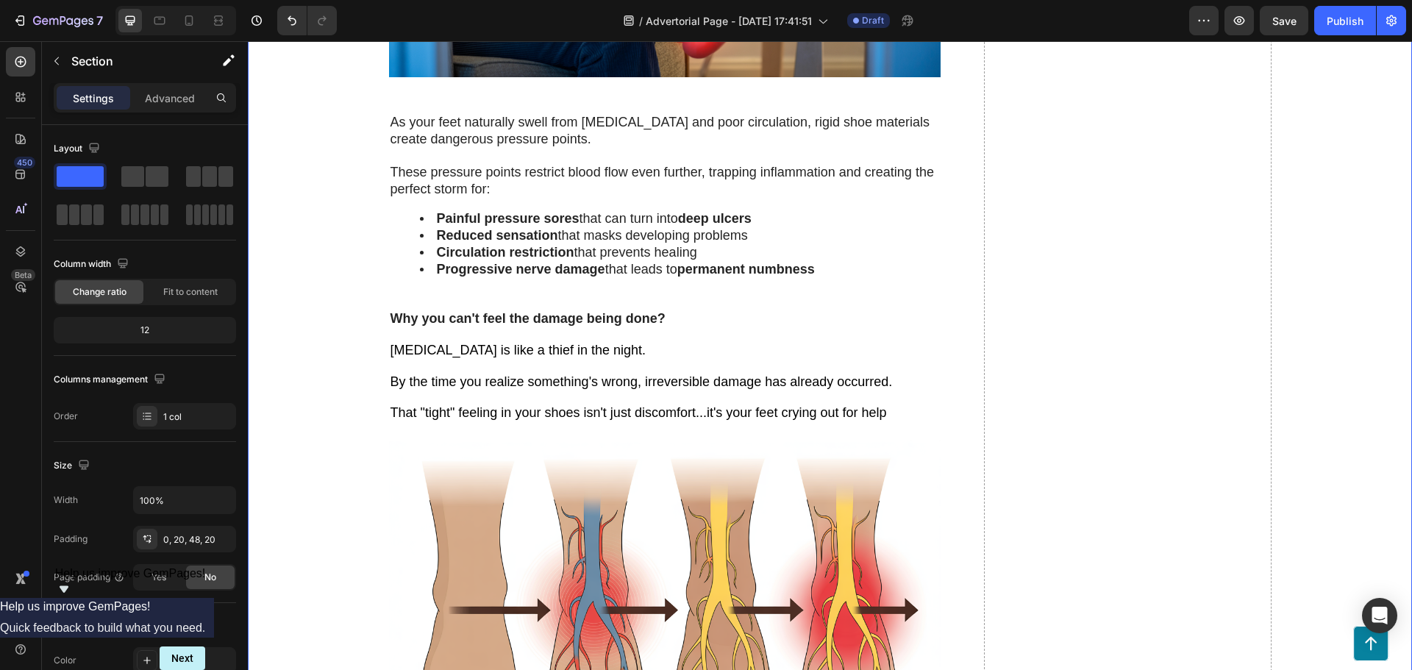
scroll to position [1545, 0]
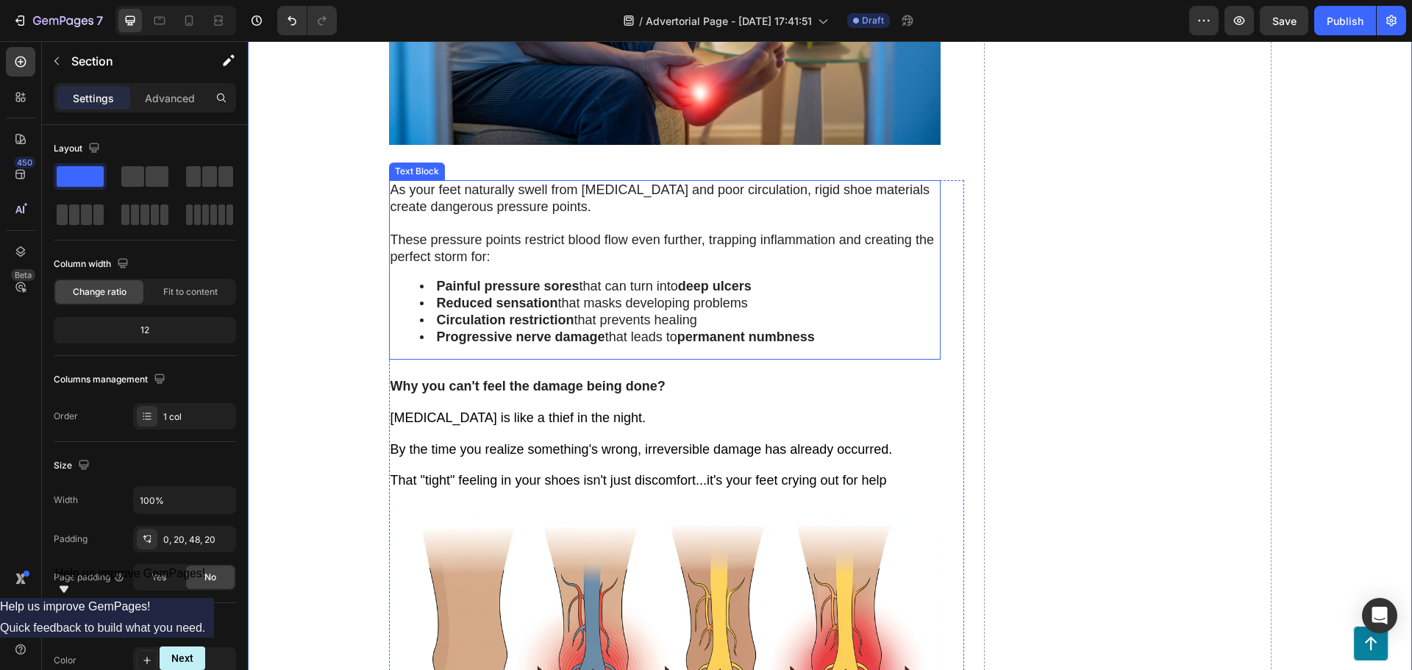
click at [544, 235] on span "These pressure points restrict blood flow even further, trapping inflammation a…" at bounding box center [663, 248] width 544 height 32
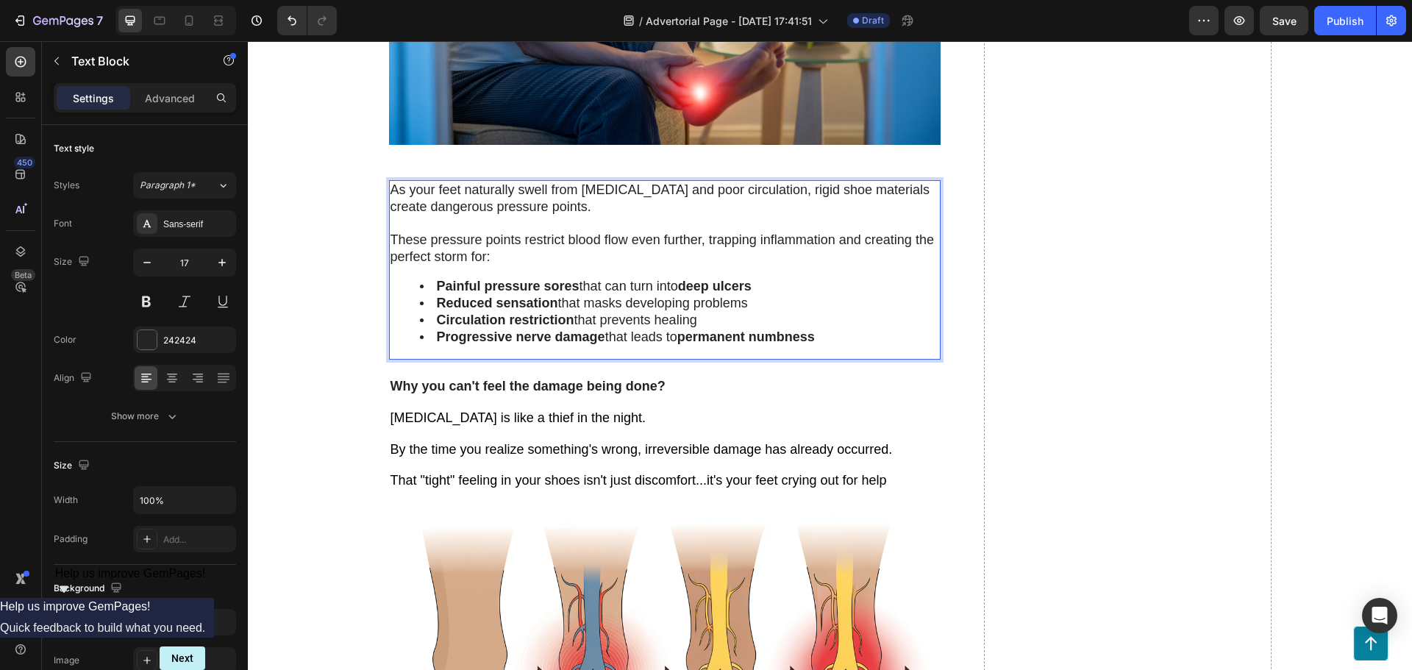
click at [555, 206] on p "As your feet naturally swell from [MEDICAL_DATA] and poor circulation, rigid sh…" at bounding box center [665, 224] width 549 height 84
click at [750, 189] on span "As your feet naturally swell from [MEDICAL_DATA] and poor circulation, rigid sh…" at bounding box center [661, 198] width 540 height 32
click at [751, 190] on span "As your feet naturally swell from [MEDICAL_DATA] and poor circulation, rigid sh…" at bounding box center [661, 198] width 540 height 32
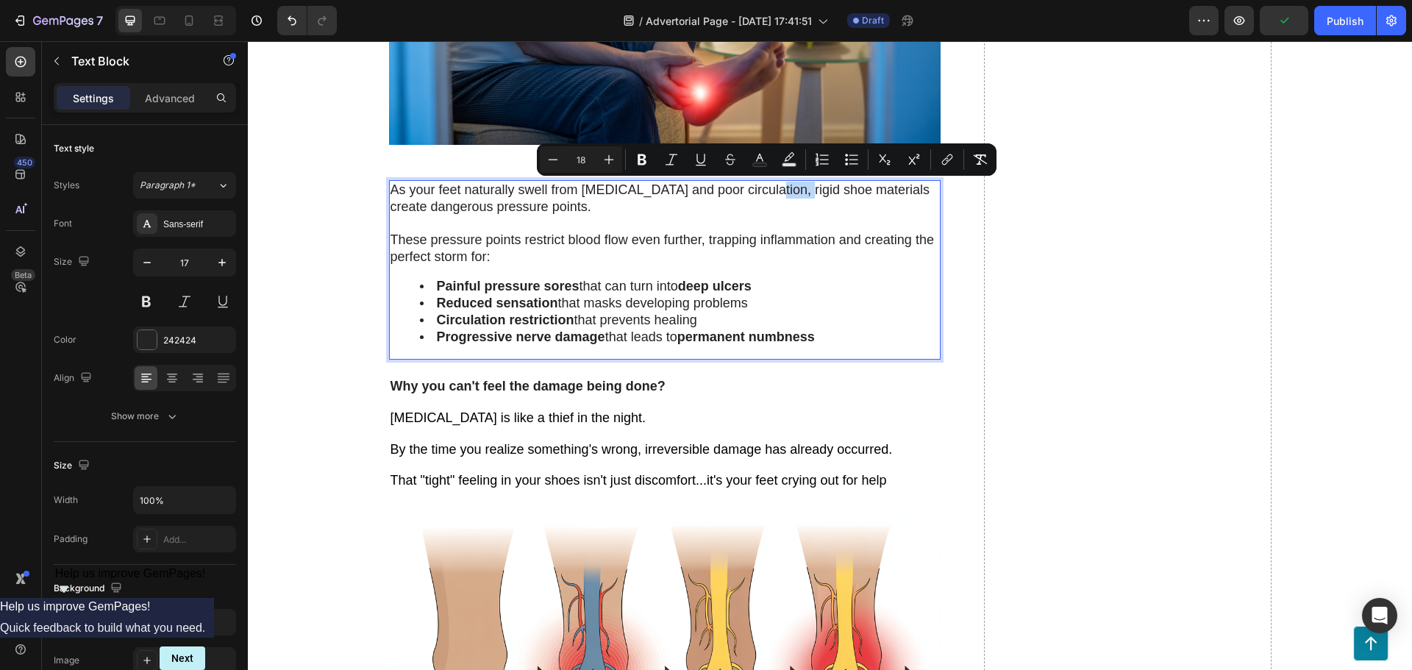
click at [759, 193] on span "As your feet naturally swell from [MEDICAL_DATA] and poor circulation, rigid sh…" at bounding box center [661, 198] width 540 height 32
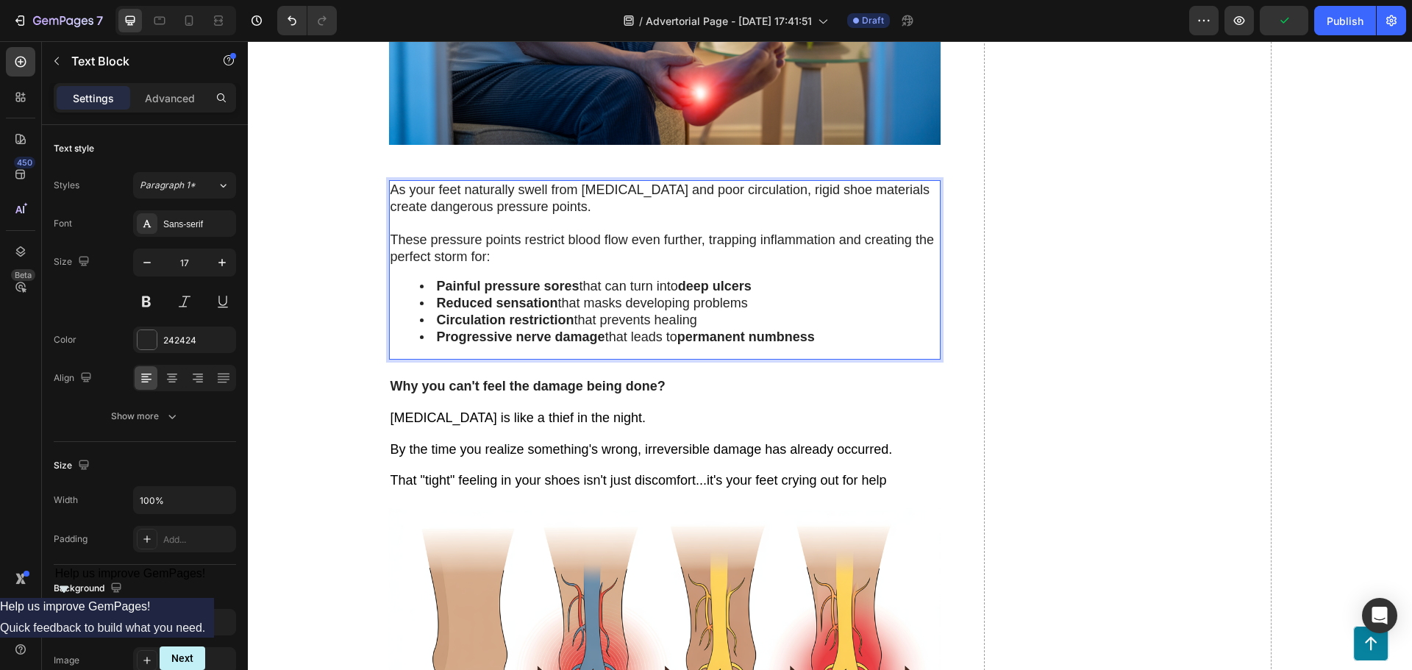
click at [739, 205] on p "As your feet naturally swell from [MEDICAL_DATA] and poor circulation, rigid sh…" at bounding box center [665, 224] width 549 height 84
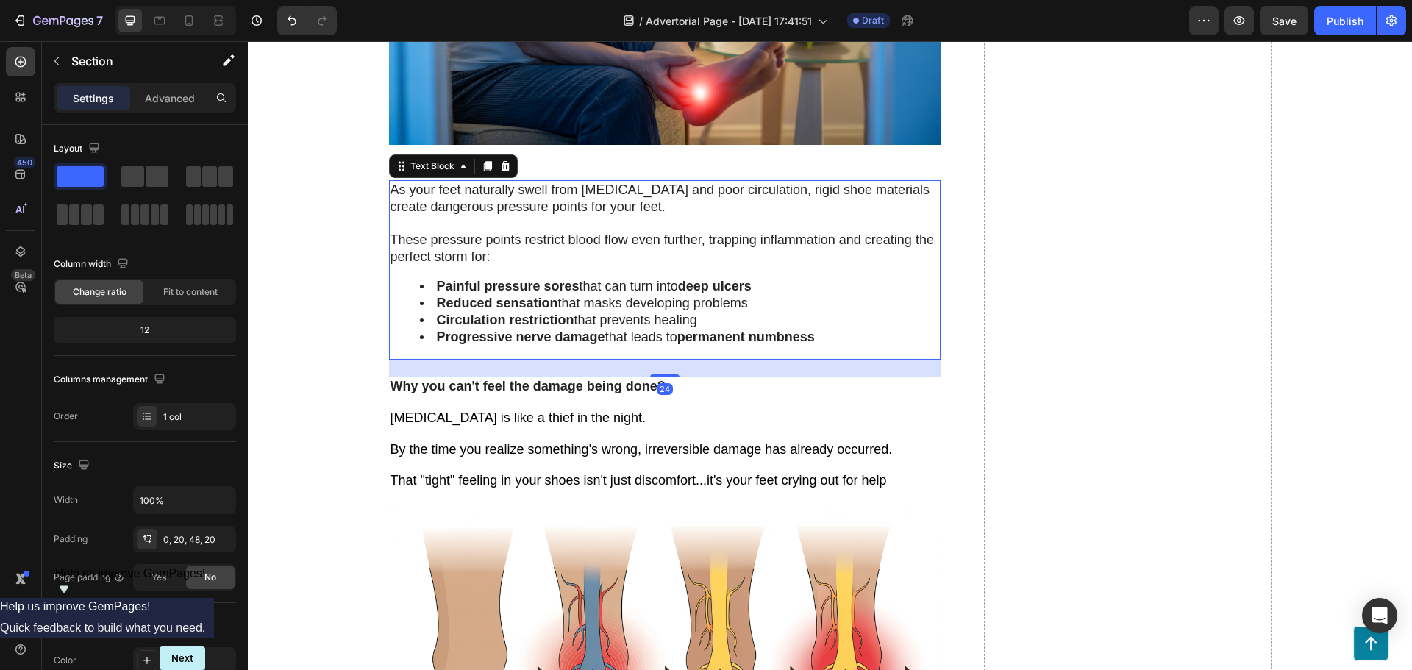
click at [424, 255] on span "These pressure points restrict blood flow even further, trapping inflammation a…" at bounding box center [663, 248] width 544 height 32
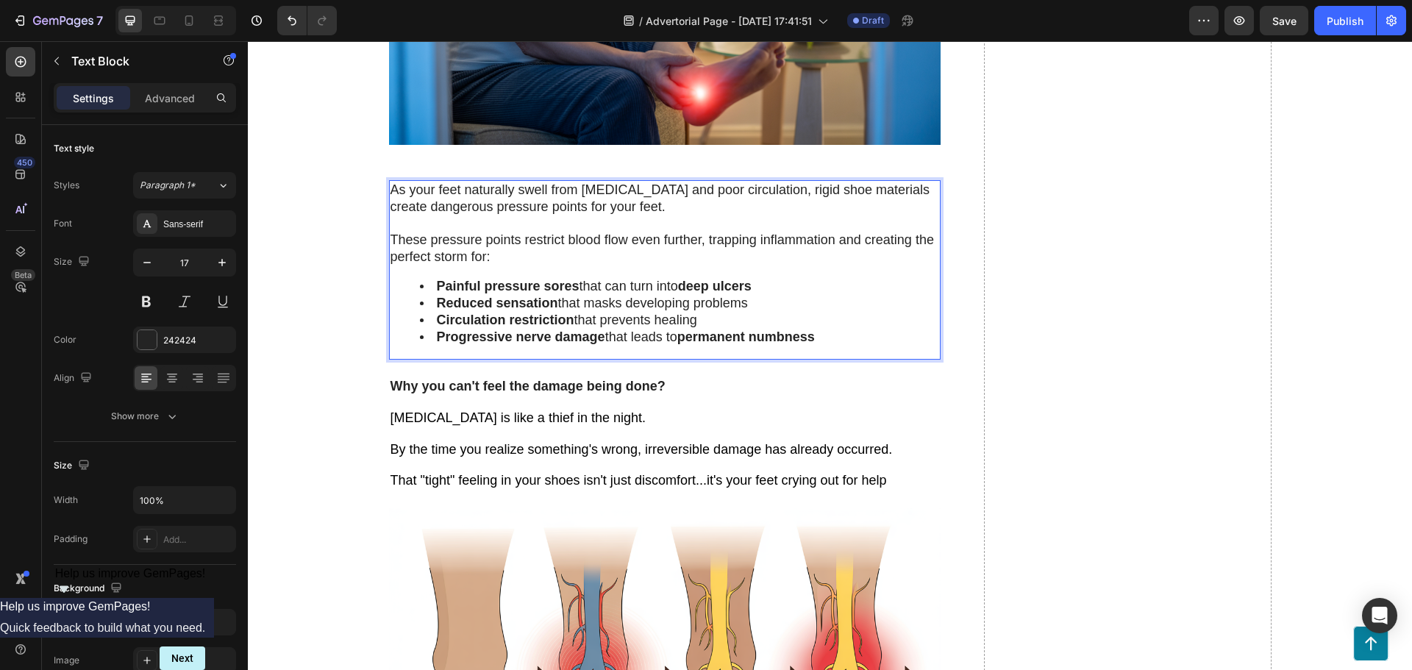
drag, startPoint x: 563, startPoint y: 262, endPoint x: 642, endPoint y: 242, distance: 81.2
click at [642, 242] on span "These pressure points restrict blood flow even further, trapping inflammation a…" at bounding box center [663, 248] width 544 height 32
click at [643, 236] on span "These pressure points restrict blood flow even further, trapping inflammation a…" at bounding box center [663, 248] width 544 height 32
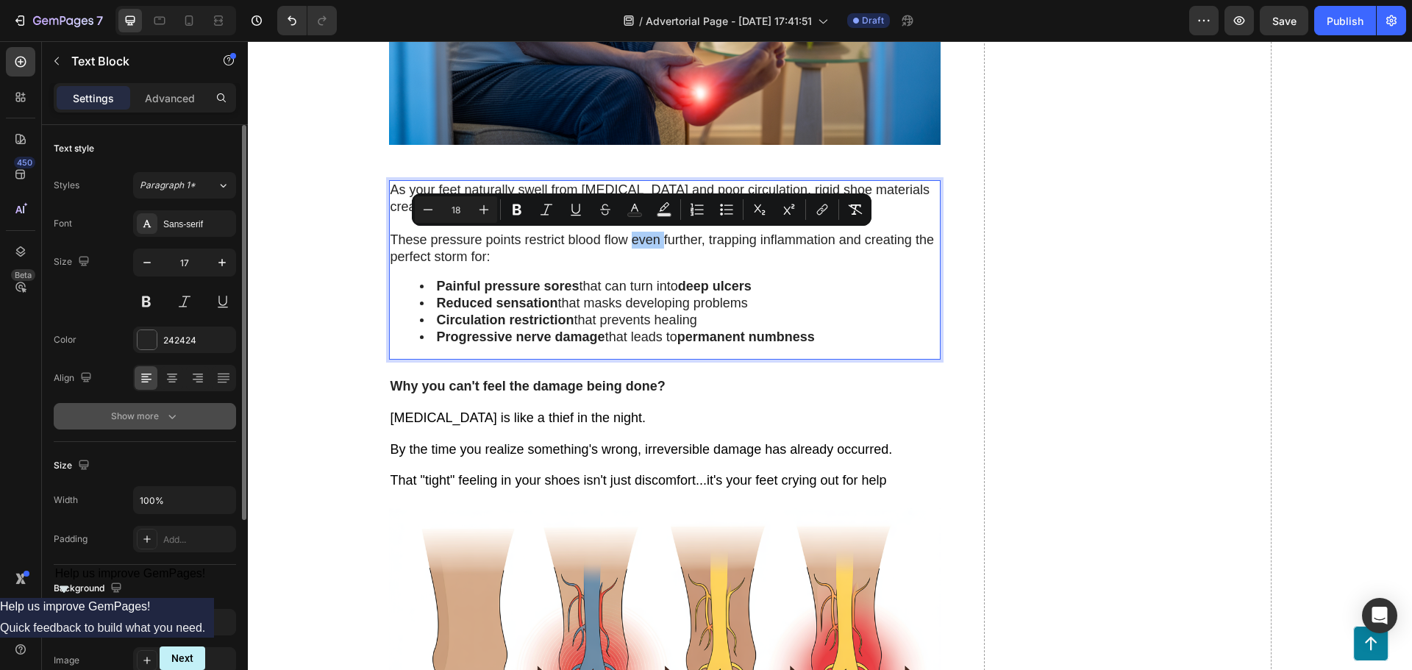
click at [163, 418] on div "Show more" at bounding box center [145, 416] width 68 height 15
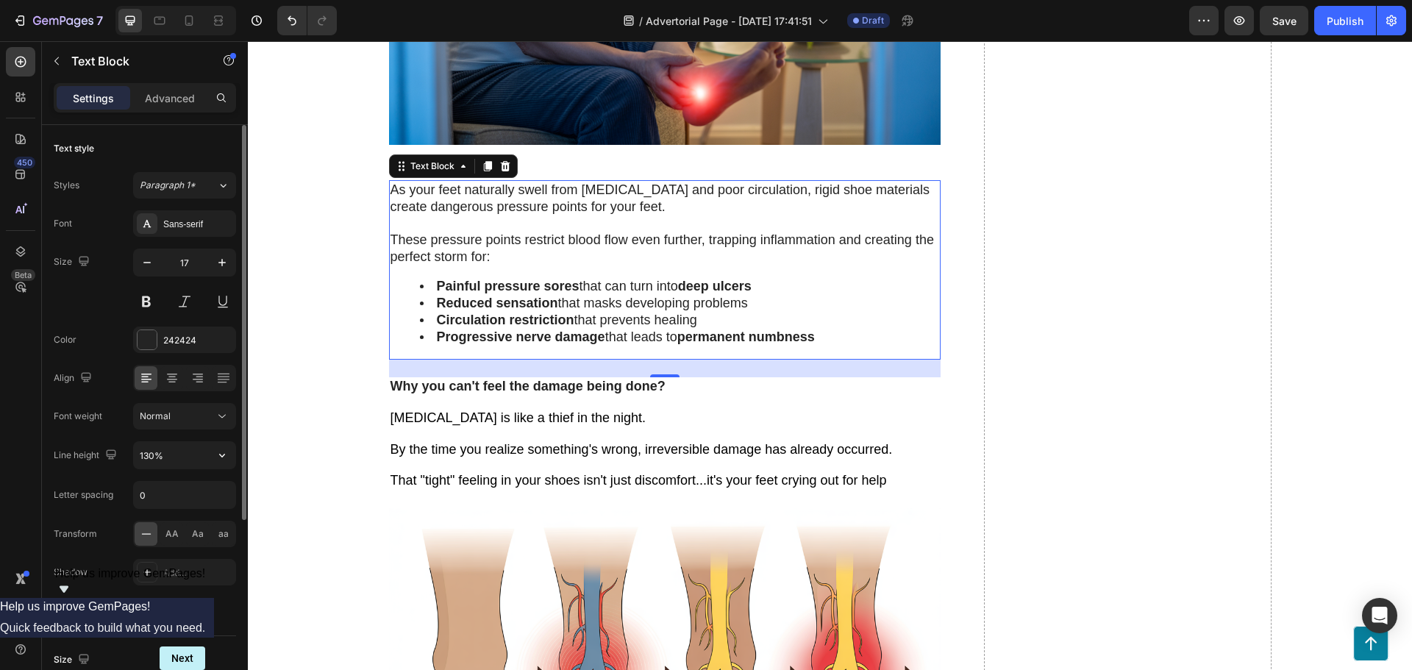
scroll to position [74, 0]
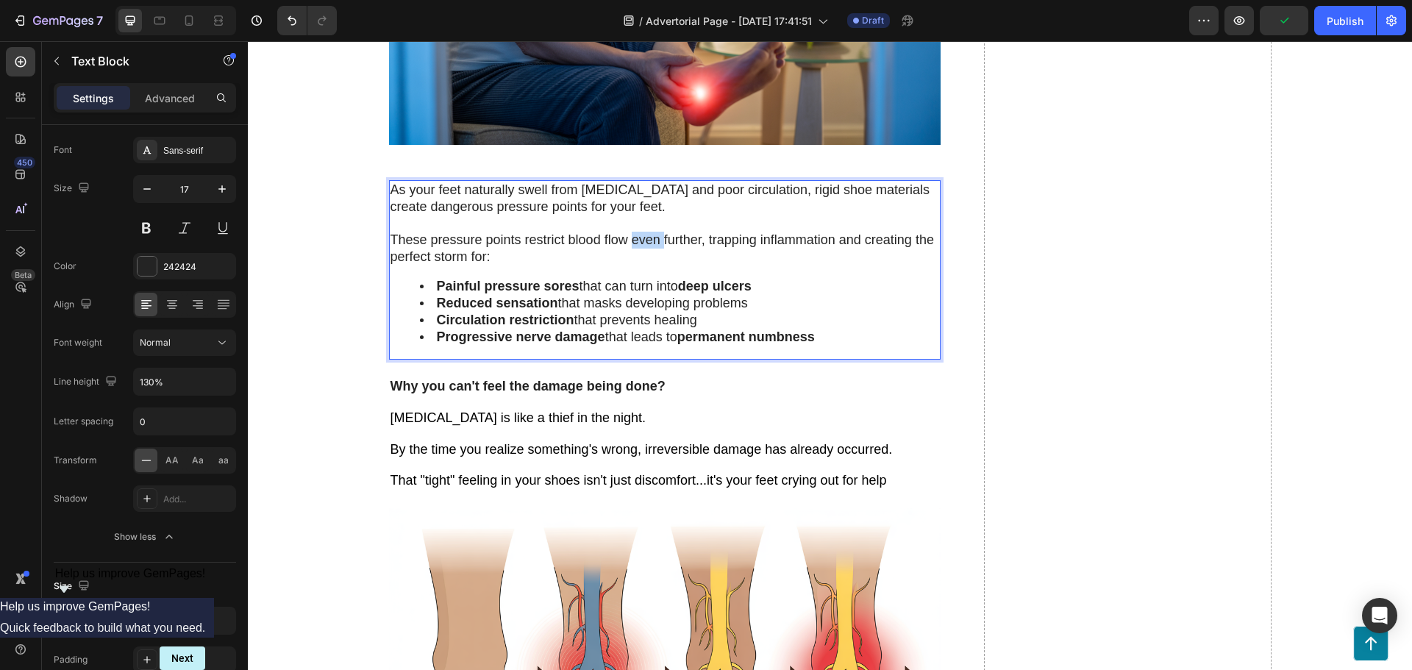
click at [631, 242] on span "These pressure points restrict blood flow even further, trapping inflammation a…" at bounding box center [663, 248] width 544 height 32
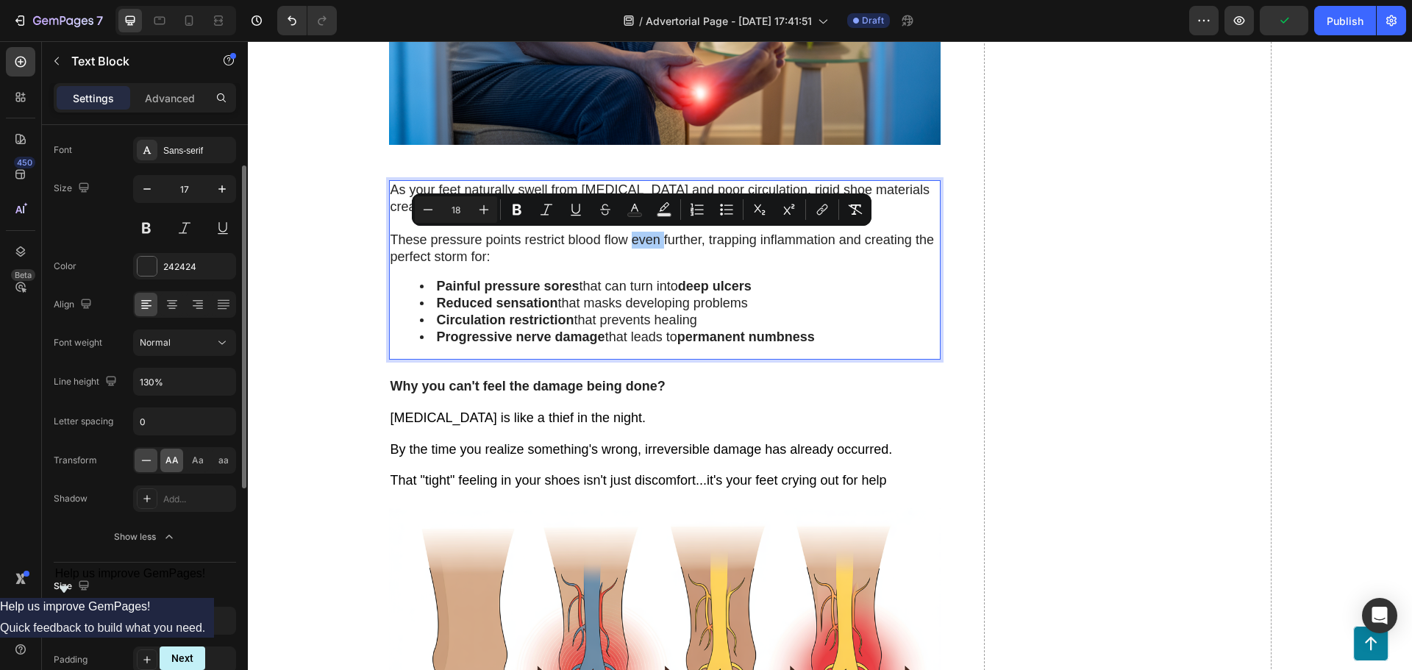
click at [175, 454] on span "AA" at bounding box center [172, 460] width 13 height 13
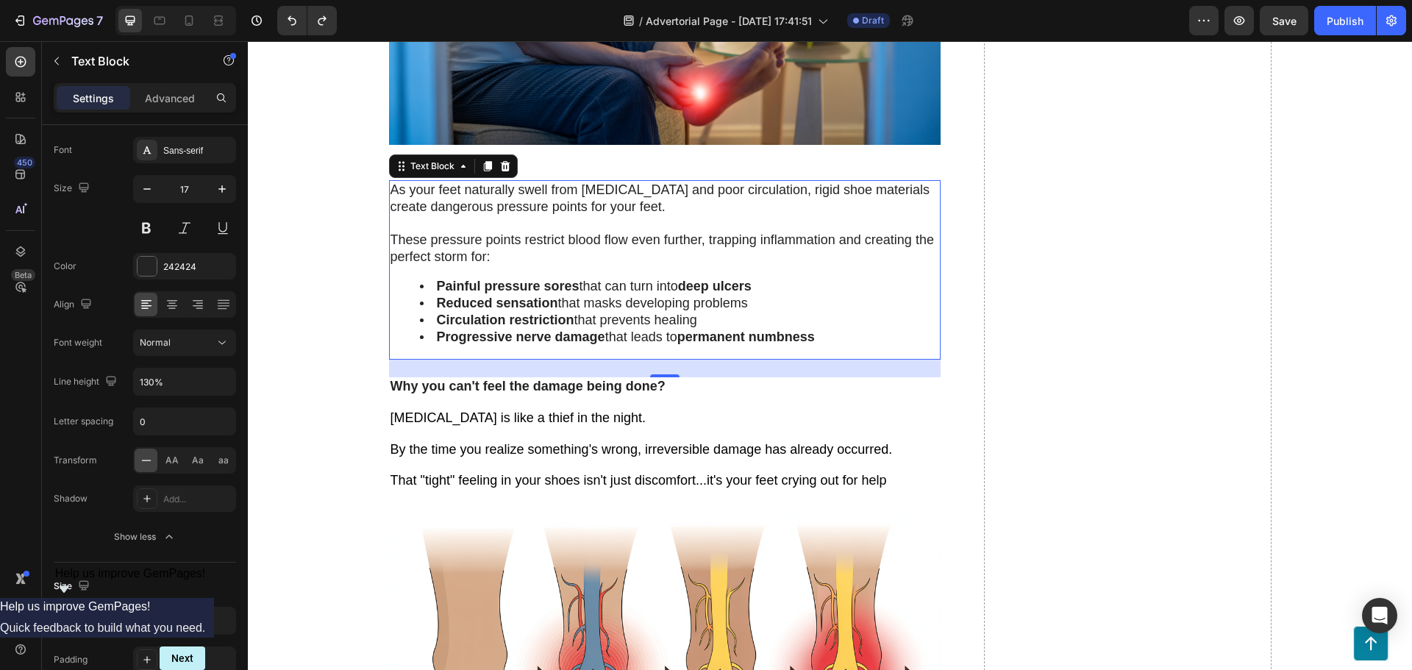
click at [639, 276] on div "As your feet naturally swell from [MEDICAL_DATA] and poor circulation, rigid sh…" at bounding box center [665, 270] width 552 height 180
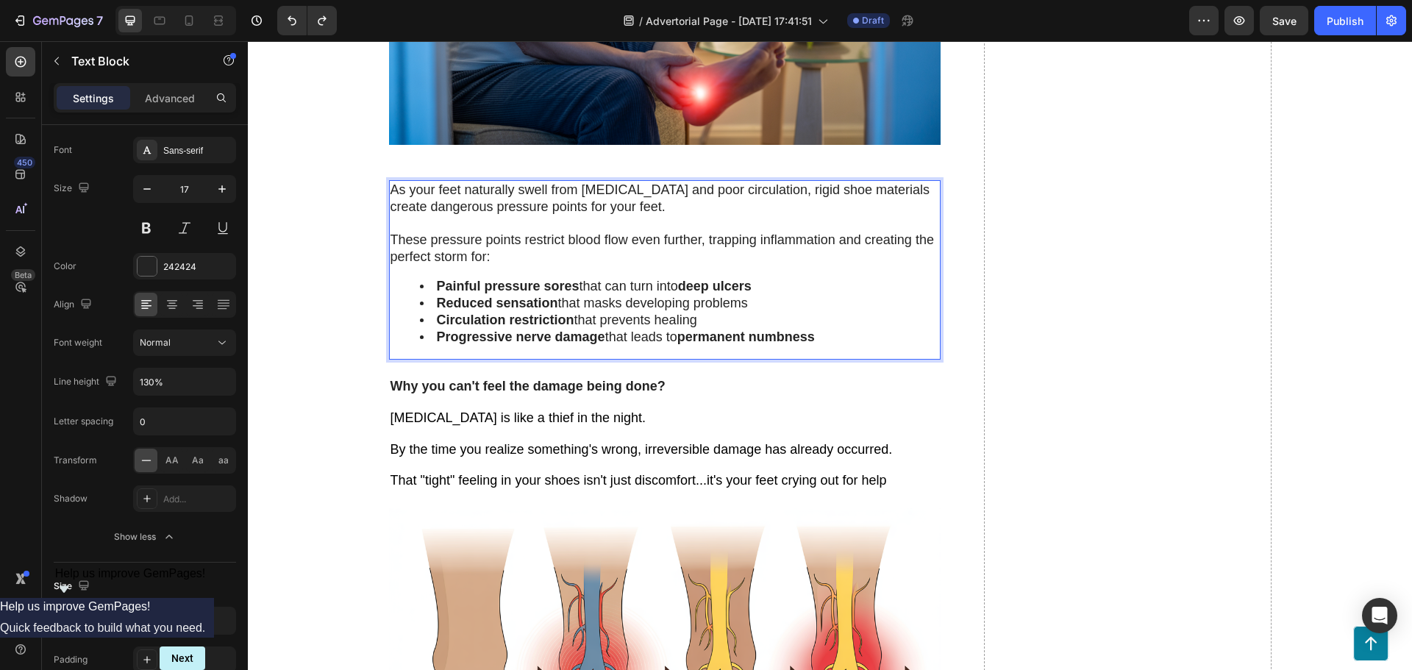
click at [644, 241] on span "These pressure points restrict blood flow even further, trapping inflammation a…" at bounding box center [663, 248] width 544 height 32
click at [602, 267] on div "As your feet naturally swell from [MEDICAL_DATA] and poor circulation, rigid sh…" at bounding box center [665, 270] width 552 height 180
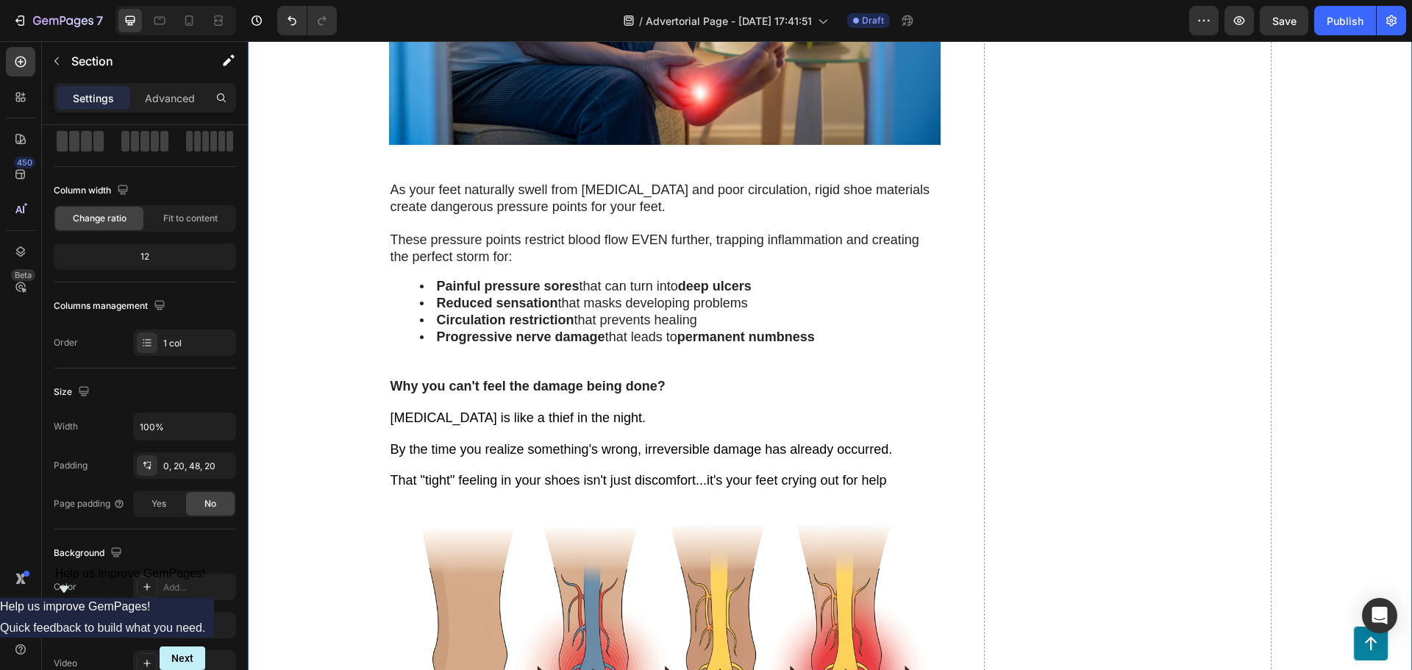
scroll to position [0, 0]
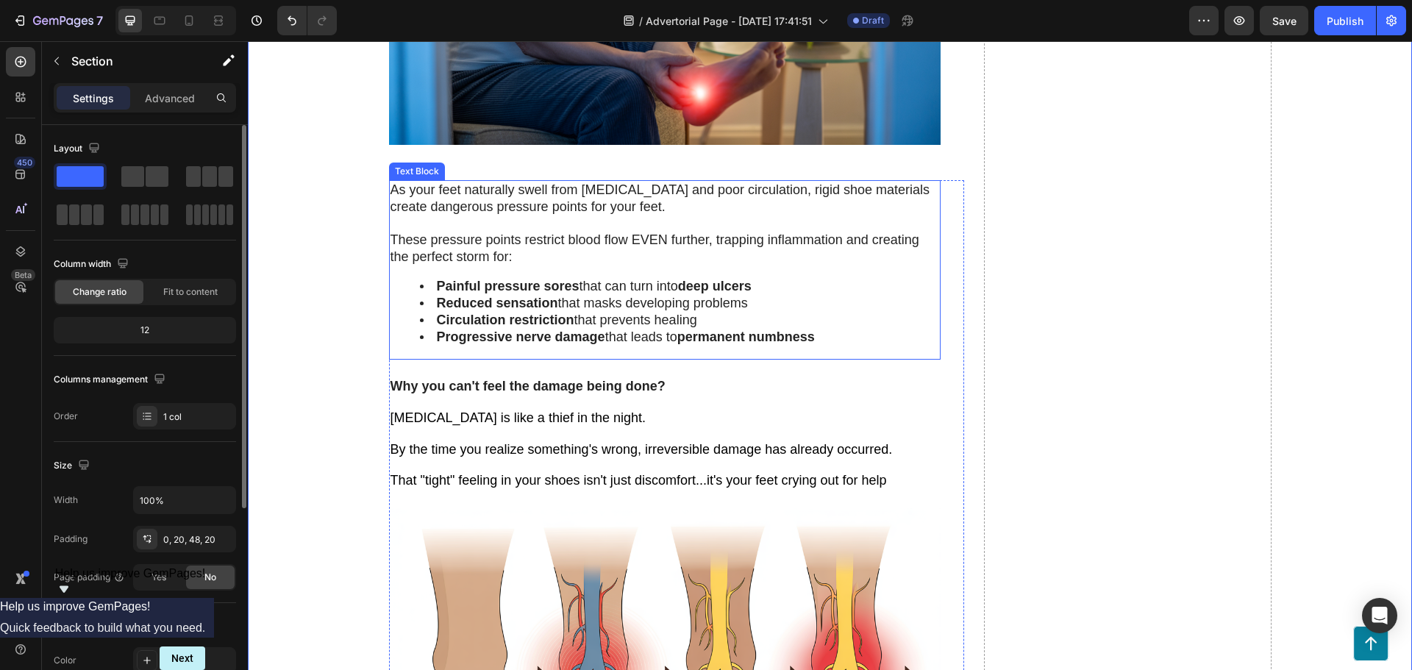
click at [636, 235] on span "These pressure points restrict blood flow EVEN further, trapping inflammation a…" at bounding box center [655, 248] width 529 height 32
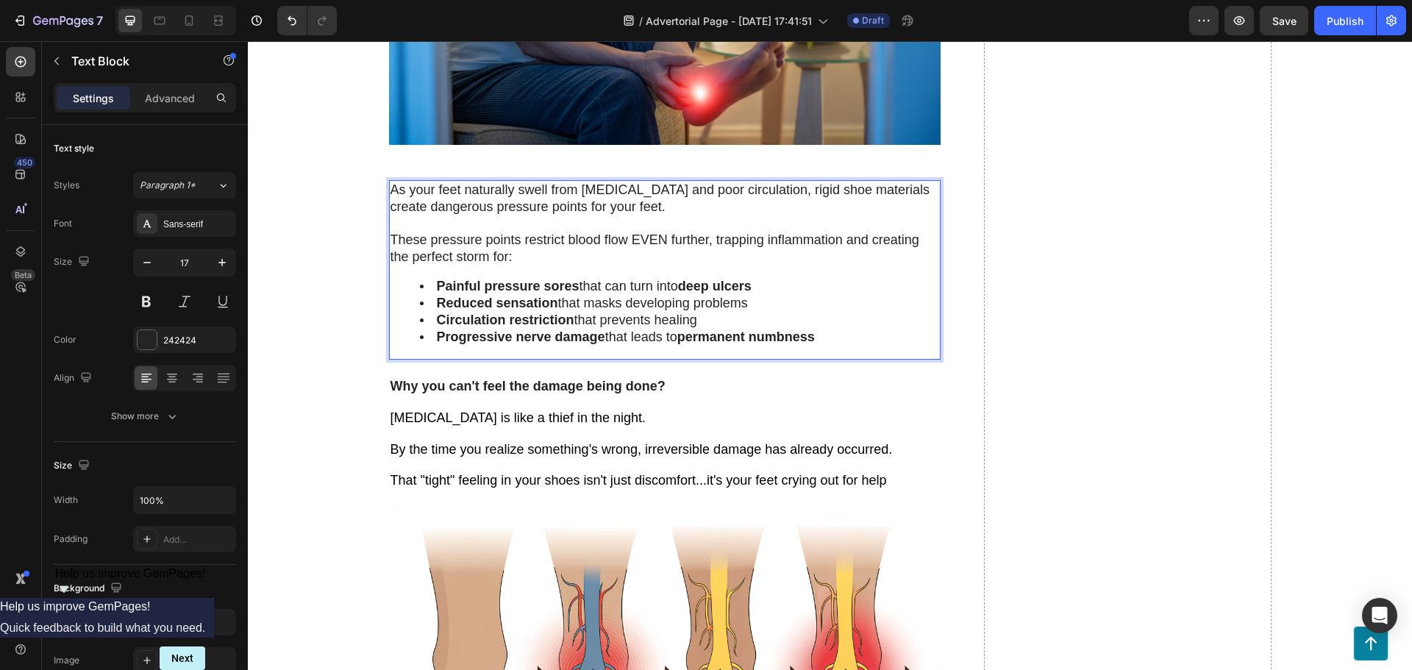
click at [644, 241] on span "These pressure points restrict blood flow EVEN further, trapping inflammation a…" at bounding box center [655, 248] width 529 height 32
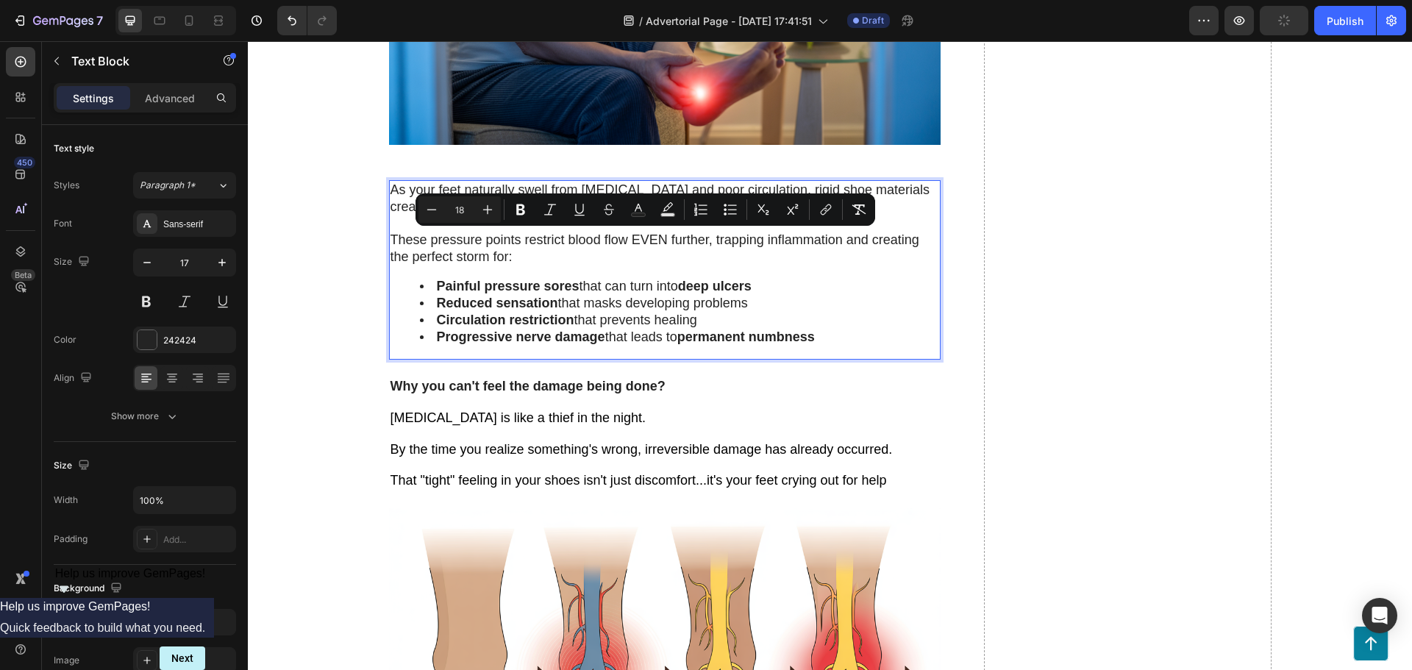
click at [601, 281] on span "Painful pressure sores that can turn into deep ulcers" at bounding box center [594, 286] width 315 height 15
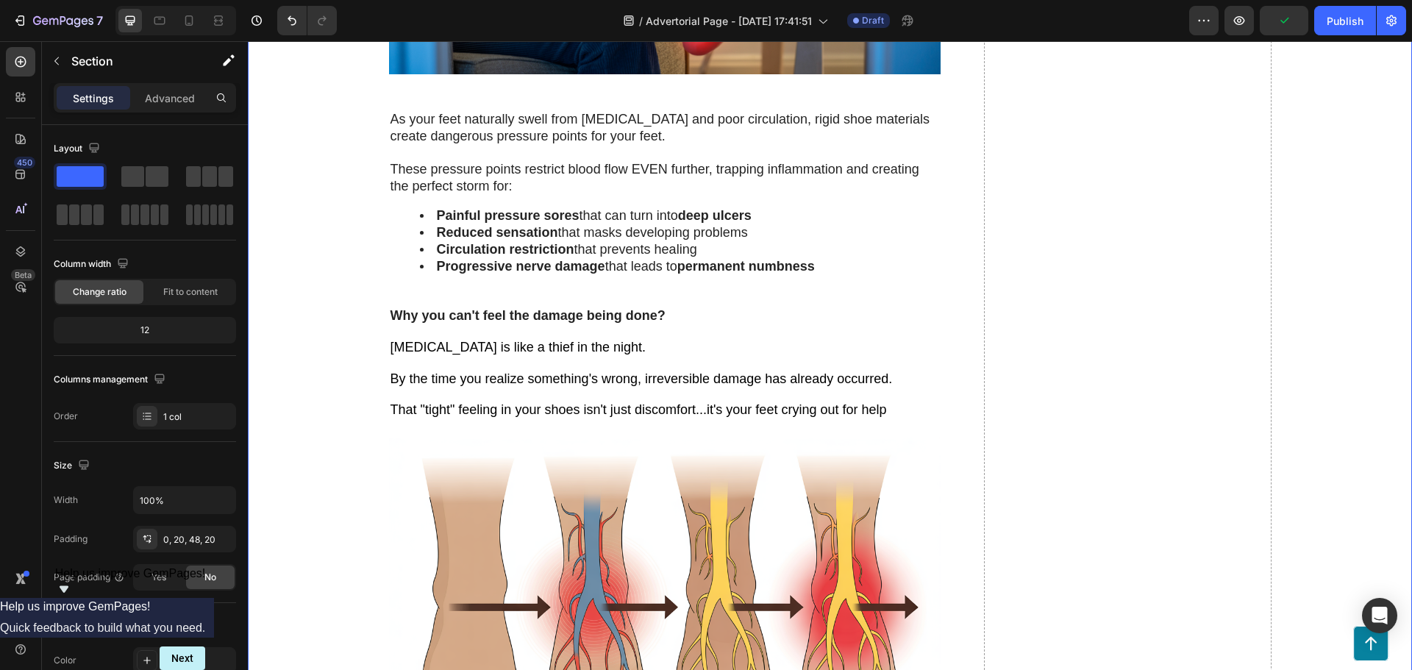
scroll to position [1618, 0]
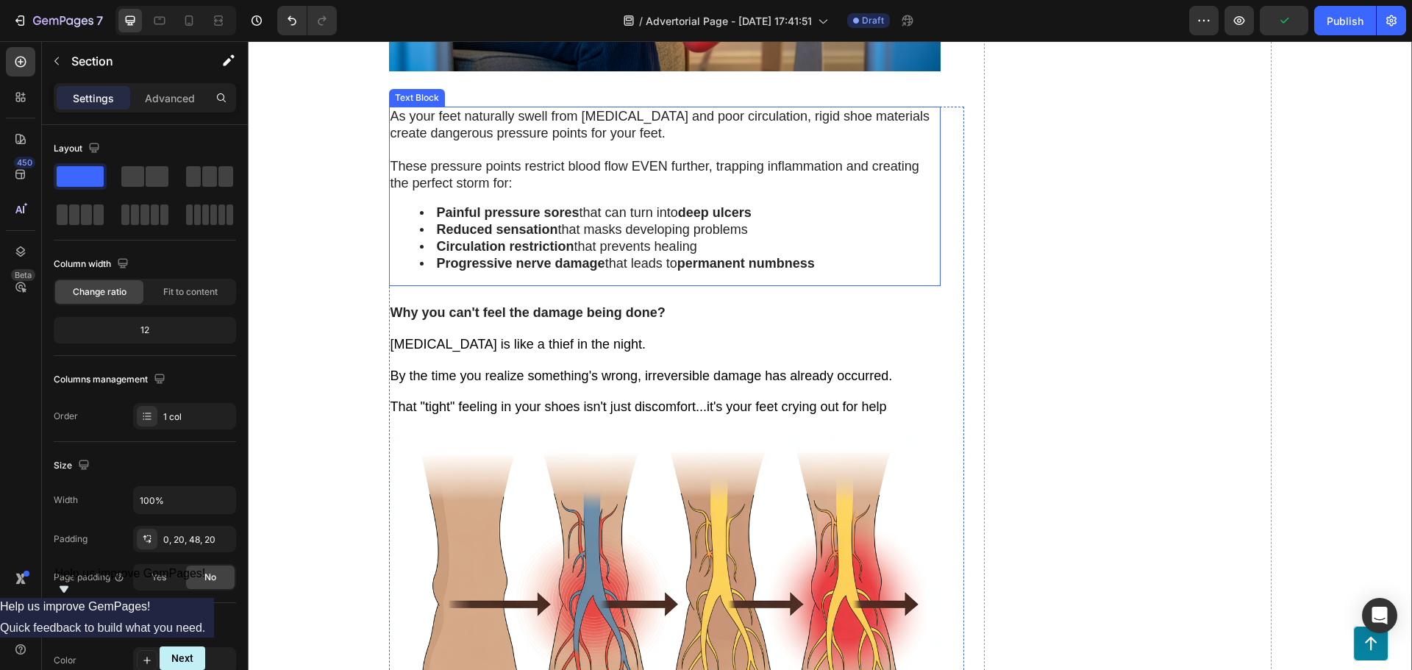
click at [737, 159] on span "These pressure points restrict blood flow EVEN further, trapping inflammation a…" at bounding box center [655, 175] width 529 height 32
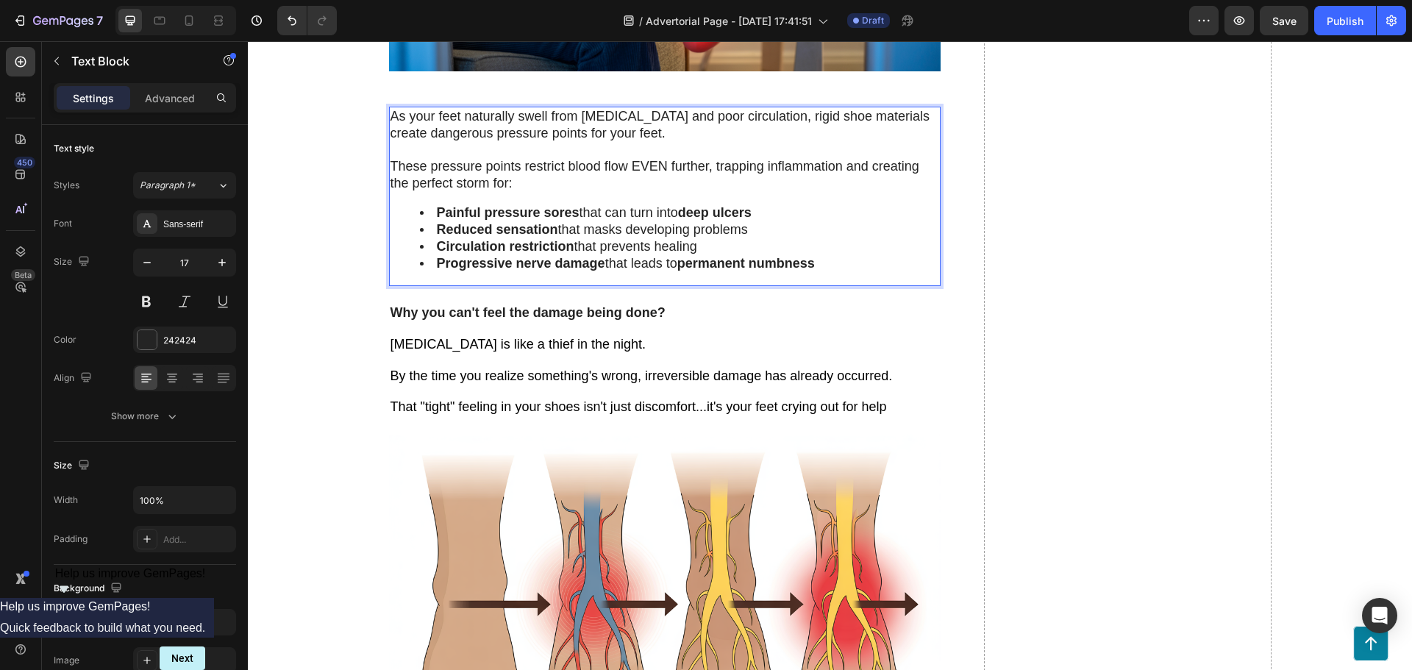
click at [708, 169] on span "These pressure points restrict blood flow EVEN further, trapping inflammation a…" at bounding box center [655, 175] width 529 height 32
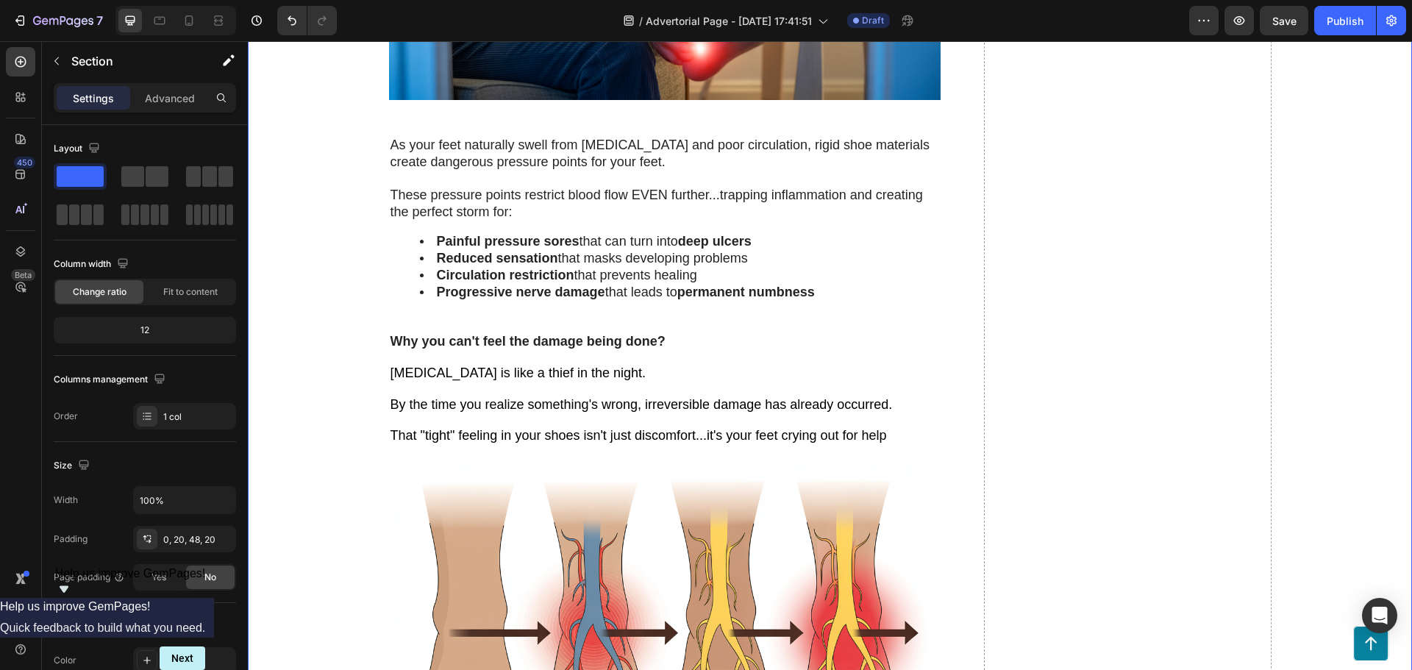
scroll to position [1471, 0]
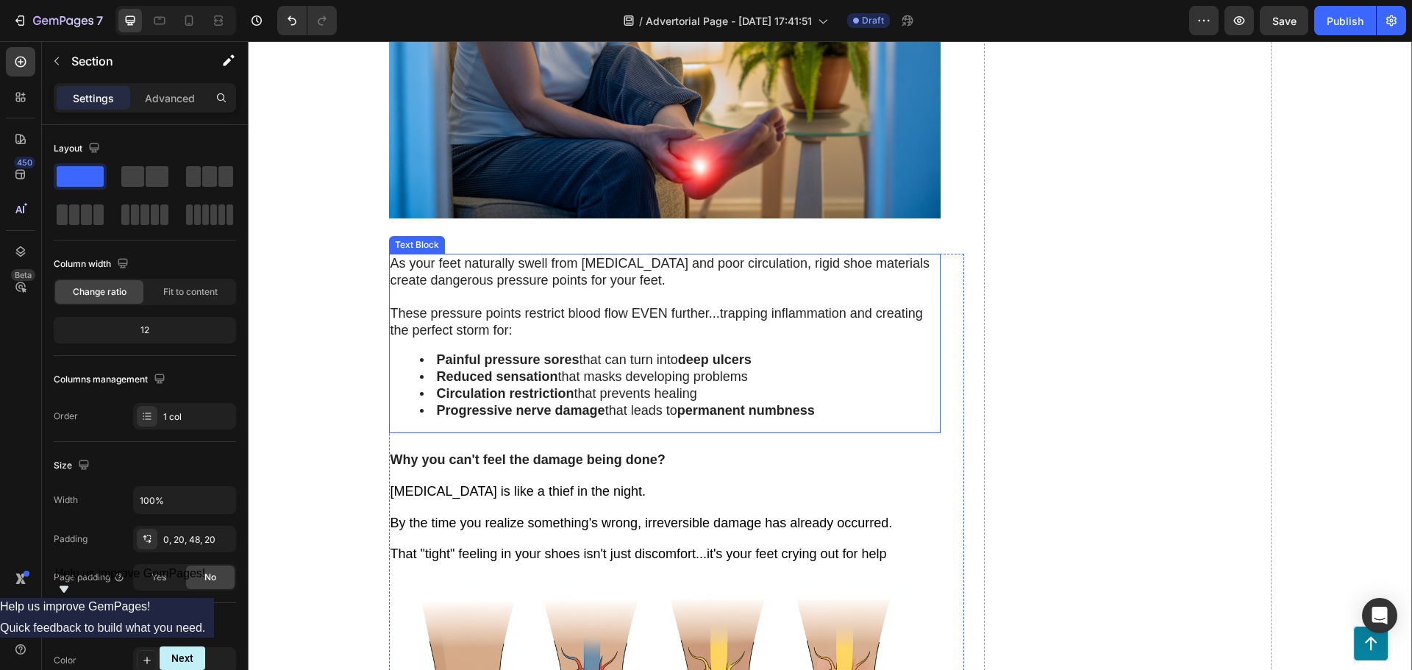
click at [517, 340] on div "As your feet naturally swell from [MEDICAL_DATA] and poor circulation, rigid sh…" at bounding box center [665, 344] width 552 height 180
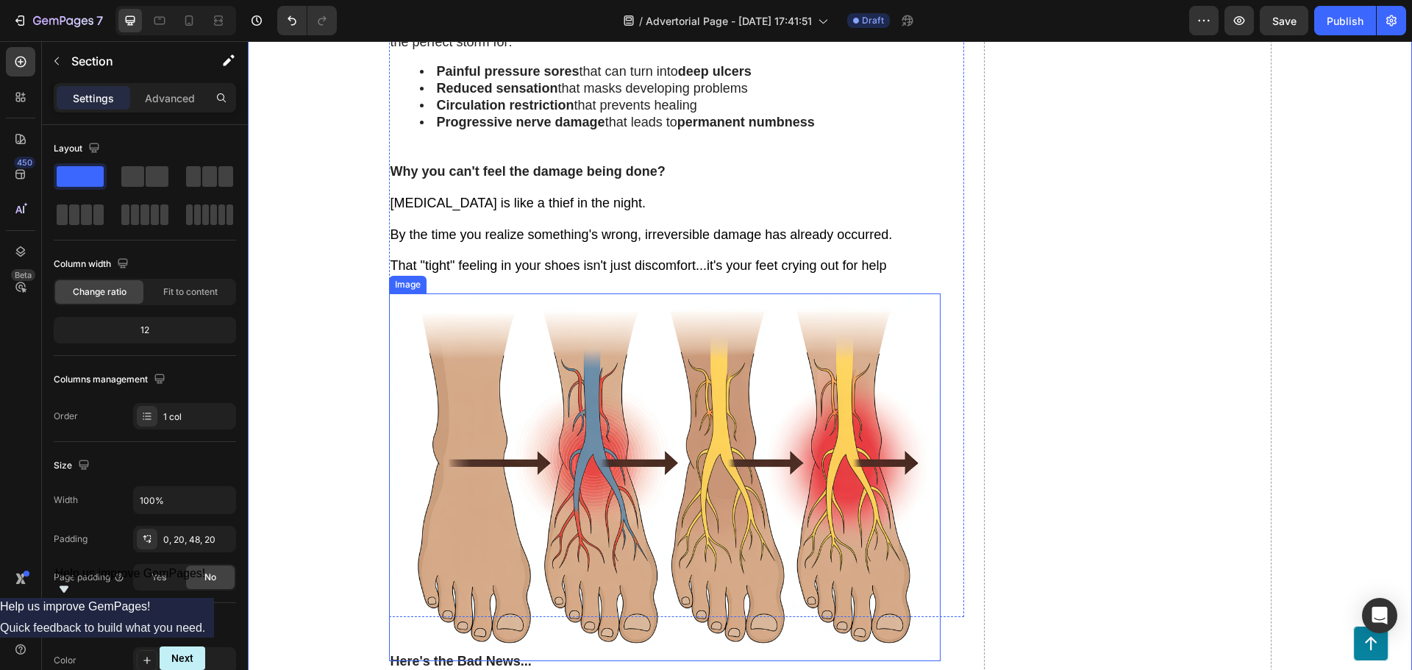
scroll to position [1766, 0]
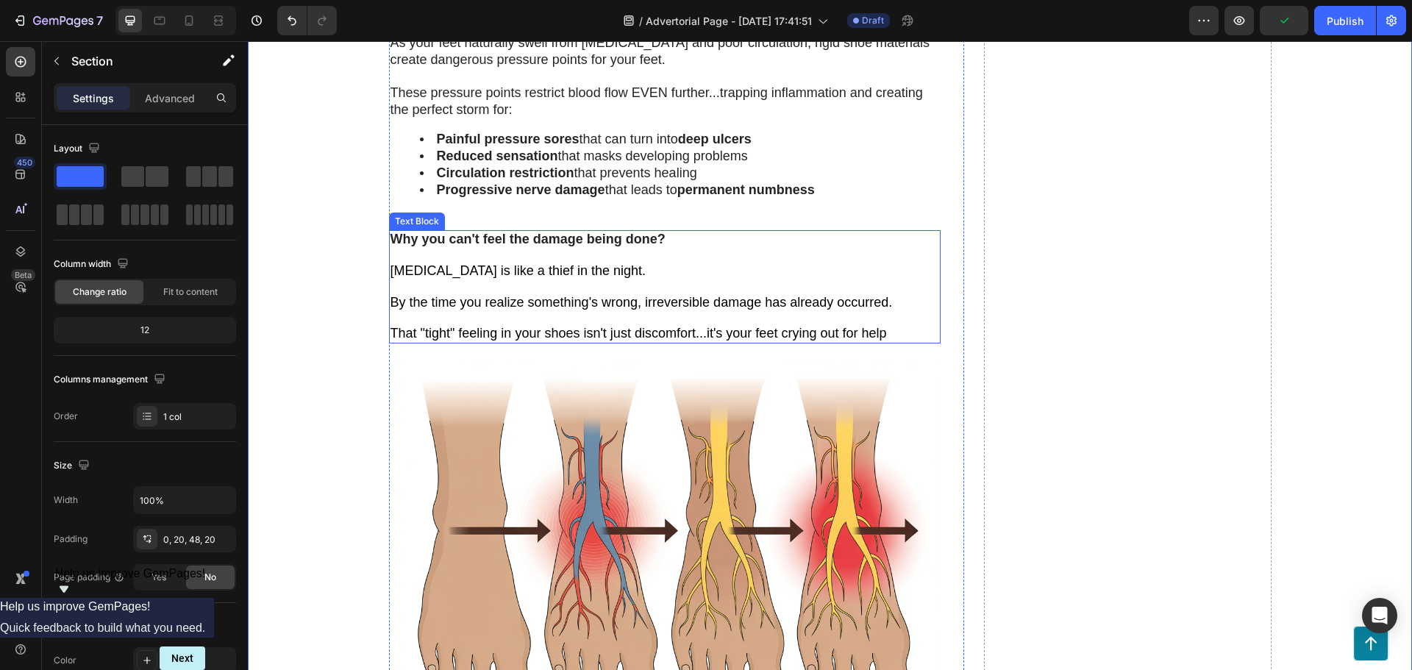
click at [436, 296] on span "By the time you realize something's wrong, irreversible damage has already occu…" at bounding box center [642, 302] width 502 height 15
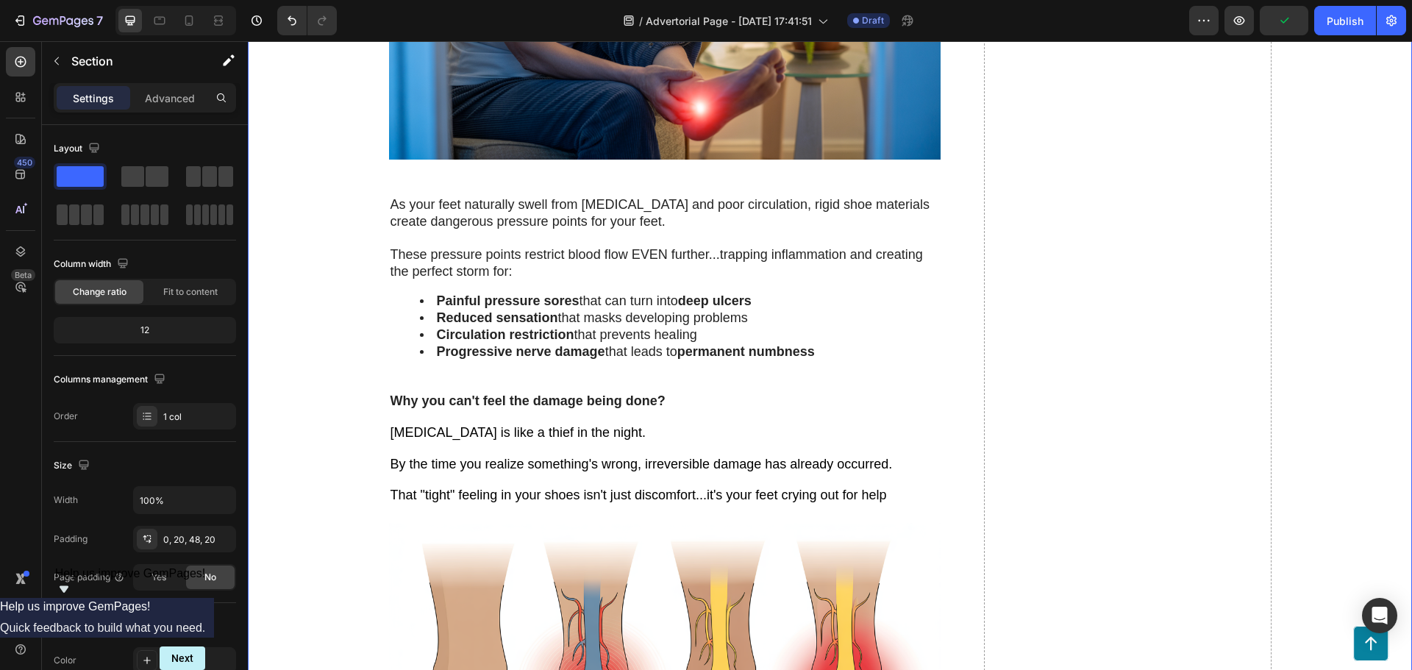
scroll to position [1692, 0]
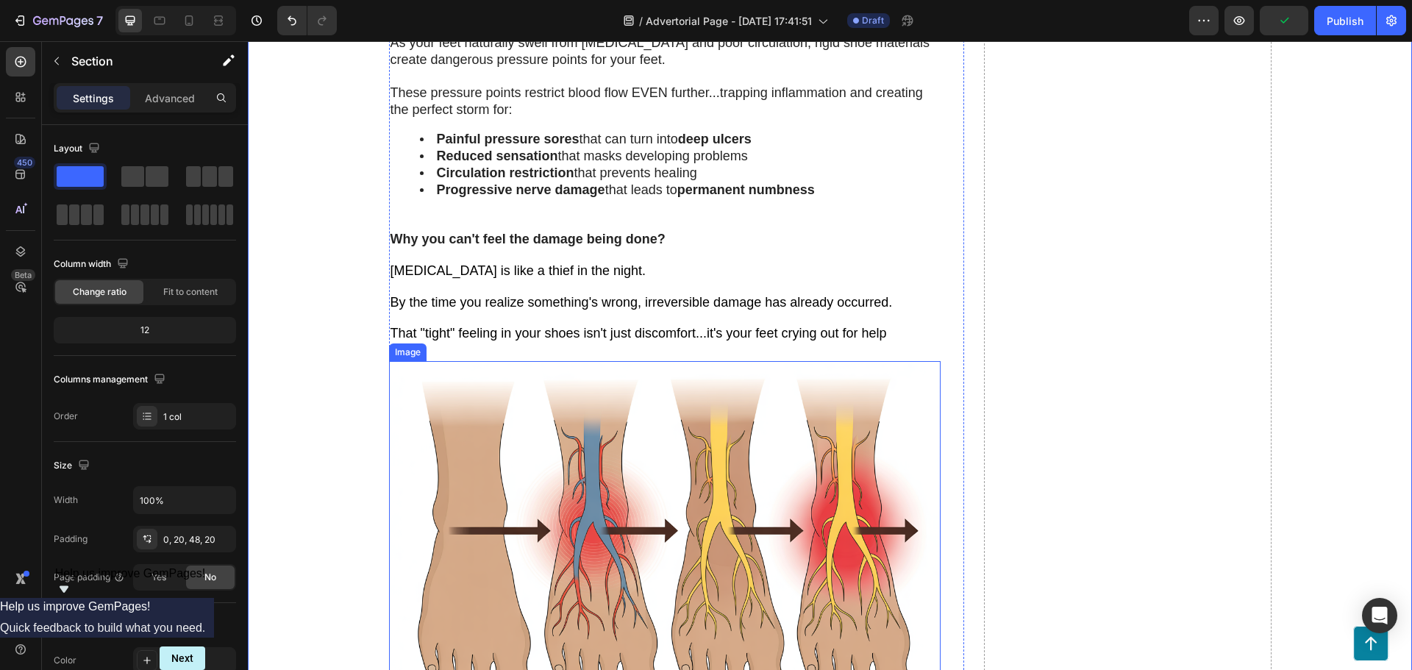
click at [422, 449] on img at bounding box center [665, 545] width 552 height 368
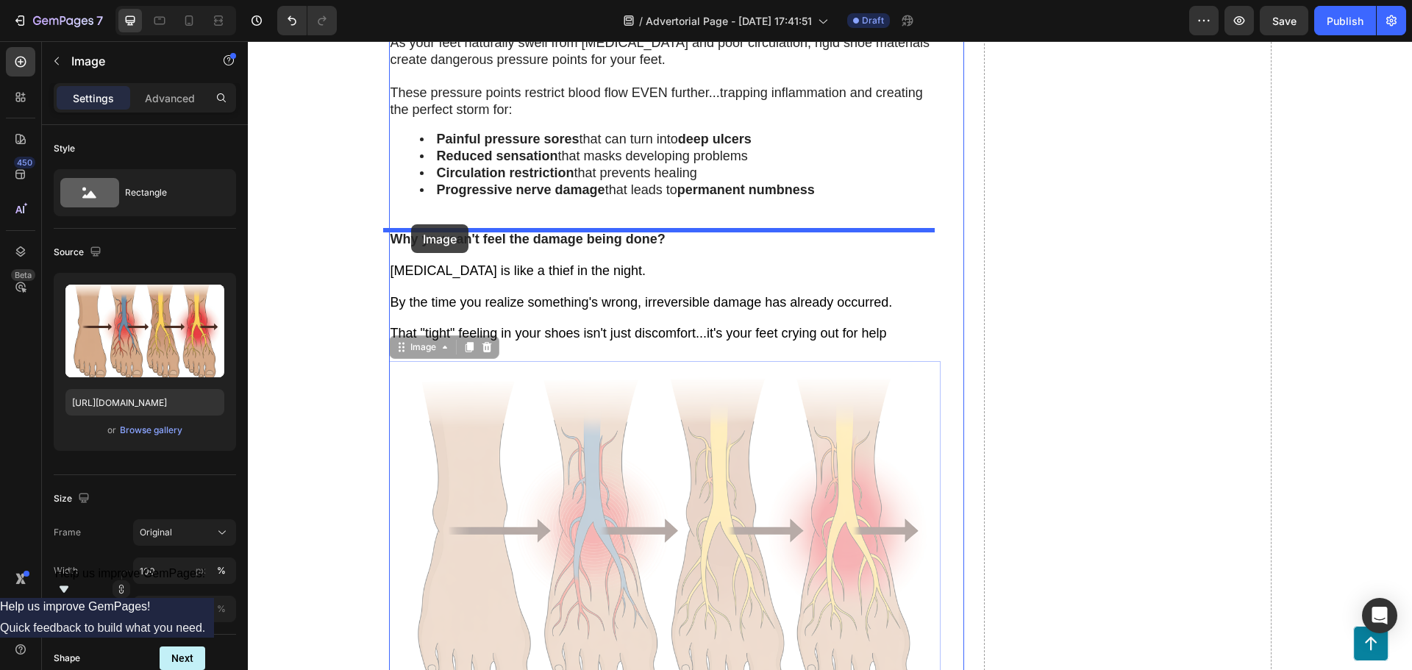
drag, startPoint x: 399, startPoint y: 351, endPoint x: 412, endPoint y: 224, distance: 128.0
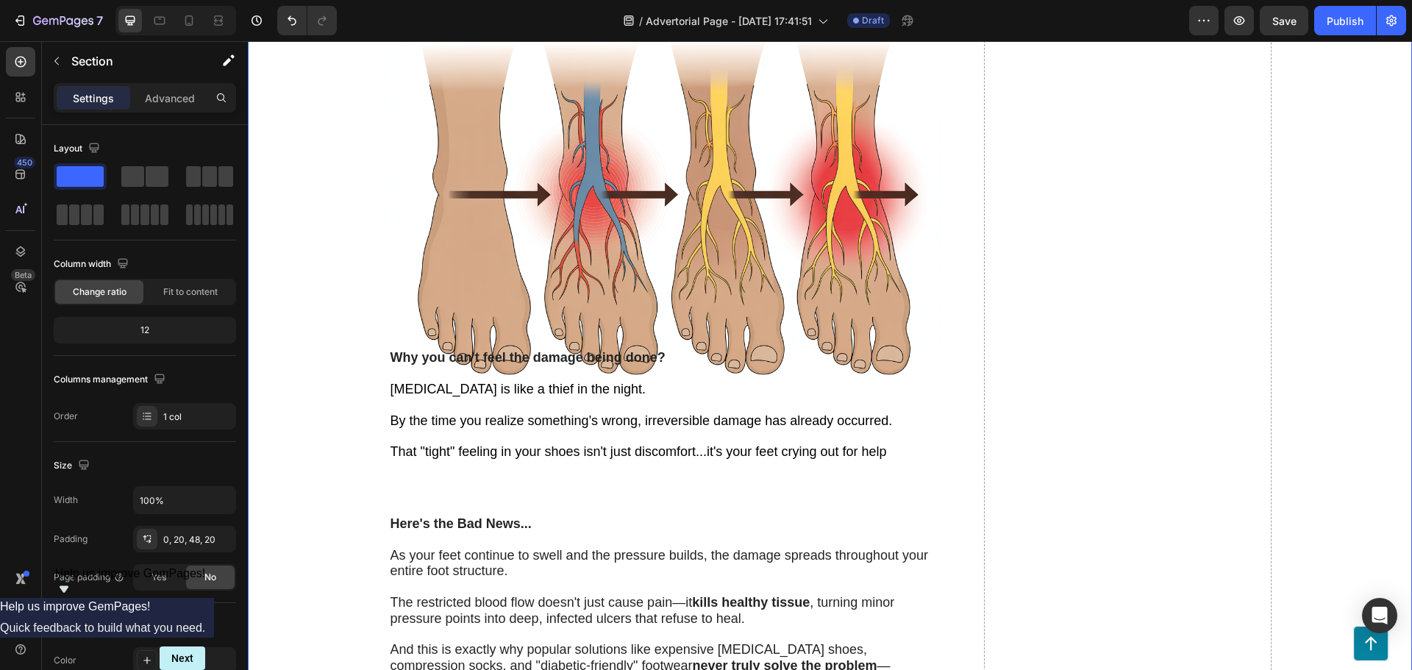
scroll to position [1913, 0]
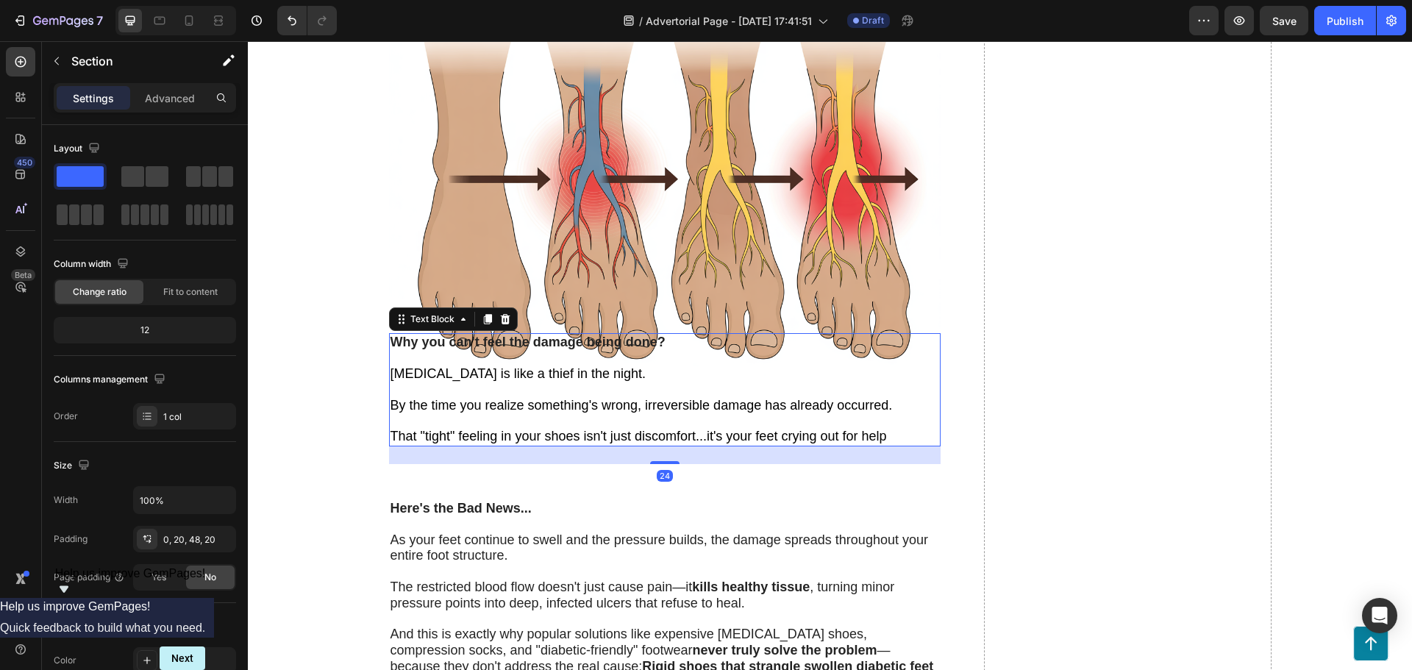
click at [391, 416] on p "[MEDICAL_DATA] is like a thief in the night. By the time you realize something'…" at bounding box center [665, 398] width 549 height 94
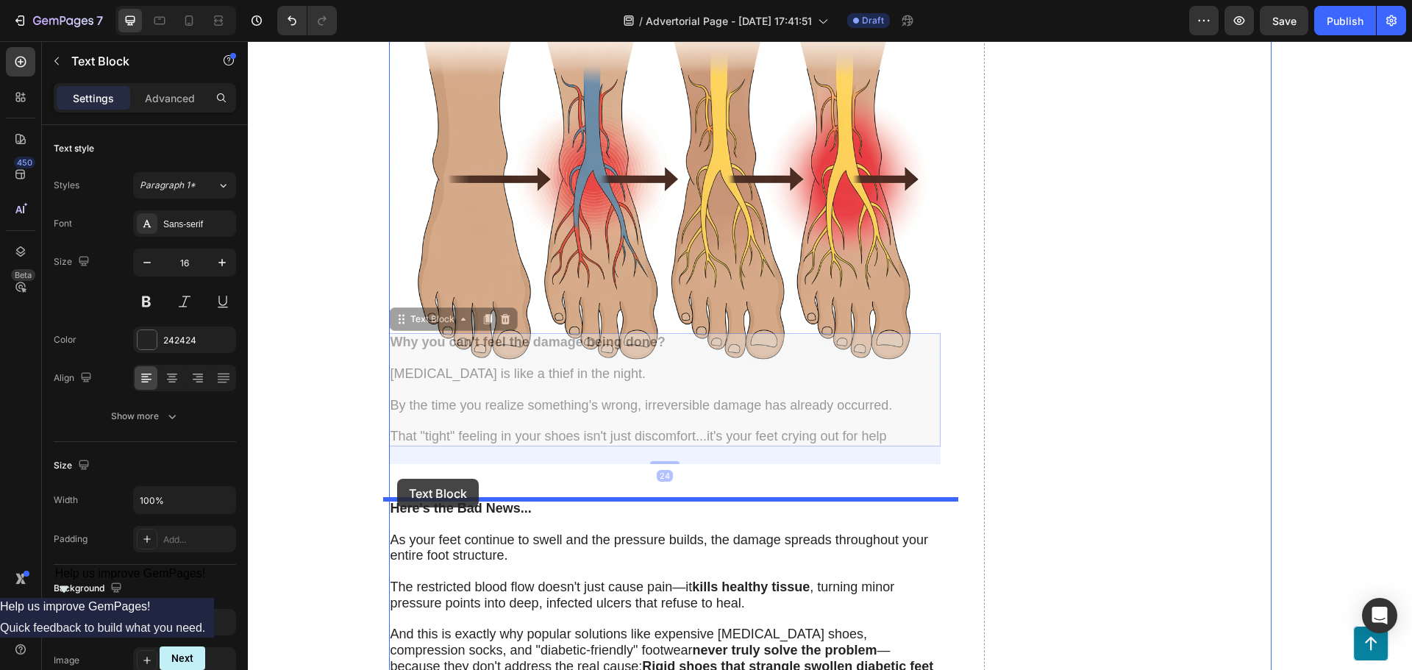
drag, startPoint x: 393, startPoint y: 316, endPoint x: 397, endPoint y: 479, distance: 163.4
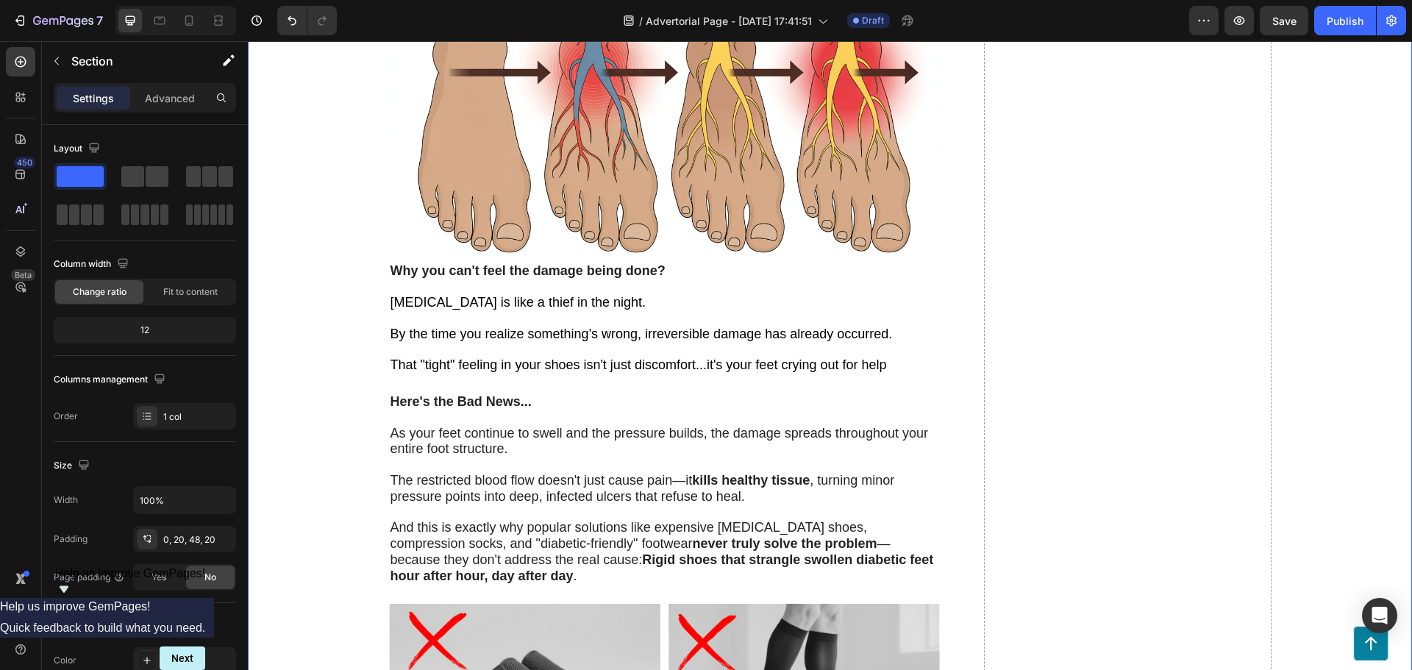
scroll to position [2060, 0]
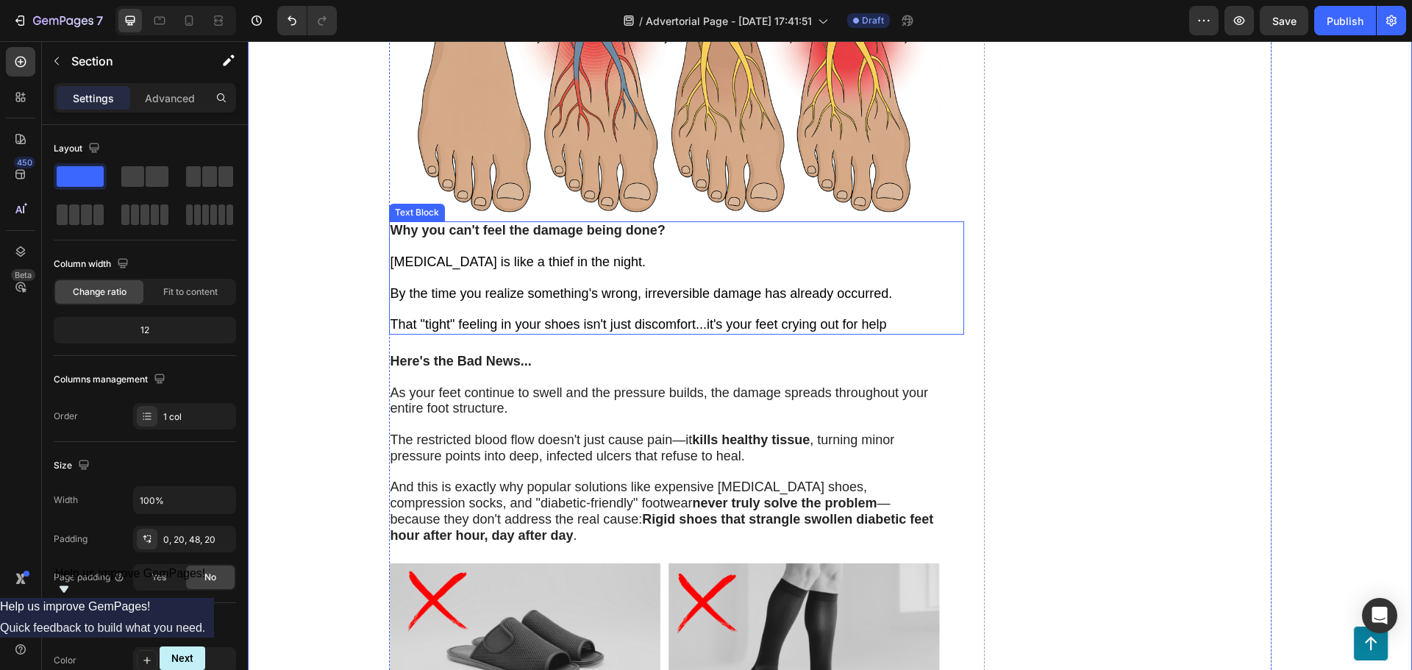
click at [436, 319] on span "That "tight" feeling in your shoes isn't just discomfort...it's your feet cryin…" at bounding box center [639, 324] width 497 height 15
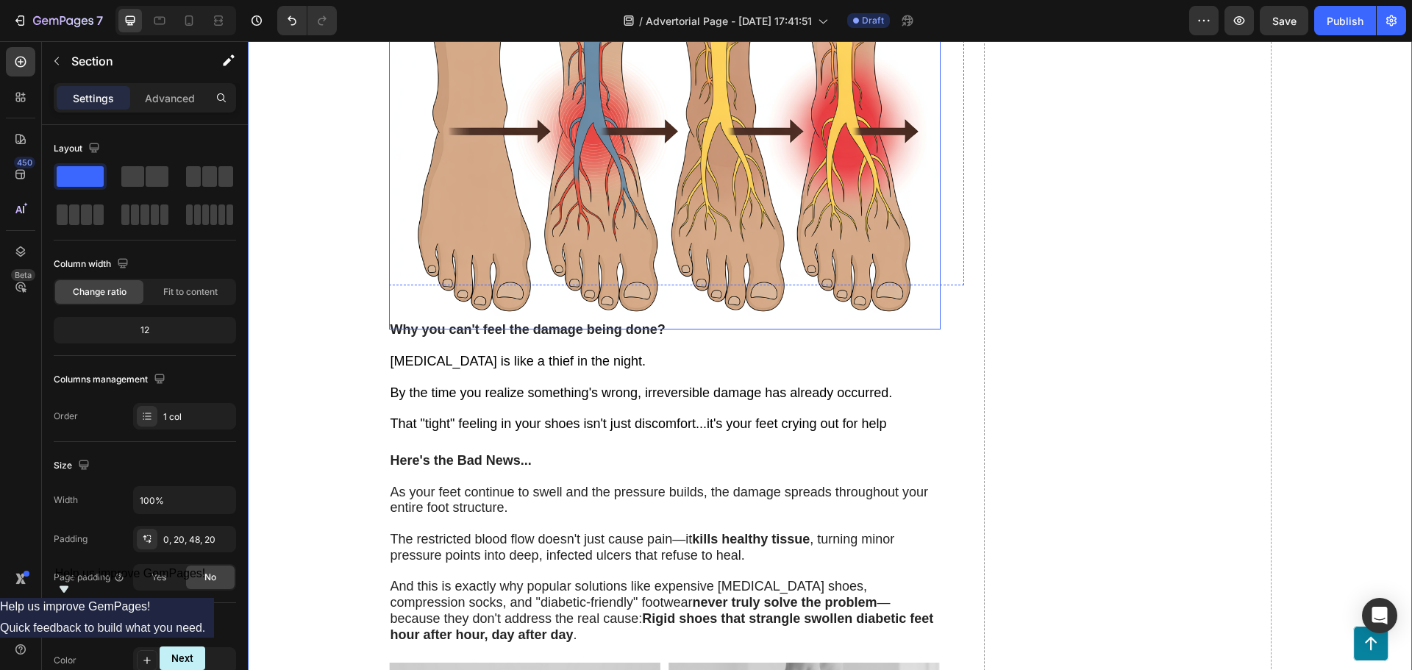
scroll to position [1913, 0]
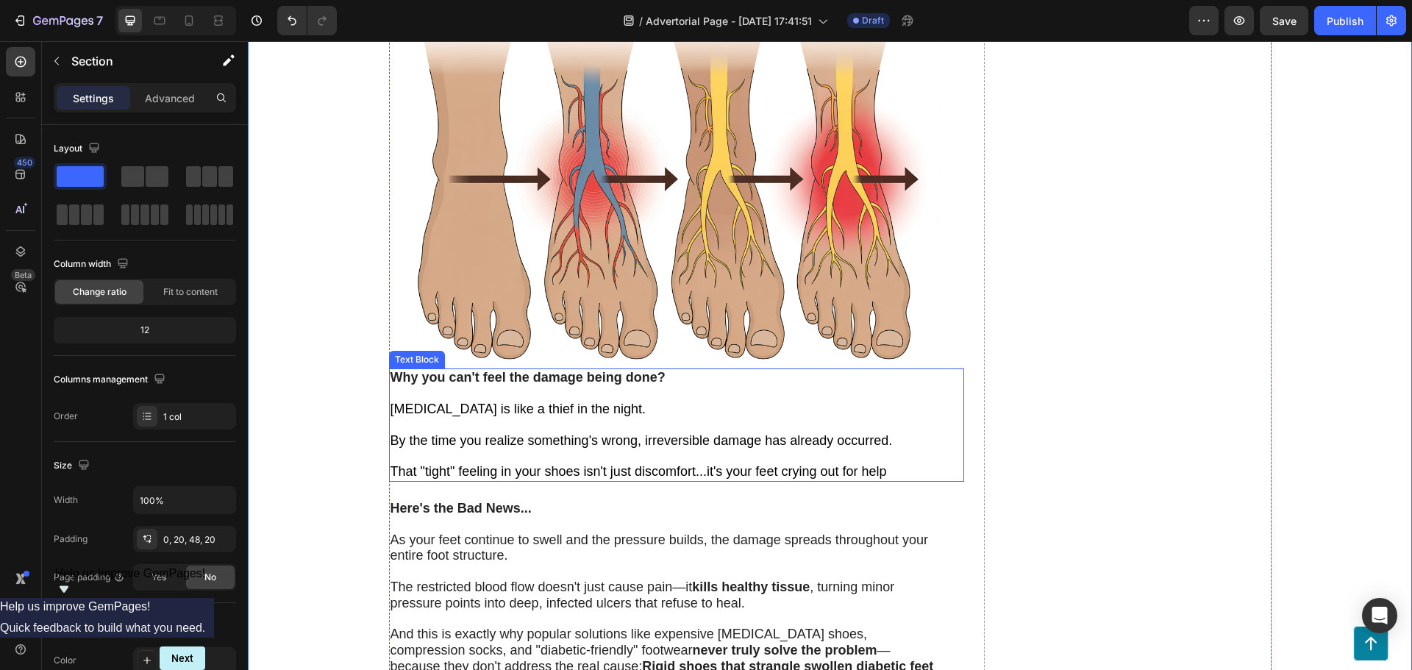
click at [449, 437] on span "By the time you realize something's wrong, irreversible damage has already occu…" at bounding box center [642, 440] width 502 height 15
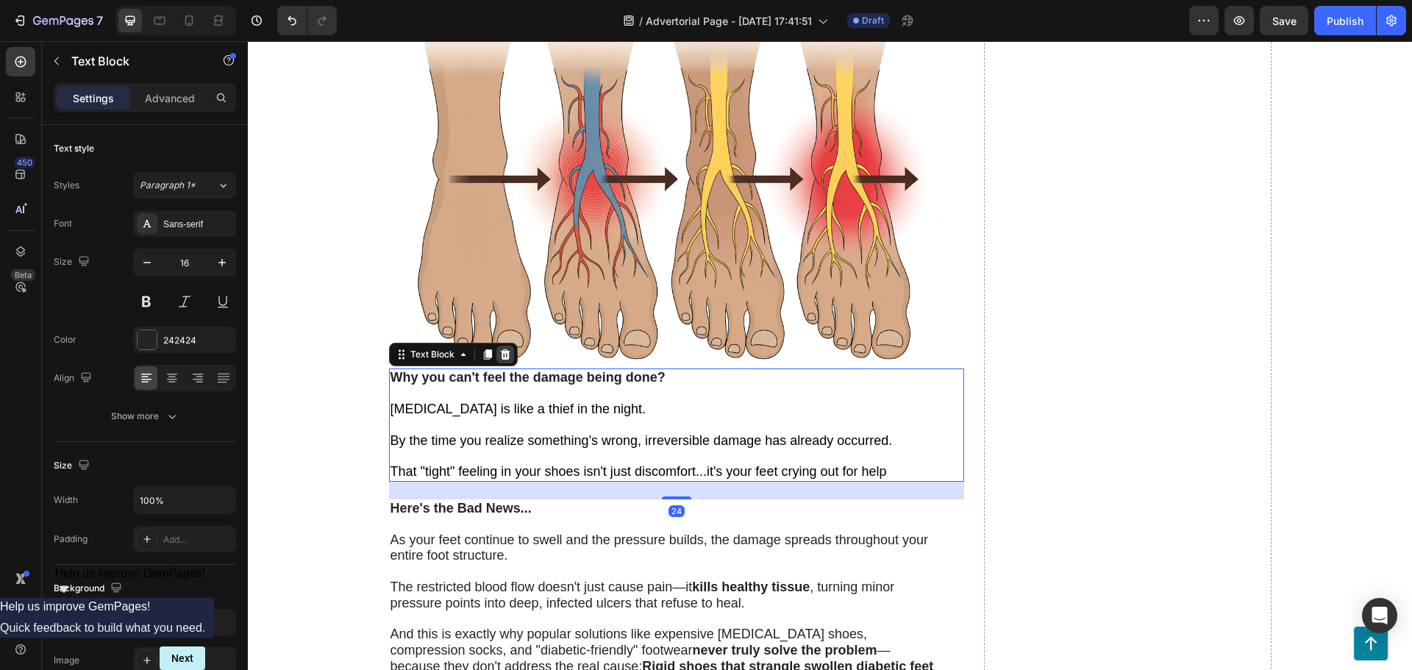
click at [501, 358] on icon at bounding box center [505, 354] width 10 height 10
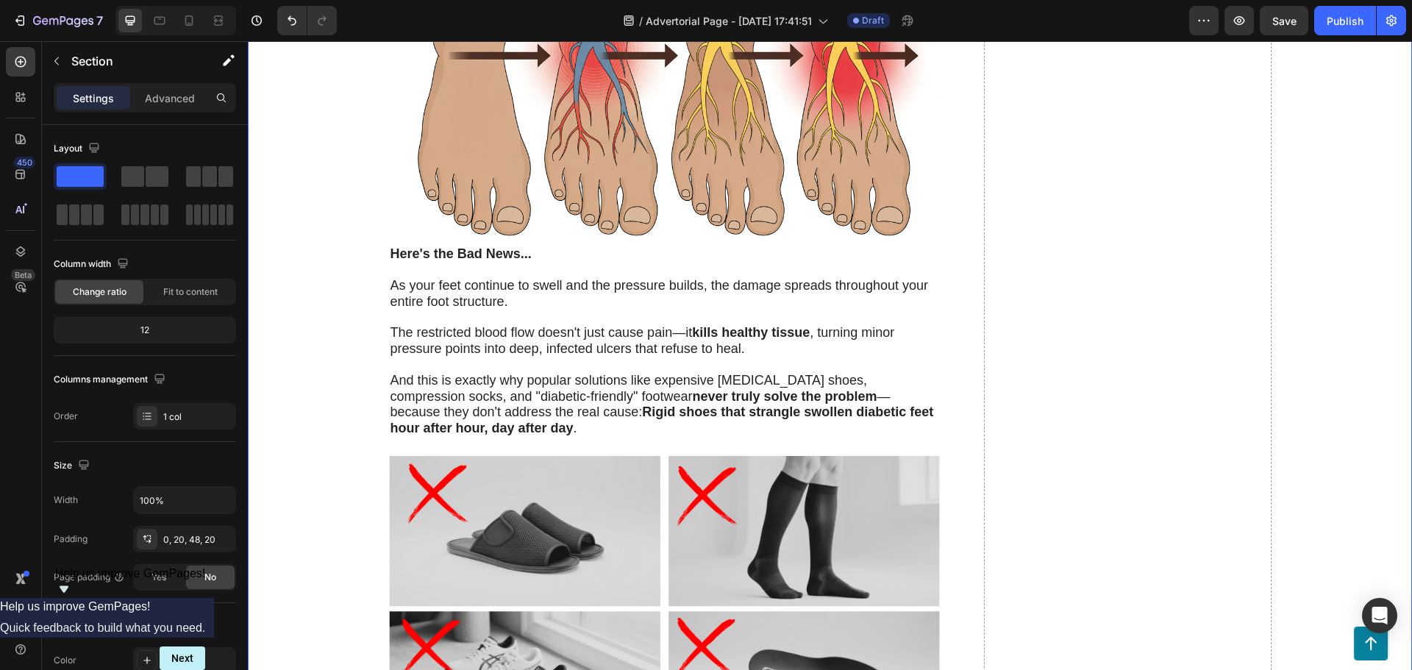
scroll to position [2060, 0]
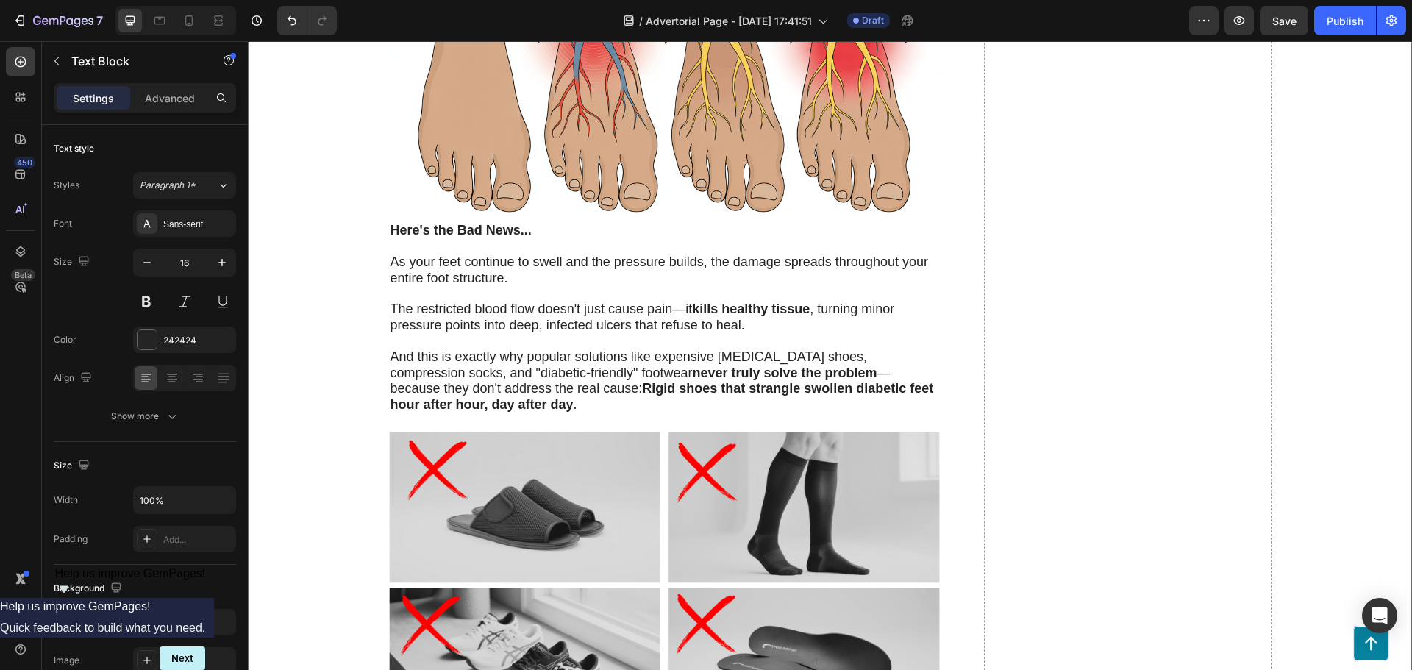
click at [438, 323] on span "The restricted blood flow doesn't just cause pain—it kills healthy tissue , tur…" at bounding box center [643, 317] width 505 height 31
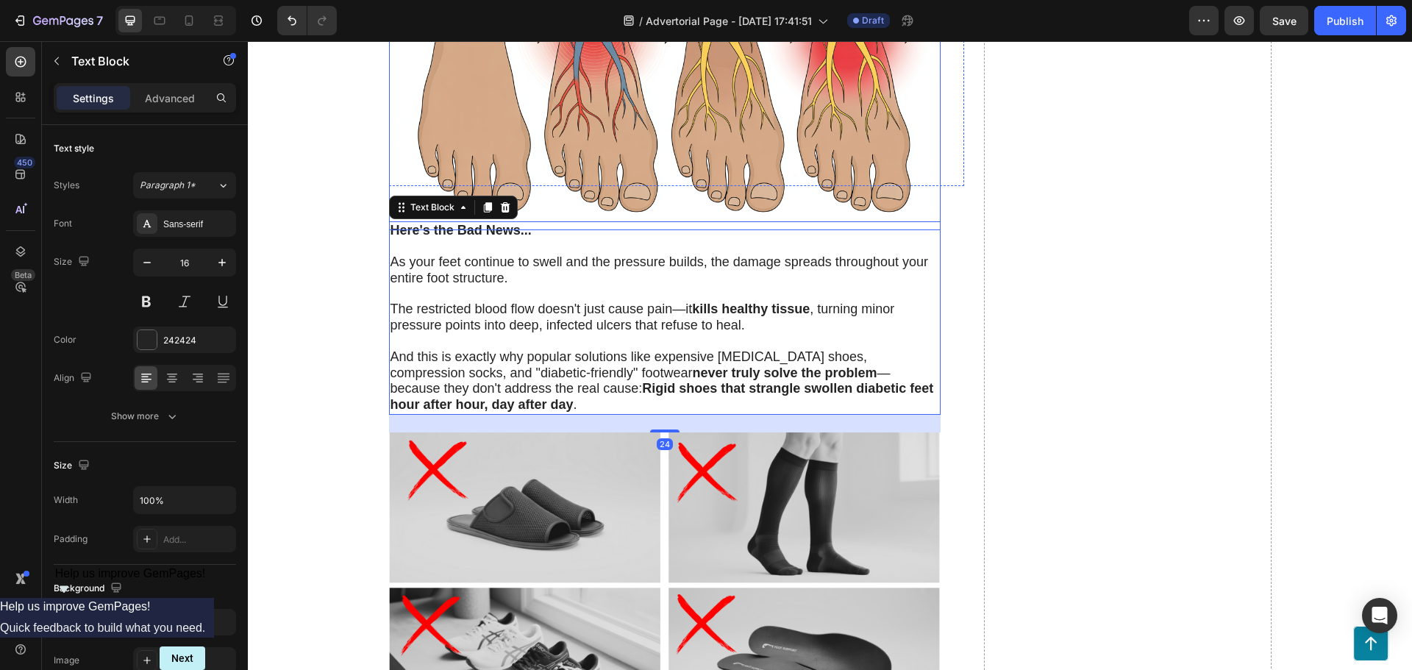
click at [586, 200] on img at bounding box center [665, 46] width 552 height 368
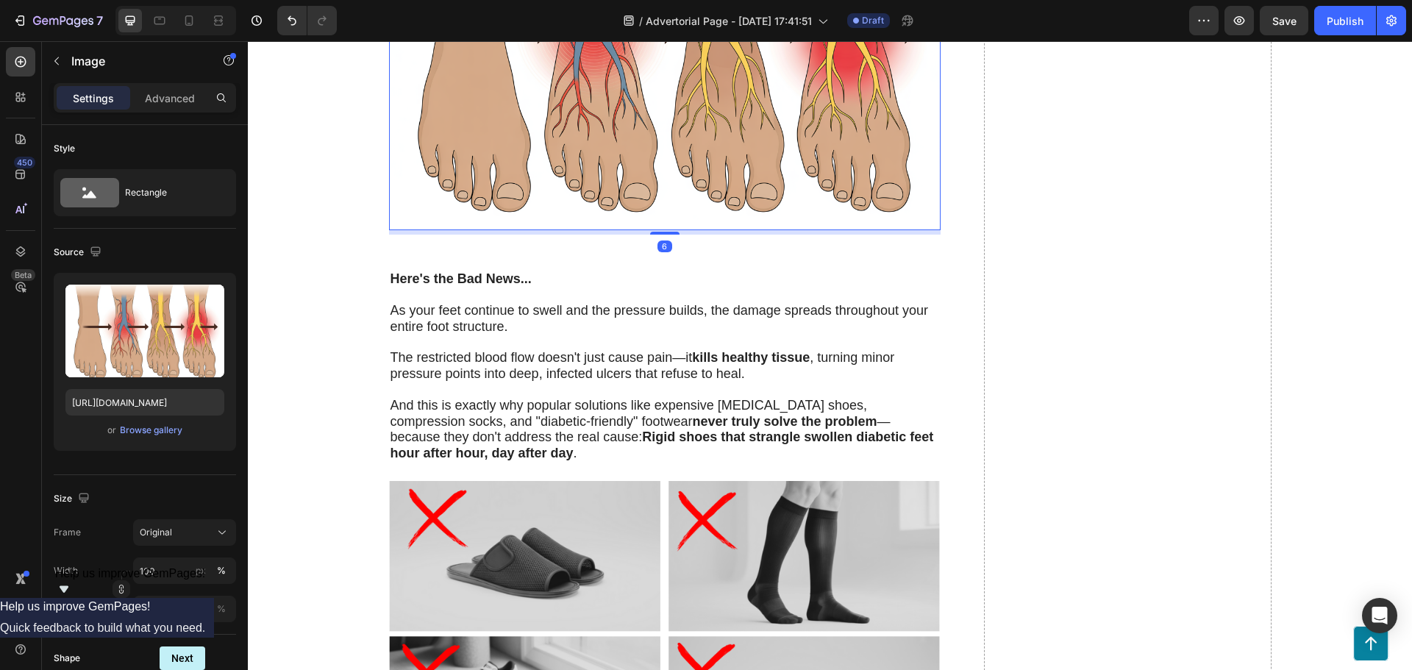
drag, startPoint x: 650, startPoint y: 227, endPoint x: 647, endPoint y: 250, distance: 23.1
click at [650, 235] on div at bounding box center [664, 233] width 29 height 3
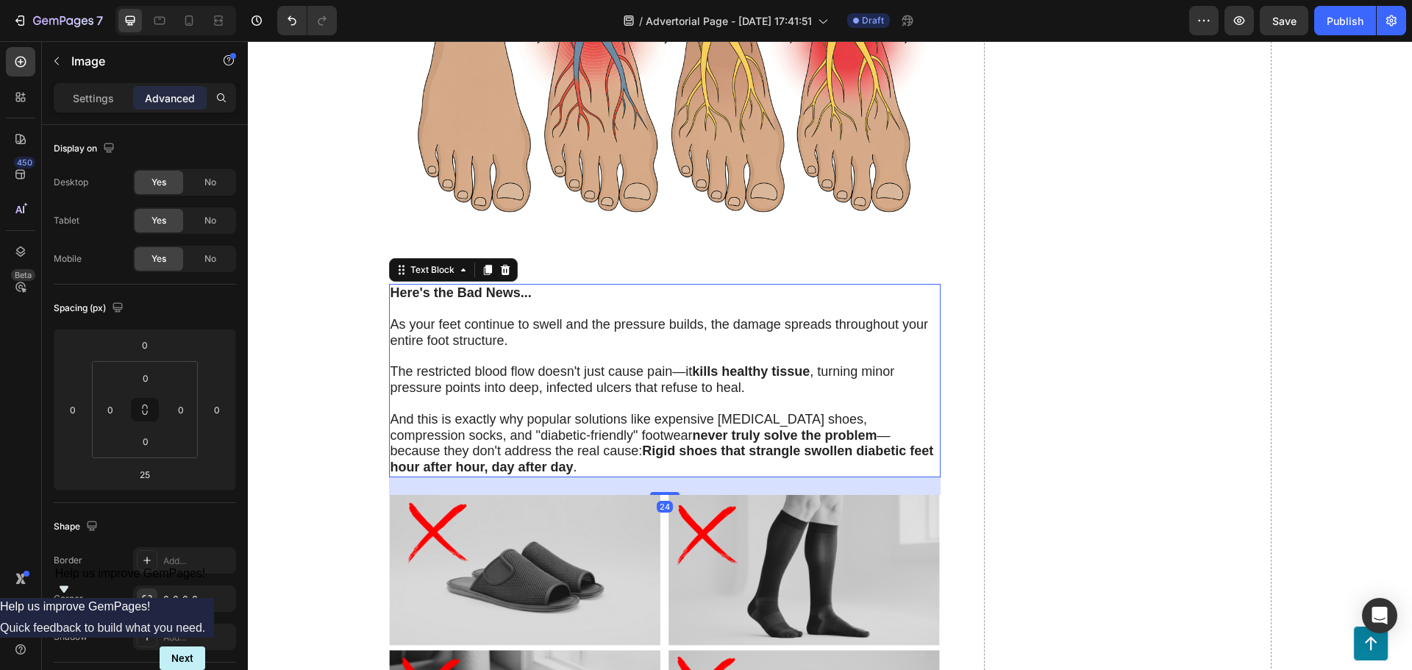
click at [460, 357] on p "The restricted blood flow doesn't just cause pain—it kills healthy tissue , tur…" at bounding box center [665, 372] width 549 height 47
click at [679, 192] on img at bounding box center [665, 46] width 552 height 368
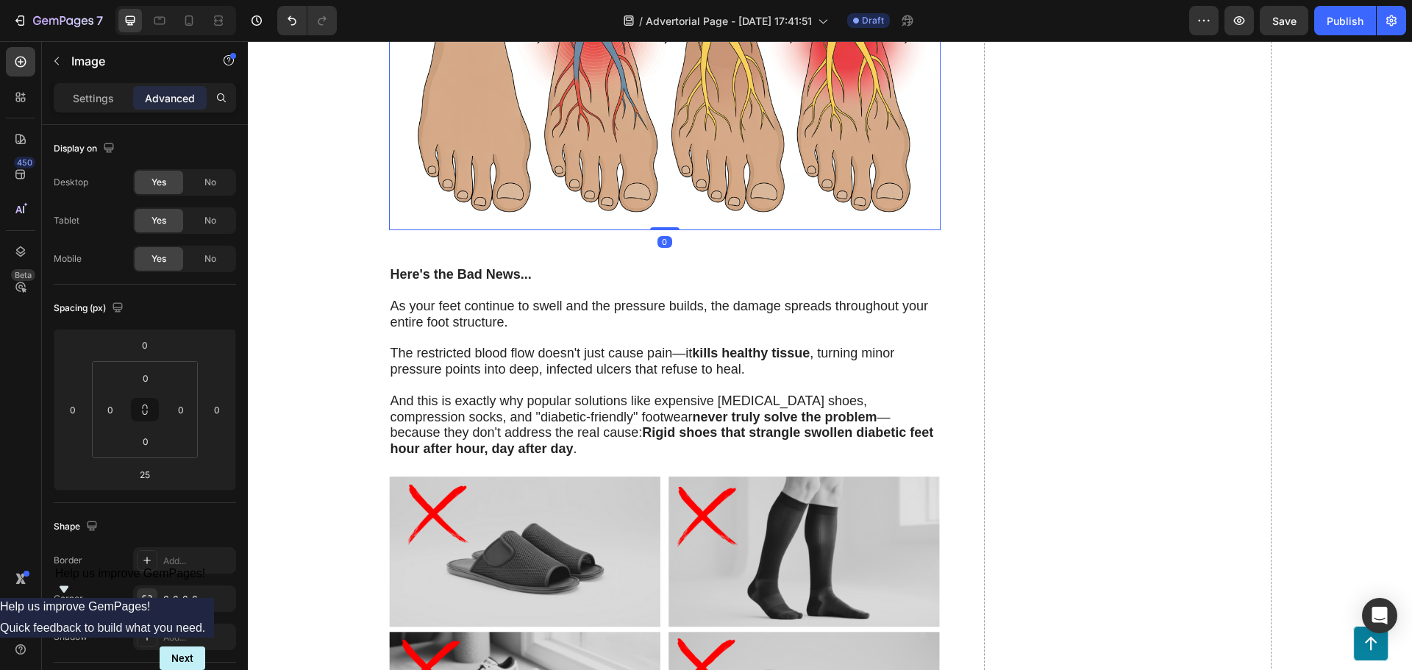
drag, startPoint x: 651, startPoint y: 247, endPoint x: 661, endPoint y: 218, distance: 30.2
click at [659, 220] on div "Image 0" at bounding box center [665, 46] width 552 height 368
type input "0"
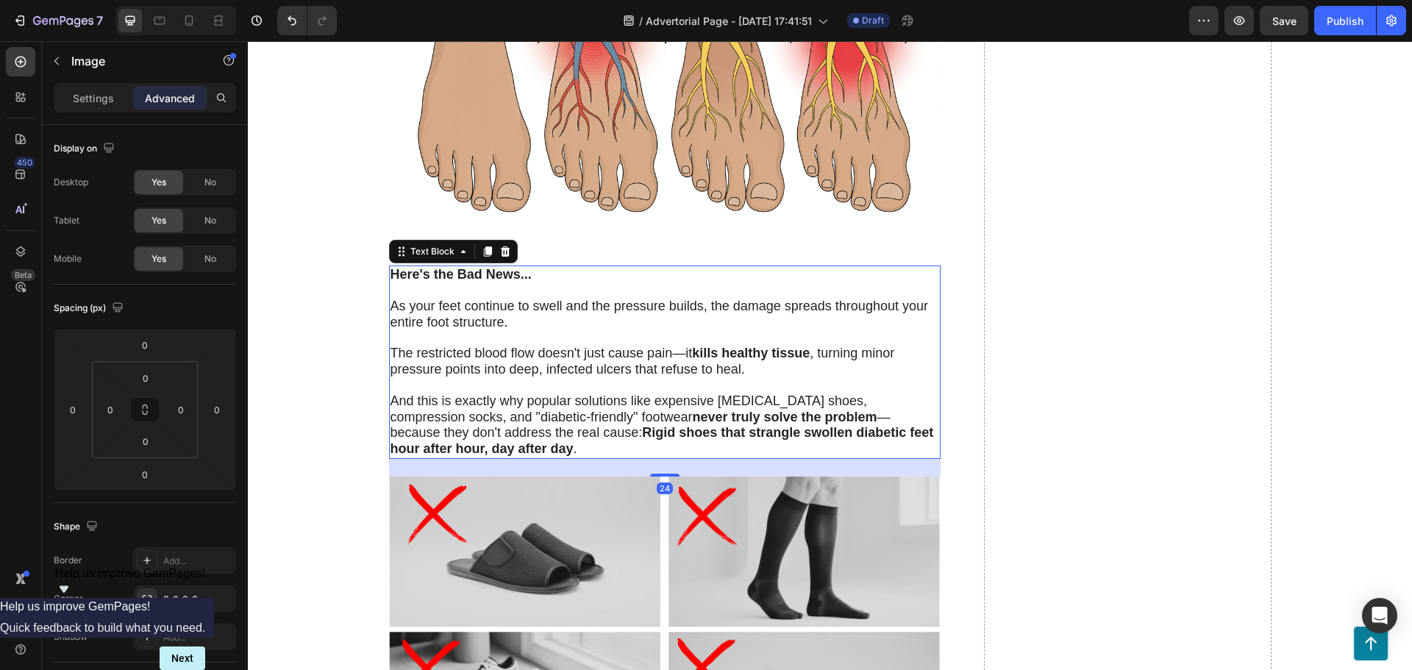
click at [641, 307] on span "As your feet continue to swell and the pressure builds, the damage spreads thro…" at bounding box center [660, 314] width 538 height 31
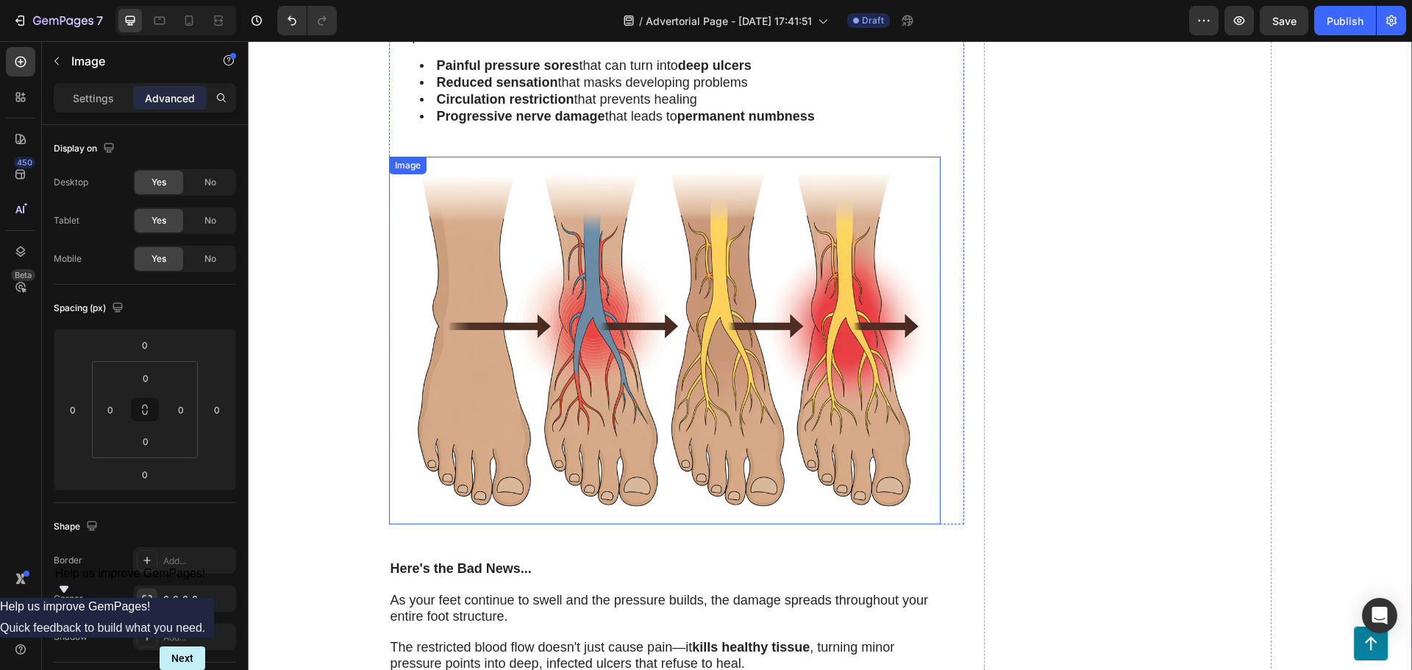
click at [486, 354] on img at bounding box center [665, 341] width 552 height 368
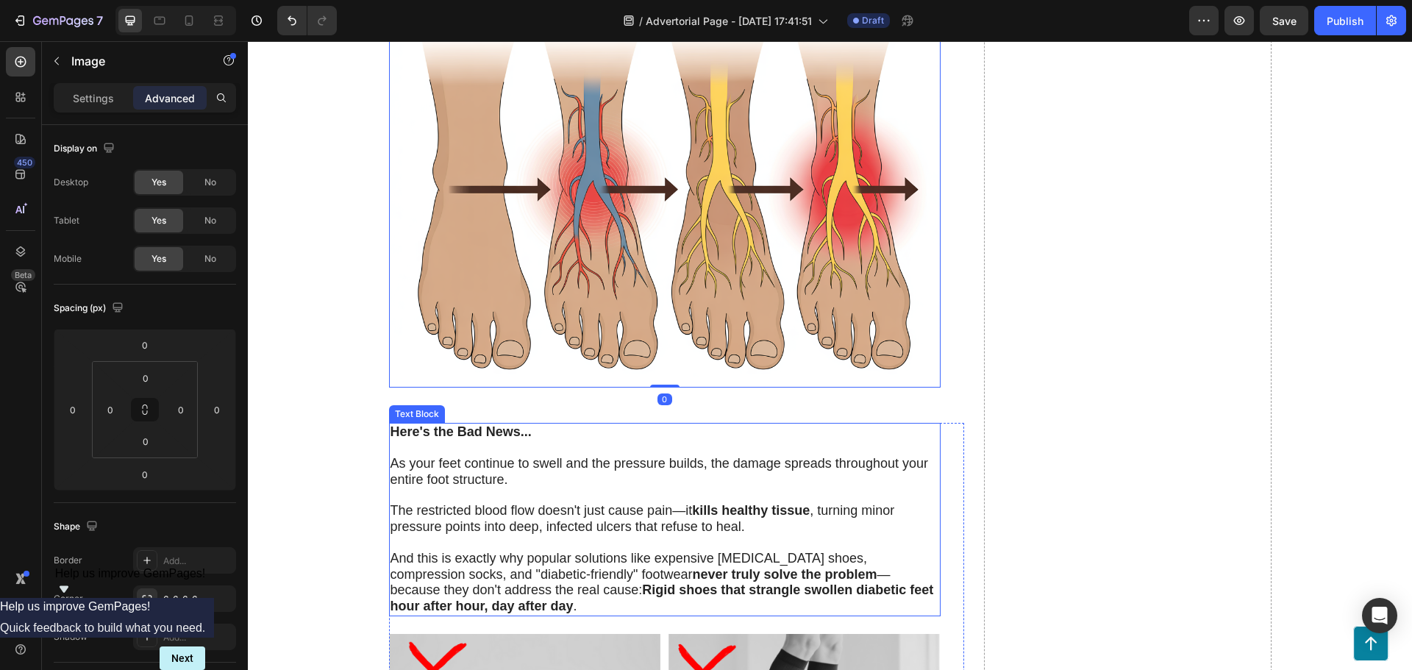
scroll to position [1986, 0]
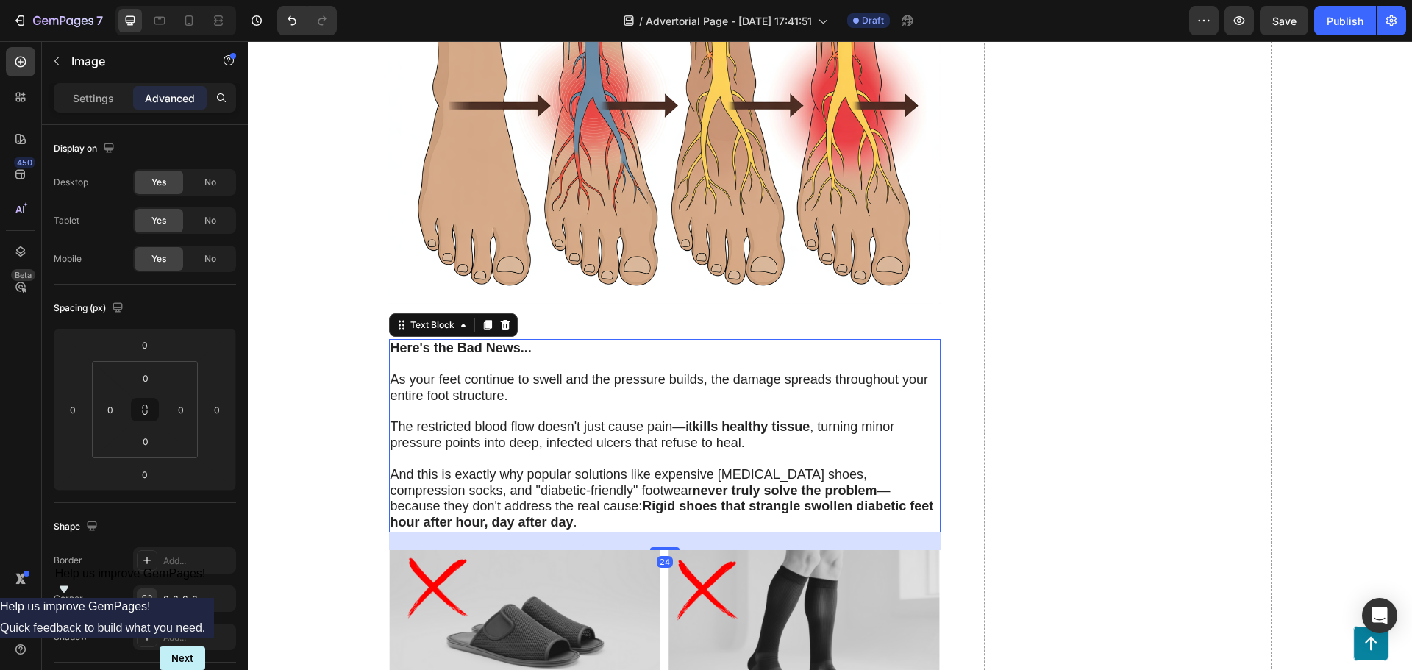
click at [483, 411] on p "The restricted blood flow doesn't just cause pain—it kills healthy tissue , tur…" at bounding box center [665, 428] width 549 height 47
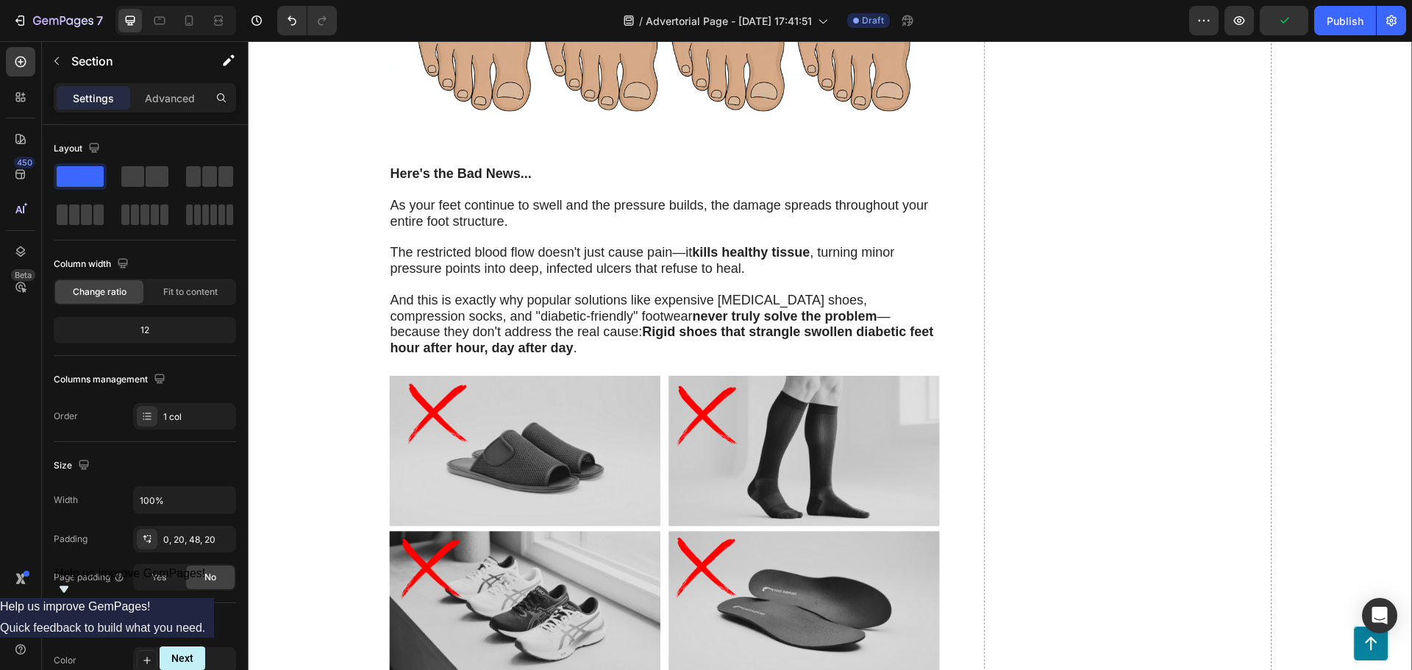
scroll to position [2207, 0]
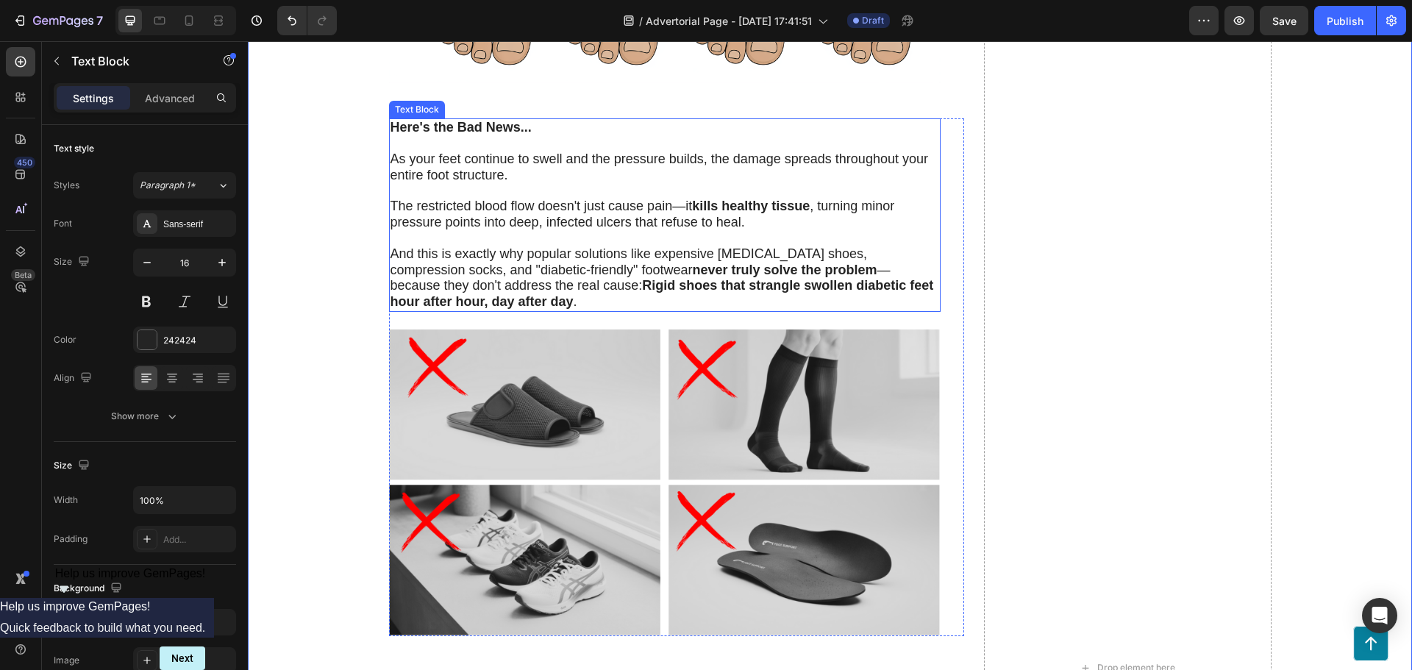
click at [484, 263] on span "And this is exactly why popular solutions like expensive [MEDICAL_DATA] shoes, …" at bounding box center [663, 277] width 544 height 63
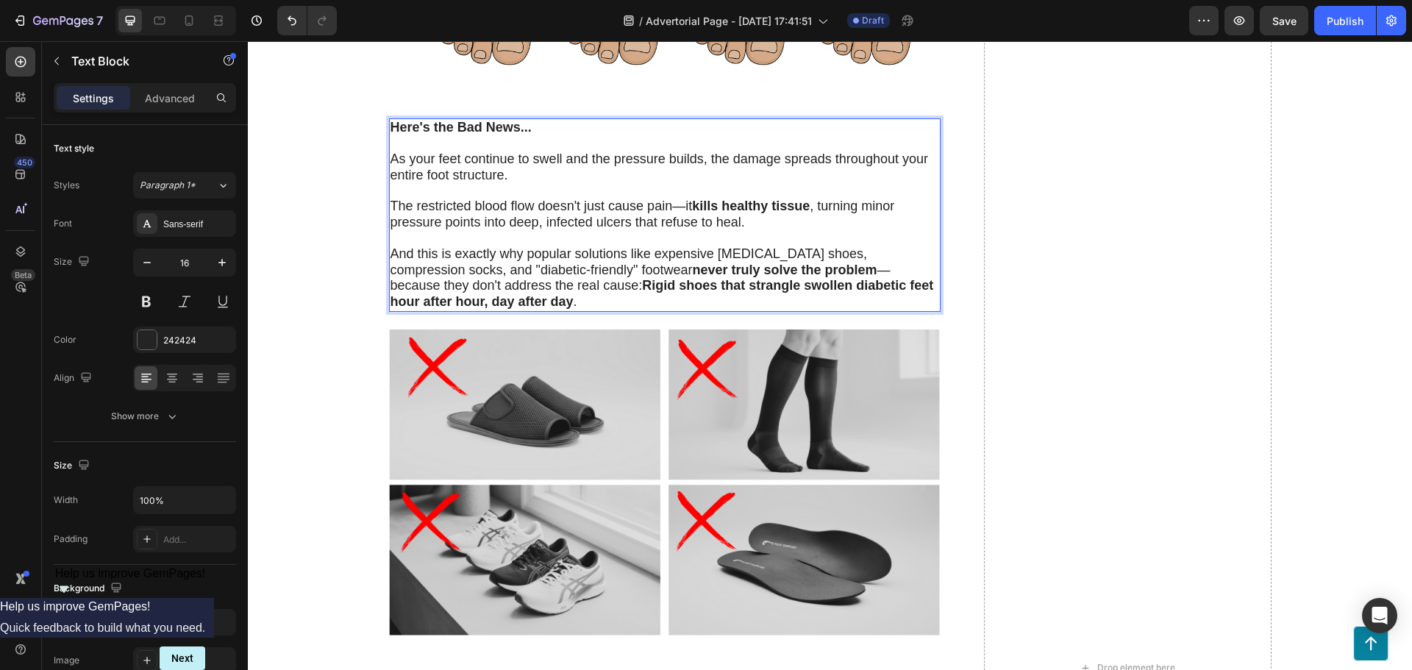
click at [474, 285] on span "And this is exactly why popular solutions like expensive [MEDICAL_DATA] shoes, …" at bounding box center [663, 277] width 544 height 63
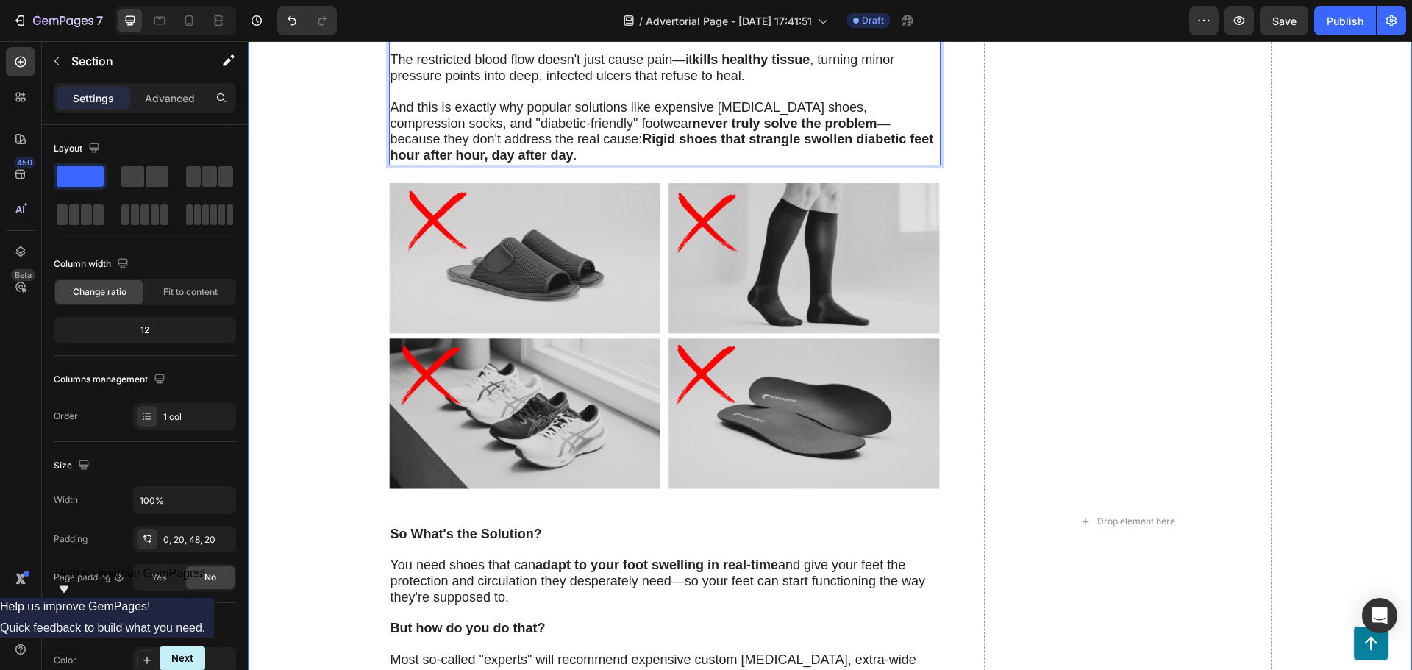
click at [348, 335] on div "The Terrifying Reality Most Doctors Won't Tell You Heading What if I told you t…" at bounding box center [830, 522] width 1135 height 3569
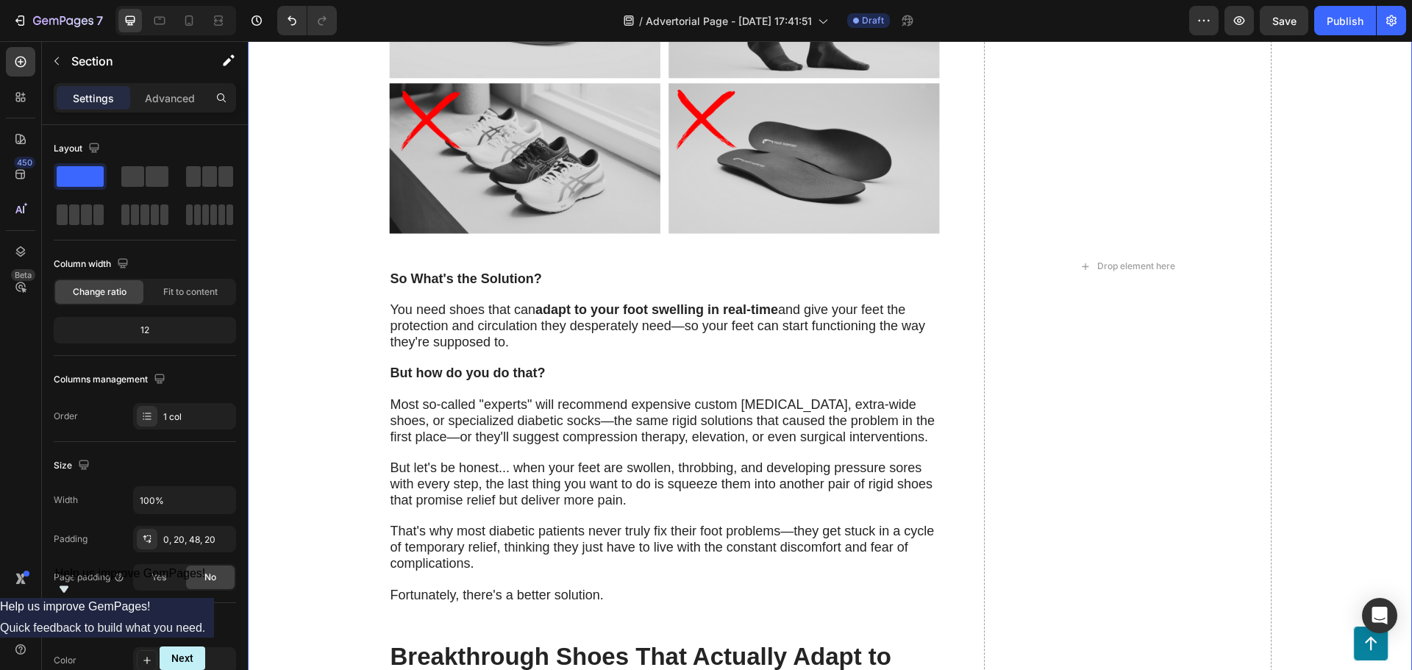
scroll to position [2648, 0]
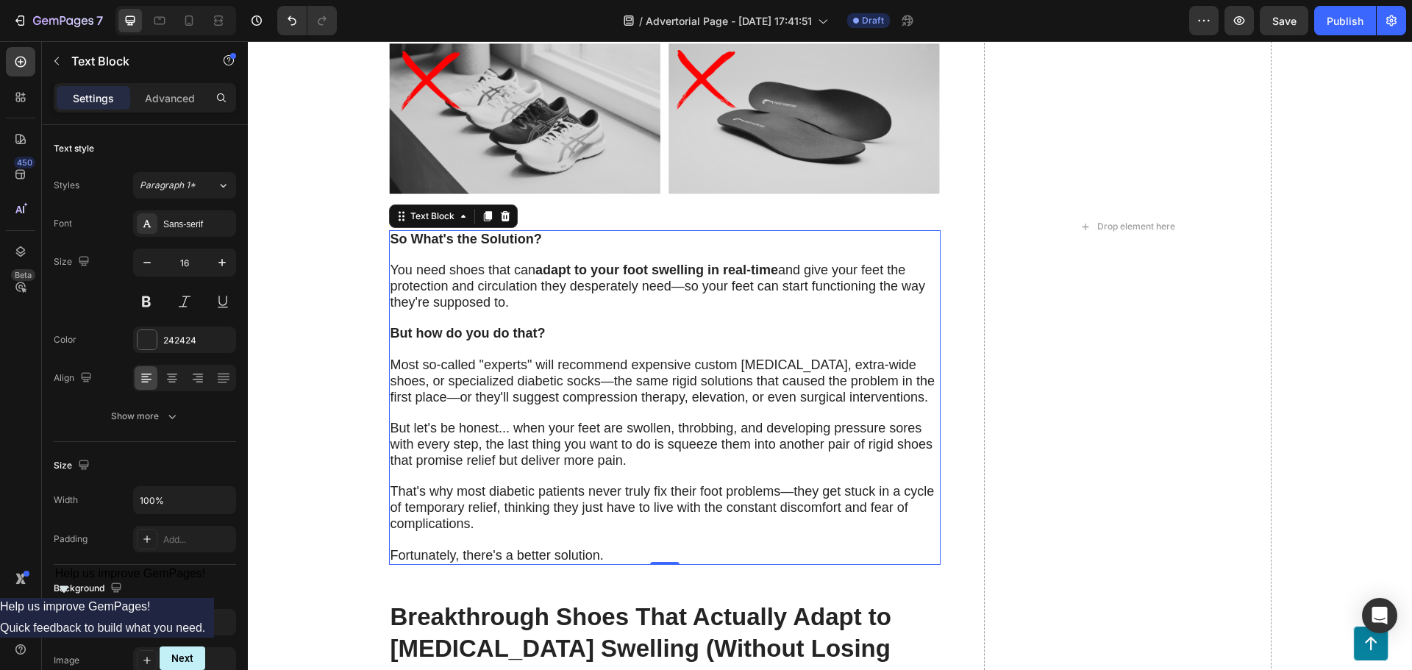
click at [750, 269] on strong "adapt to your foot swelling in real-time" at bounding box center [657, 270] width 243 height 15
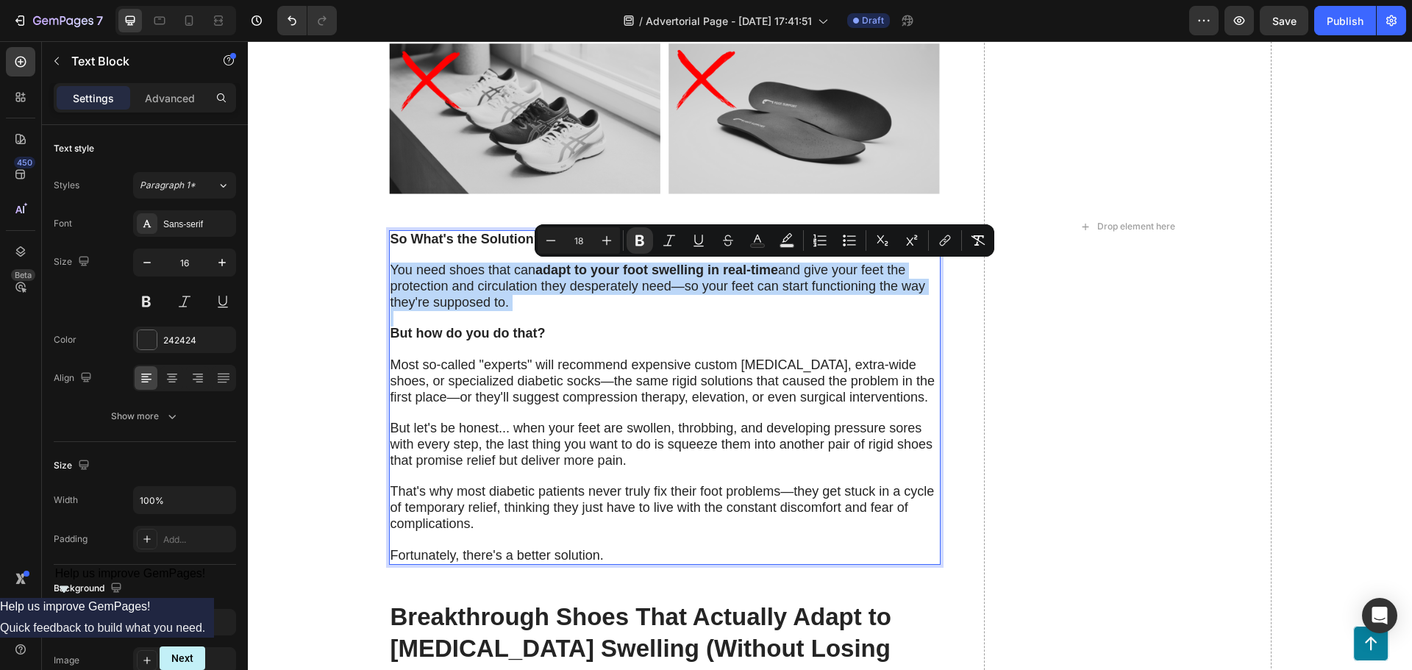
click at [750, 269] on strong "adapt to your foot swelling in real-time" at bounding box center [657, 270] width 243 height 15
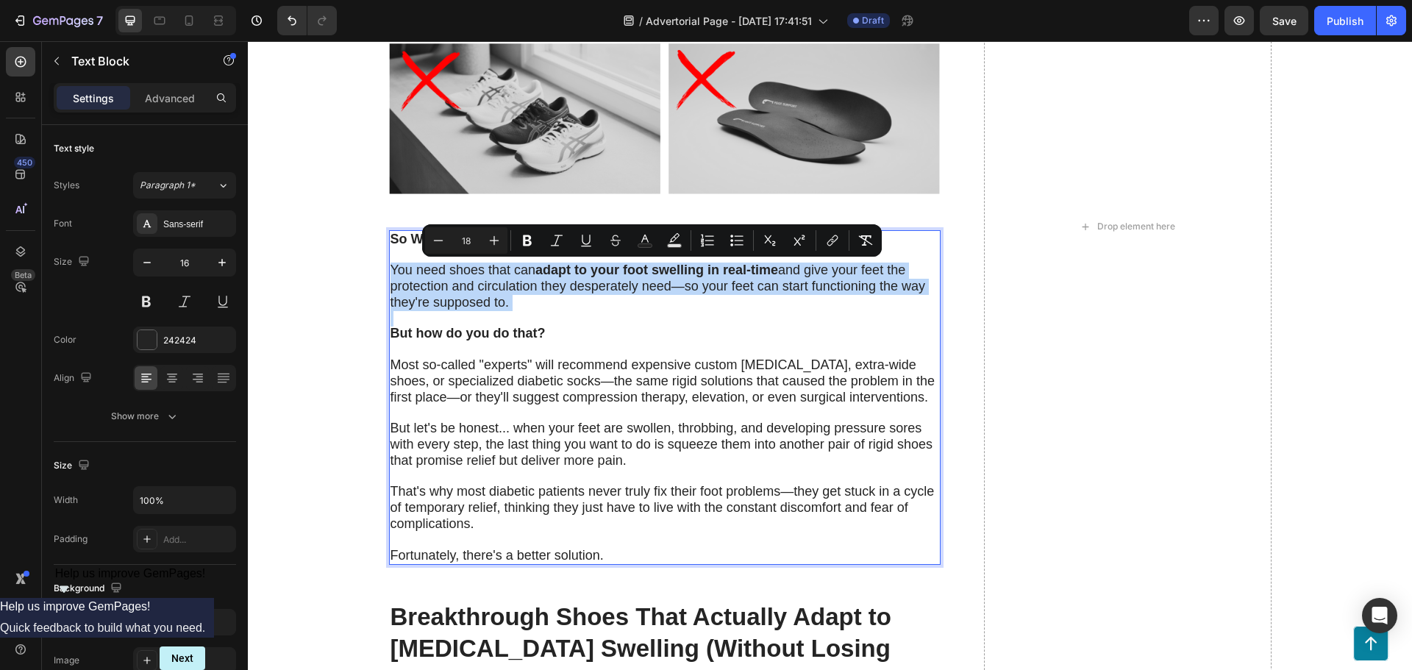
click at [750, 269] on strong "adapt to your foot swelling in real-time" at bounding box center [657, 270] width 243 height 15
click at [750, 278] on p "You need shoes that can adapt to your foot swelling in real-time and give your …" at bounding box center [665, 287] width 549 height 48
click at [750, 282] on span "You need shoes that can adapt to your foot swelling in real-time and give your …" at bounding box center [658, 286] width 535 height 47
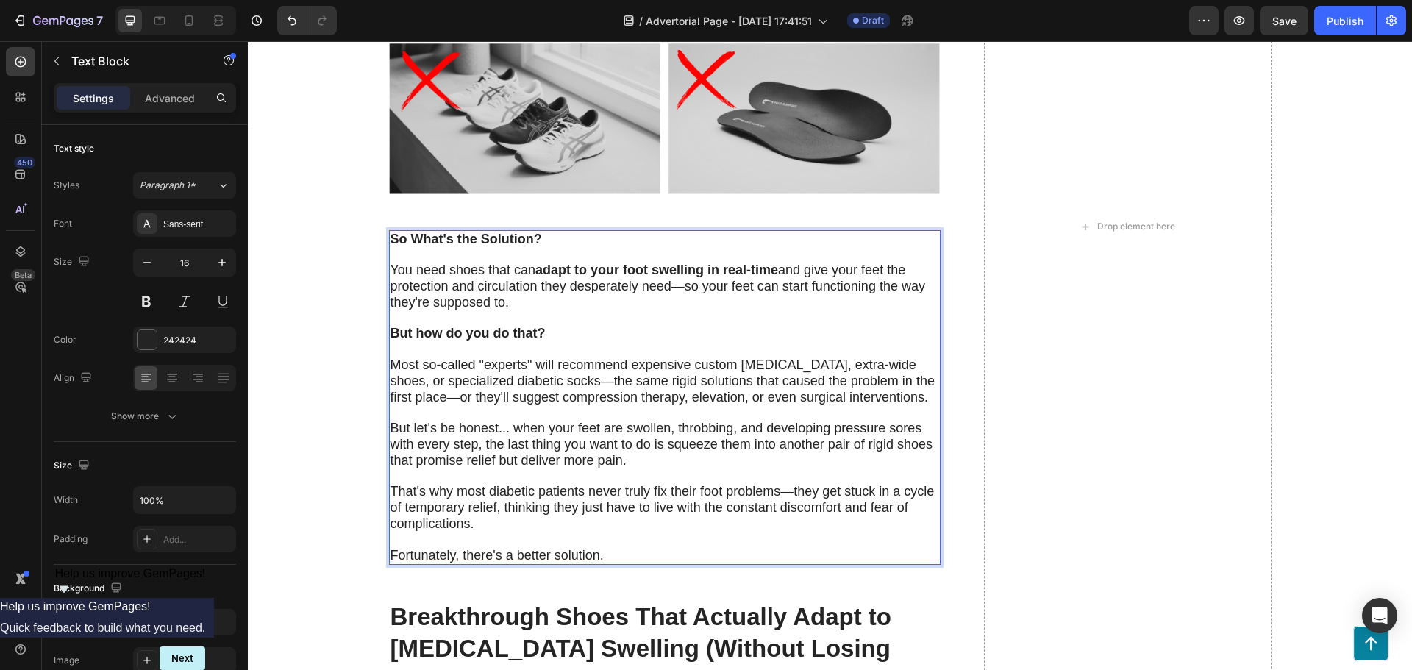
click at [750, 271] on strong "adapt to your foot swelling in real-time" at bounding box center [657, 270] width 243 height 15
click at [744, 308] on p "You need shoes that can adapt to your foot swelling in real time and give your …" at bounding box center [665, 287] width 549 height 48
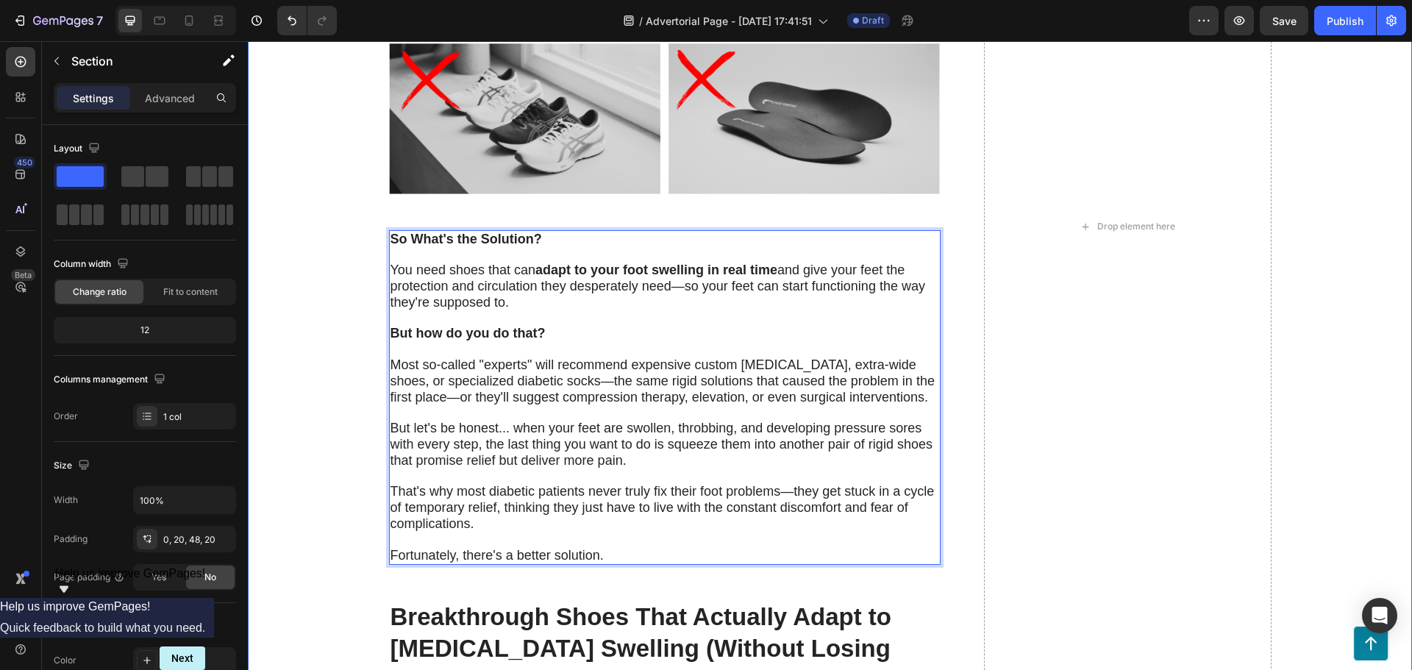
click at [333, 384] on div "The Terrifying Reality Most Doctors Won't Tell You Heading What if I told you t…" at bounding box center [830, 227] width 1135 height 3569
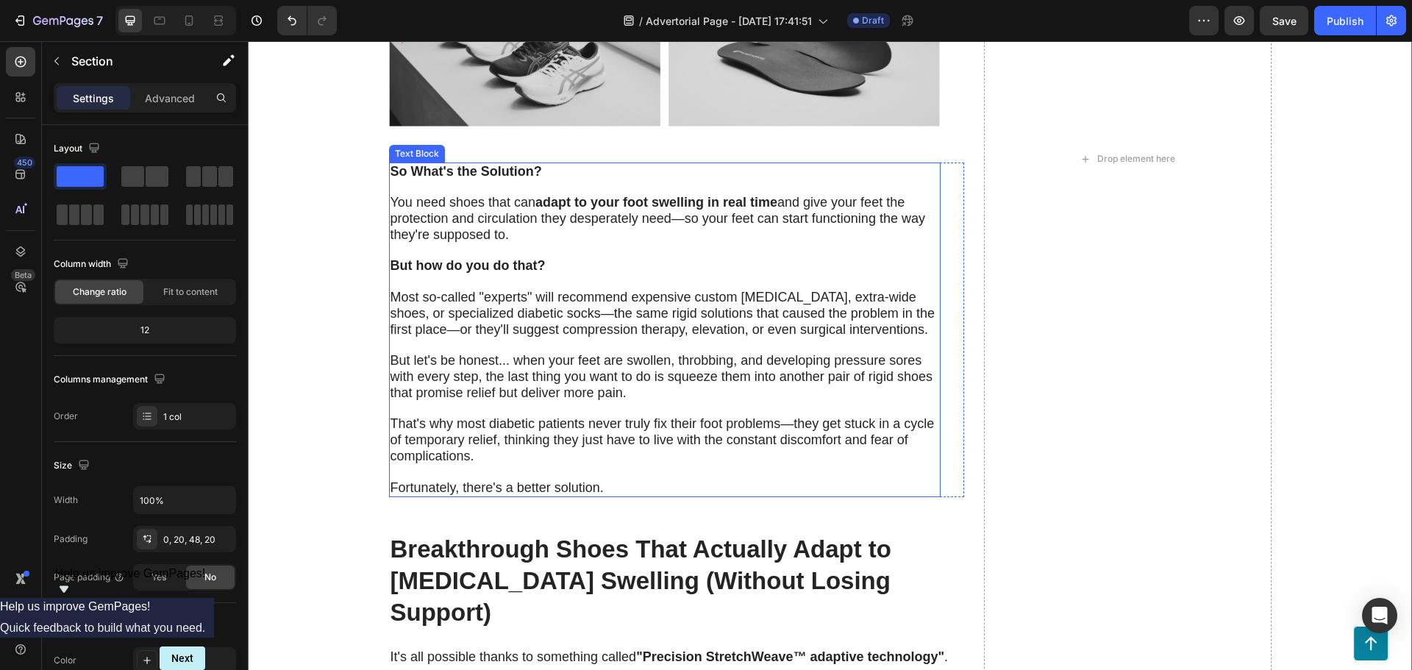
scroll to position [2722, 0]
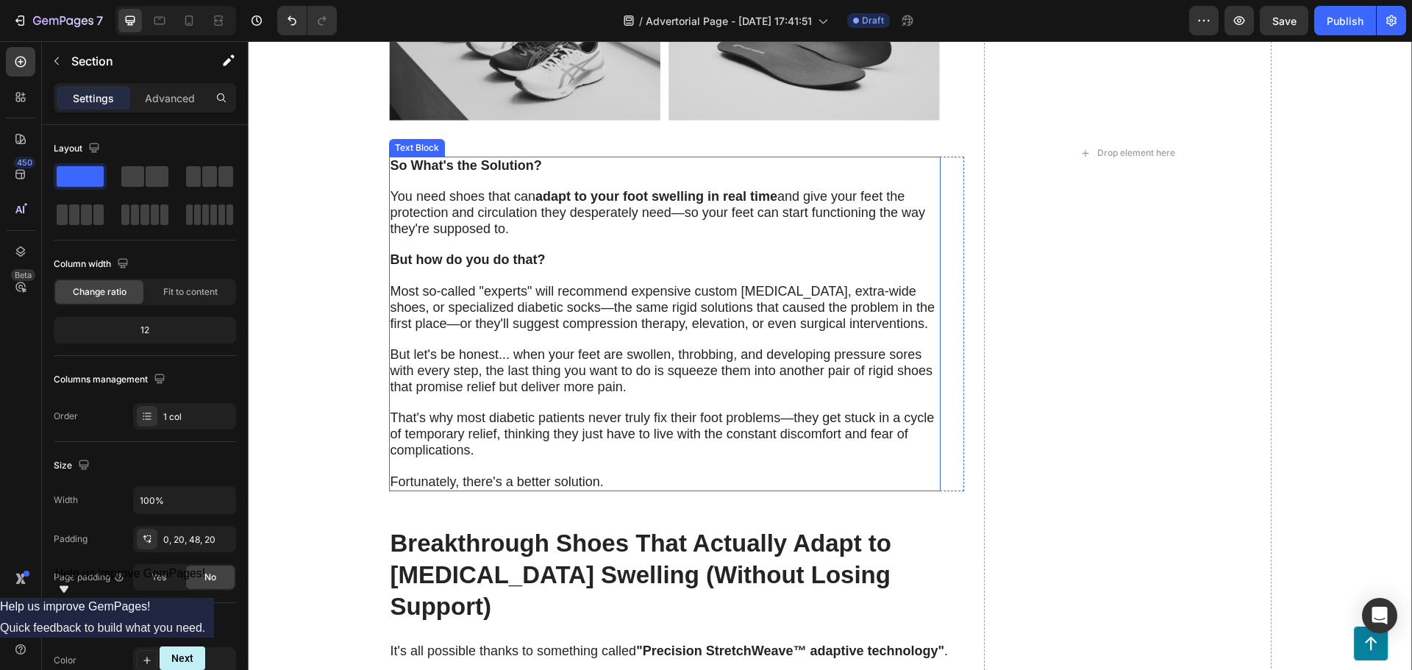
click at [438, 282] on p "Rich Text Editor. Editing area: main" at bounding box center [665, 276] width 549 height 15
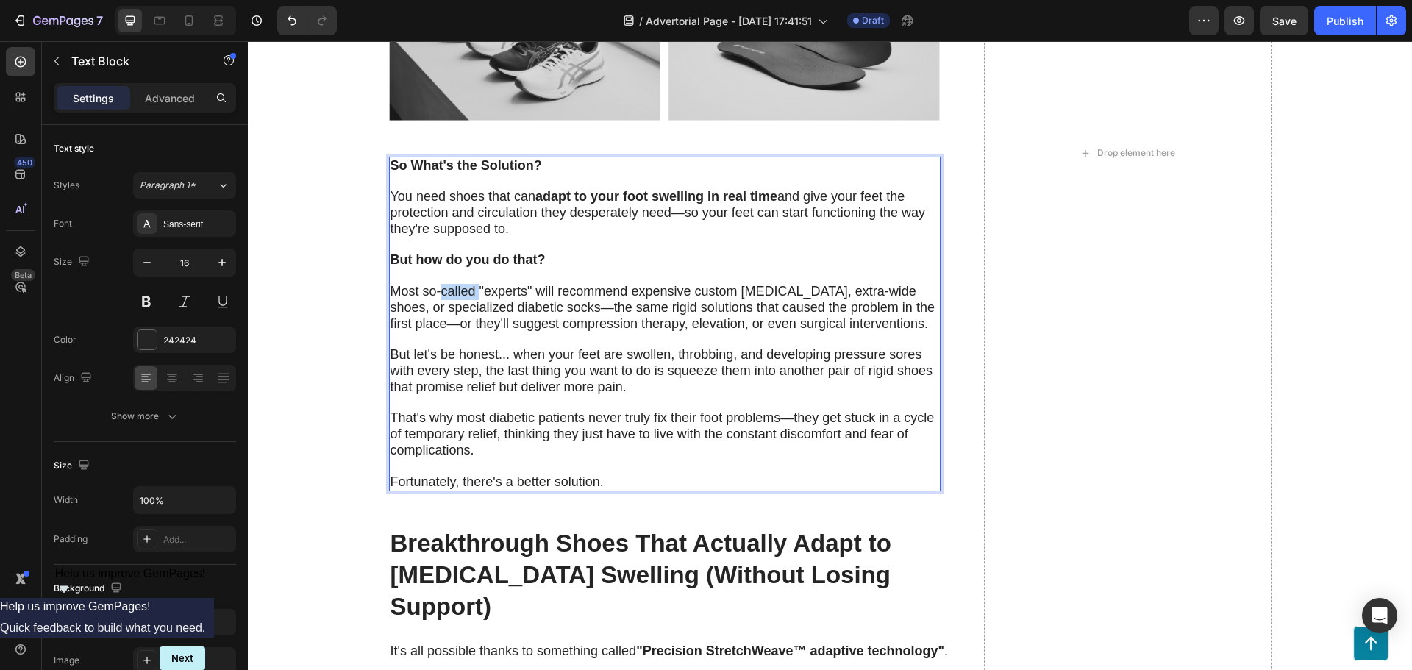
click at [438, 294] on span "Most so-called "experts" will recommend expensive custom [MEDICAL_DATA], extra-…" at bounding box center [663, 307] width 544 height 47
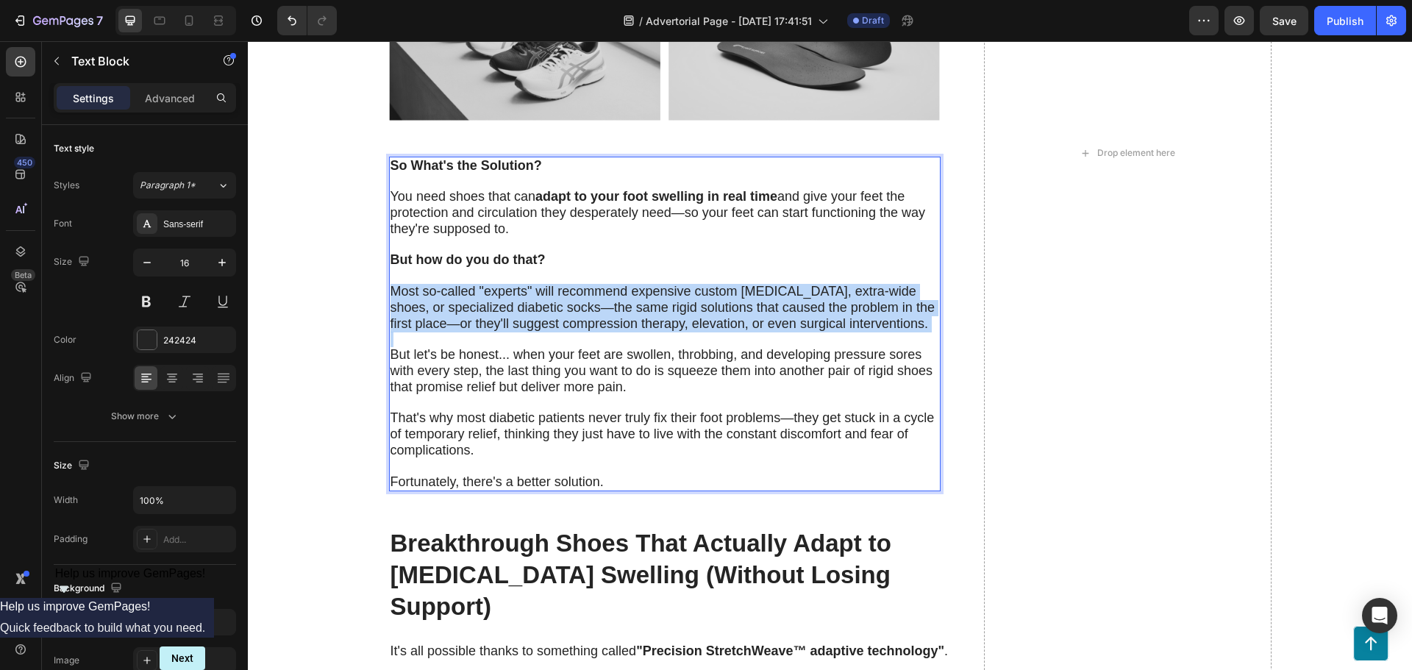
click at [438, 294] on span "Most so-called "experts" will recommend expensive custom [MEDICAL_DATA], extra-…" at bounding box center [663, 307] width 544 height 47
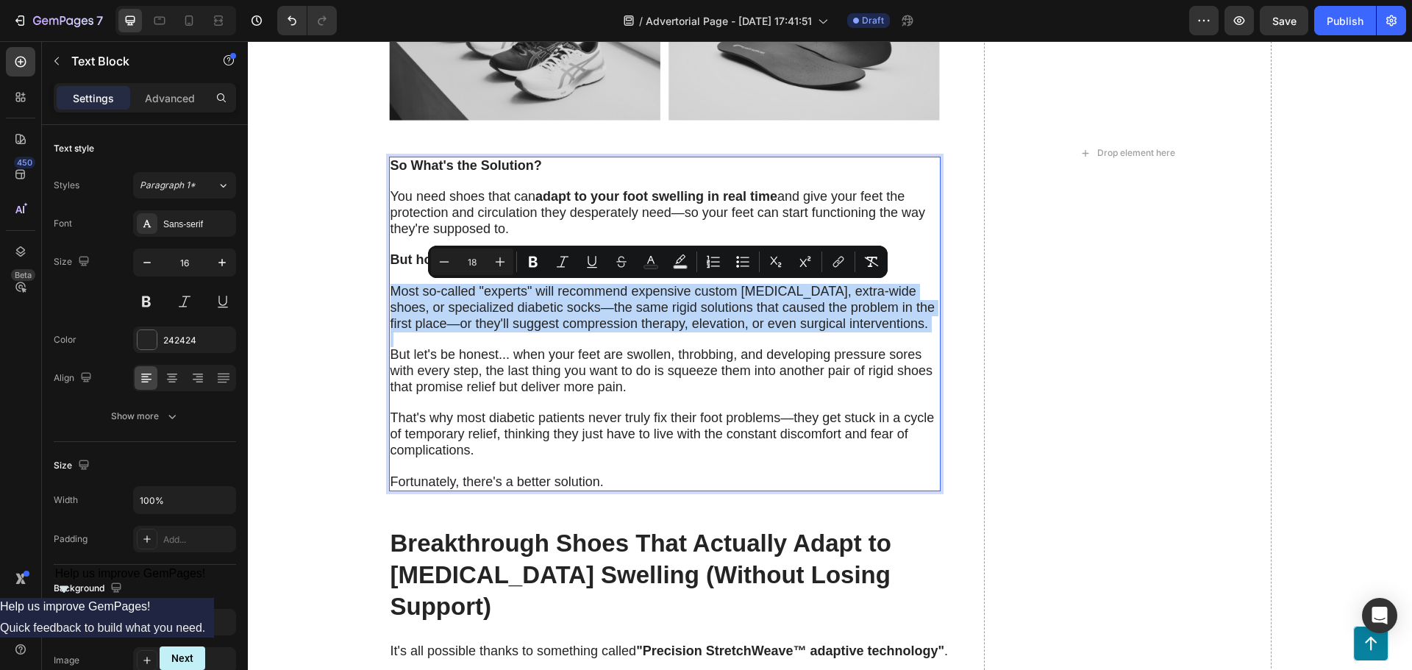
click at [438, 294] on span "Most so-called "experts" will recommend expensive custom [MEDICAL_DATA], extra-…" at bounding box center [663, 307] width 544 height 47
click at [433, 301] on span "Most so-called "experts" will recommend expensive custom [MEDICAL_DATA], extra-…" at bounding box center [663, 307] width 544 height 47
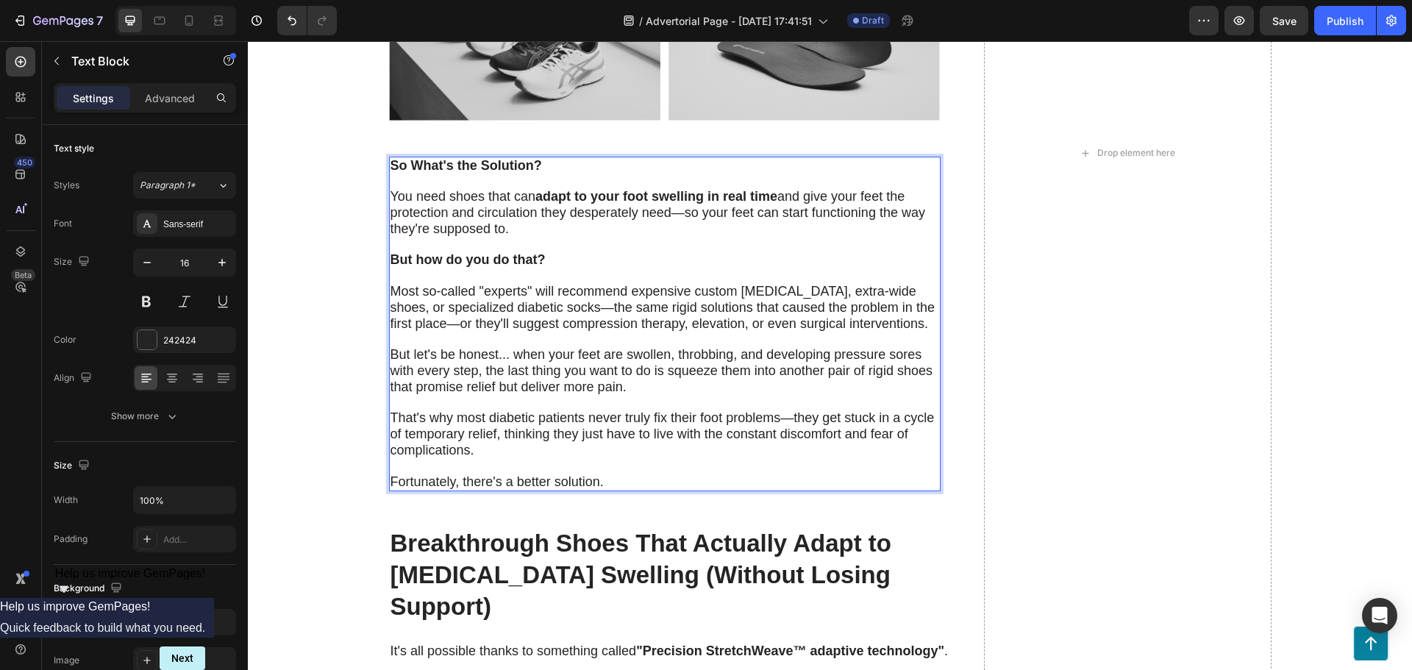
click at [435, 291] on span "Most so-called "experts" will recommend expensive custom [MEDICAL_DATA], extra-…" at bounding box center [663, 307] width 544 height 47
click at [828, 291] on span "Most so called "experts" will recommend expensive custom [MEDICAL_DATA], extra-…" at bounding box center [663, 307] width 544 height 47
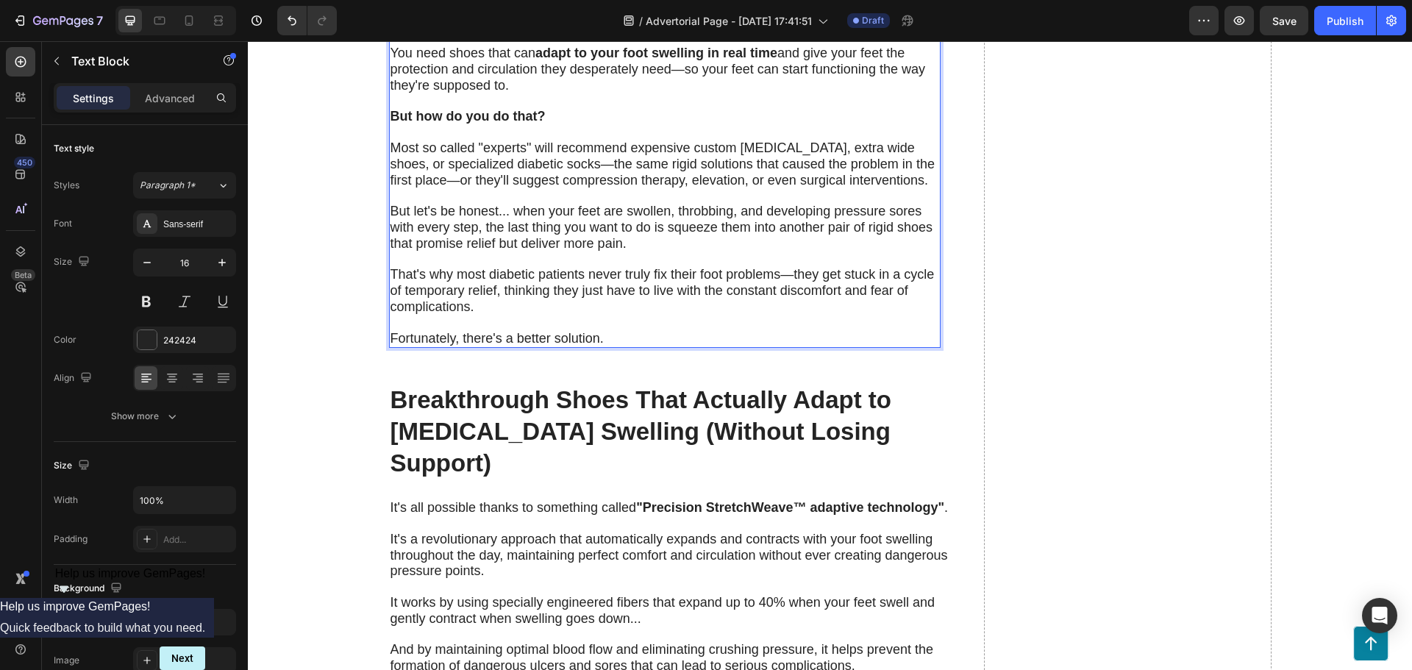
scroll to position [2869, 0]
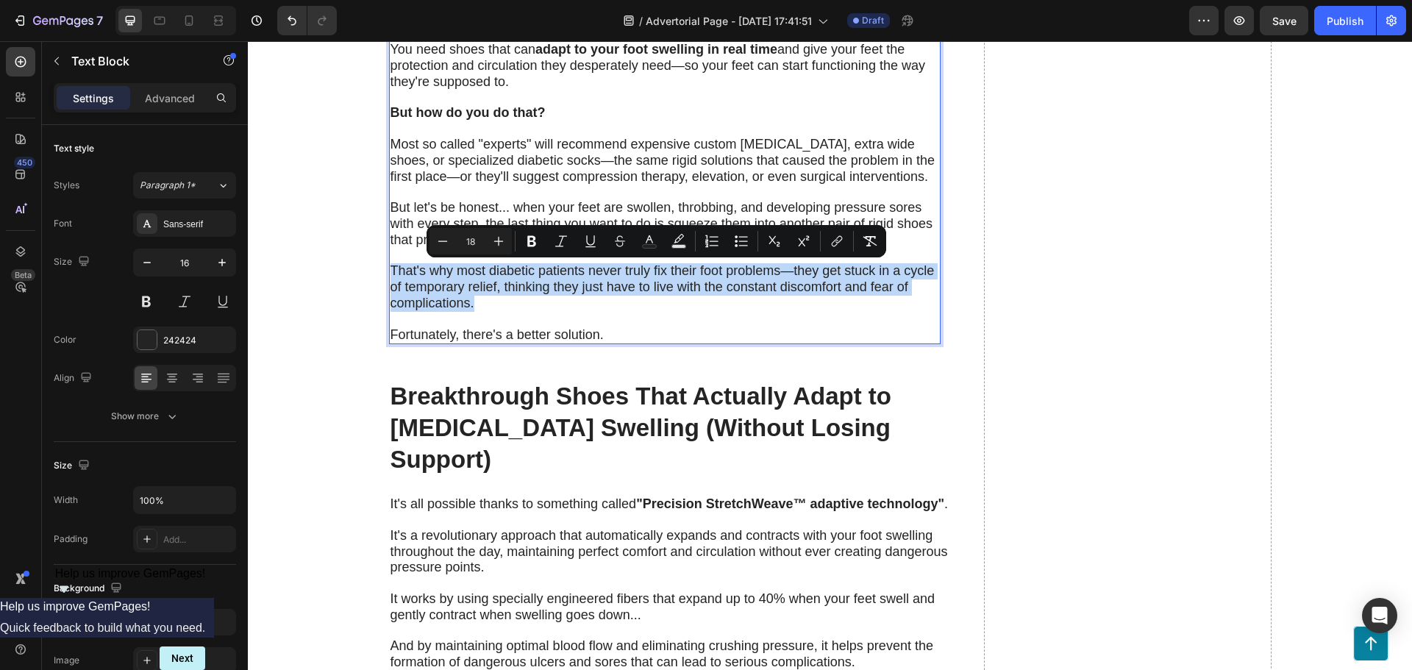
drag, startPoint x: 480, startPoint y: 306, endPoint x: 385, endPoint y: 276, distance: 99.6
click at [391, 276] on p "That's why most diabetic patients never truly fix their foot problems—they get …" at bounding box center [665, 287] width 549 height 48
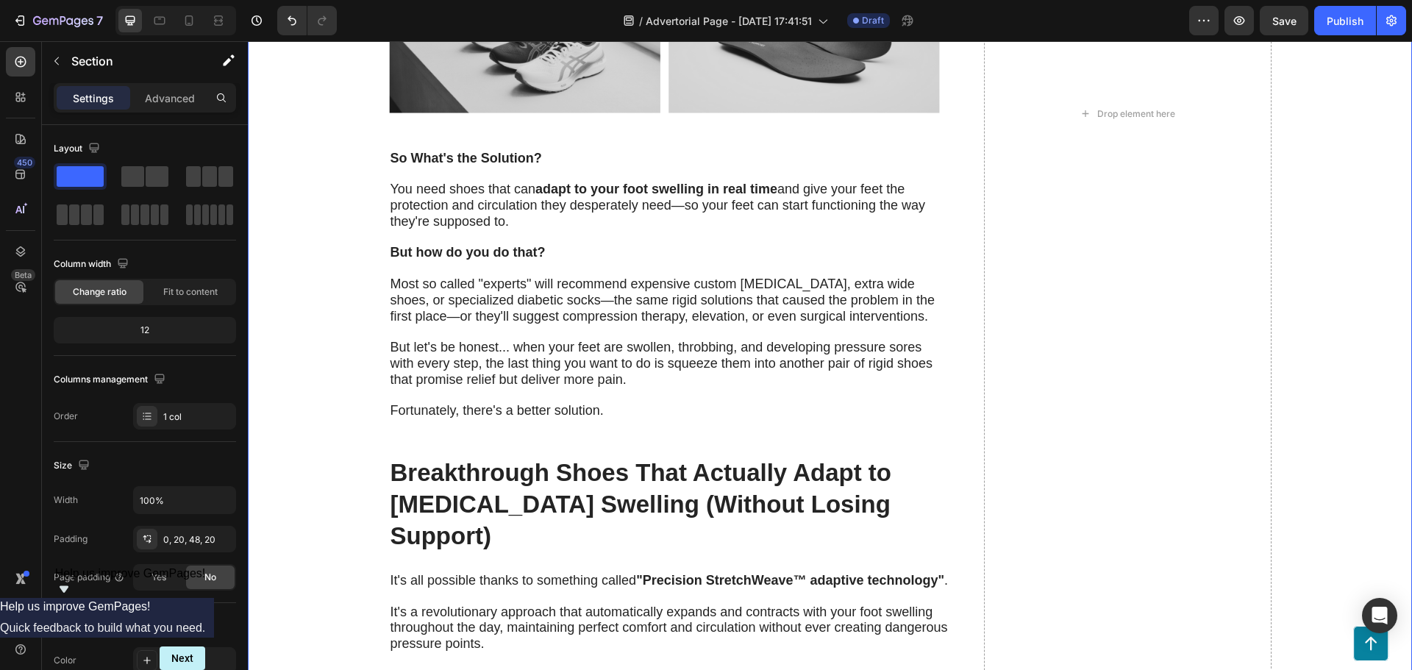
scroll to position [2722, 0]
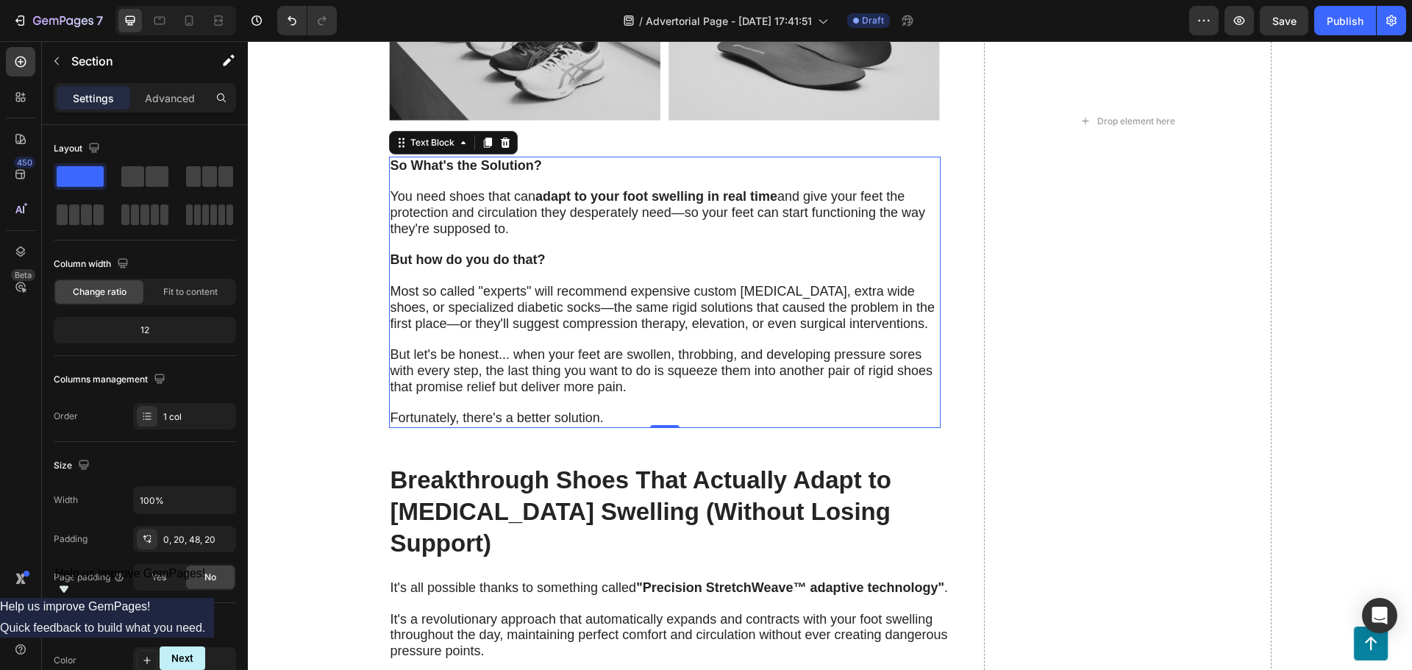
click at [434, 336] on p "Rich Text Editor. Editing area: main" at bounding box center [665, 339] width 549 height 15
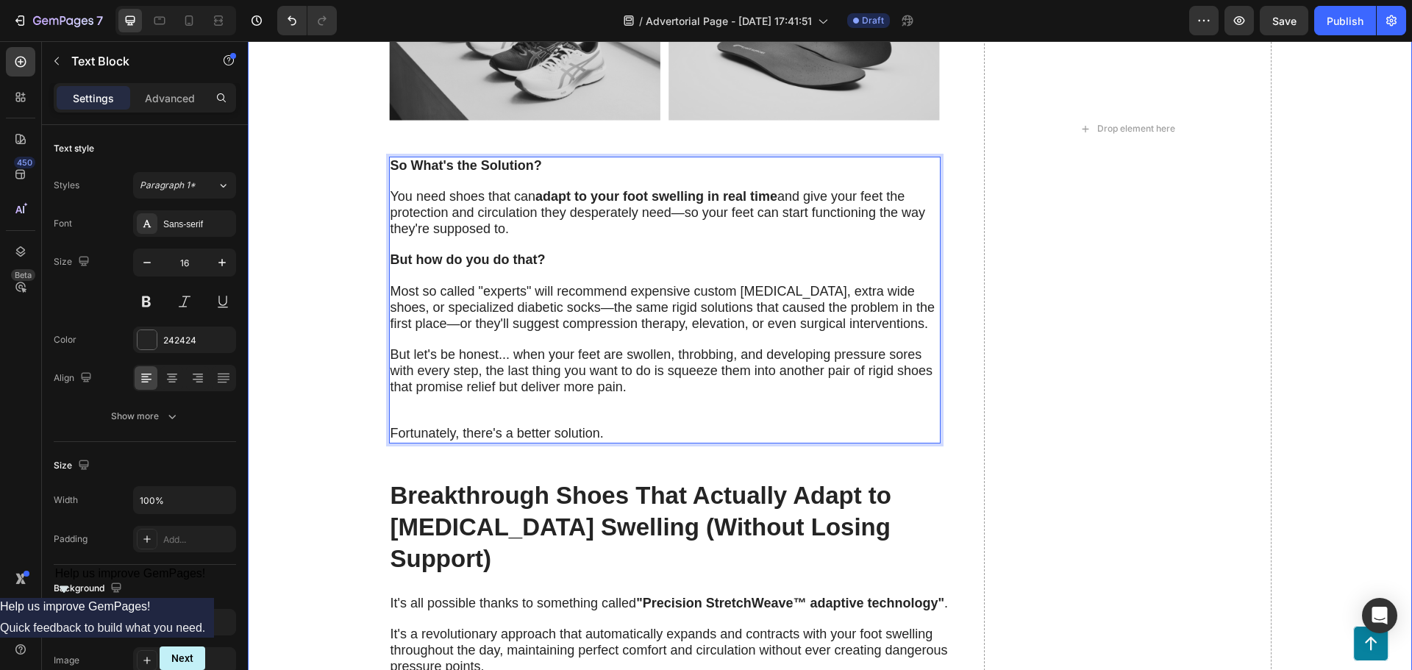
click at [362, 477] on div "The Terrifying Reality Most Doctors Won't Tell You Heading What if I told you t…" at bounding box center [830, 129] width 1135 height 3520
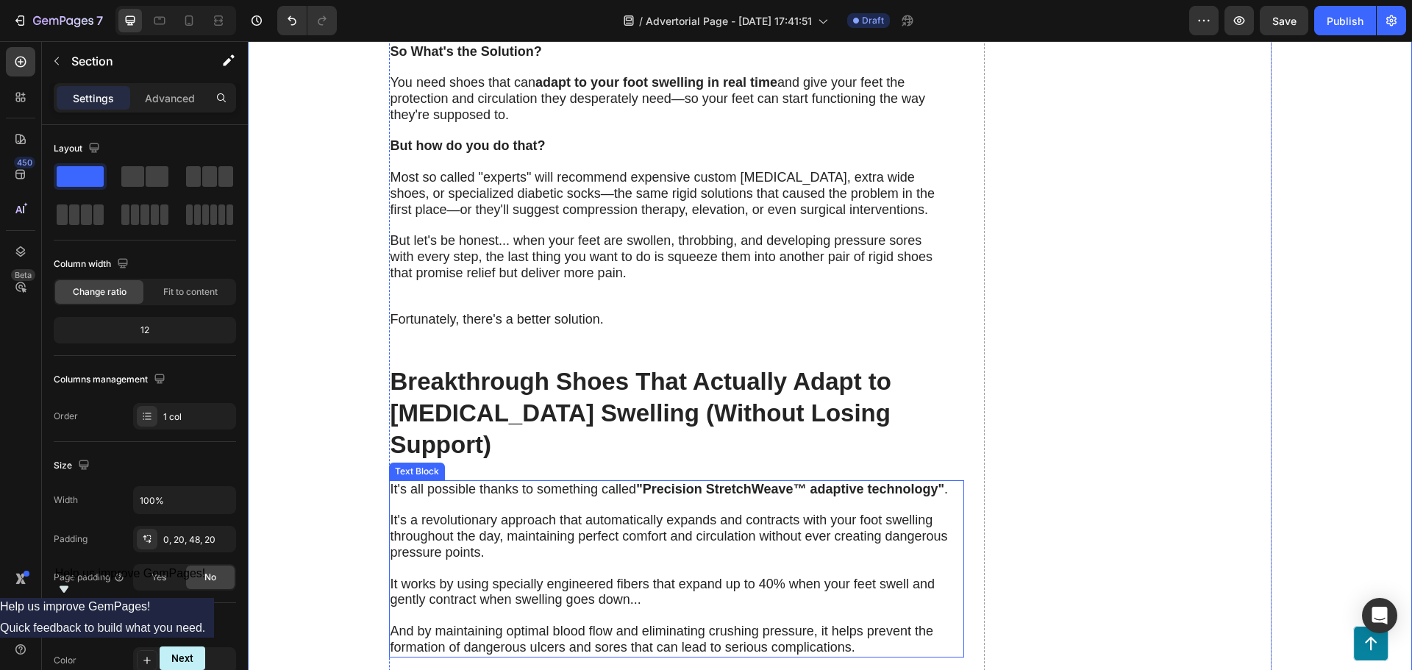
scroll to position [2869, 0]
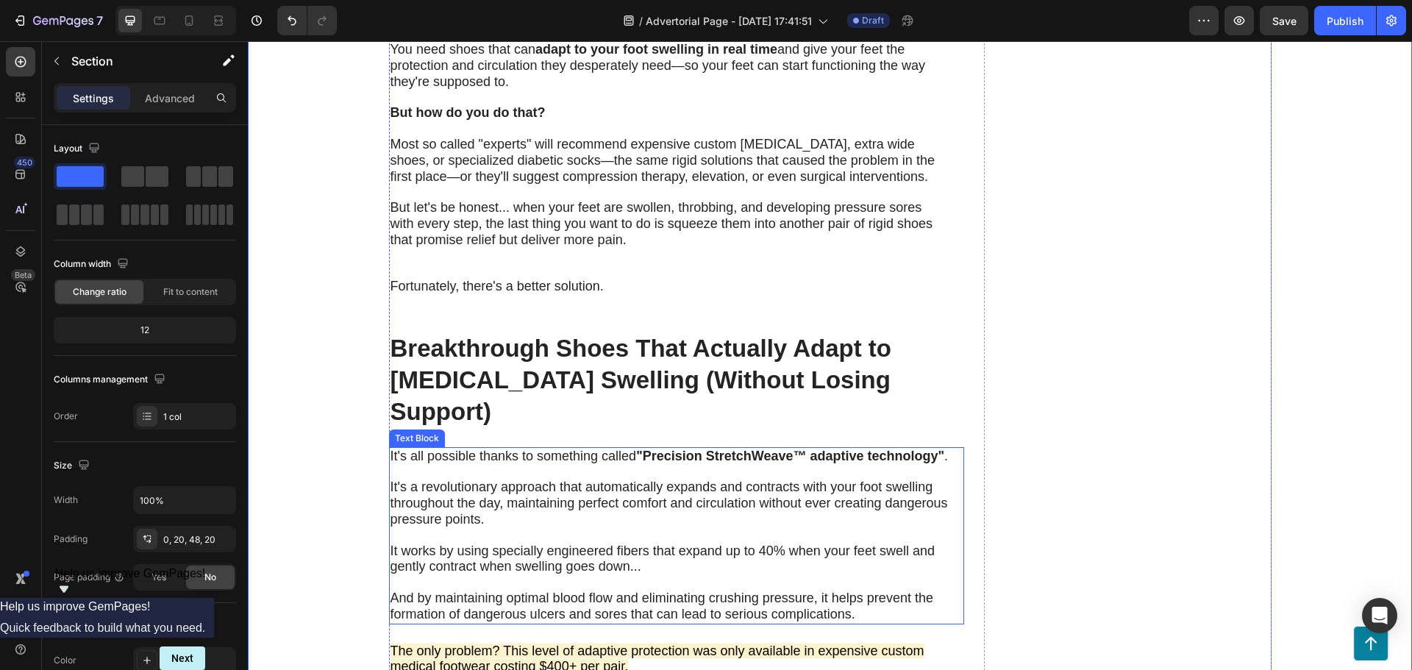
click at [491, 480] on span "It's a revolutionary approach that automatically expands and contracts with you…" at bounding box center [670, 503] width 558 height 47
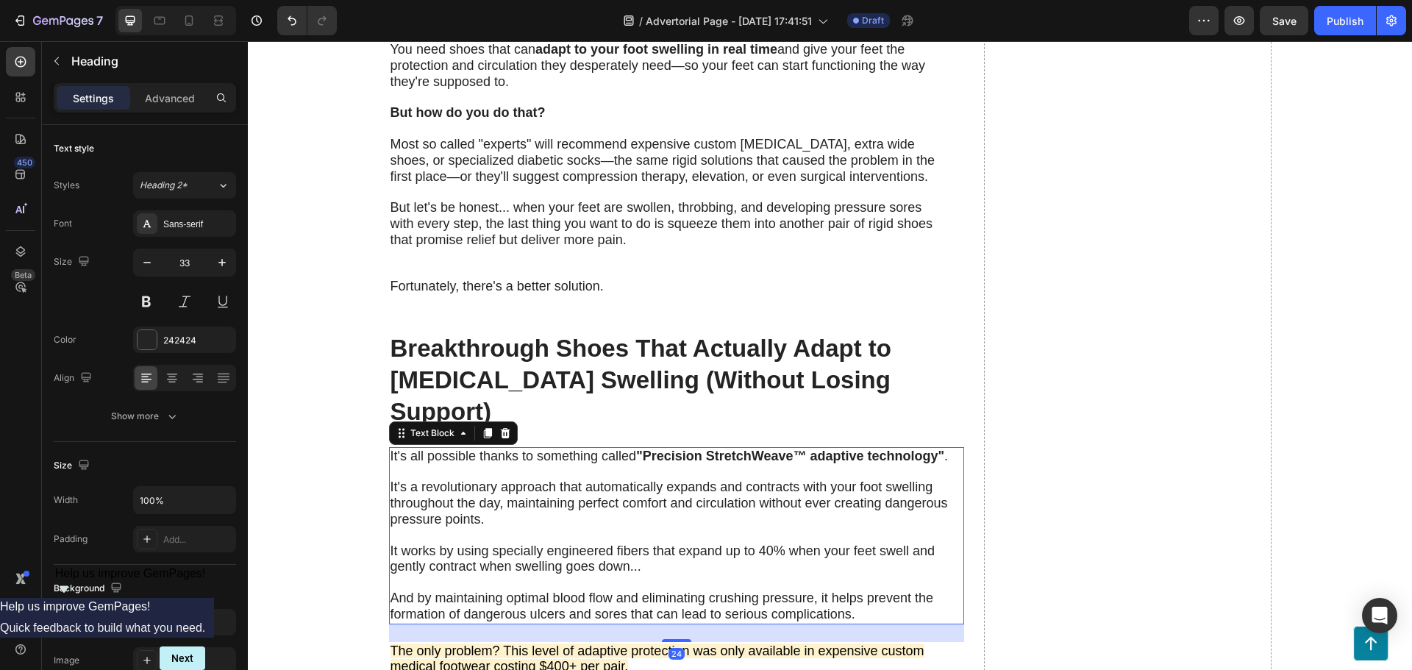
click at [557, 383] on h2 "Breakthrough Shoes That Actually Adapt to [MEDICAL_DATA] Swelling (Without Losi…" at bounding box center [676, 381] width 575 height 98
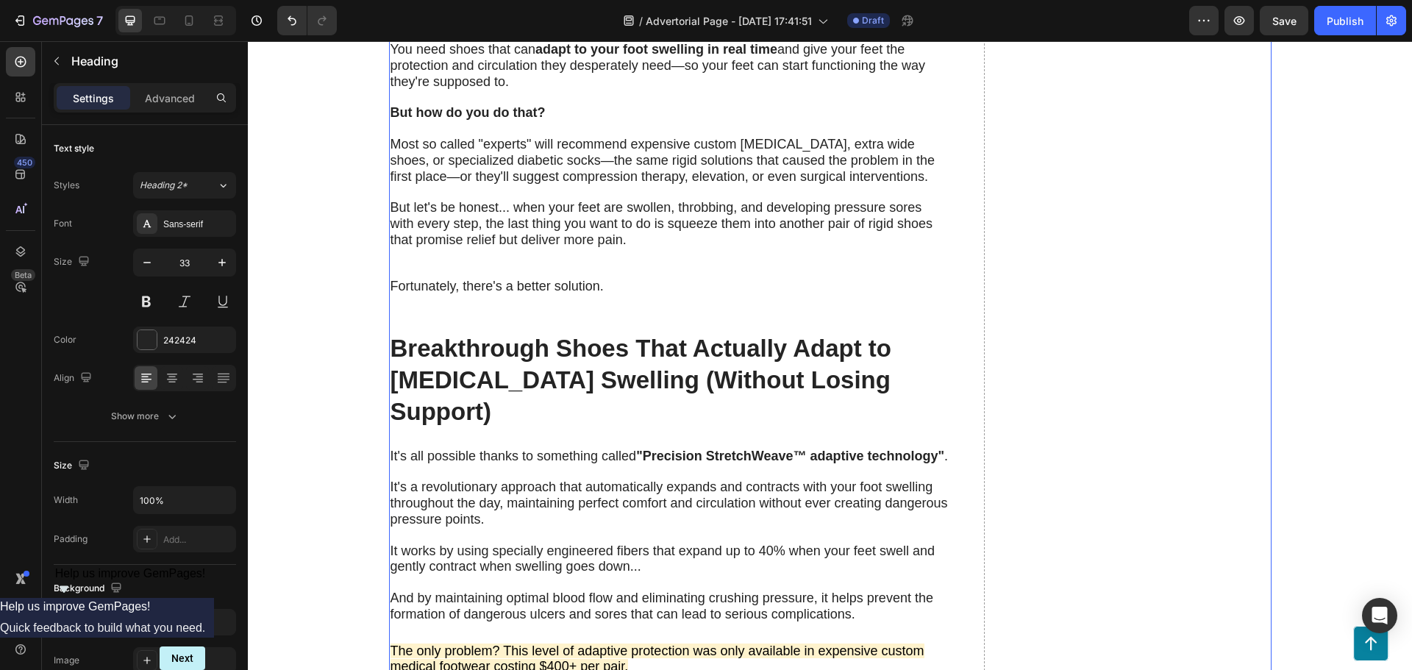
click at [391, 335] on h2 "Breakthrough Shoes That Actually Adapt to [MEDICAL_DATA] Swelling (Without Losi…" at bounding box center [676, 381] width 575 height 98
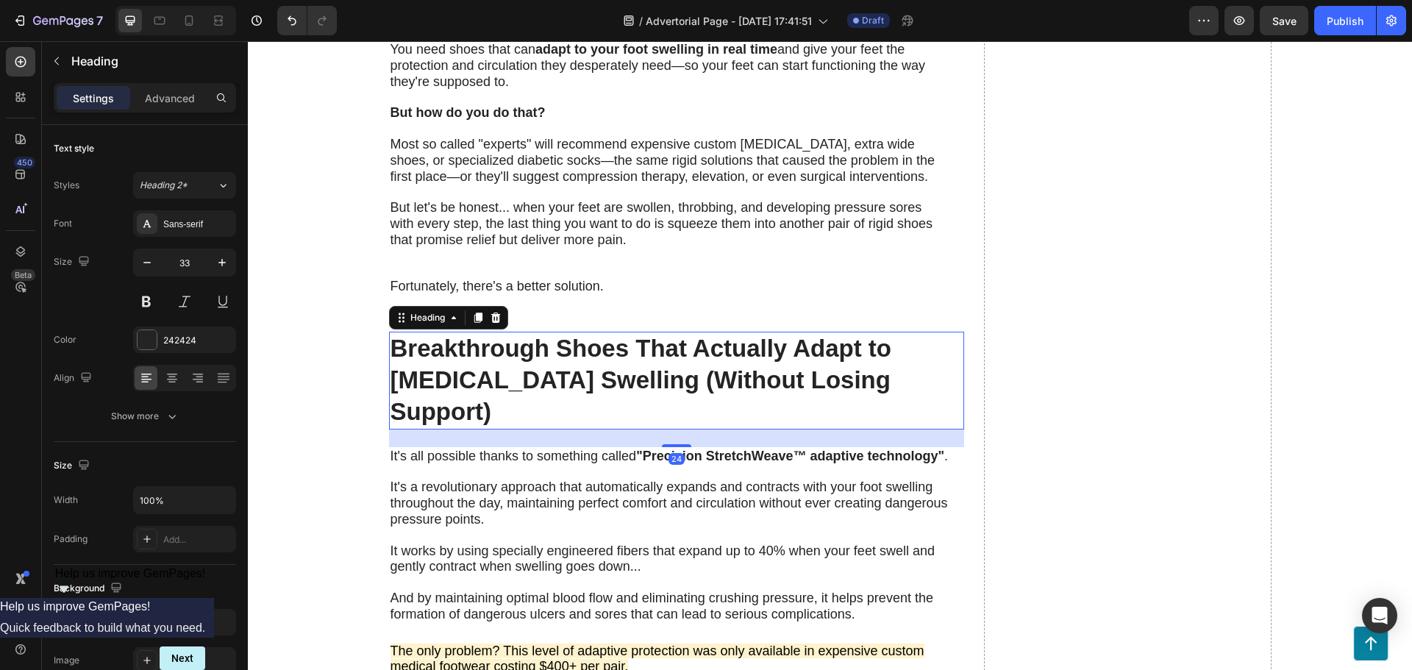
click at [389, 350] on h2 "Breakthrough Shoes That Actually Adapt to [MEDICAL_DATA] Swelling (Without Losi…" at bounding box center [676, 381] width 575 height 98
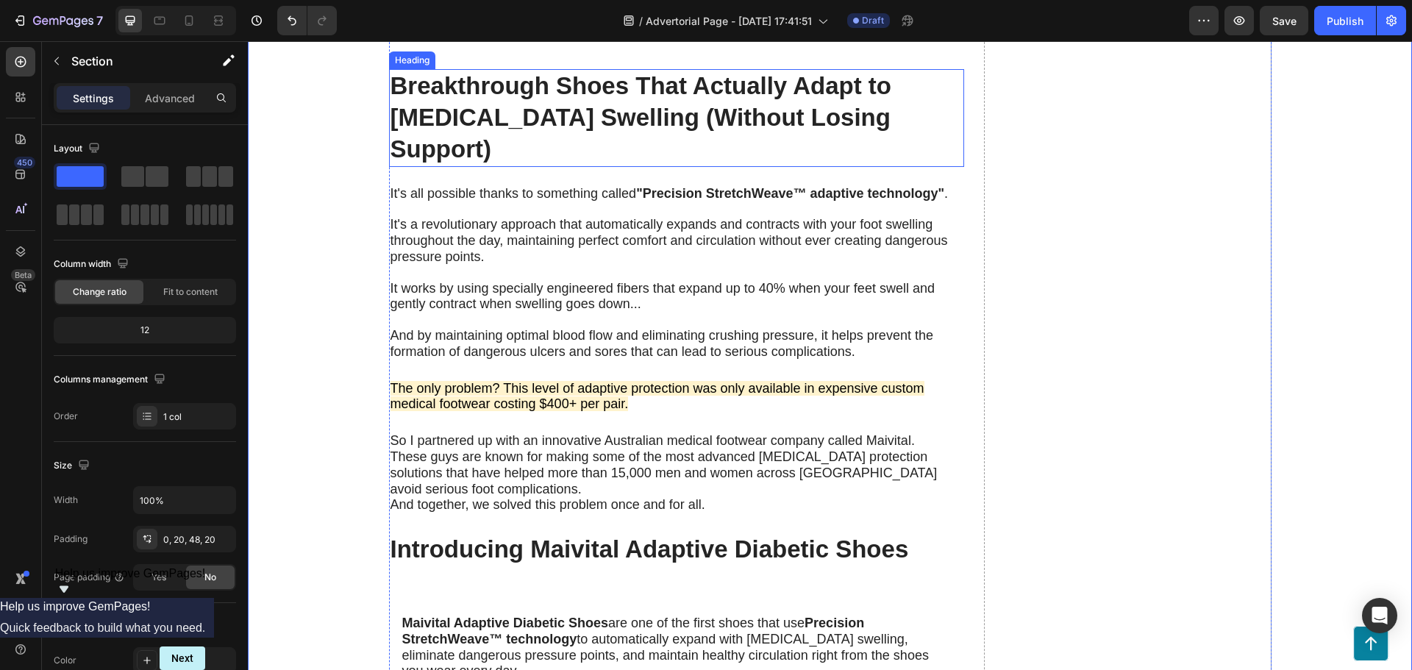
scroll to position [3016, 0]
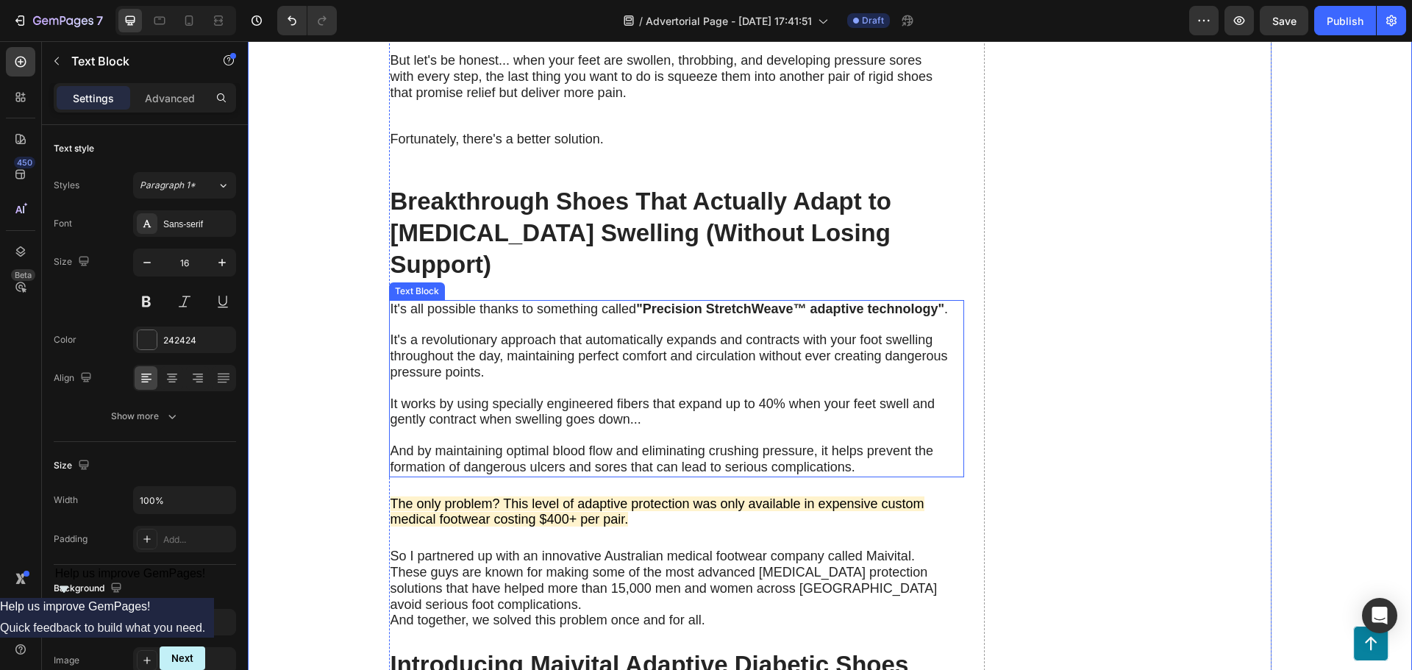
click at [660, 318] on p at bounding box center [677, 325] width 572 height 15
click at [722, 302] on strong ""Precision StretchWeave™ adaptive technology"" at bounding box center [790, 309] width 308 height 15
